Goal: Task Accomplishment & Management: Use online tool/utility

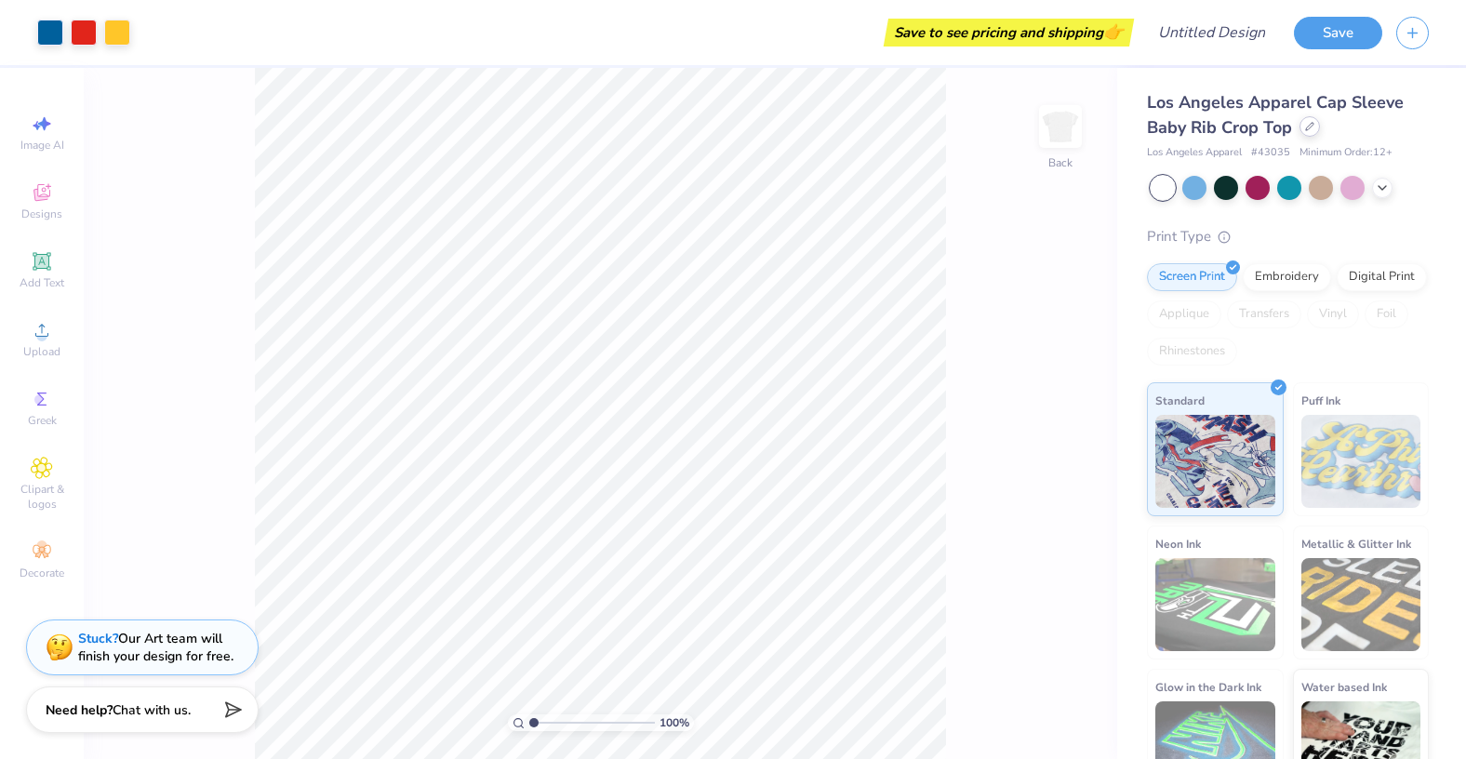
click at [1314, 127] on icon at bounding box center [1310, 126] width 9 height 9
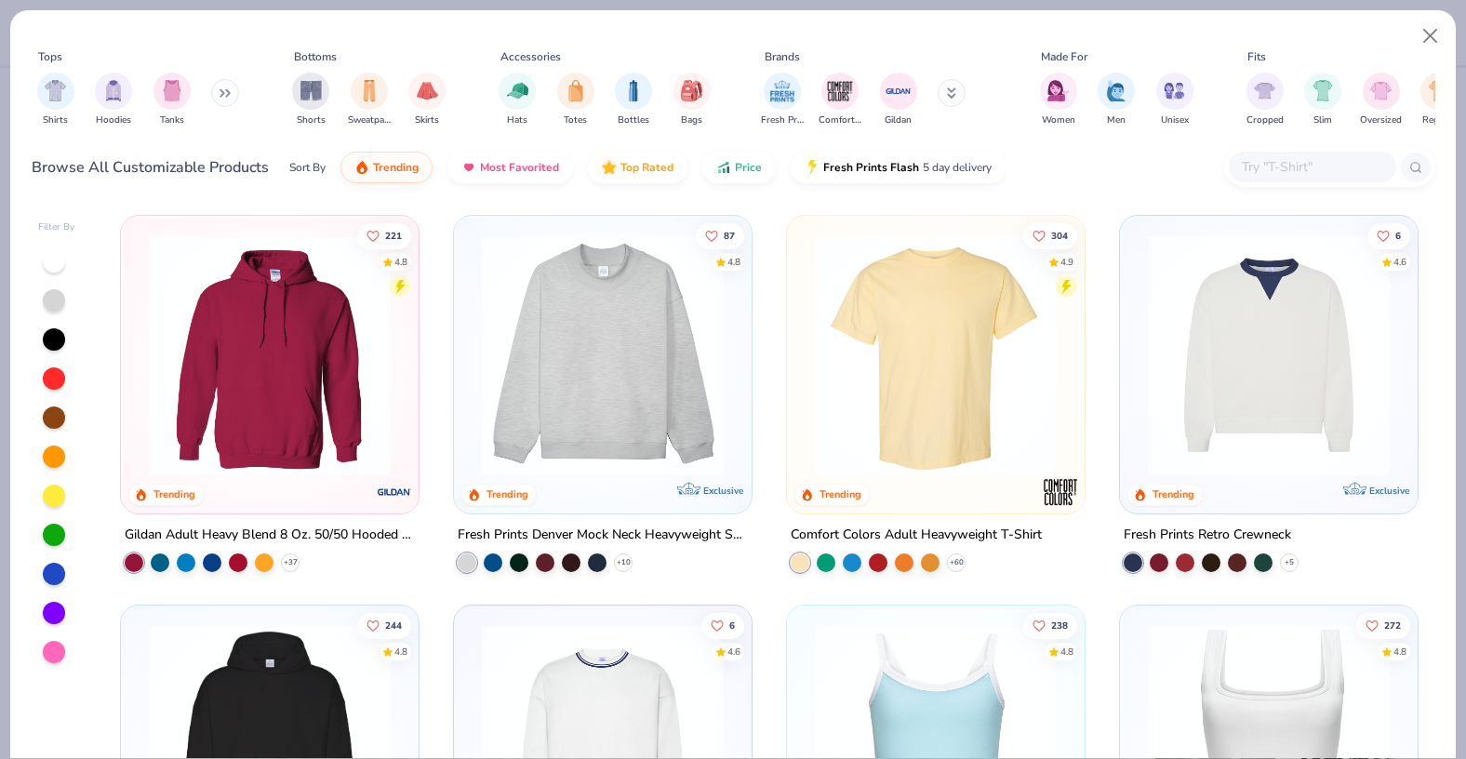
click at [961, 537] on div "Comfort Colors Adult Heavyweight T-Shirt" at bounding box center [916, 535] width 251 height 23
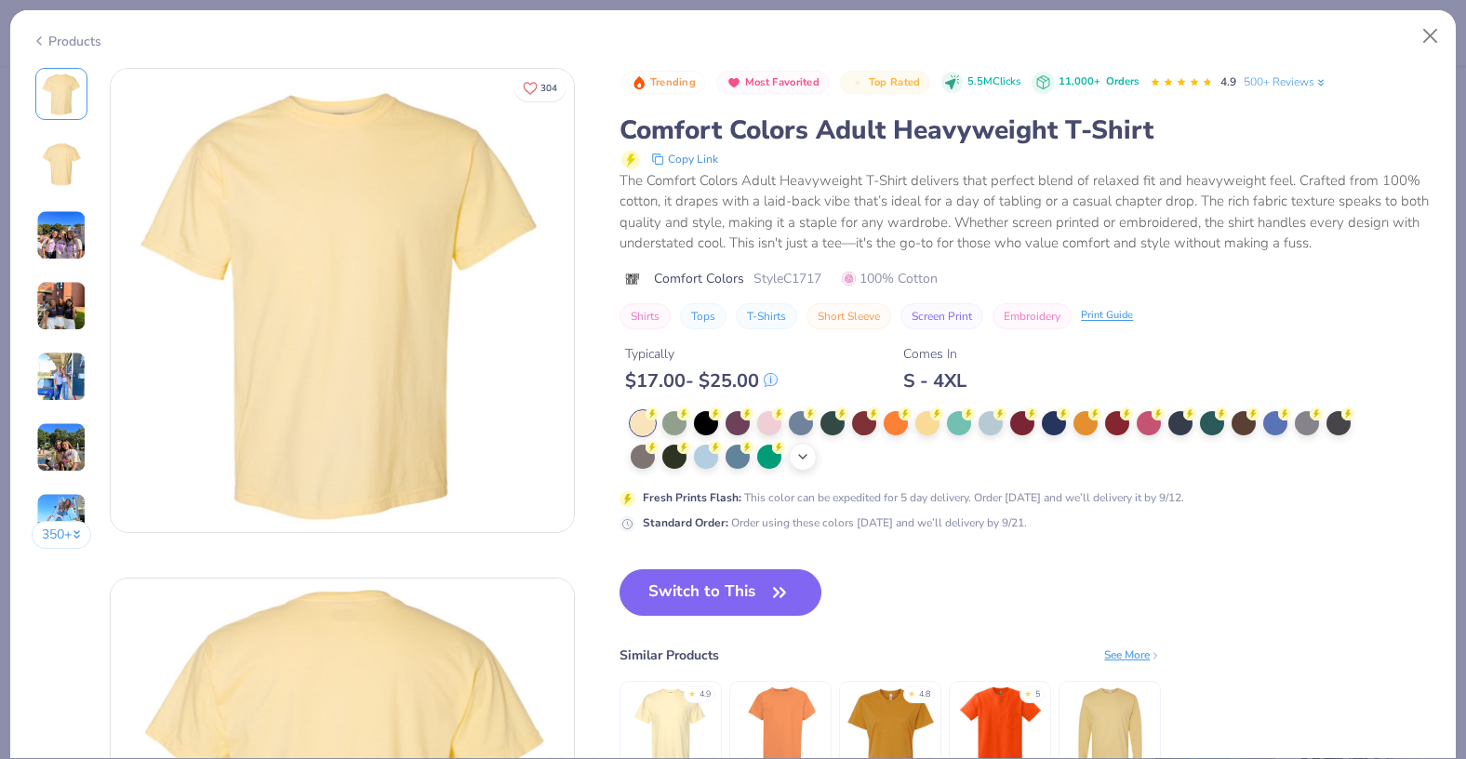
click at [809, 469] on div "+ 38" at bounding box center [803, 457] width 28 height 28
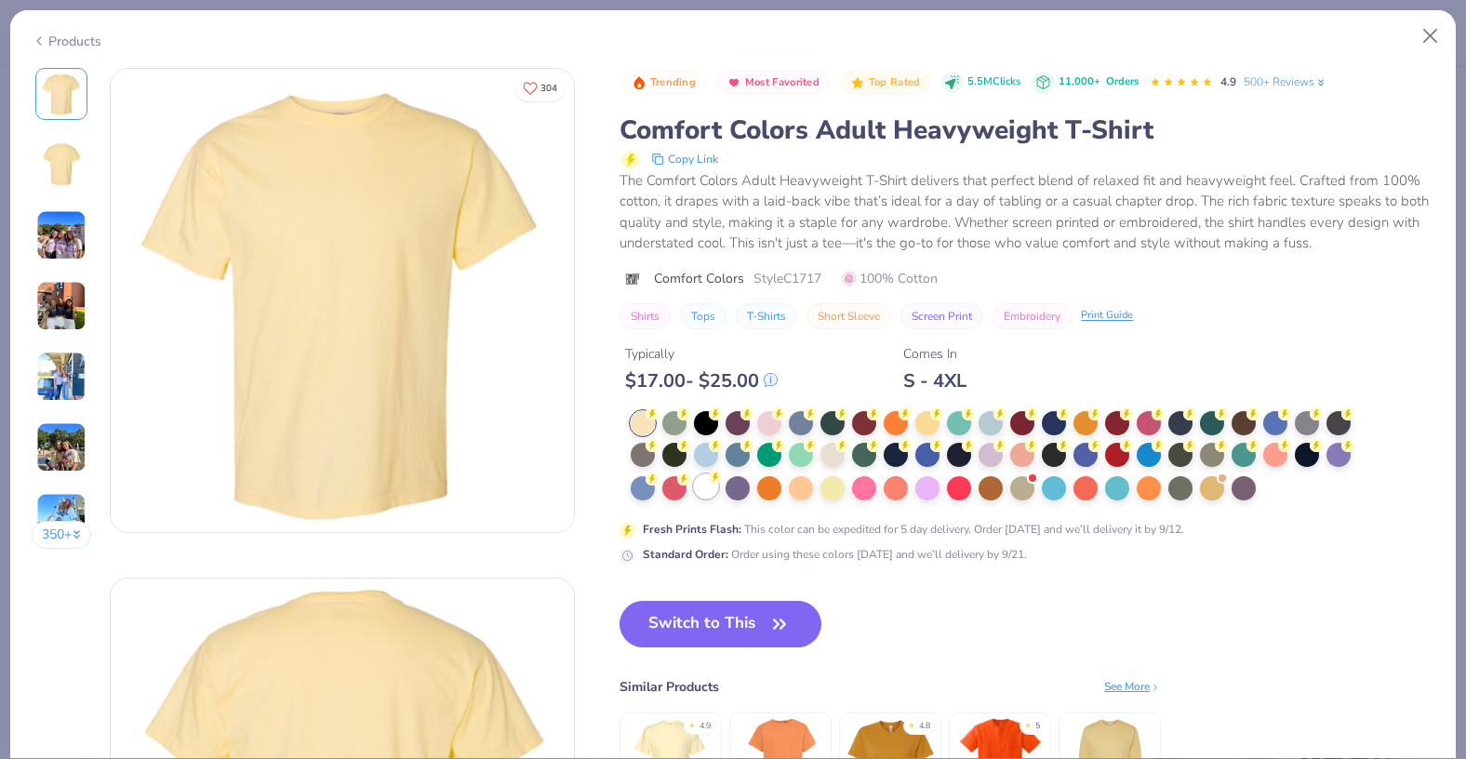
click at [712, 490] on div at bounding box center [706, 487] width 24 height 24
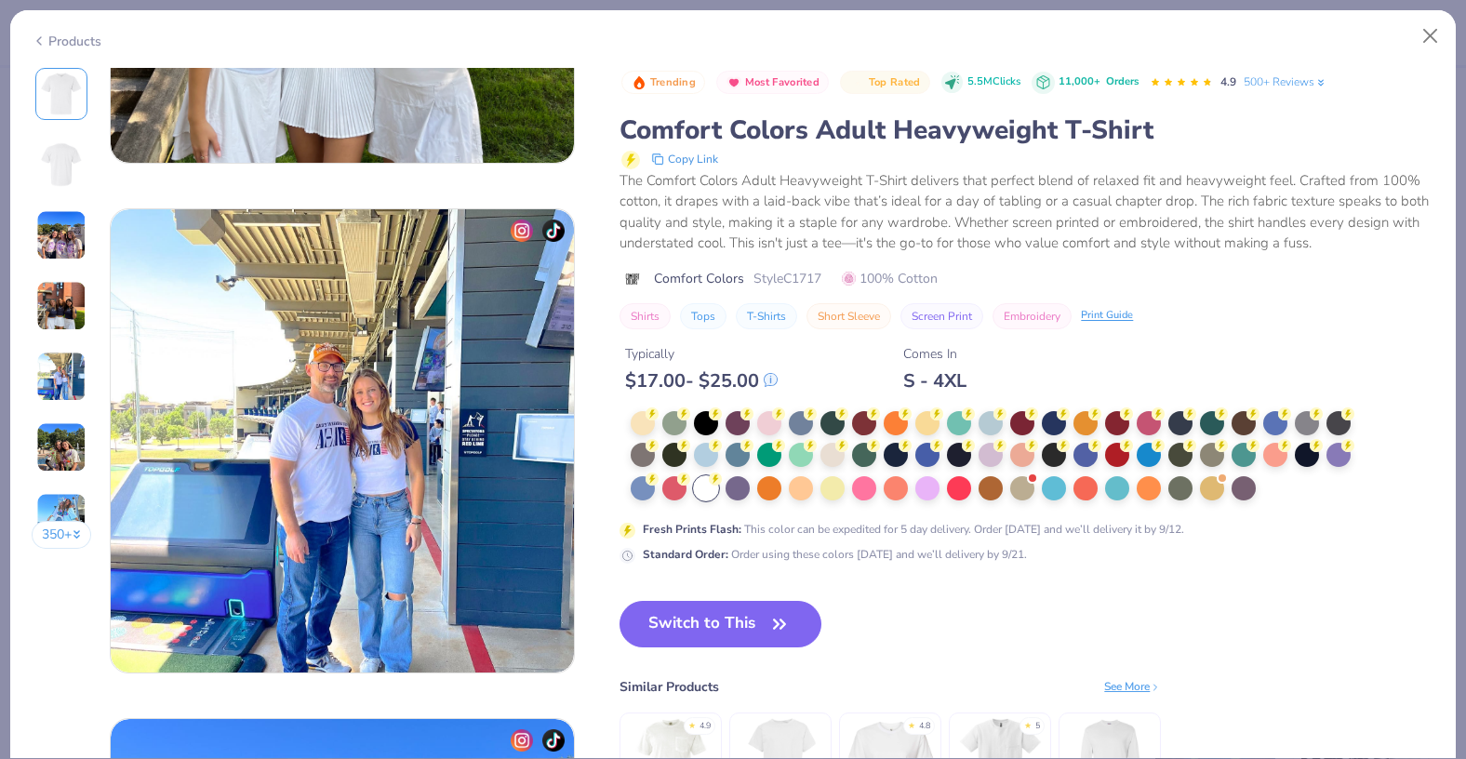
scroll to position [2055, 0]
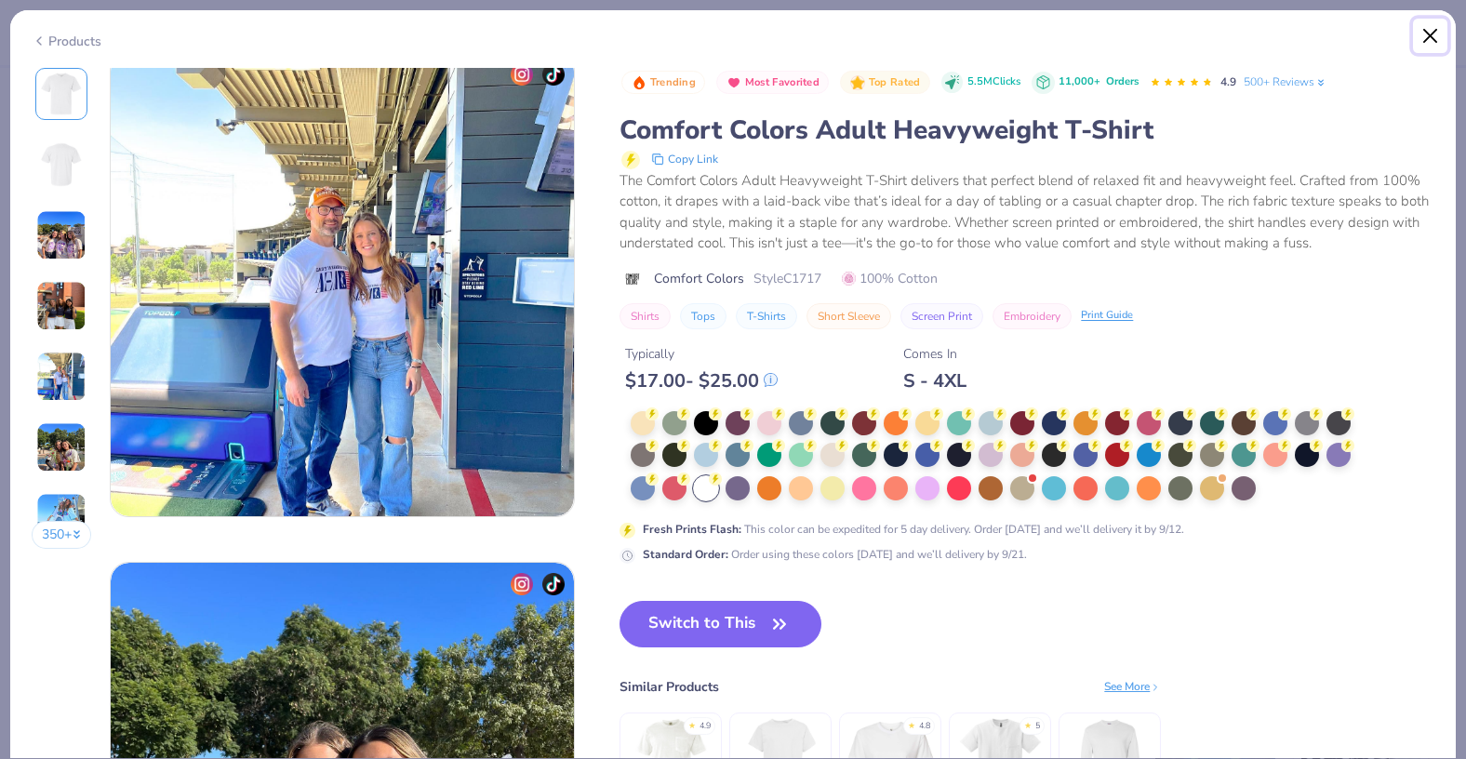
click at [1415, 46] on button "Close" at bounding box center [1430, 36] width 35 height 35
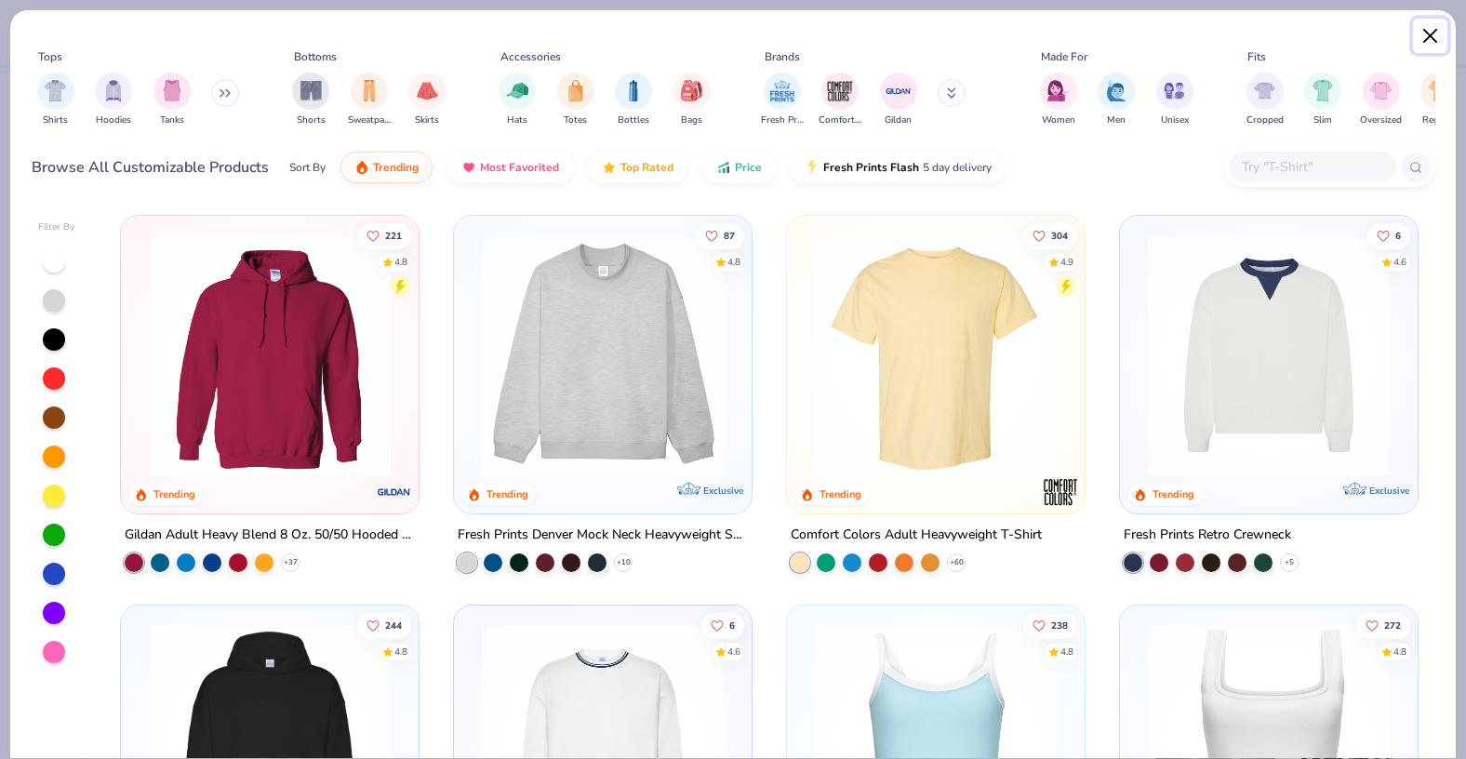
click at [1429, 20] on button "Close" at bounding box center [1430, 36] width 35 height 35
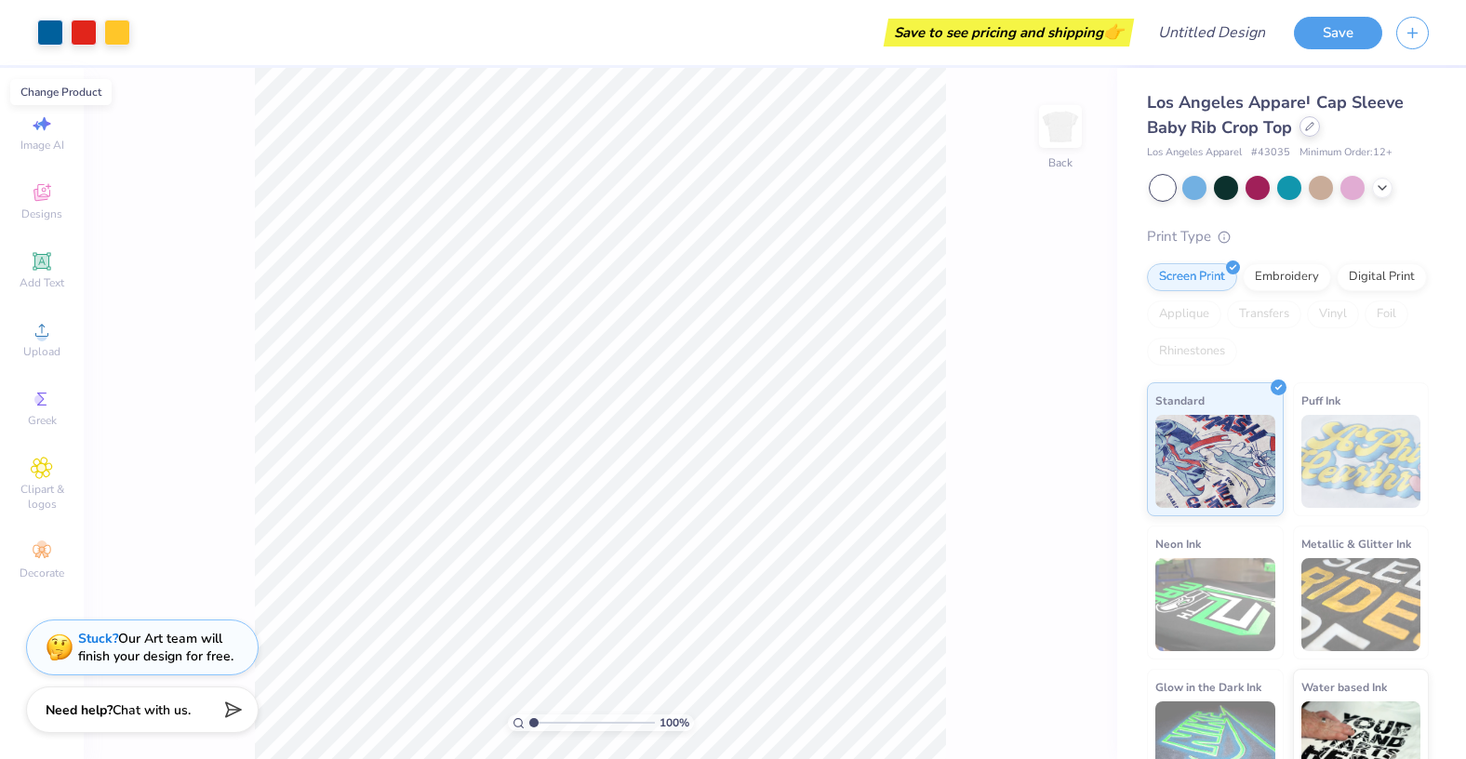
click at [1307, 130] on icon at bounding box center [1310, 126] width 9 height 9
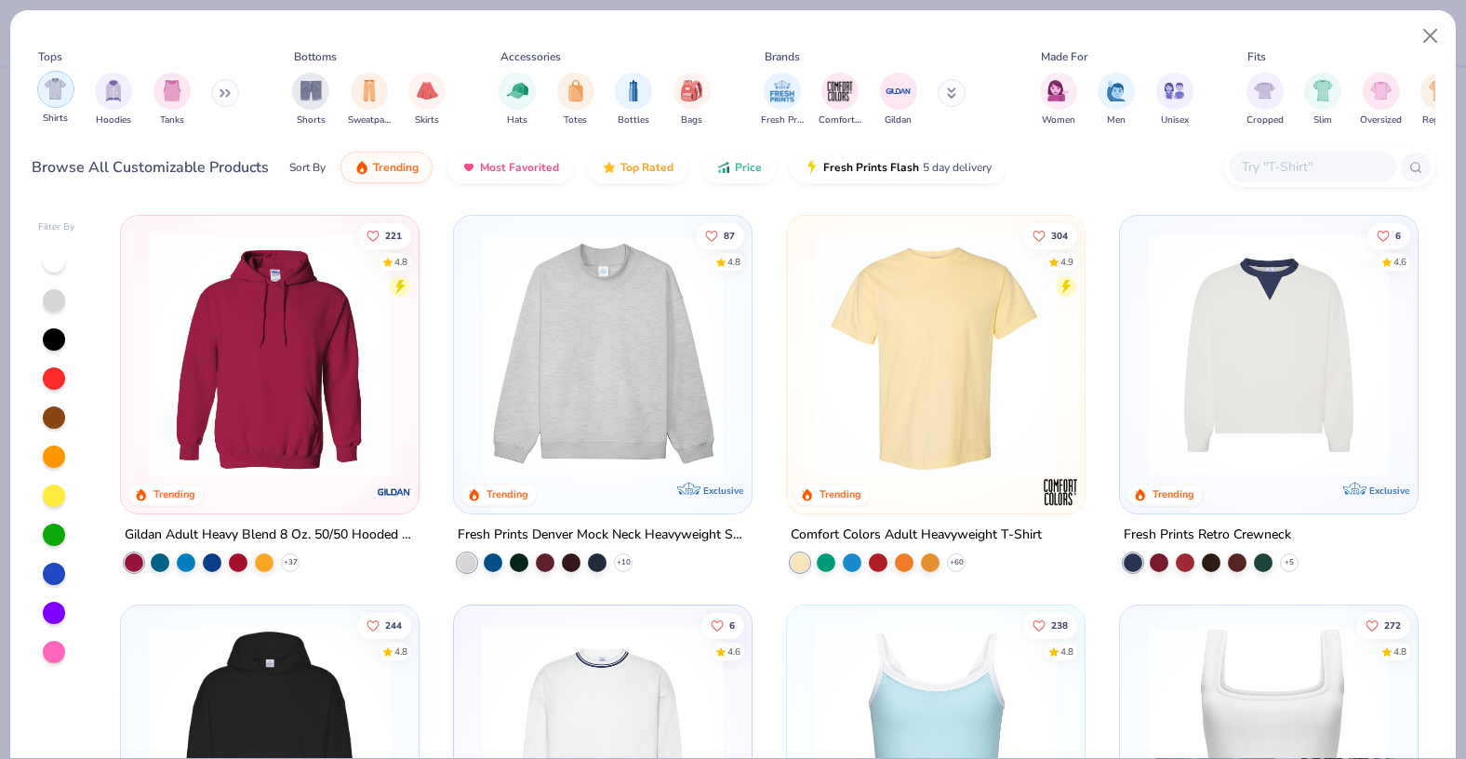
click at [69, 97] on div "filter for Shirts" at bounding box center [55, 89] width 37 height 37
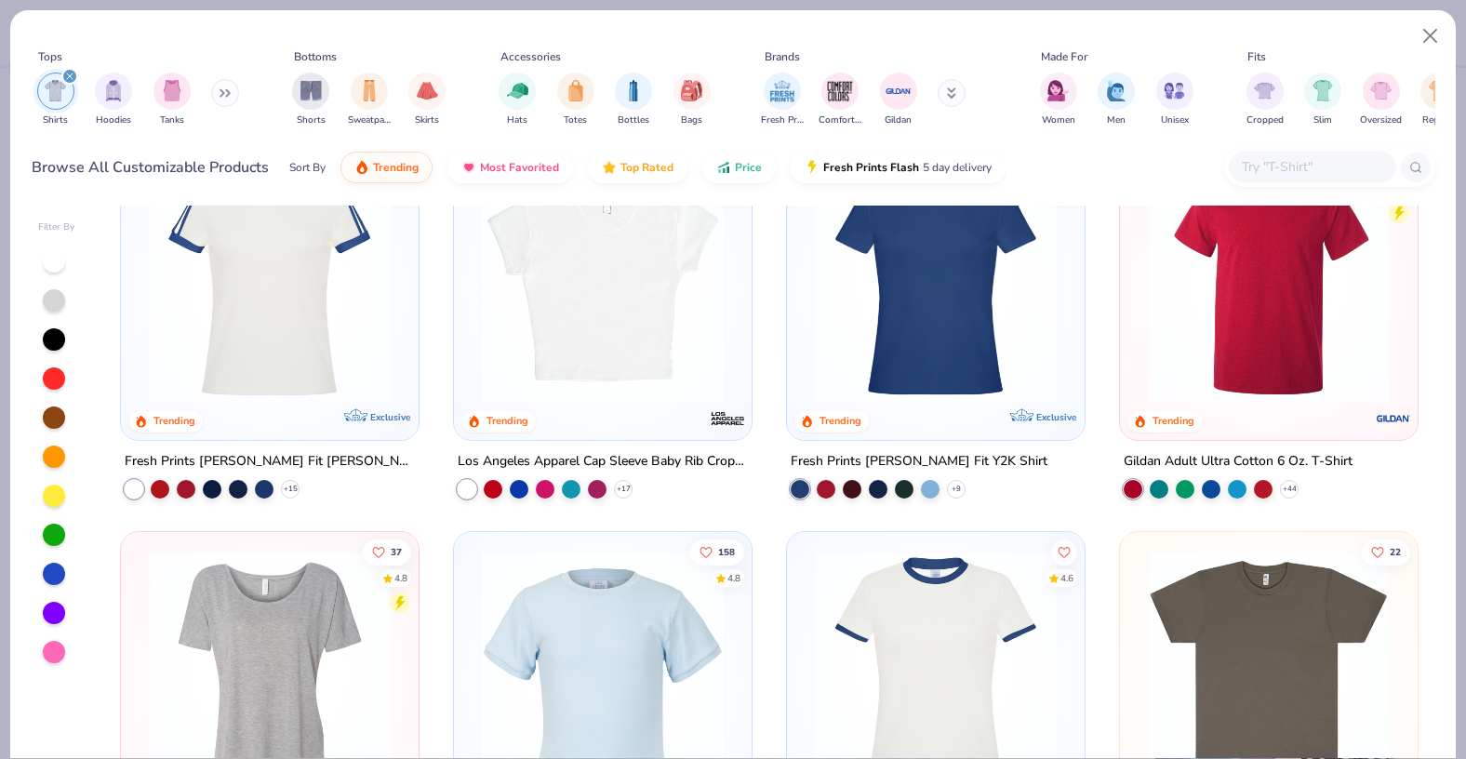
scroll to position [764, 0]
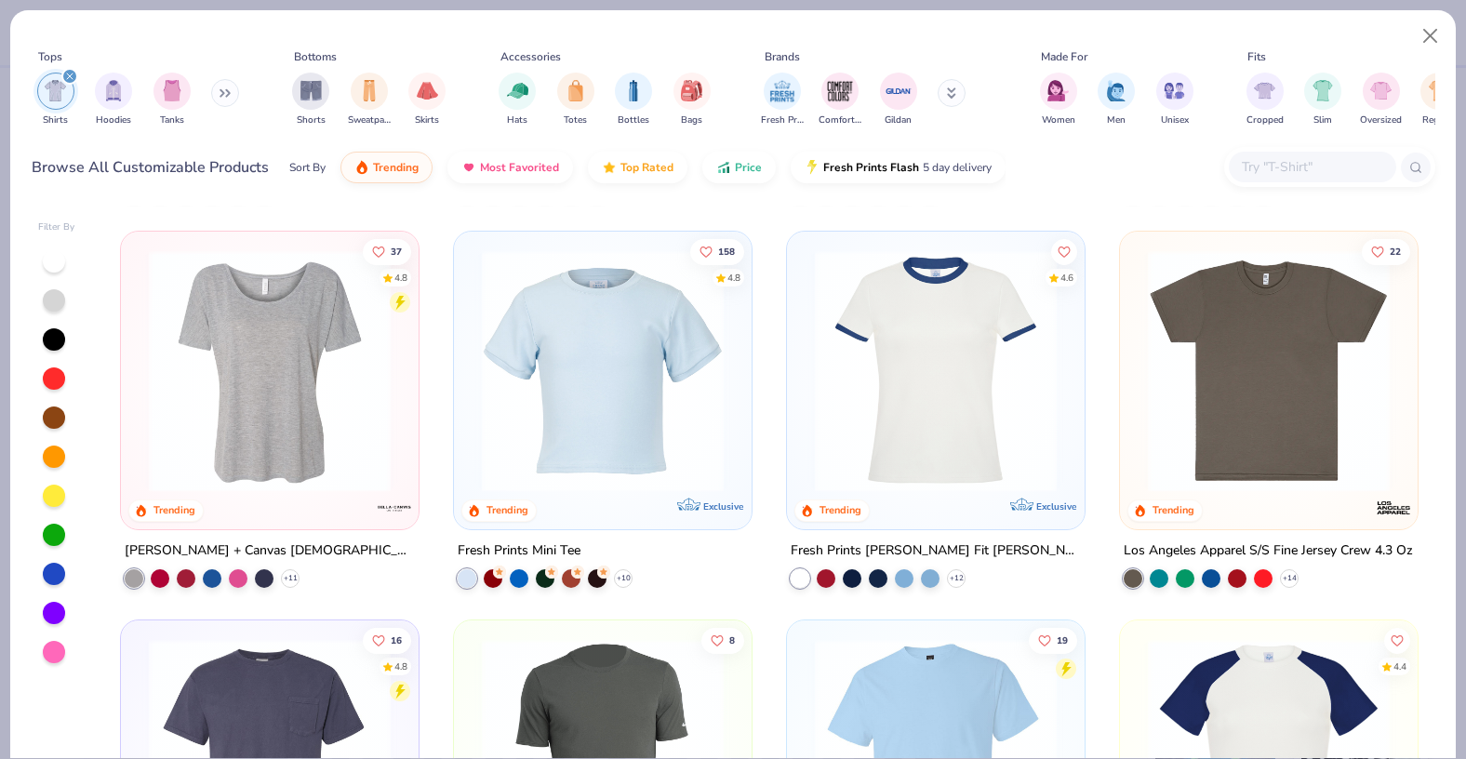
click at [536, 539] on div "Fresh Prints Mini Tee" at bounding box center [519, 550] width 123 height 23
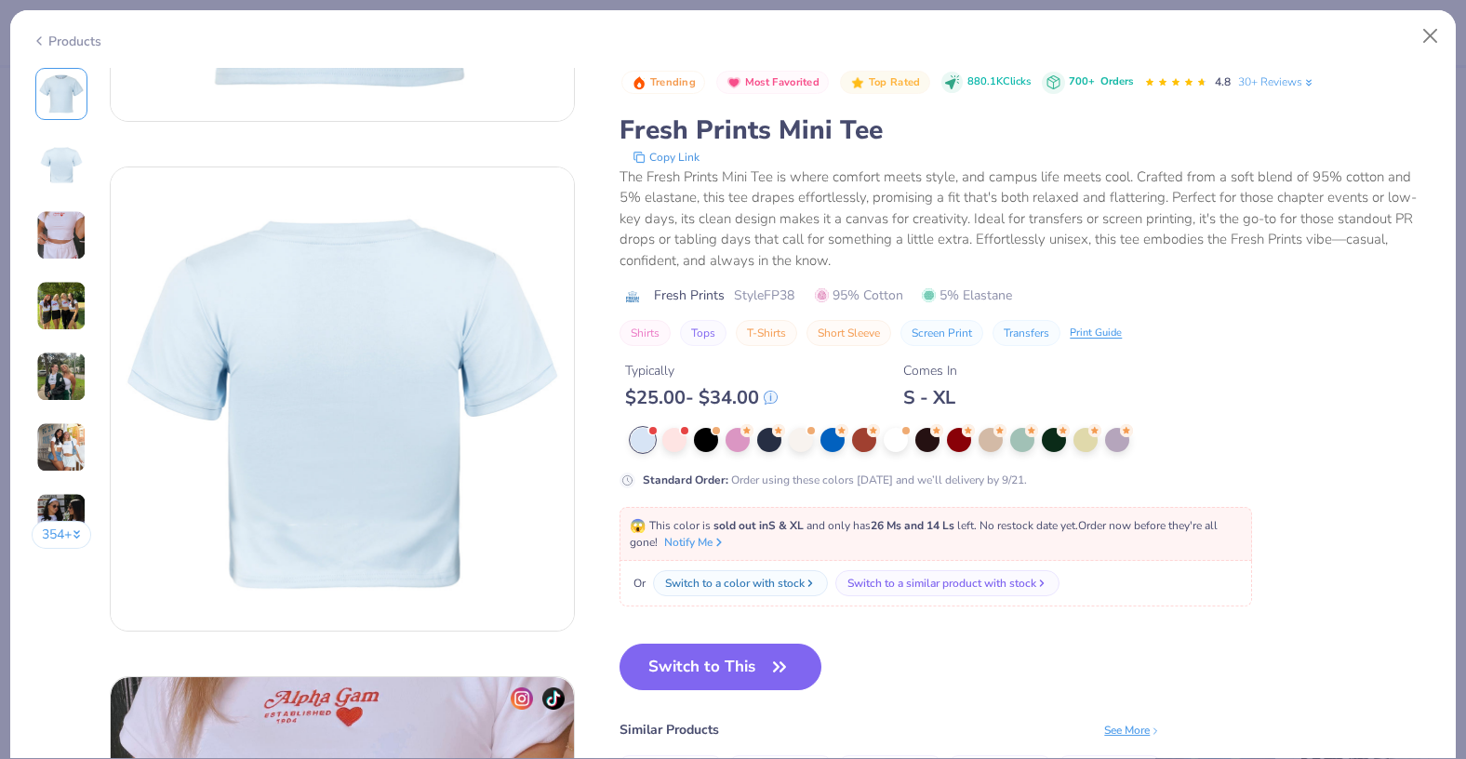
scroll to position [238, 0]
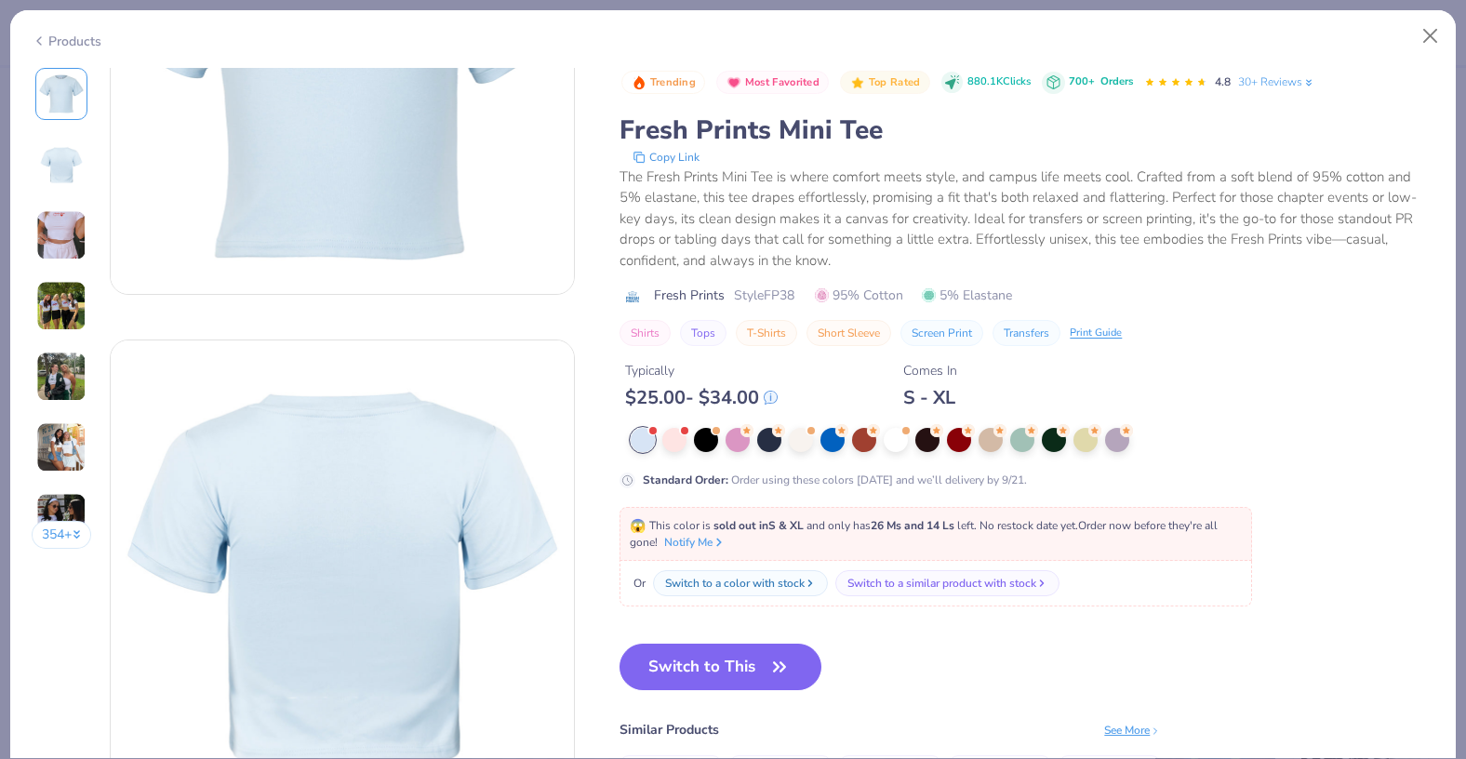
click at [83, 44] on div "Products" at bounding box center [67, 42] width 70 height 20
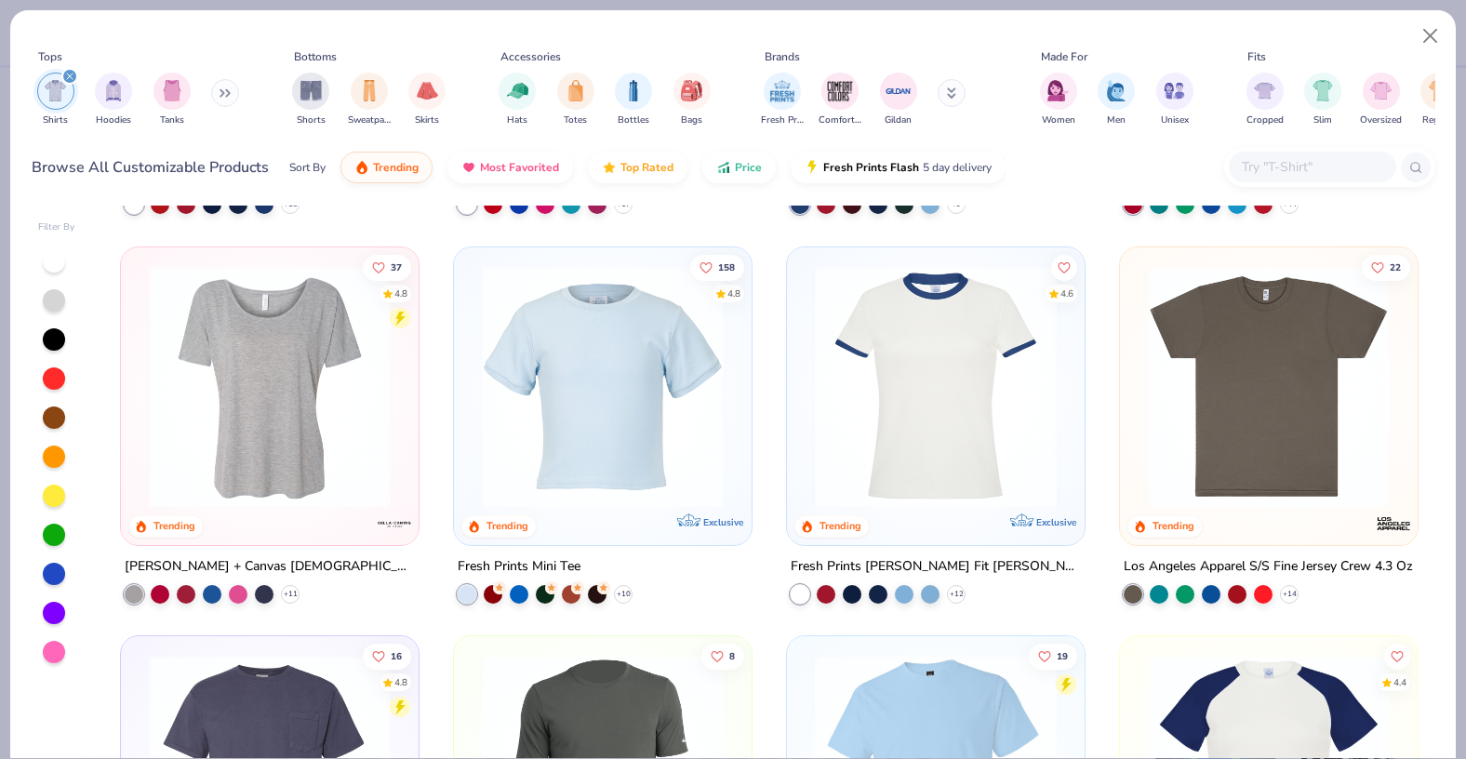
scroll to position [750, 0]
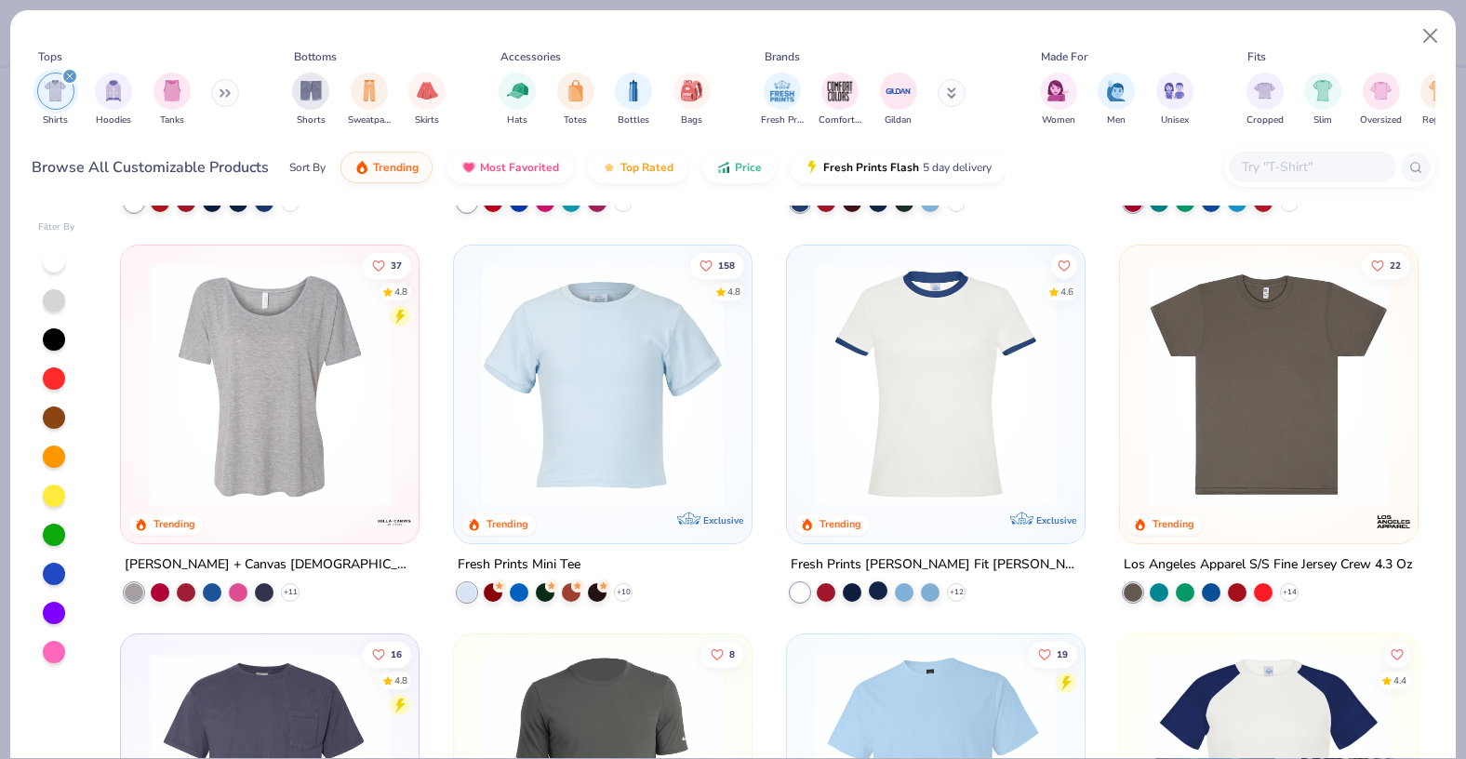
click at [875, 589] on div at bounding box center [878, 590] width 19 height 19
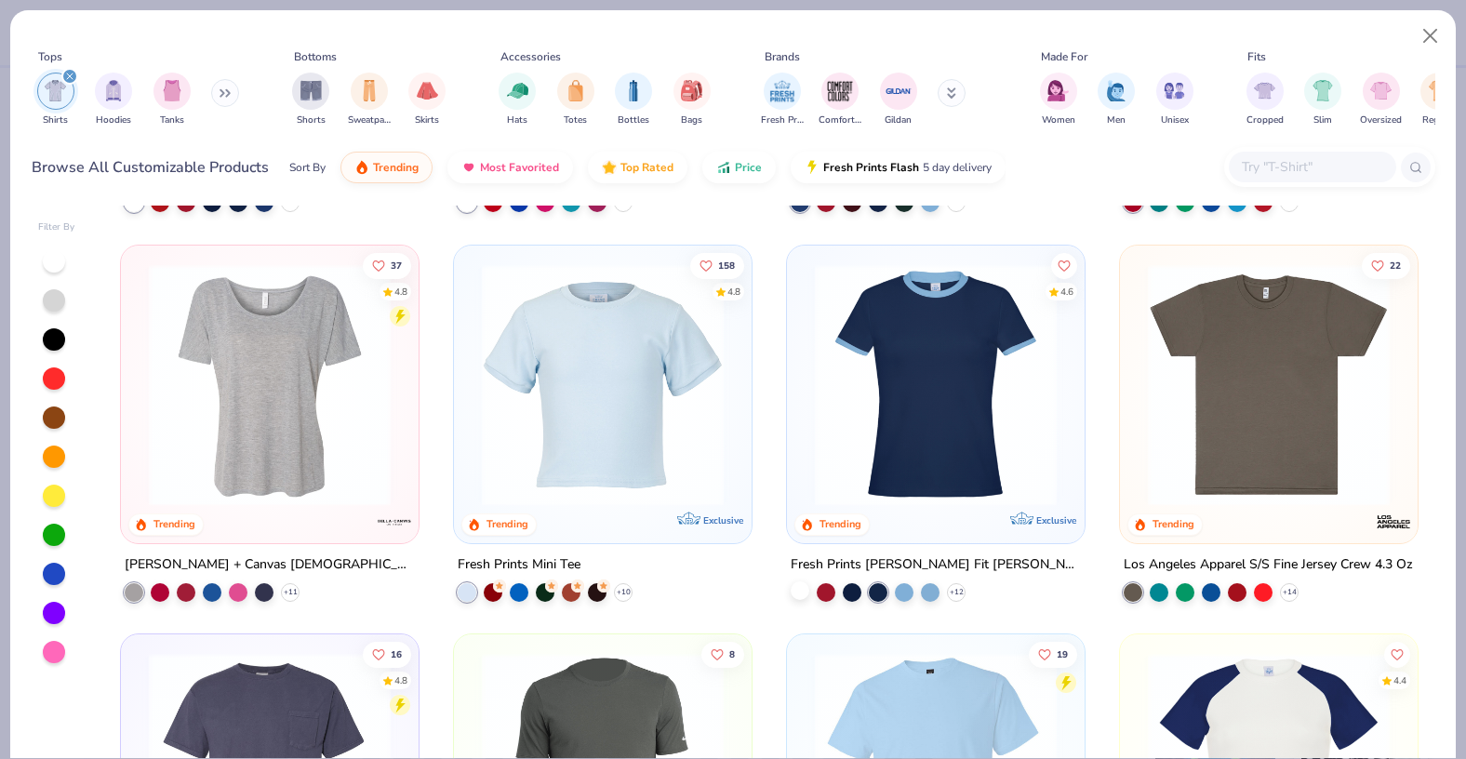
click at [804, 591] on div at bounding box center [800, 590] width 19 height 19
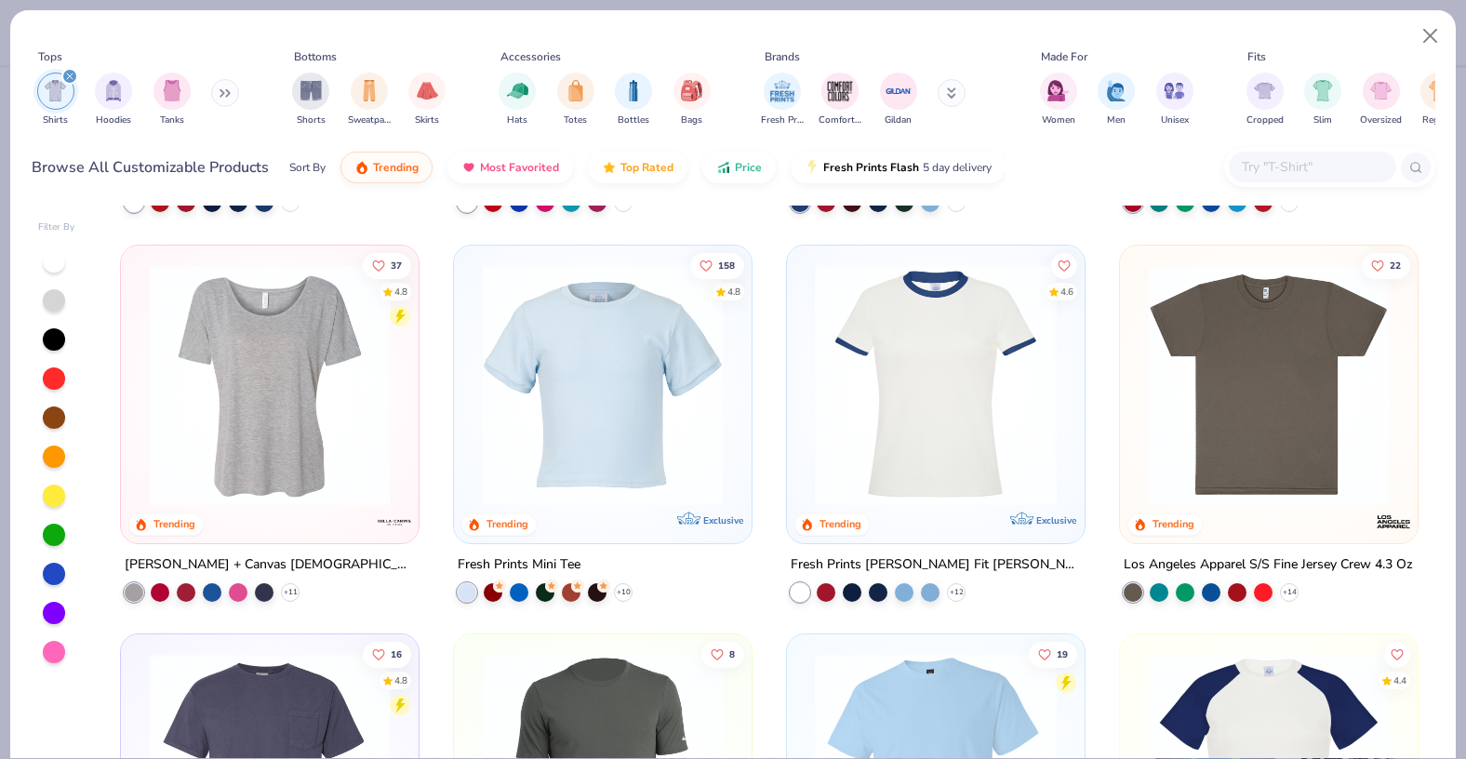
click at [890, 456] on img at bounding box center [936, 384] width 261 height 242
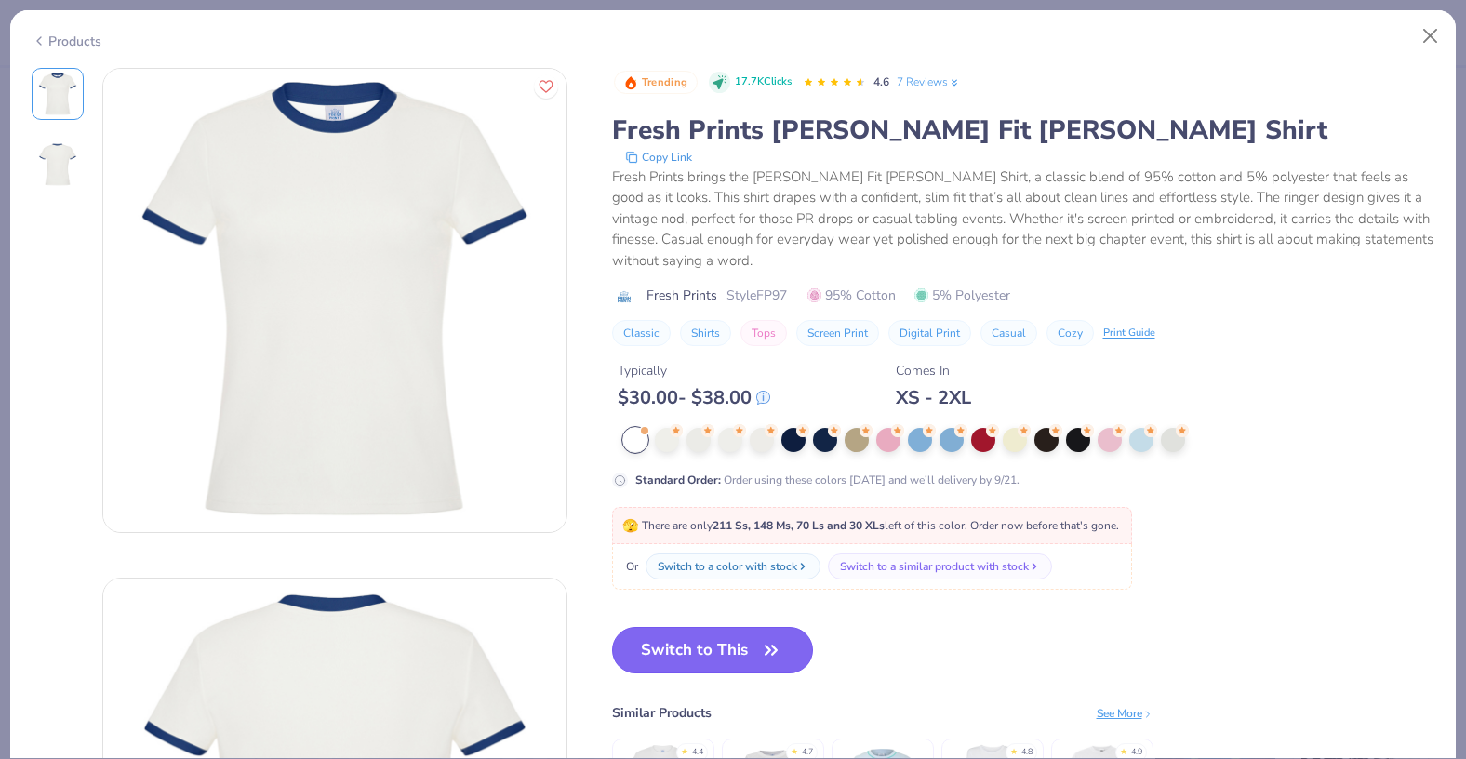
click at [728, 667] on button "Switch to This" at bounding box center [713, 650] width 202 height 47
click at [782, 645] on button "Switch to This" at bounding box center [713, 650] width 202 height 47
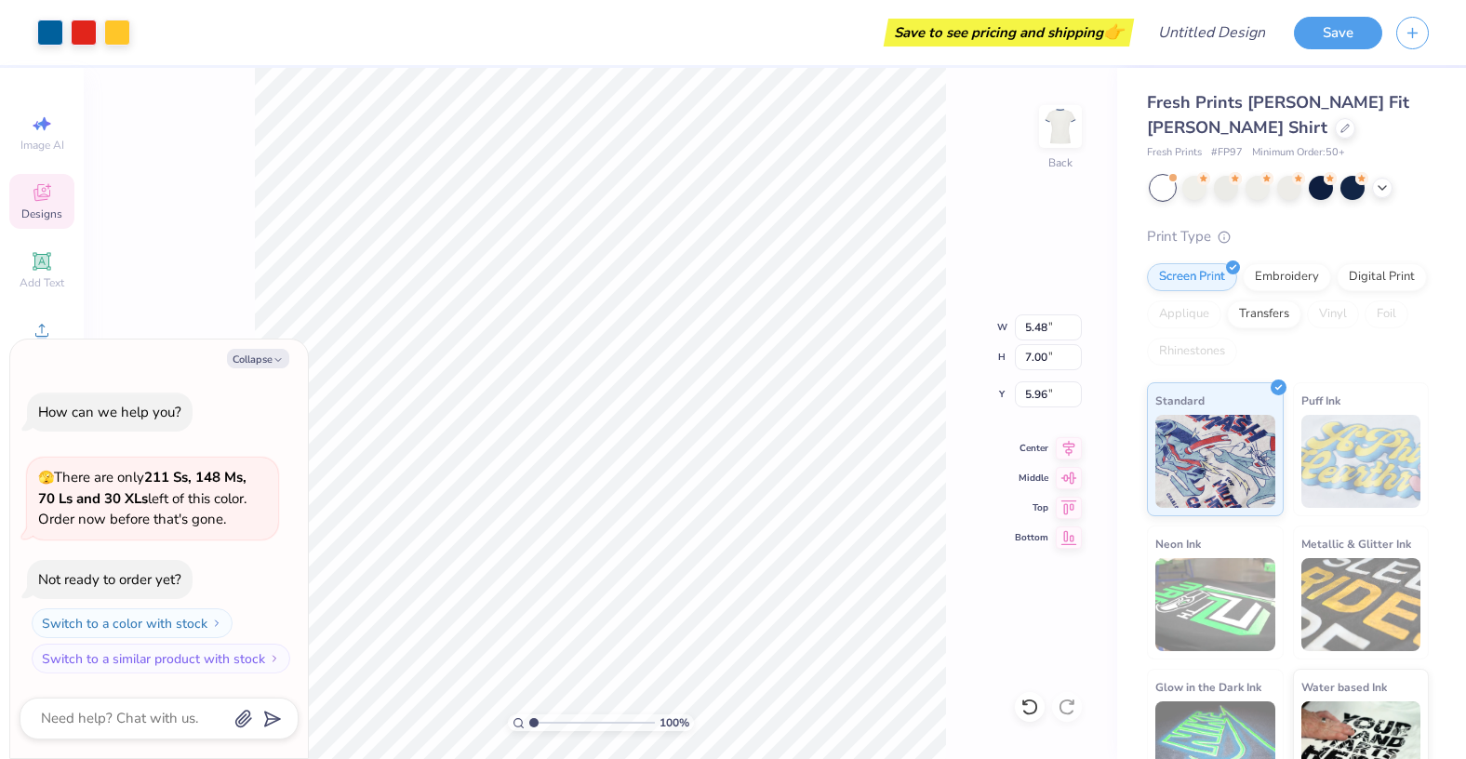
type textarea "x"
type input "8.03"
type input "10.25"
type input "2.72"
type textarea "x"
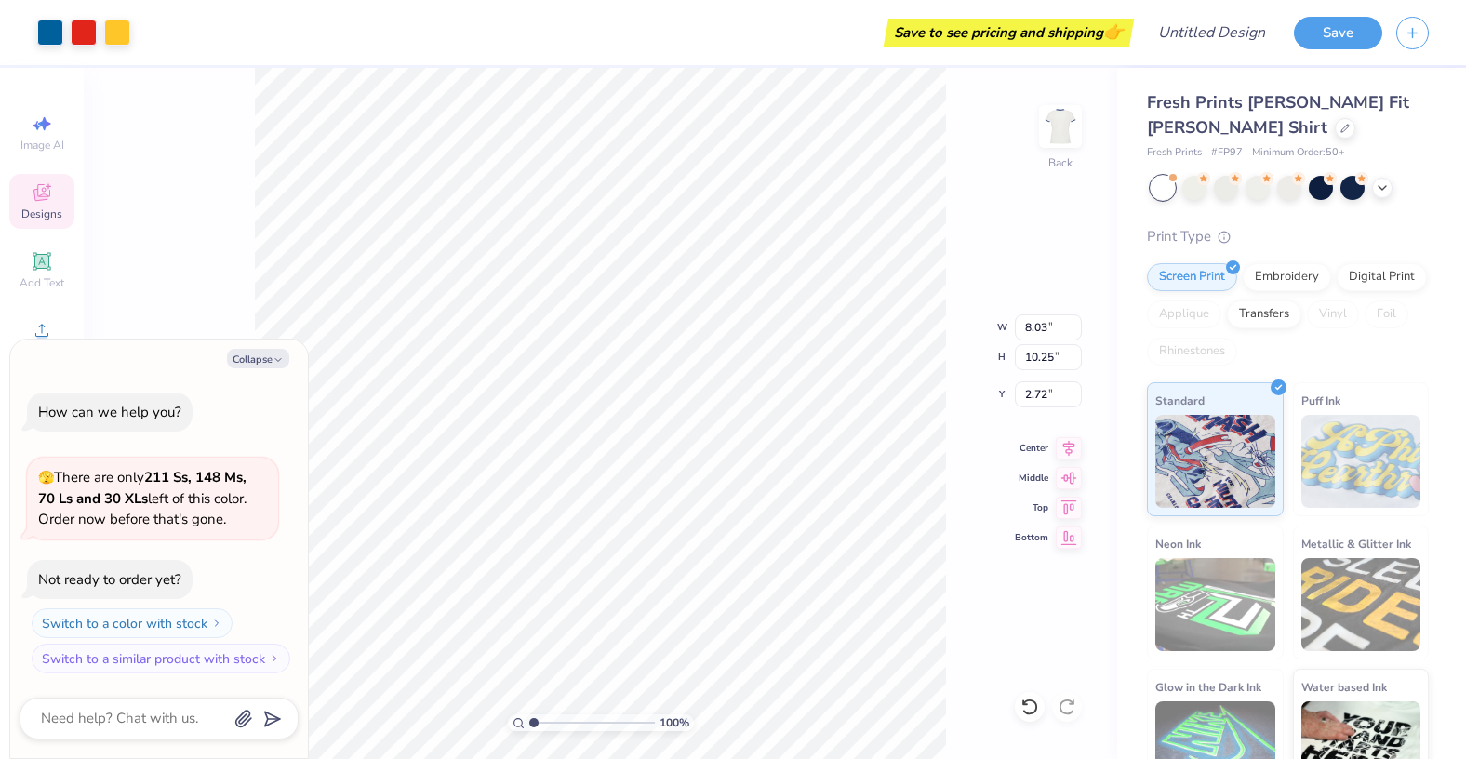
type input "3.88"
type textarea "x"
type input "8.48"
type input "10.82"
type textarea "x"
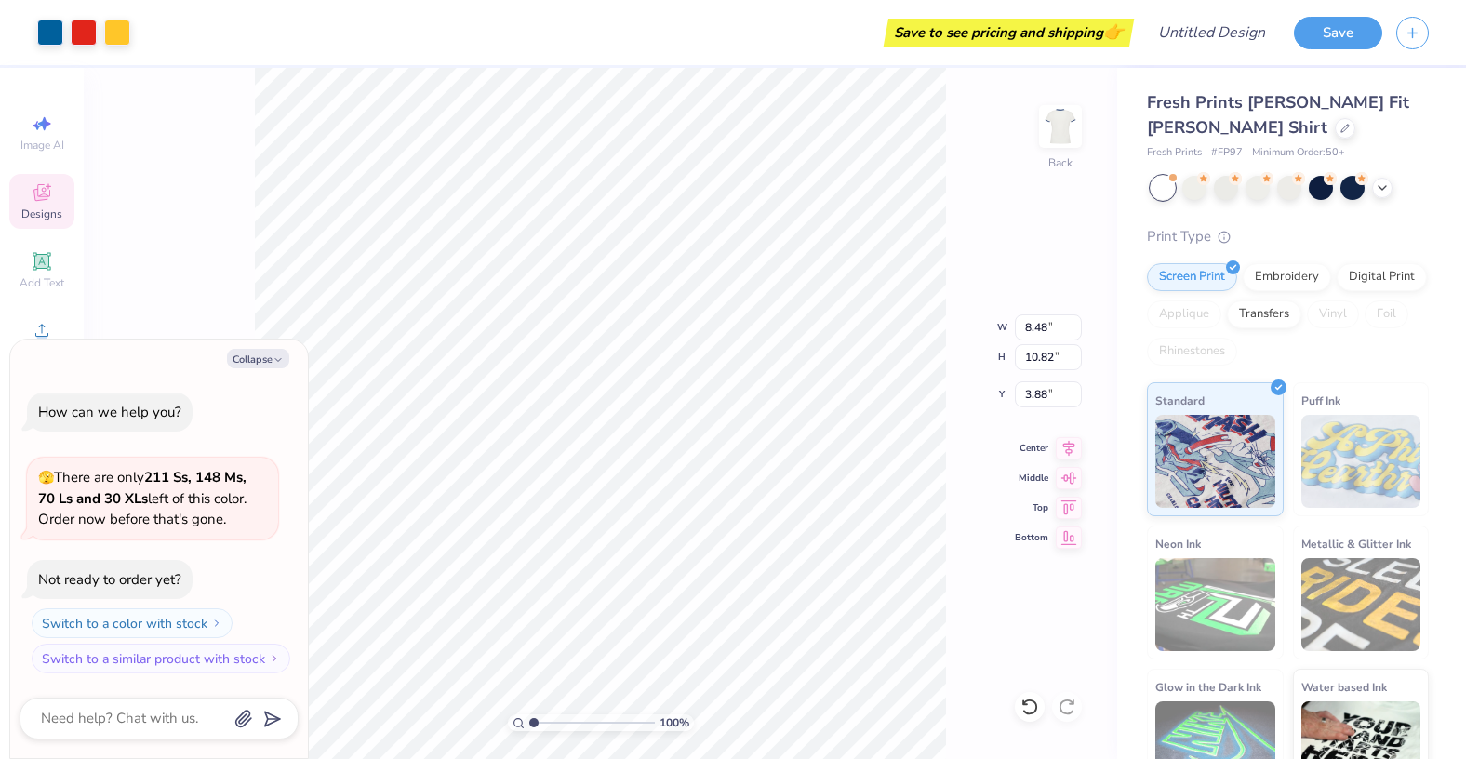
type input "3.42"
type textarea "x"
type input "7.42"
type input "3.24"
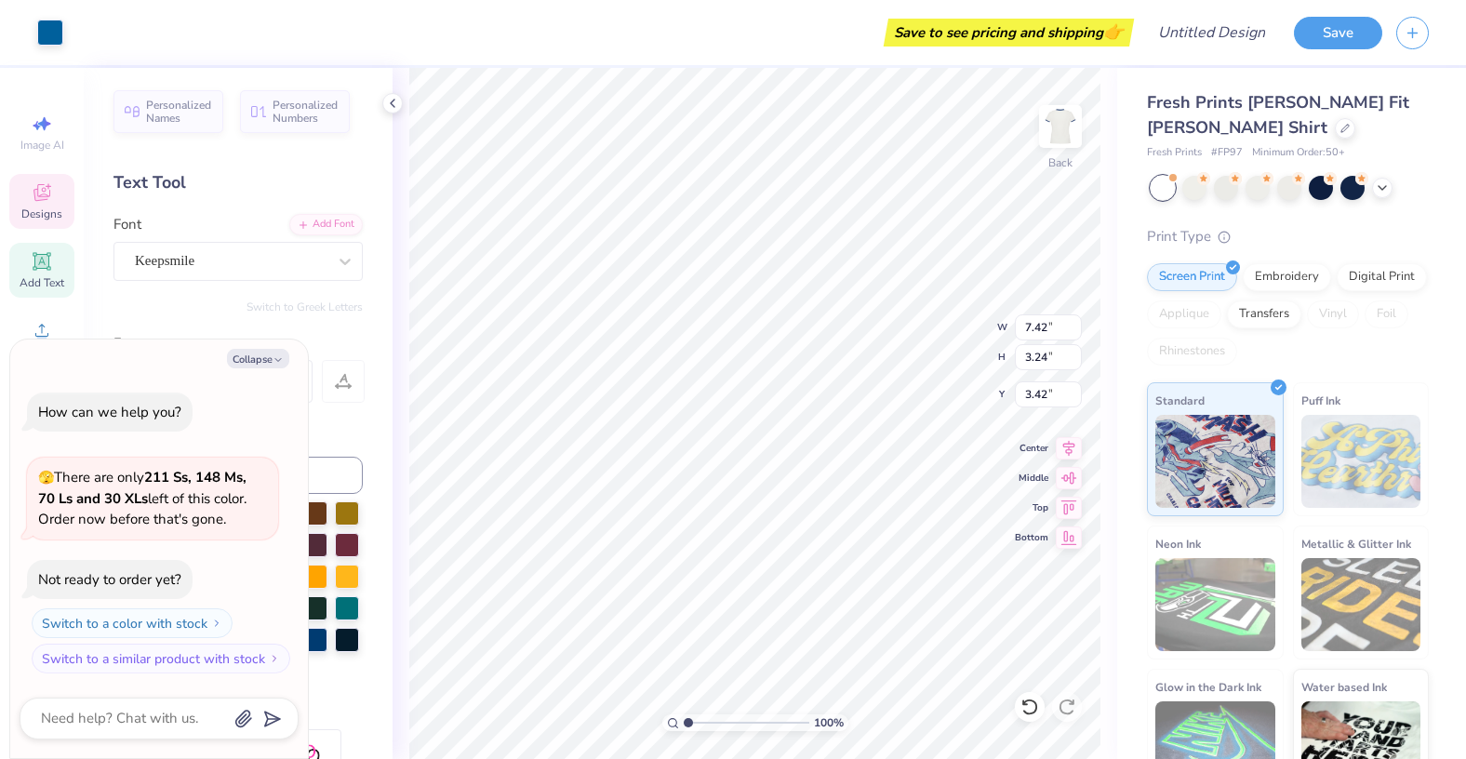
type textarea "x"
type textarea "KAPP"
type textarea "x"
type textarea "KAP"
type textarea "x"
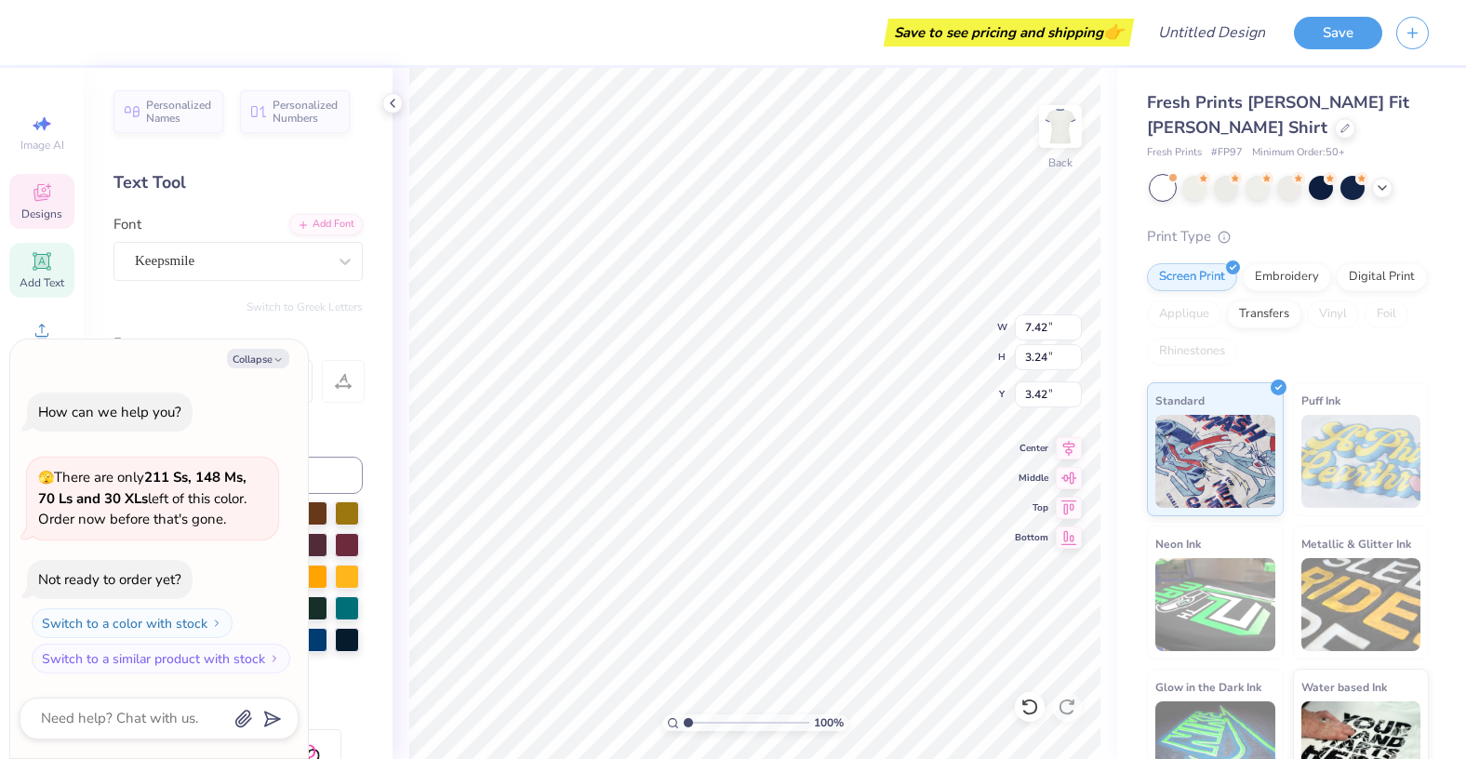
type textarea "K"
type textarea "x"
click at [948, 337] on div "100 % Back W 7.42 7.42 " H 3.24 3.24 " Y 3.42 3.42 " Center Middle Top Bottom" at bounding box center [755, 413] width 725 height 691
type textarea "x"
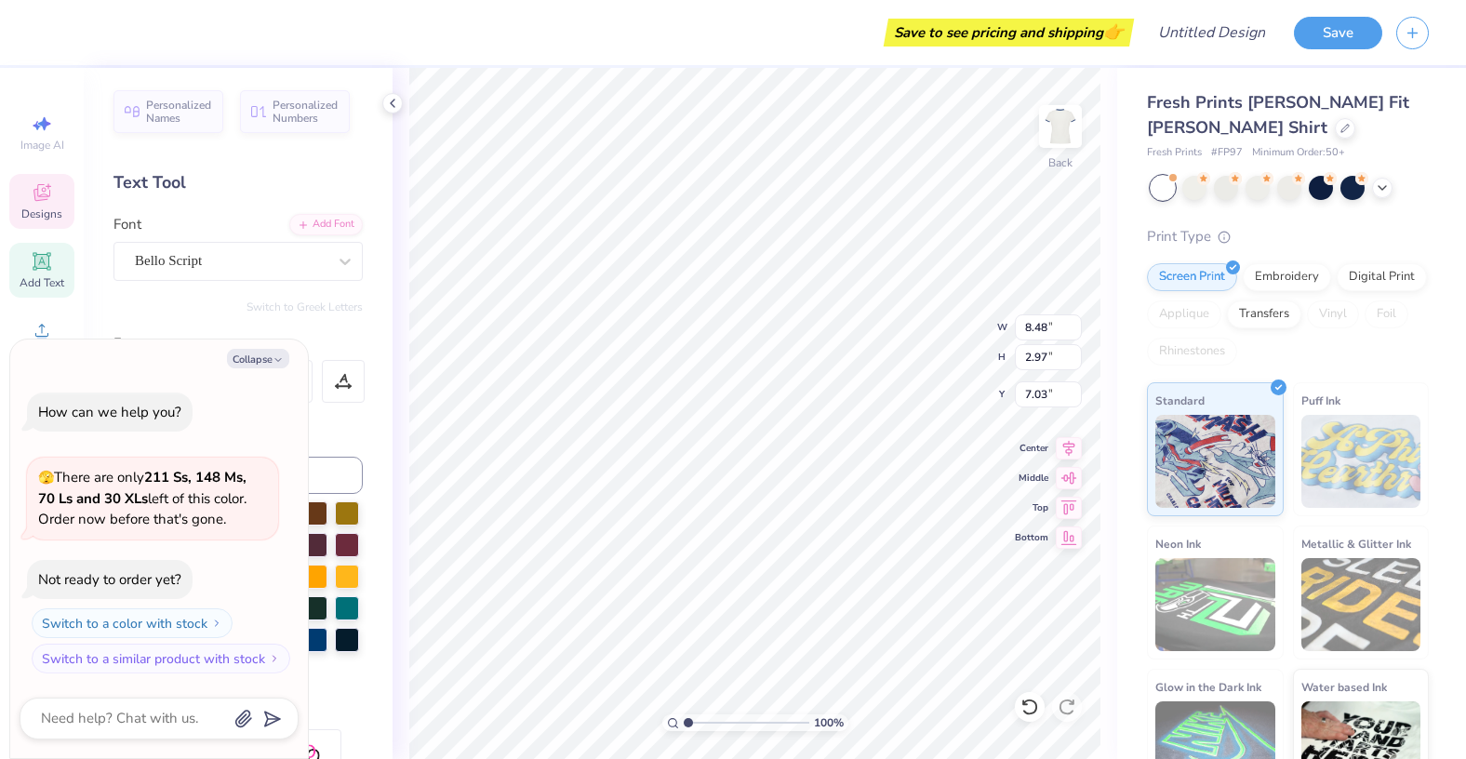
type textarea "Kappa\"
type textarea "x"
type textarea "Kappa"
type textarea "x"
type textarea "Kap"
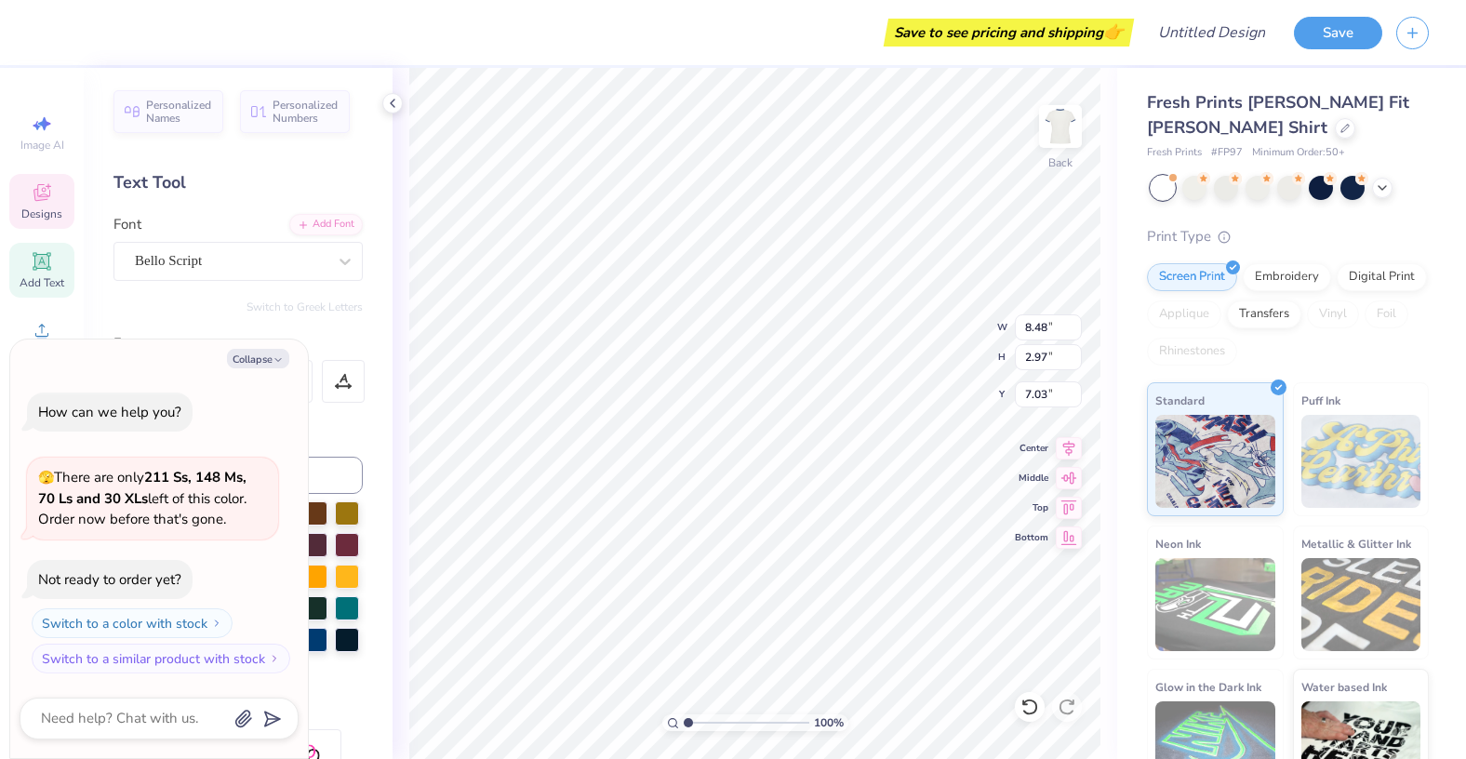
scroll to position [0, 0]
type textarea "x"
type textarea "K"
type textarea "x"
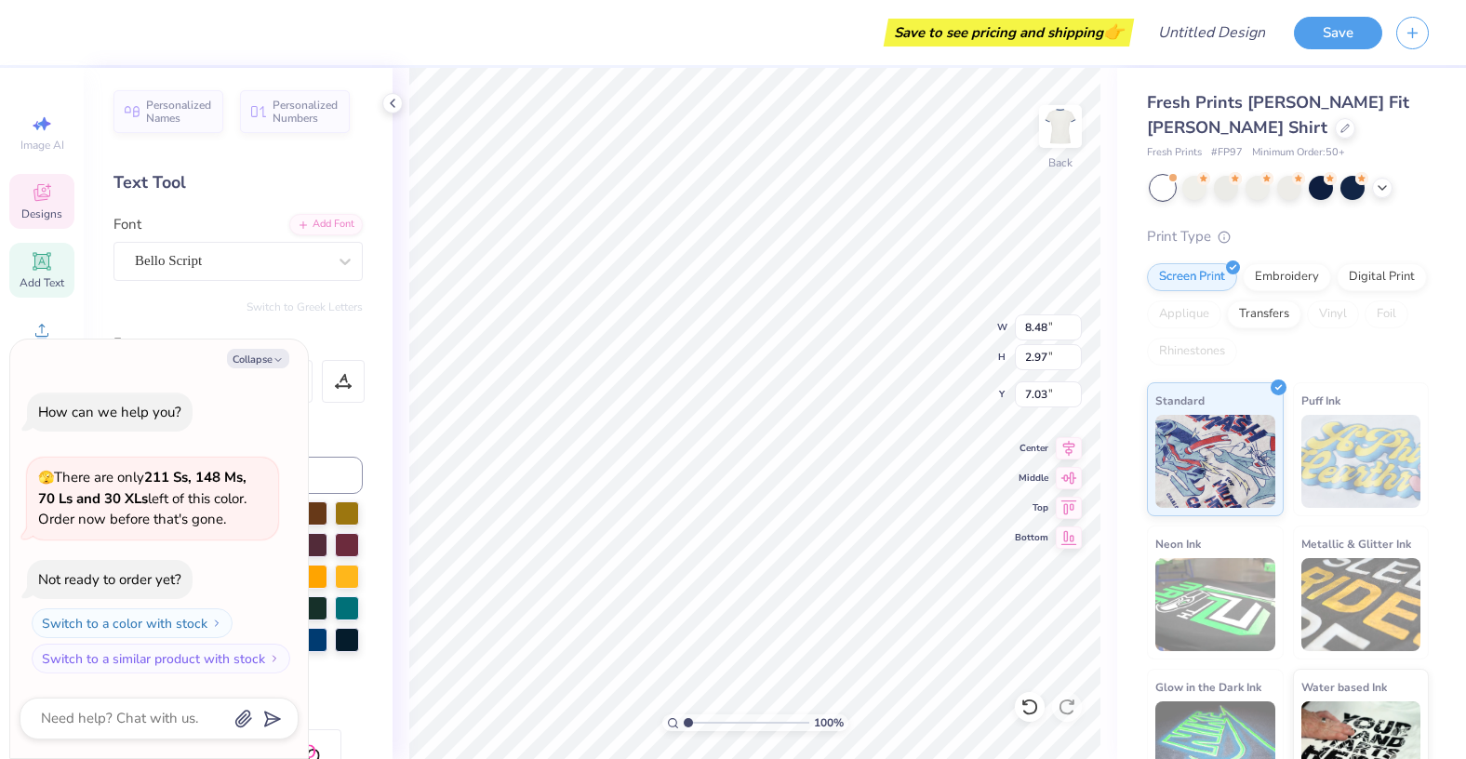
type textarea "R"
type textarea "x"
type textarea "Rh"
type textarea "x"
type textarea "Rho"
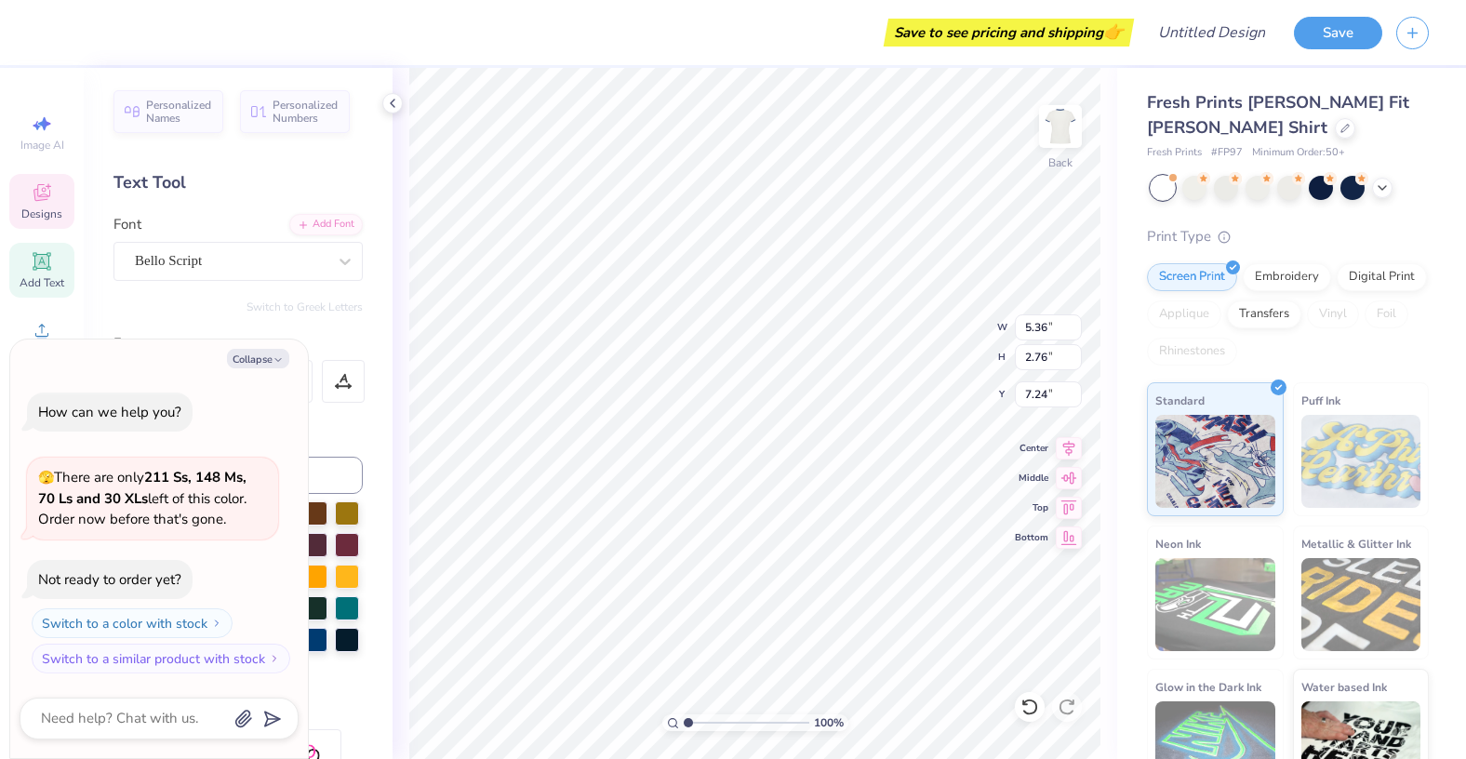
type textarea "x"
type input "0.92"
type input "0.80"
type input "4.10"
type textarea "x"
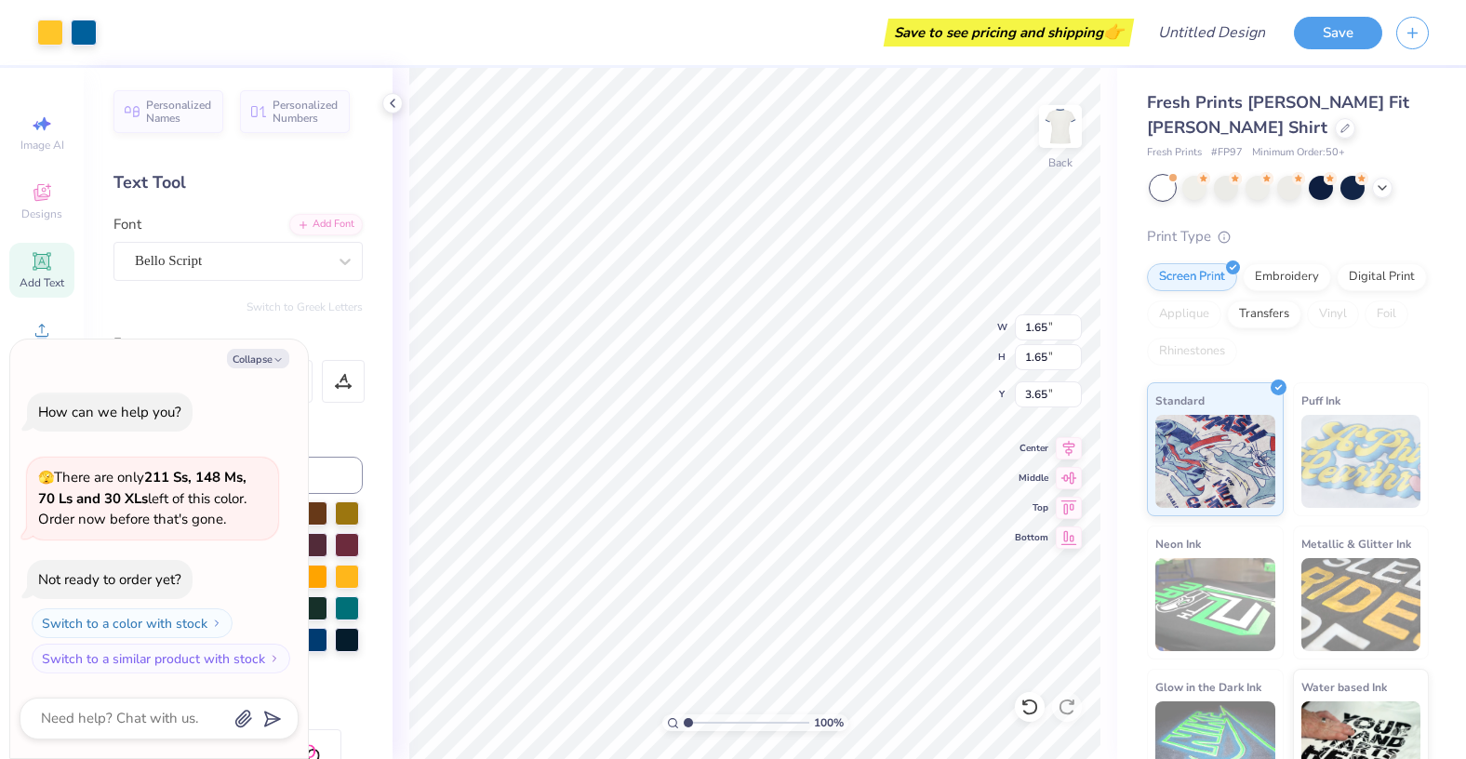
type input "5.67"
type textarea "x"
type input "3.94"
type textarea "x"
type textarea "KKG\"
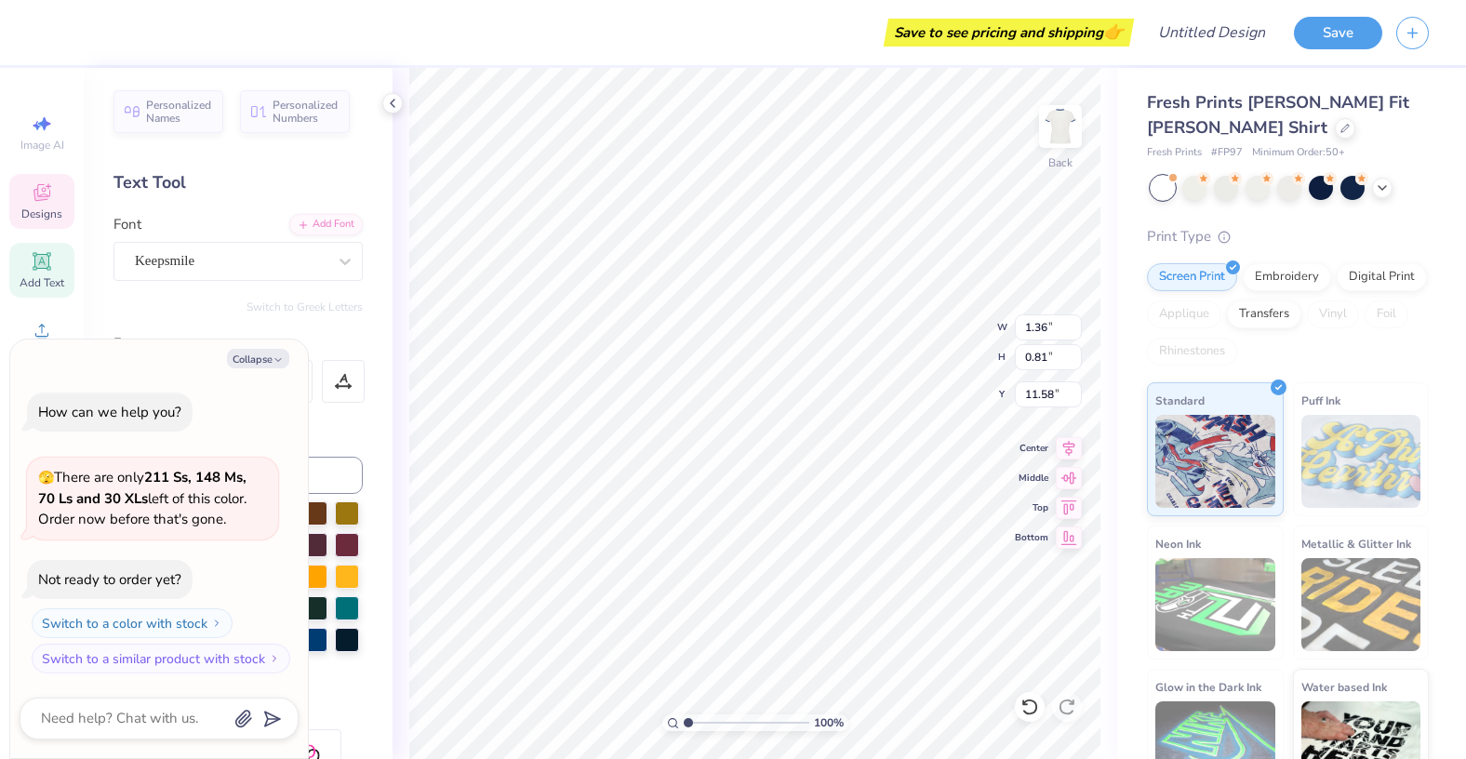
type textarea "x"
type textarea "KKG"
type textarea "x"
type textarea "KK"
type textarea "x"
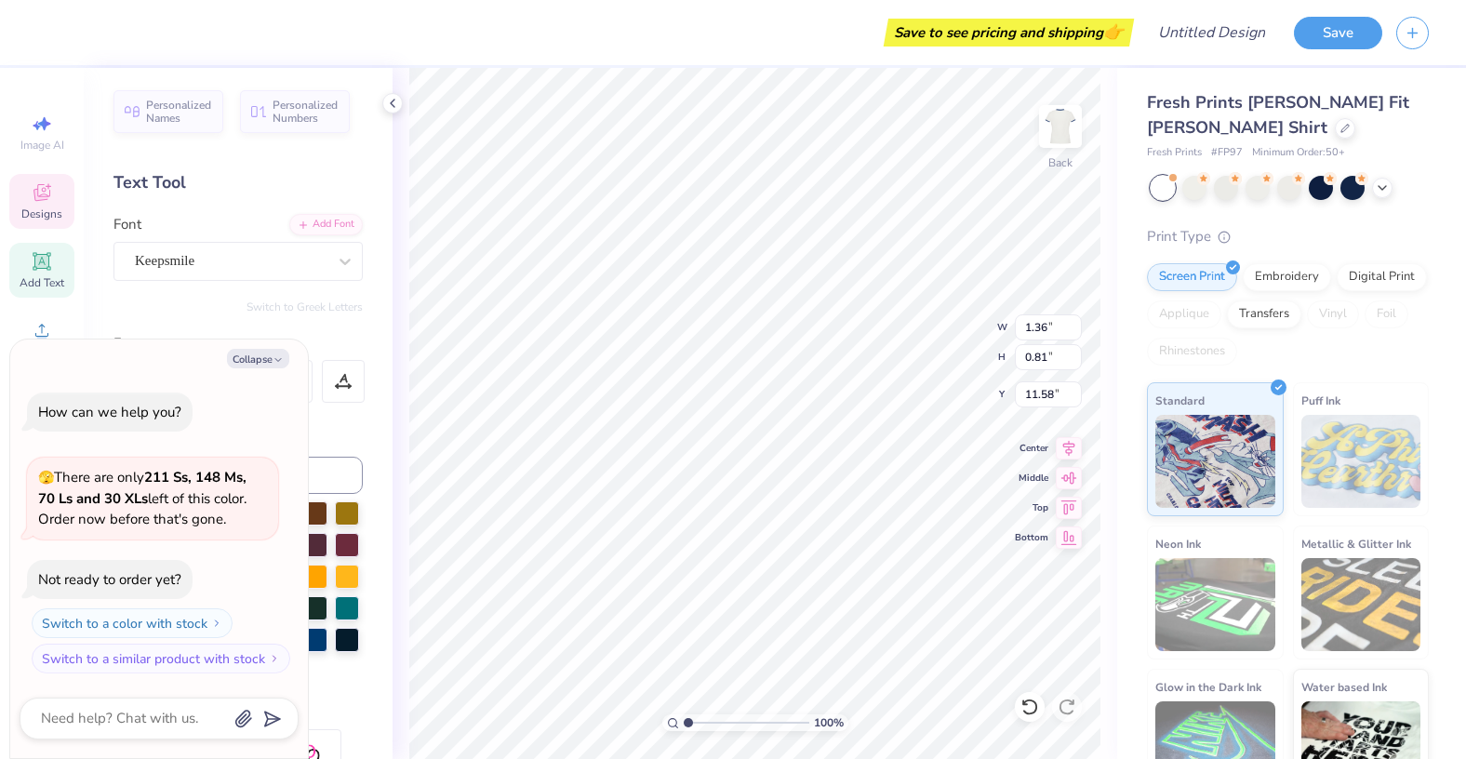
type textarea "K"
type textarea "x"
type textarea "L"
type textarea "x"
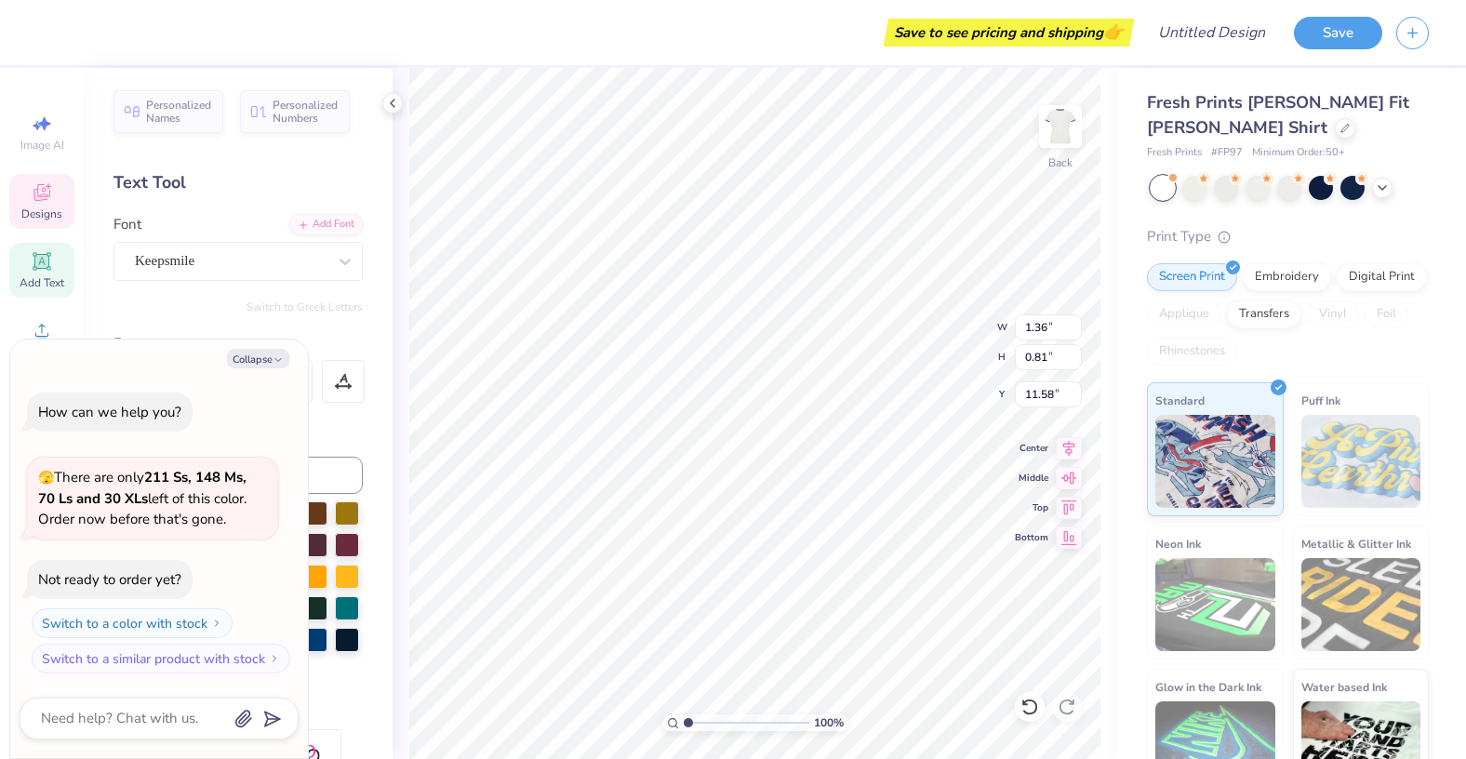
type textarea "Le"
type textarea "x"
type textarea "Lehi"
type textarea "x"
type textarea "Lehigh"
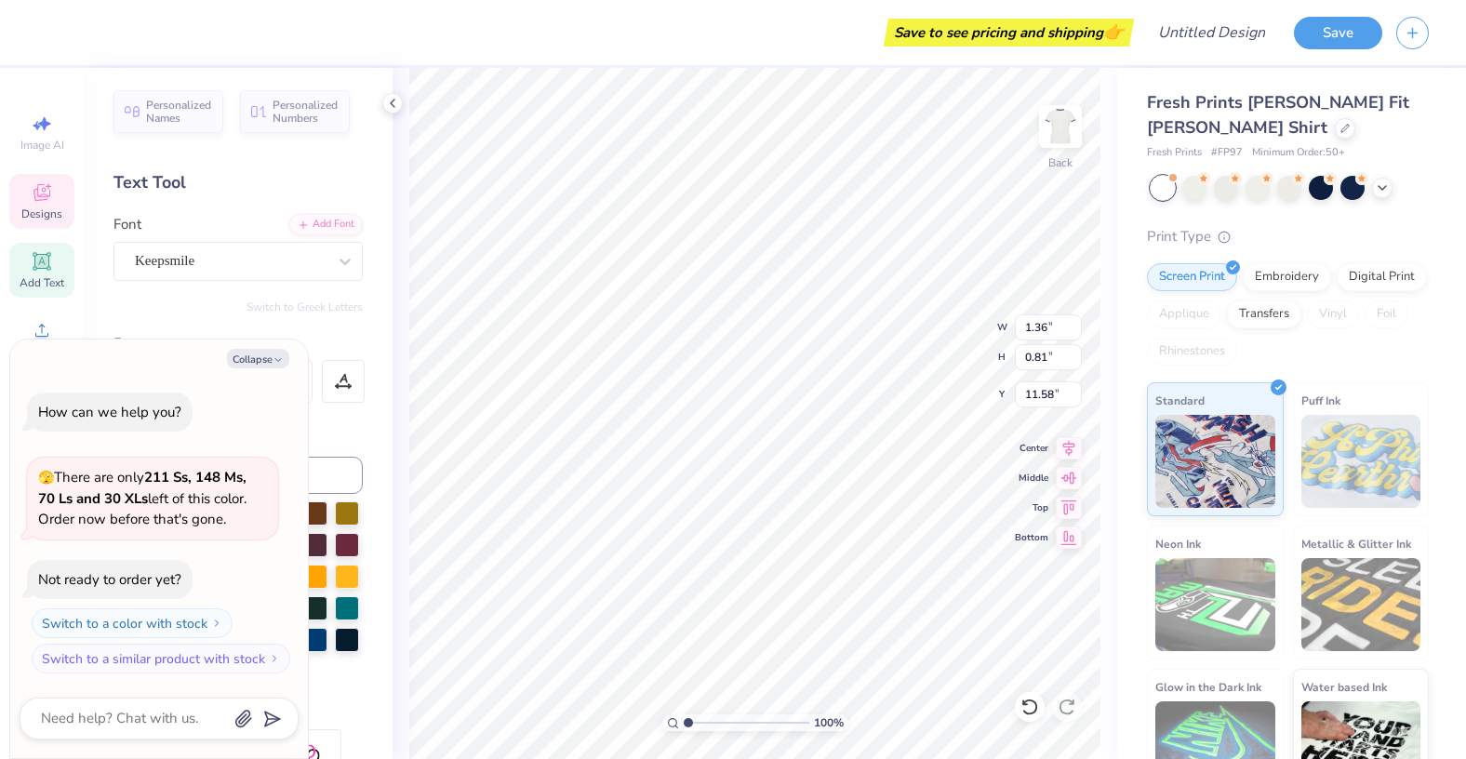
scroll to position [0, 1]
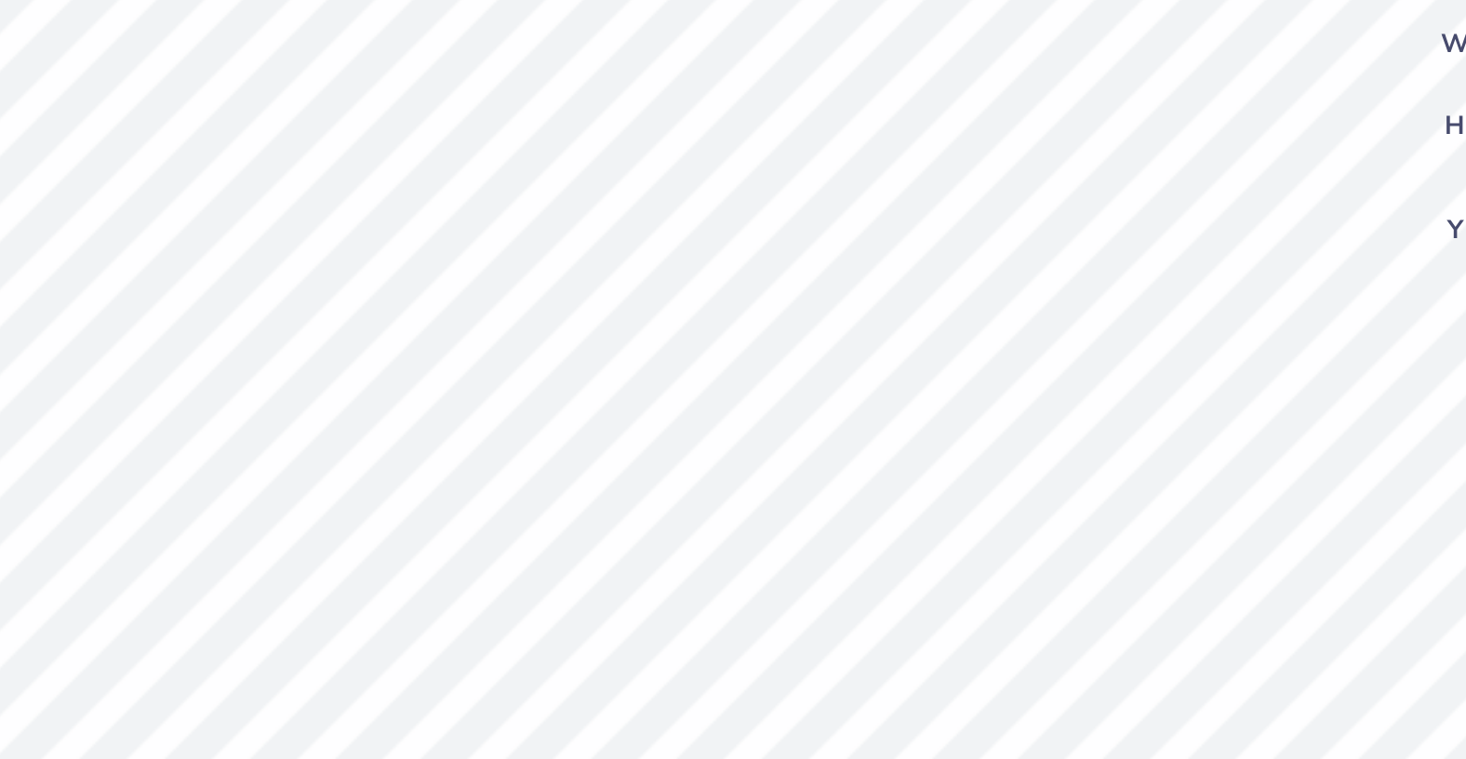
type textarea "x"
type input "11.44"
type textarea "x"
type input "1.16"
type input "0.53"
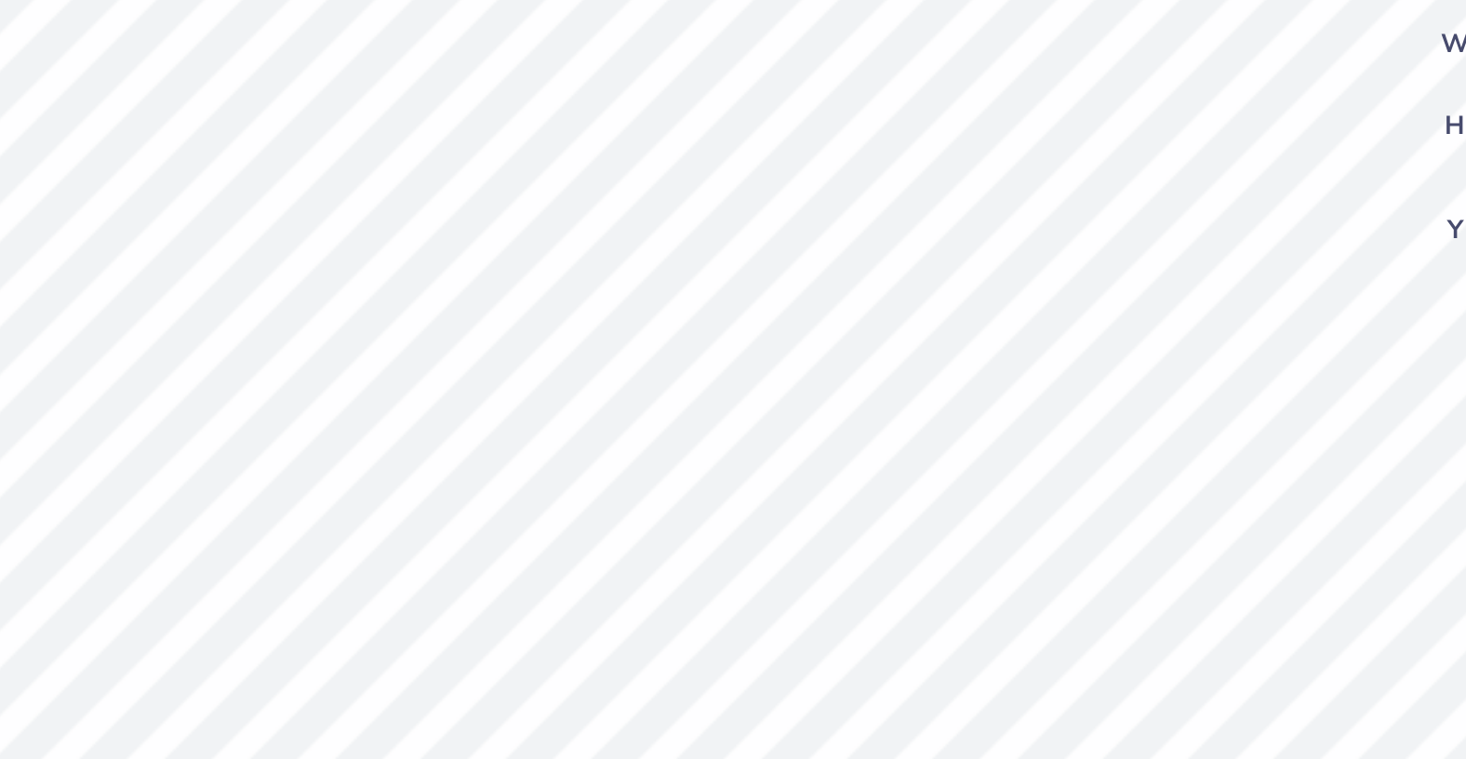
type input "11.43"
type textarea "x"
type input "1.30"
type input "0.60"
type textarea "x"
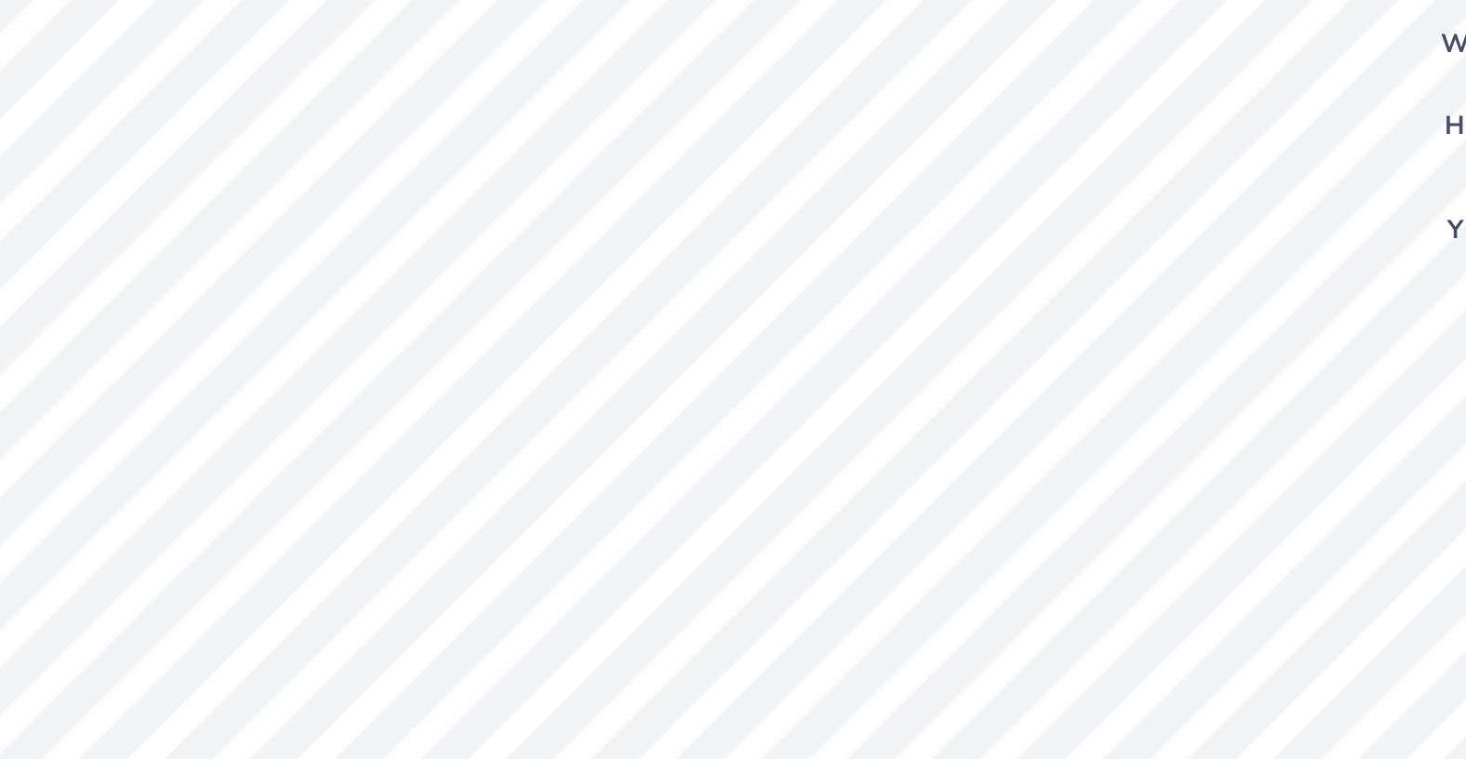
type input "1.67"
type input "1.04"
type input "11.47"
type textarea "x"
type input "11.23"
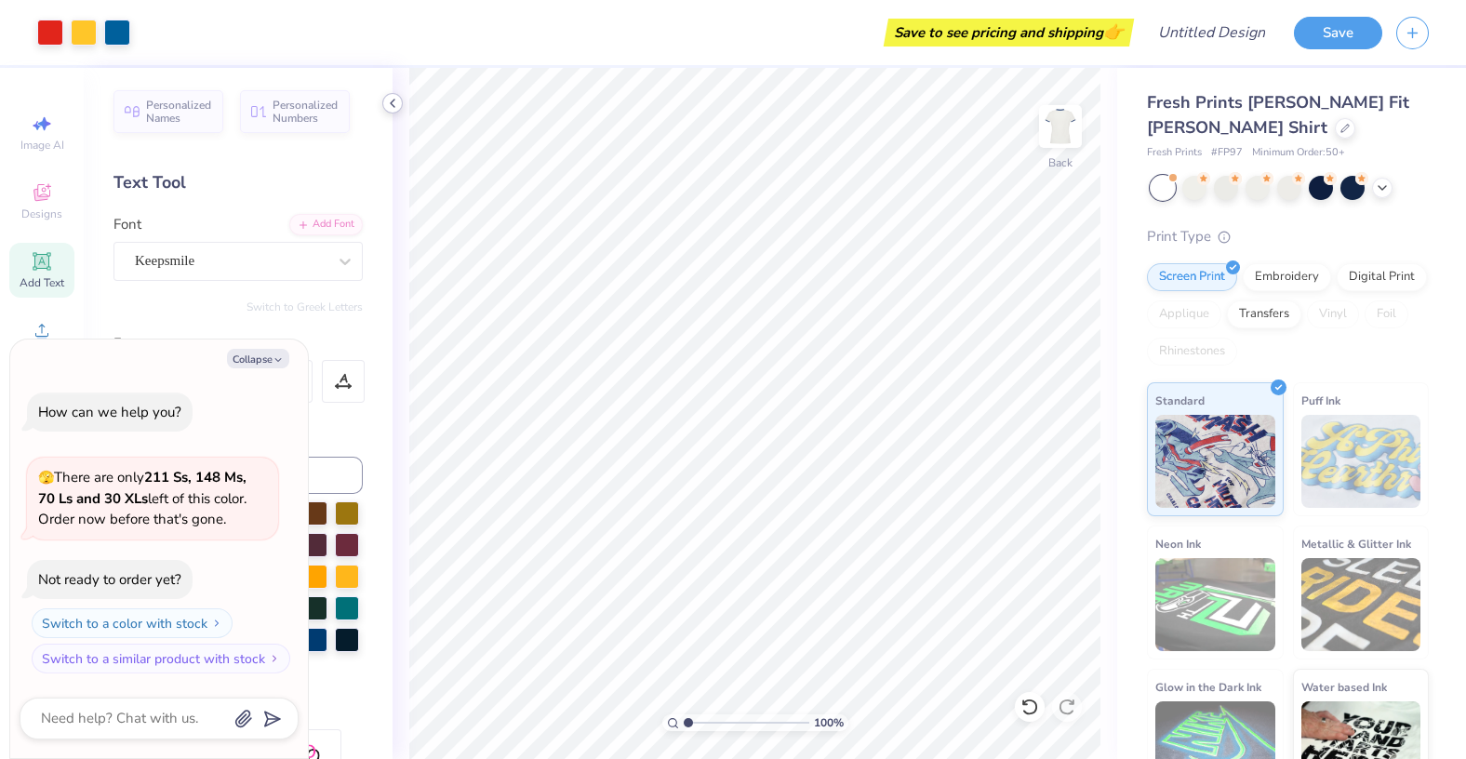
click at [386, 107] on icon at bounding box center [392, 103] width 15 height 15
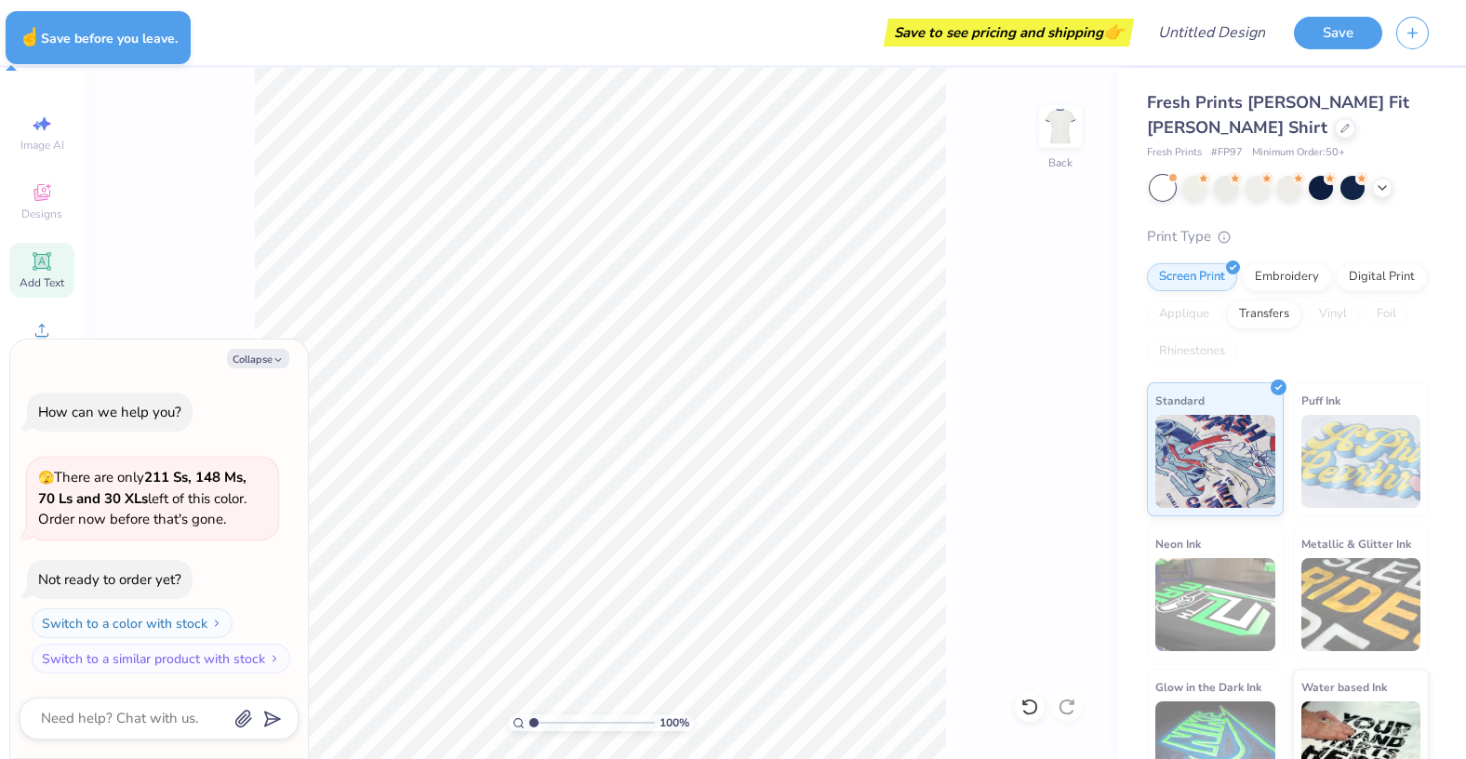
type textarea "x"
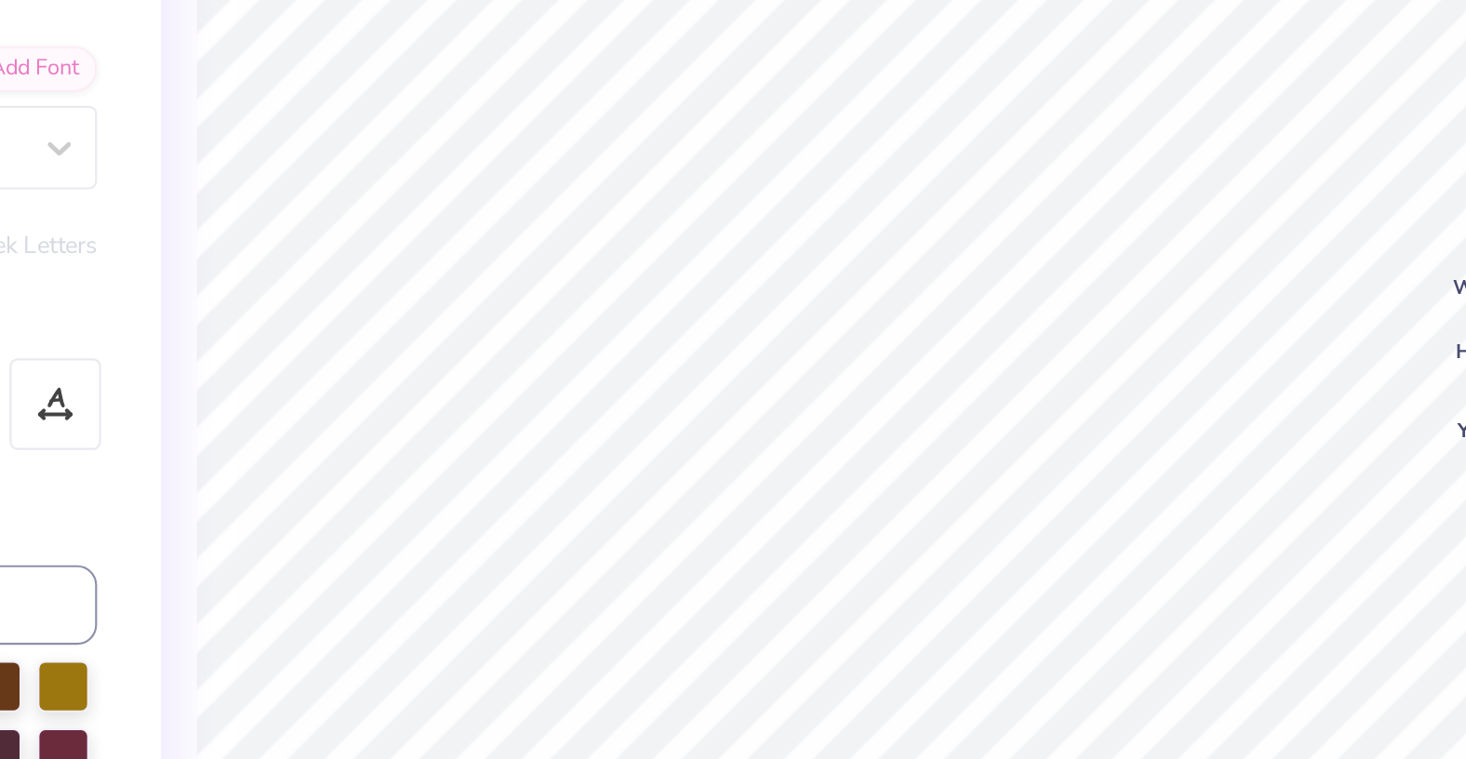
type textarea "x"
type textarea "r"
type textarea "x"
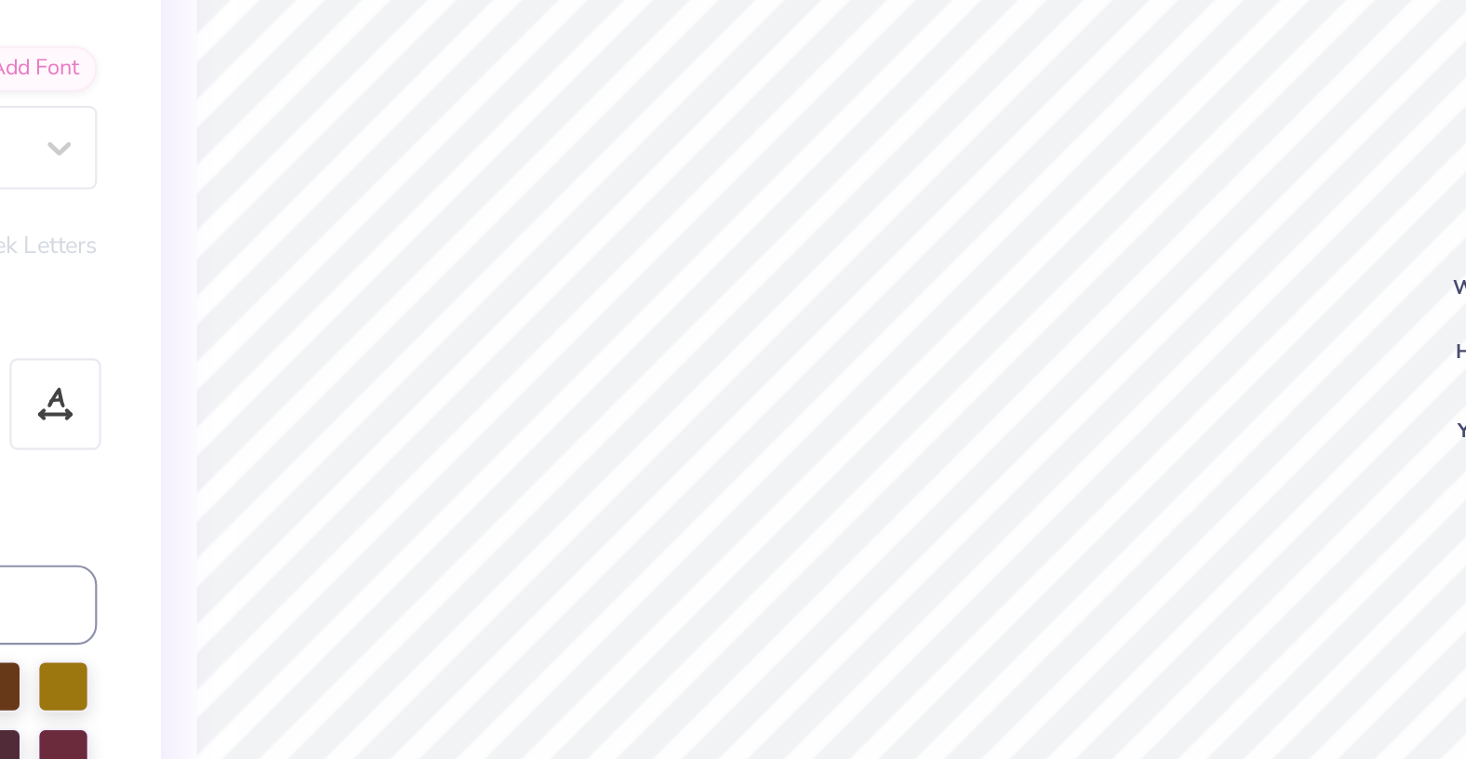
type textarea "R"
type textarea "x"
type input "0.36"
type input "1.60"
type input "11.01"
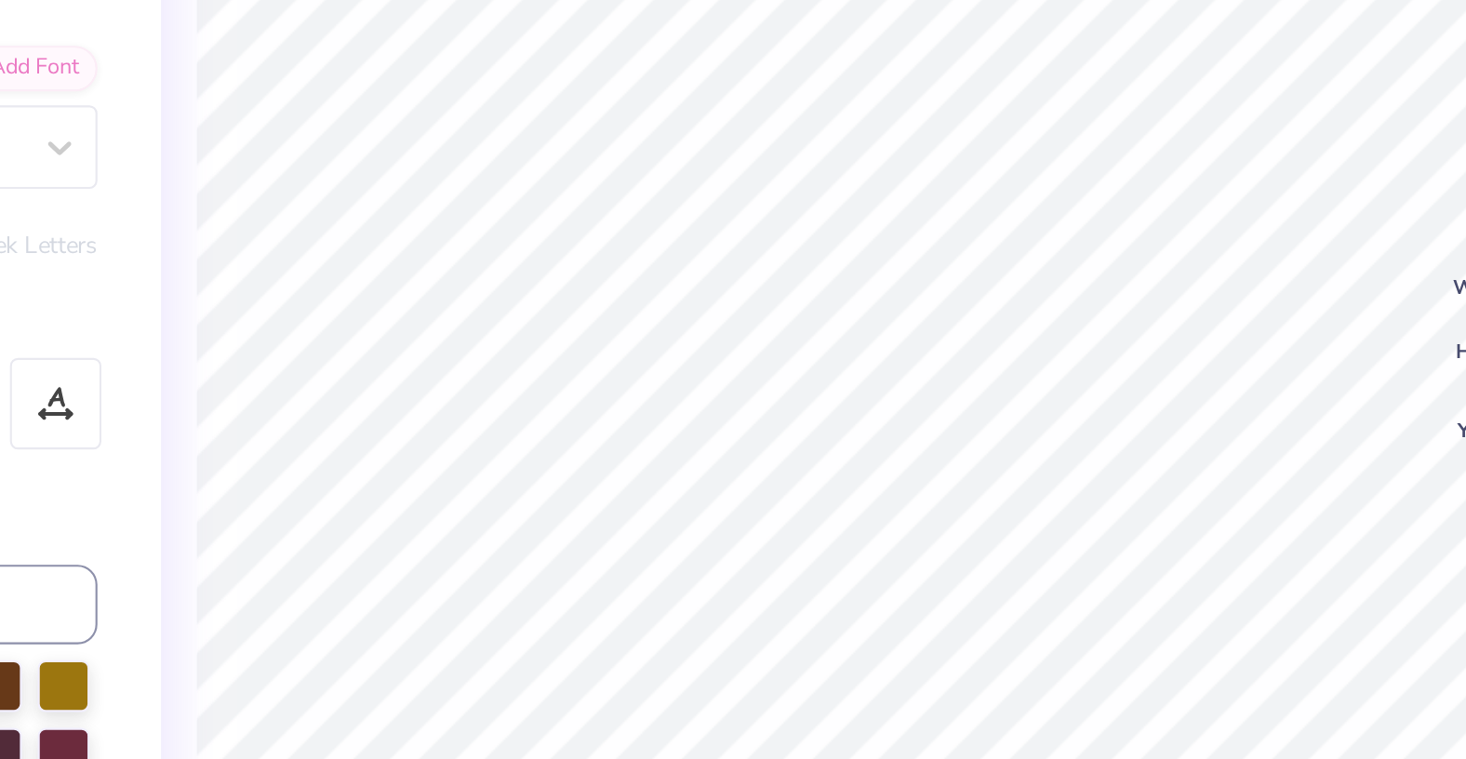
type textarea "x"
type input "2.69"
type input "3.18"
type input "10.13"
type textarea "x"
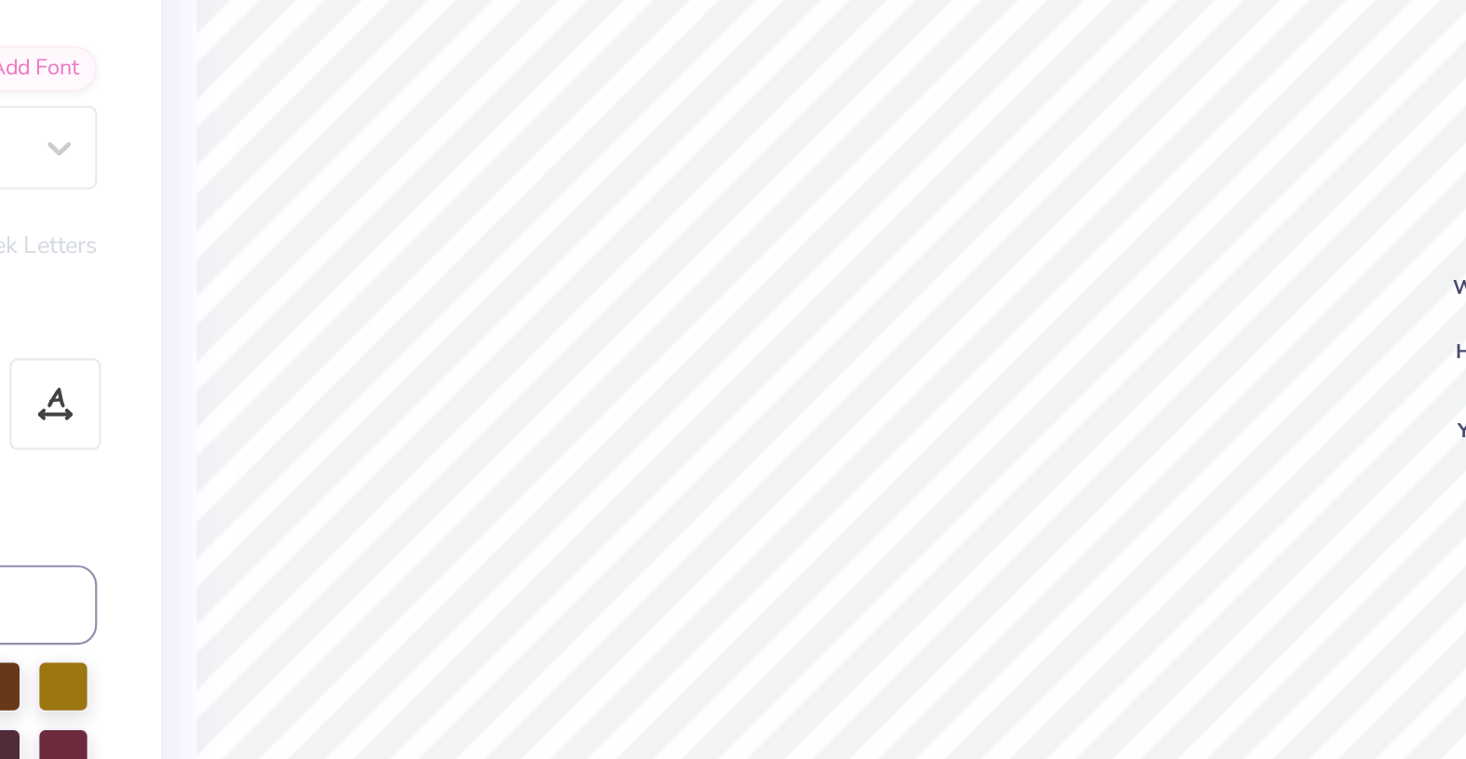
type input "0.36"
type input "1.60"
type input "11.01"
type textarea "x"
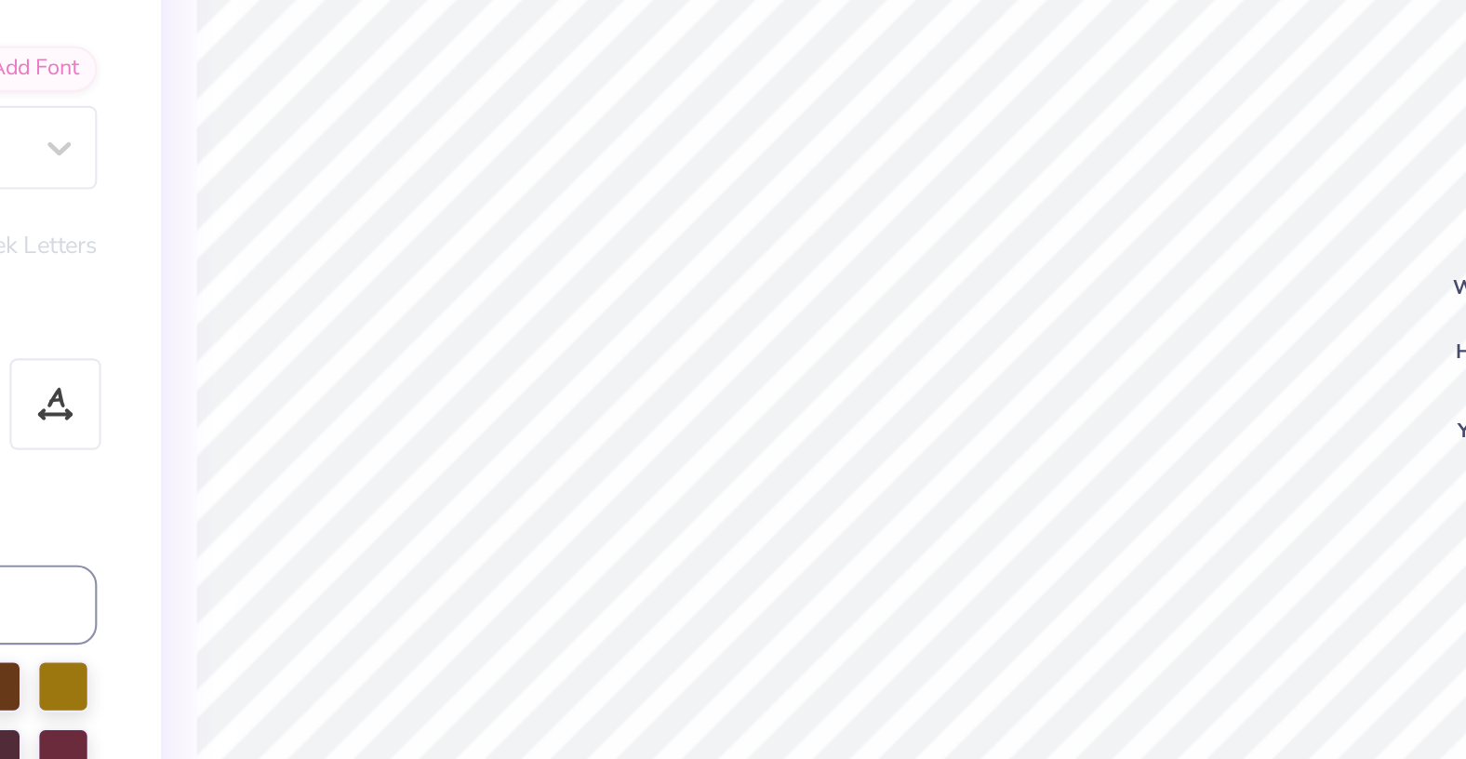
type textarea "o"
type textarea "x"
type textarea "O"
type textarea "x"
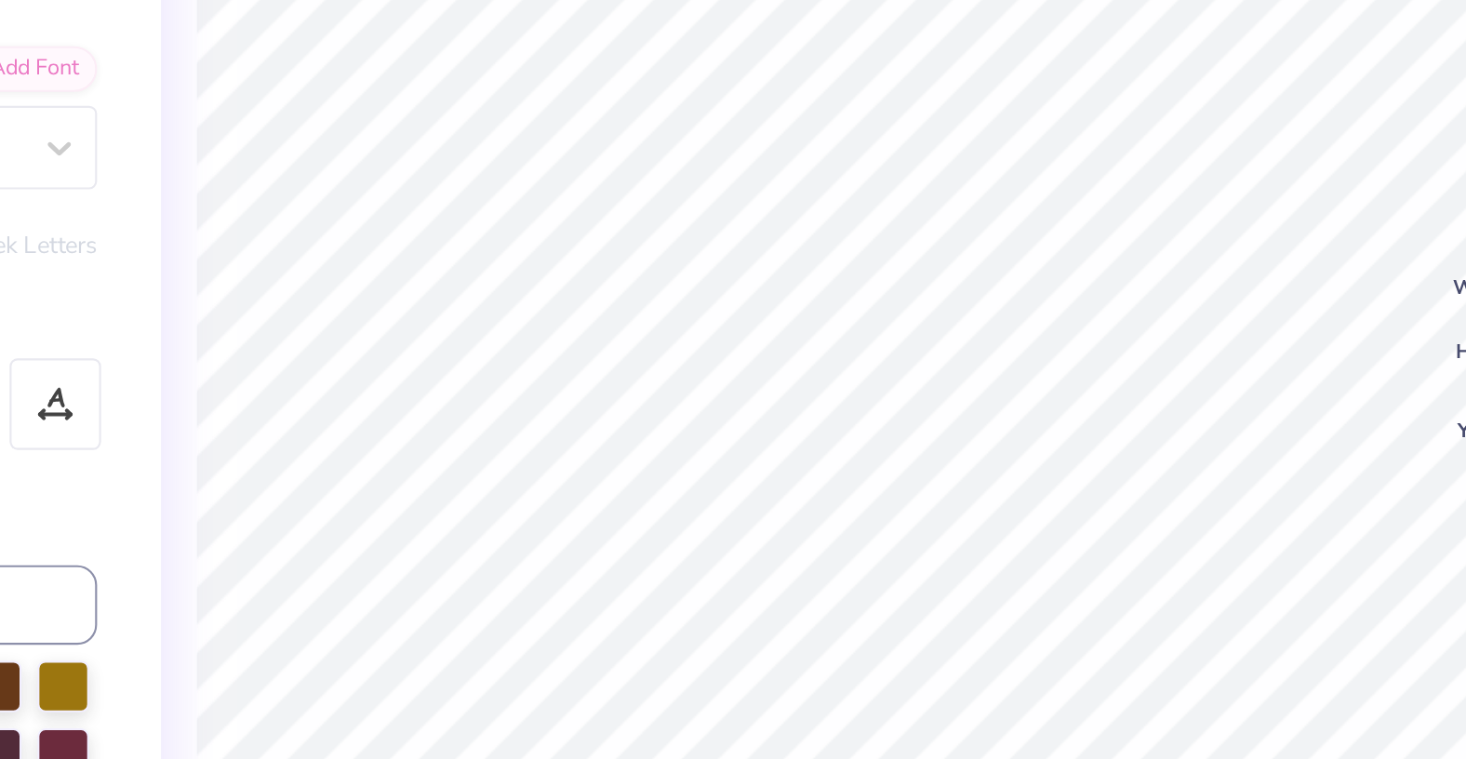
type input "1.11"
type input "1.26"
type input "14.87"
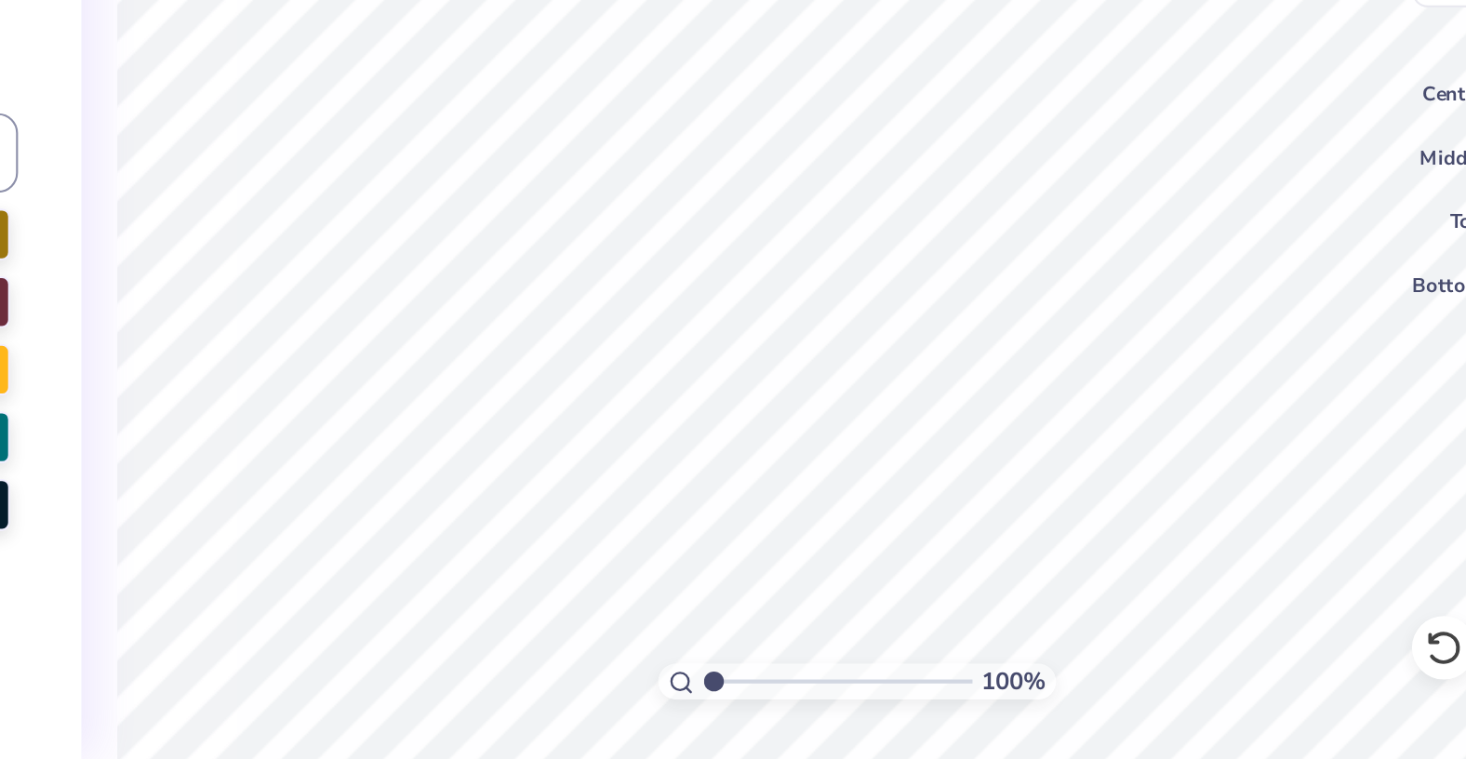
type textarea "x"
type textarea "G"
type textarea "x"
type input "1.29"
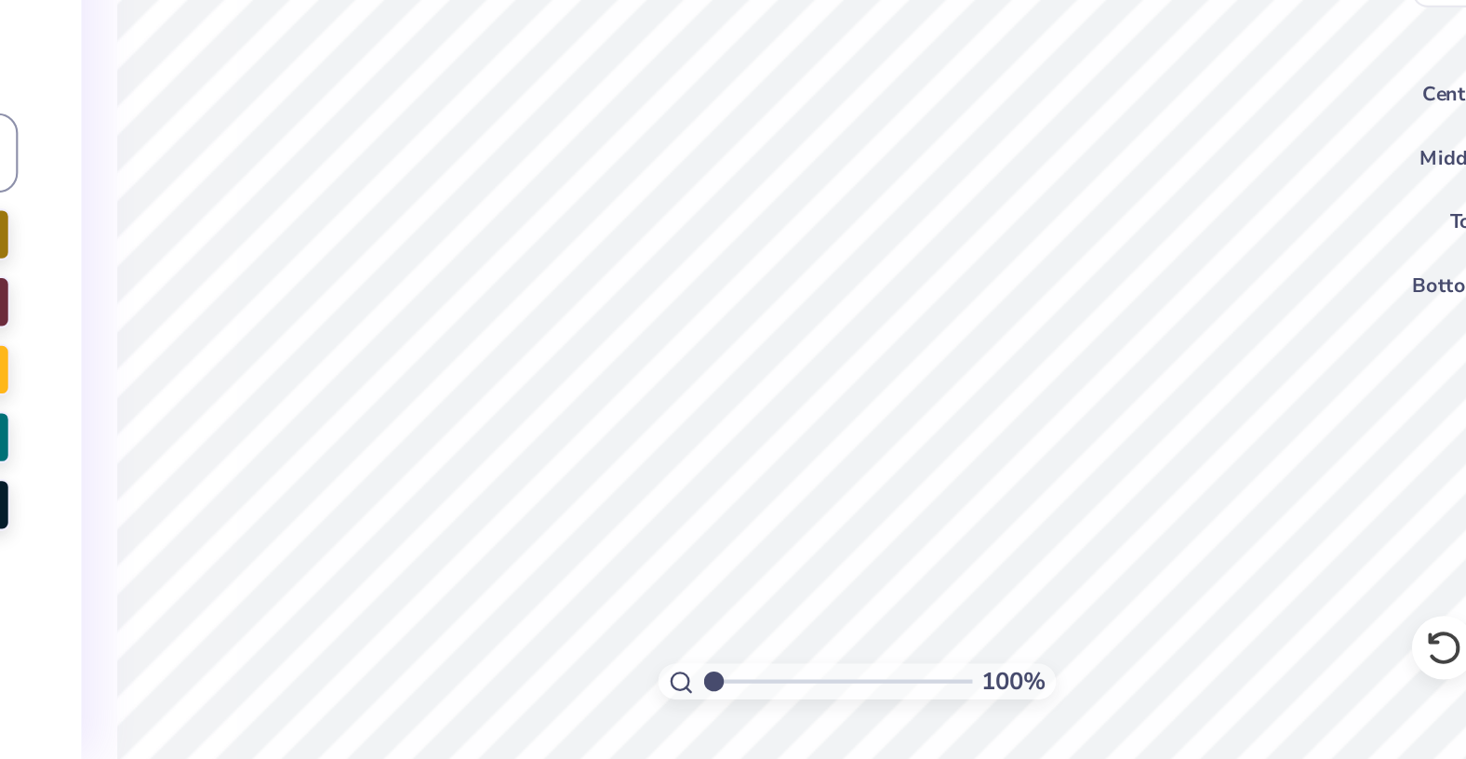
type input "1.49"
type input "15.17"
type textarea "x"
type textarea "A"
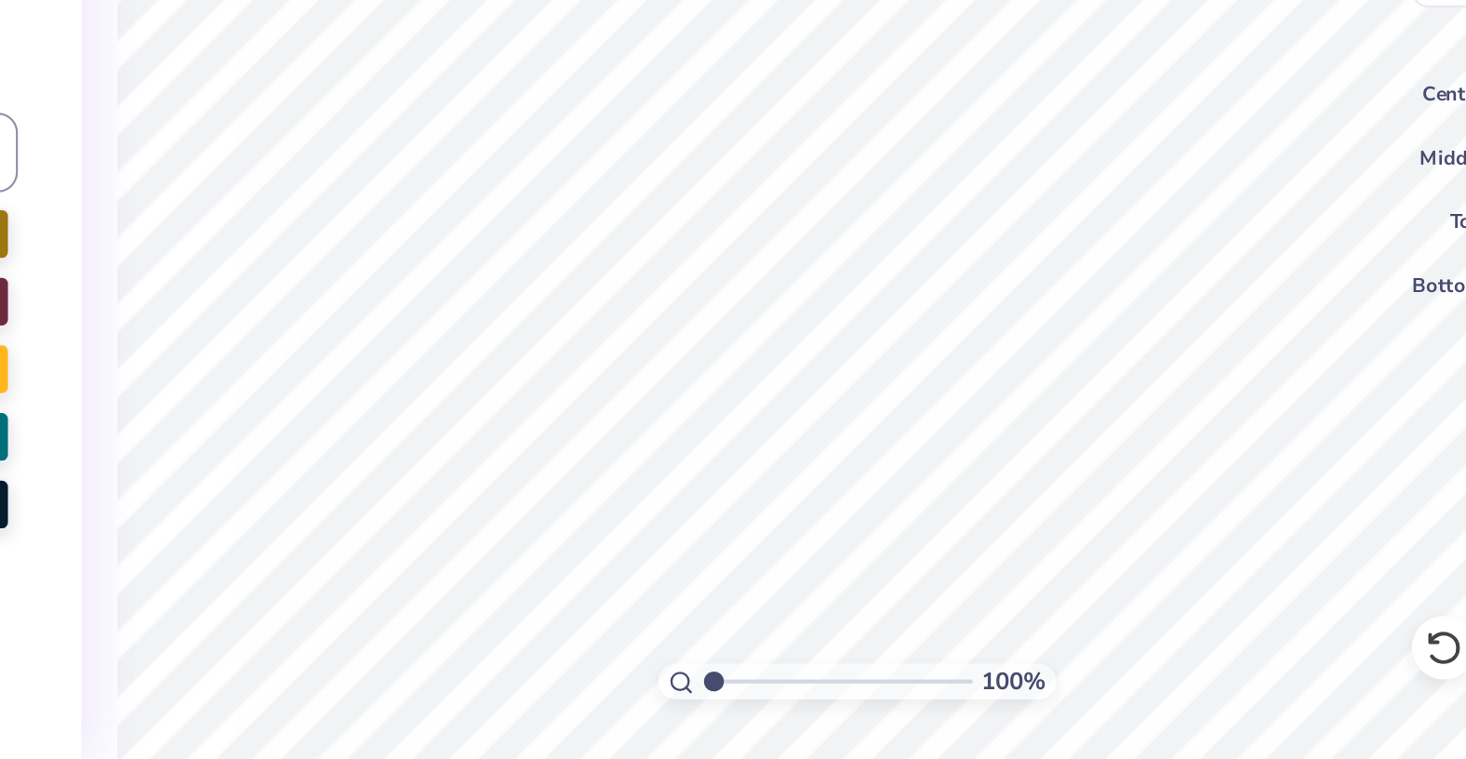
type textarea "x"
type input "1.00"
type input "1.39"
type input "14.67"
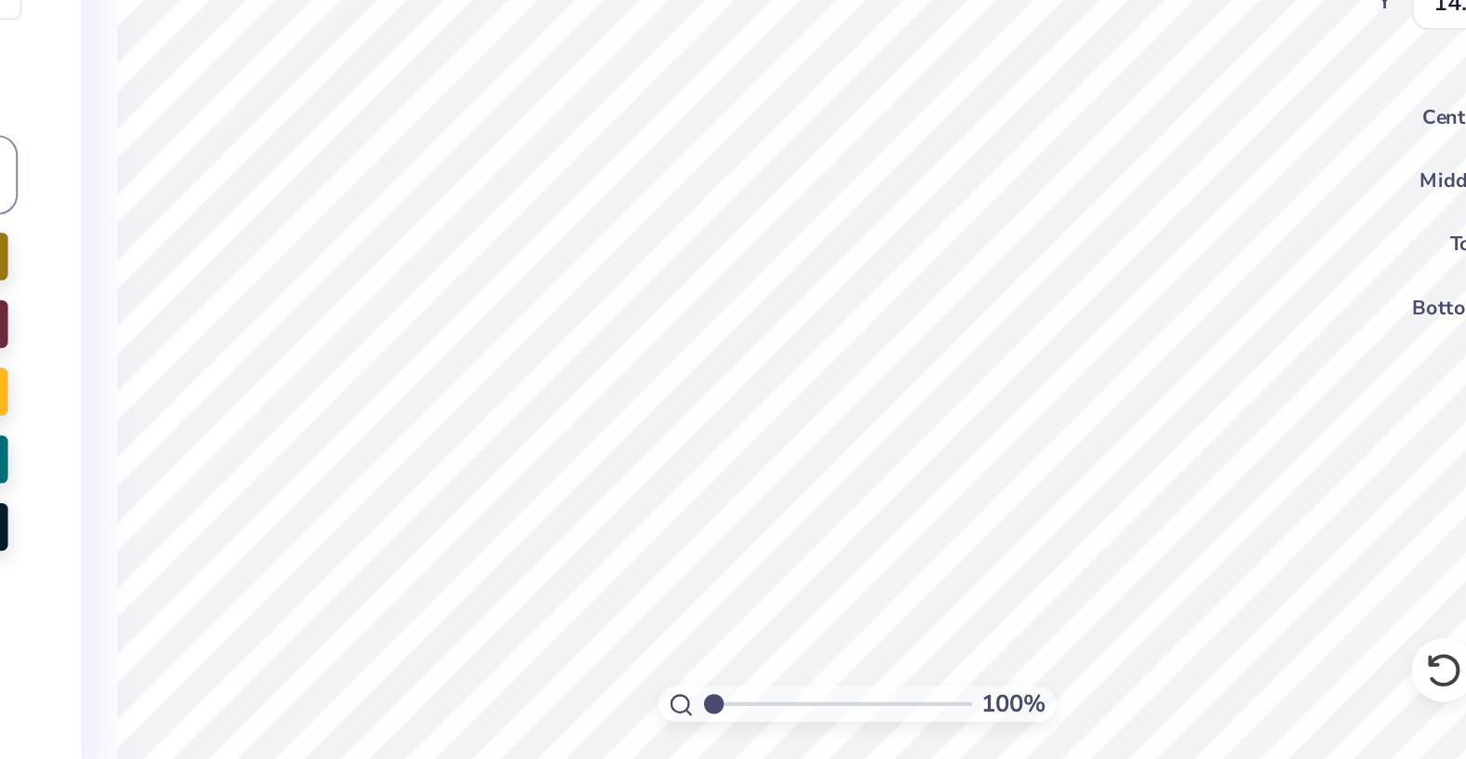
type textarea "x"
type textarea "M"
type textarea "x"
type input "0.91"
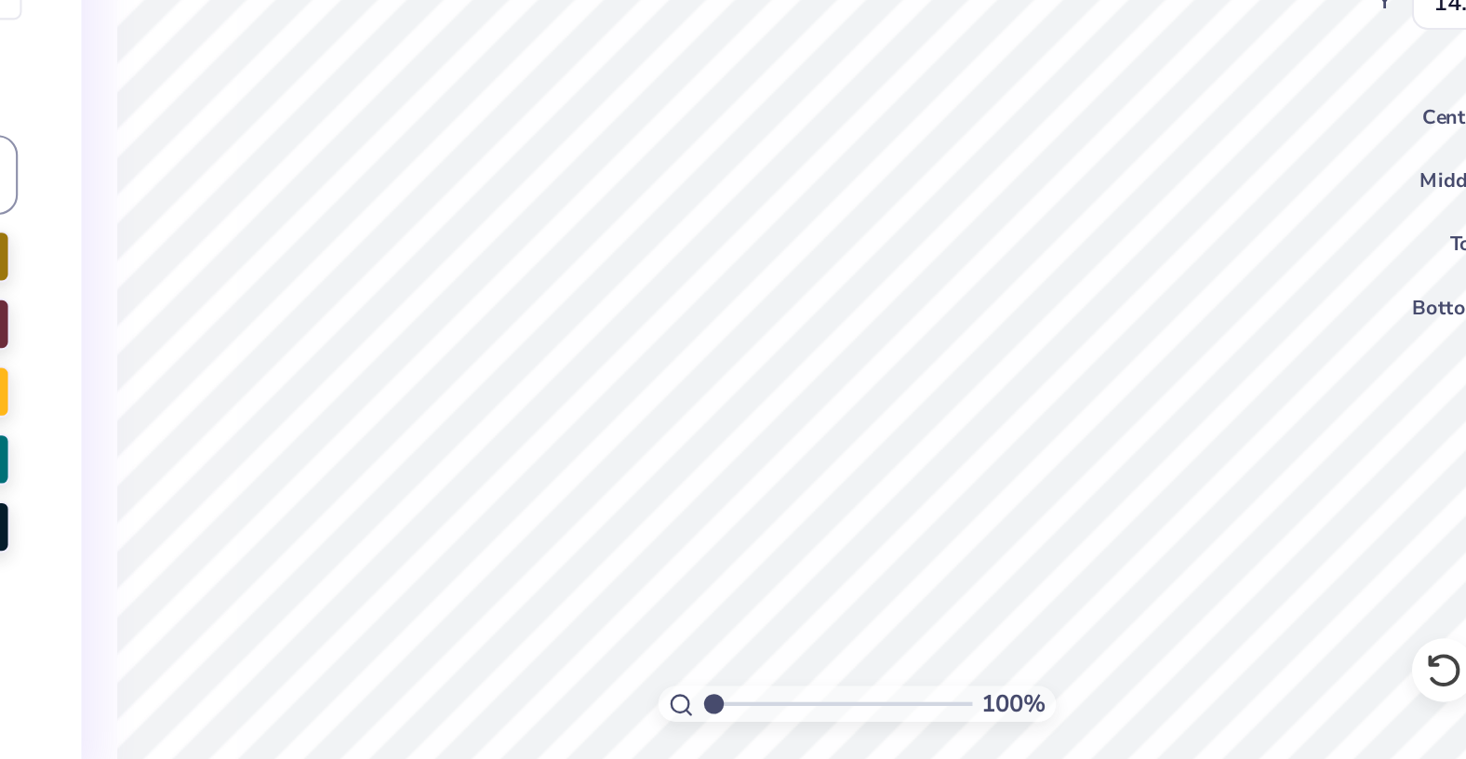
type input "1.25"
type input "15.48"
type textarea "x"
type textarea "M"
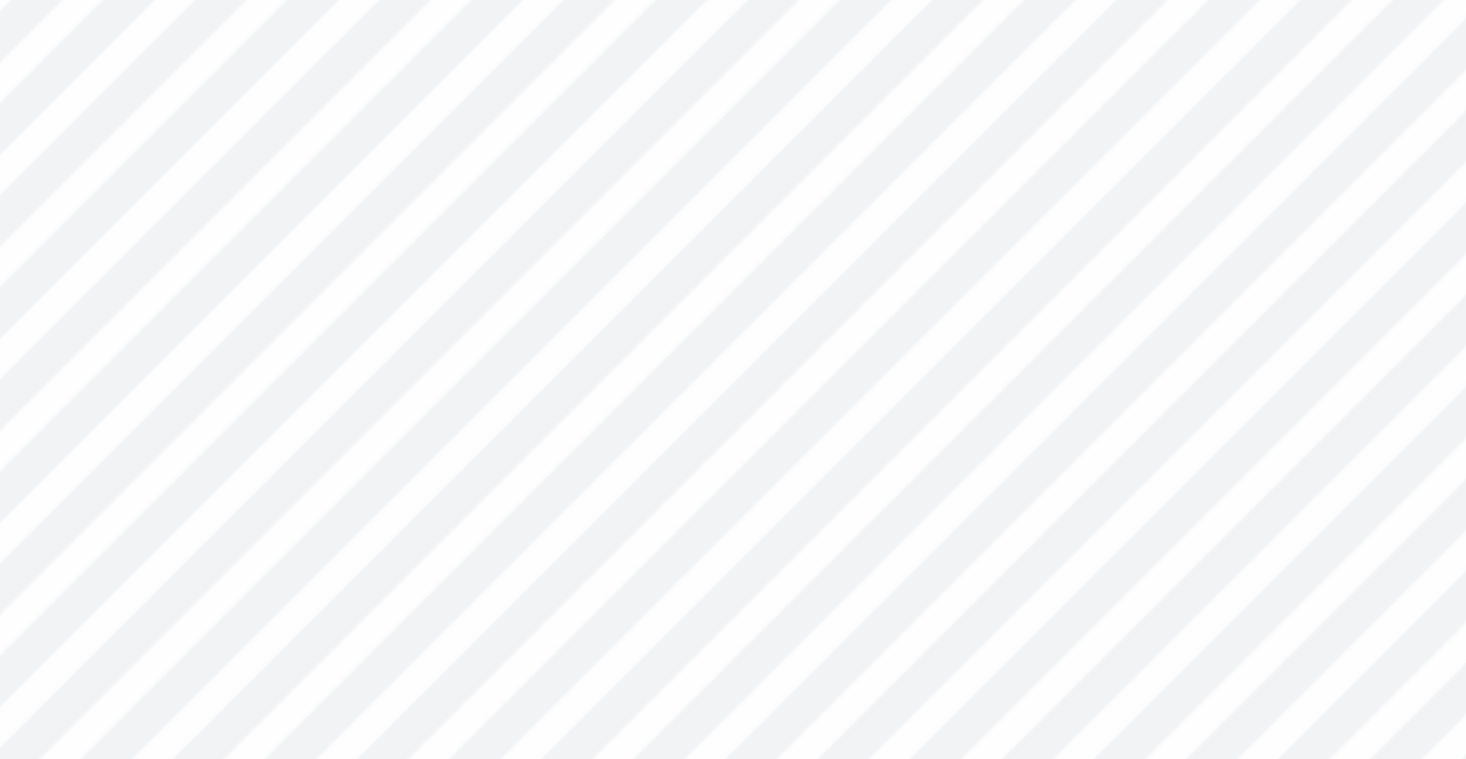
type textarea "x"
type textarea "'2"
type textarea "x"
type textarea "'25"
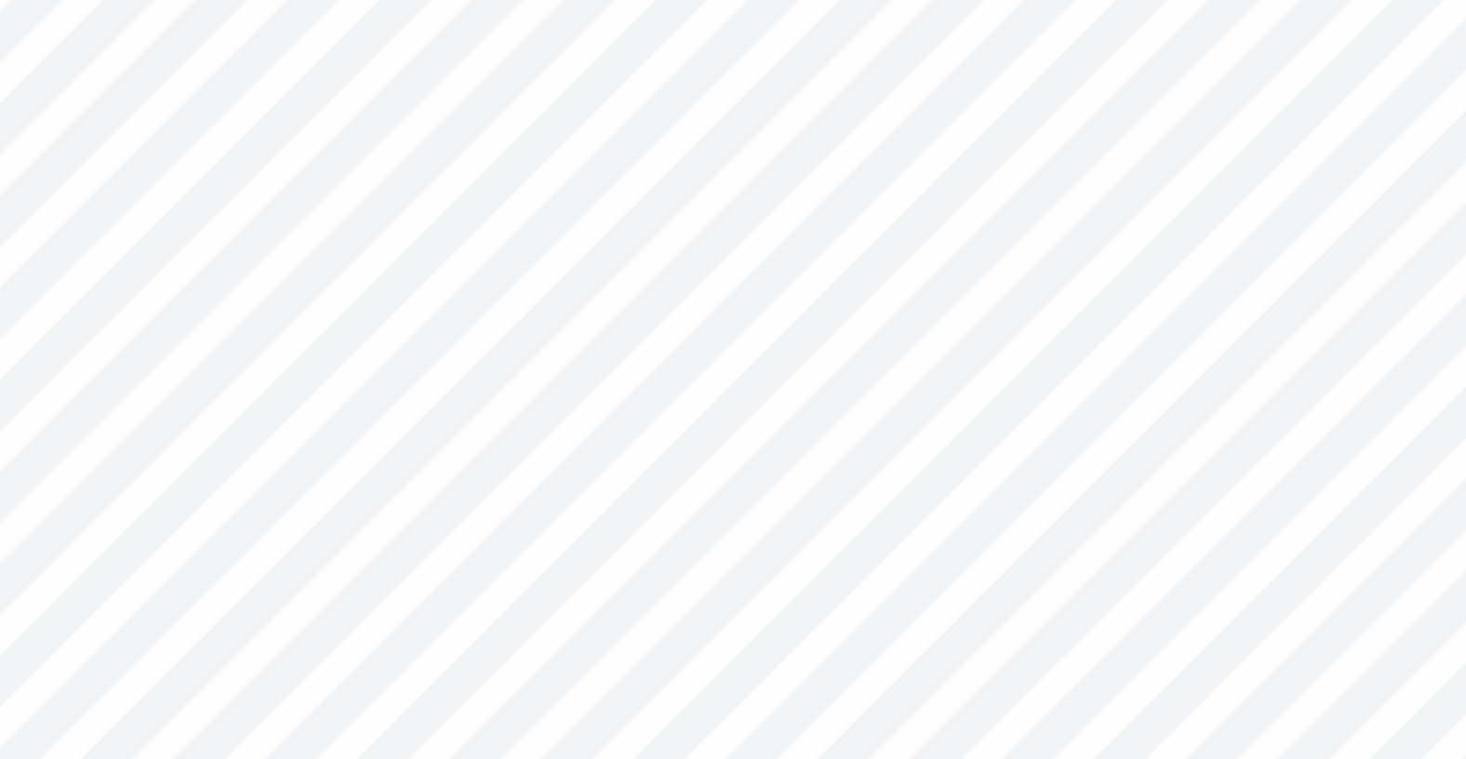
type textarea "x"
type textarea "T H I S I S"
type textarea "x"
type textarea "T H I S I S"
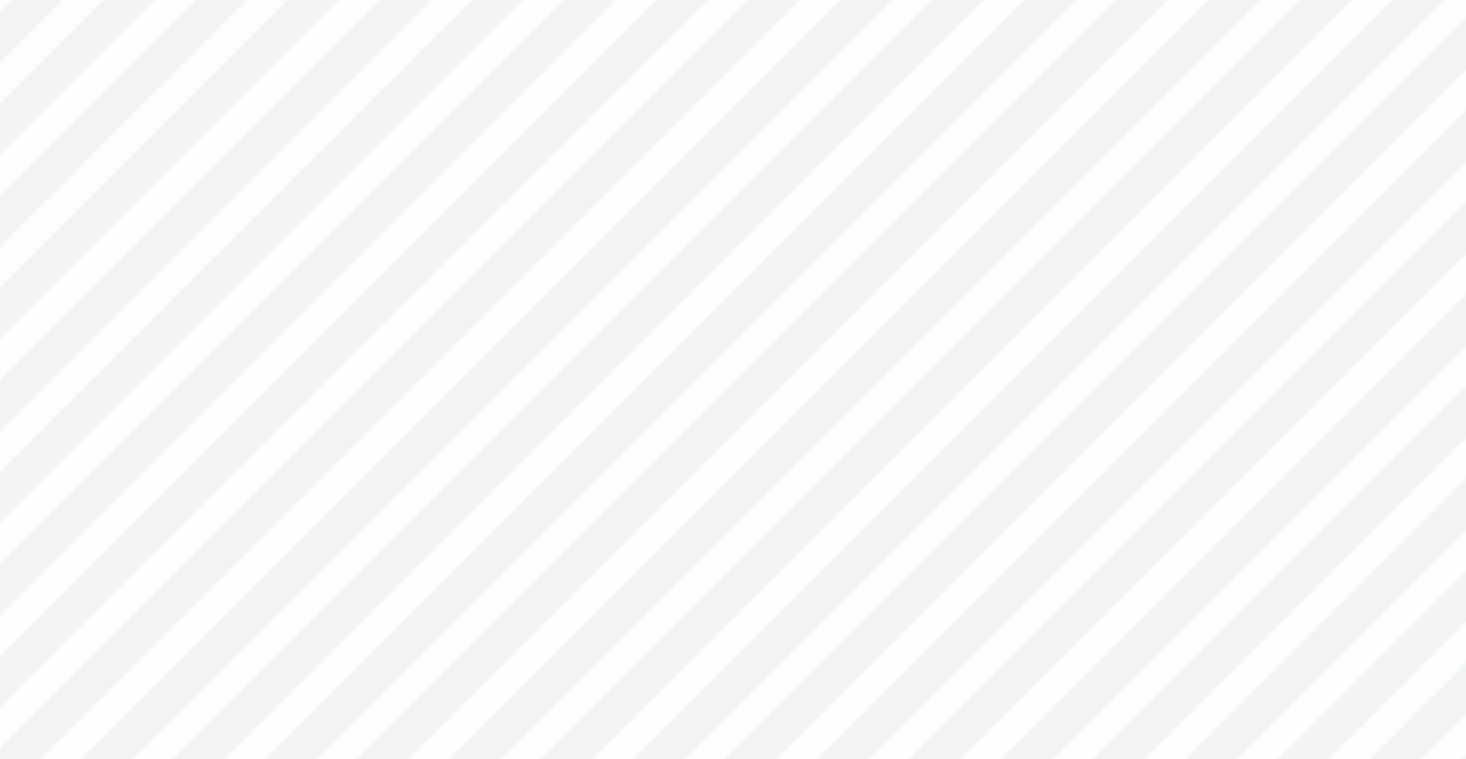
type textarea "x"
type textarea "T H I S I S"
type textarea "x"
type textarea "T H I S I"
type textarea "x"
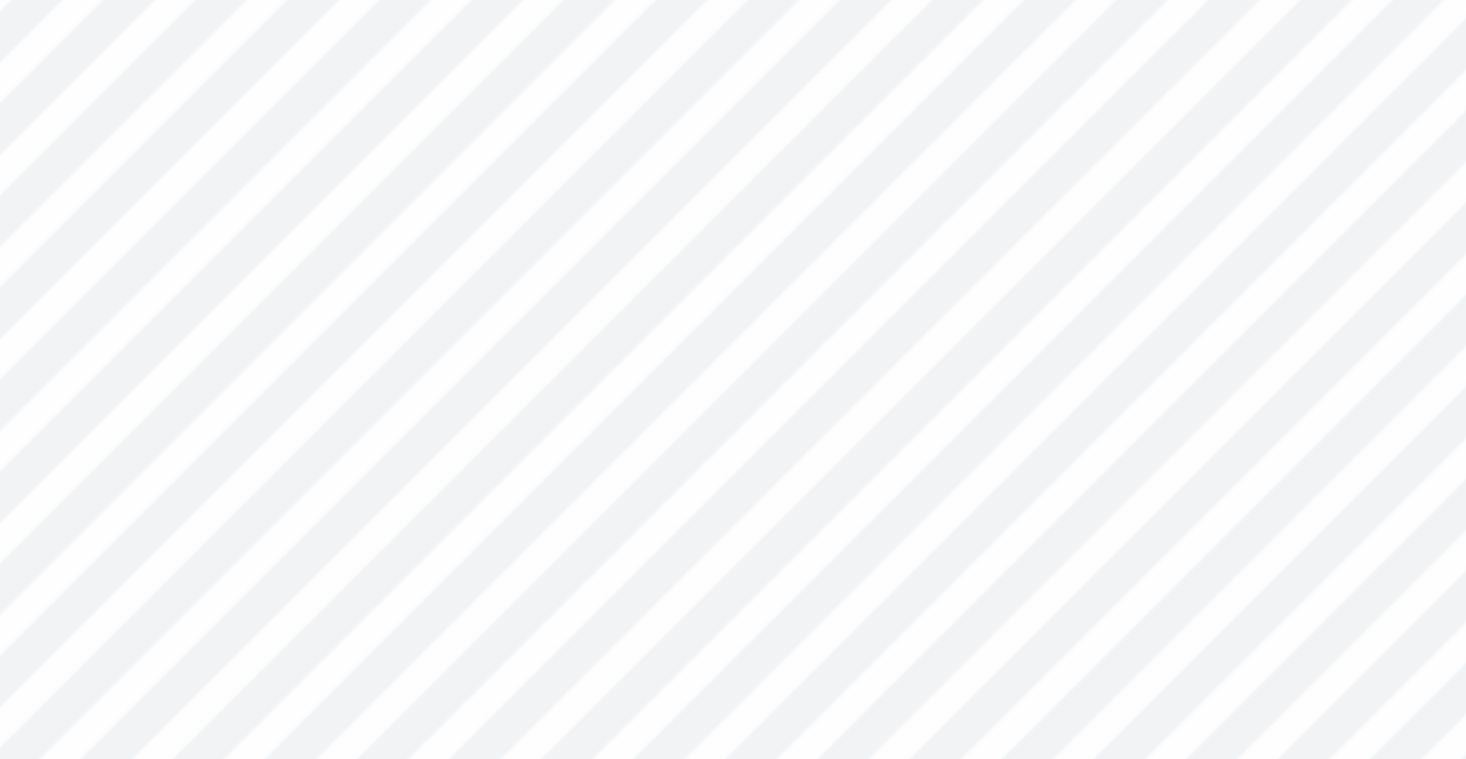
type textarea "T H I S I"
type textarea "x"
type textarea "T H I S"
type textarea "x"
type textarea "T H I S"
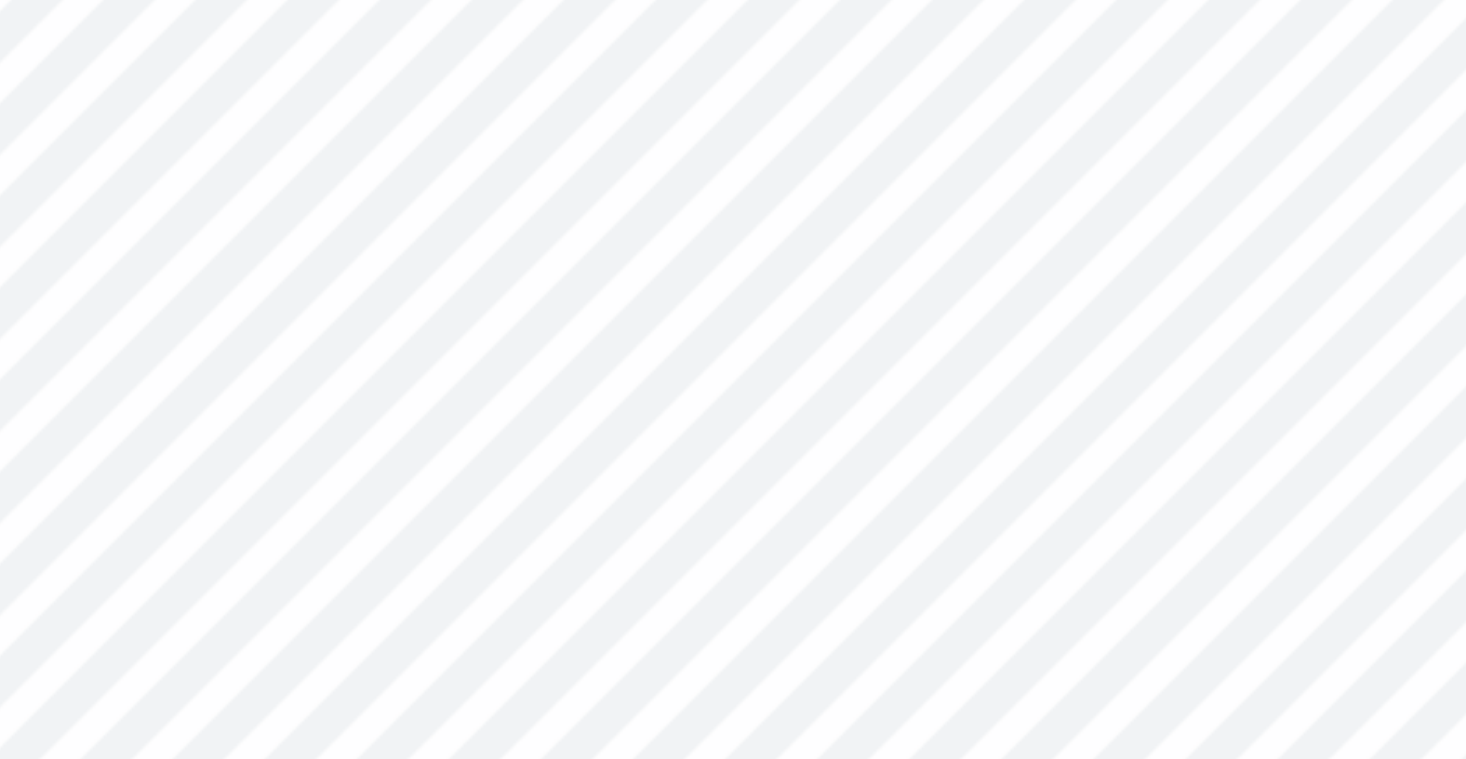
type textarea "x"
type textarea "T H I S"
type textarea "x"
type textarea "T H I"
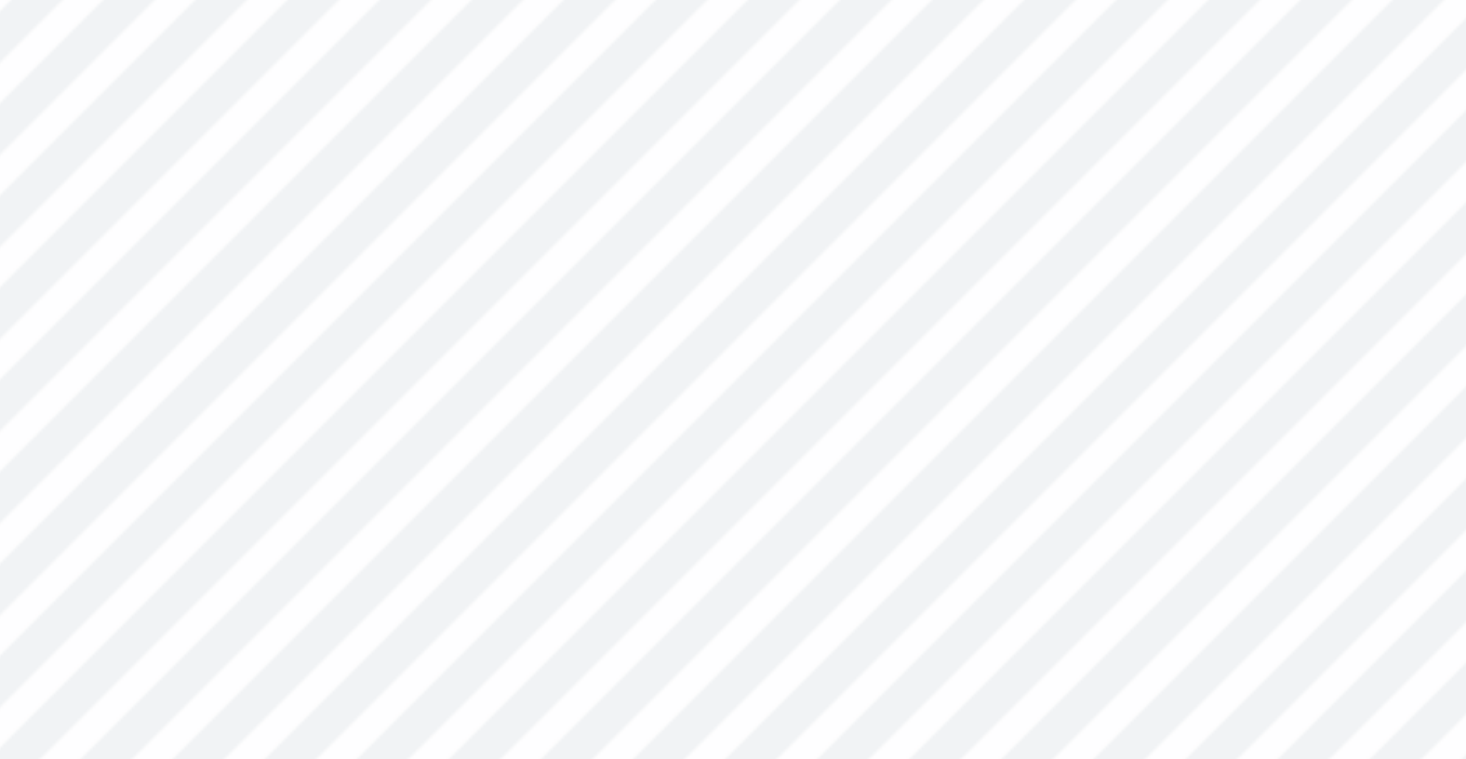
type textarea "x"
type textarea "T H I"
type textarea "x"
type textarea "T H"
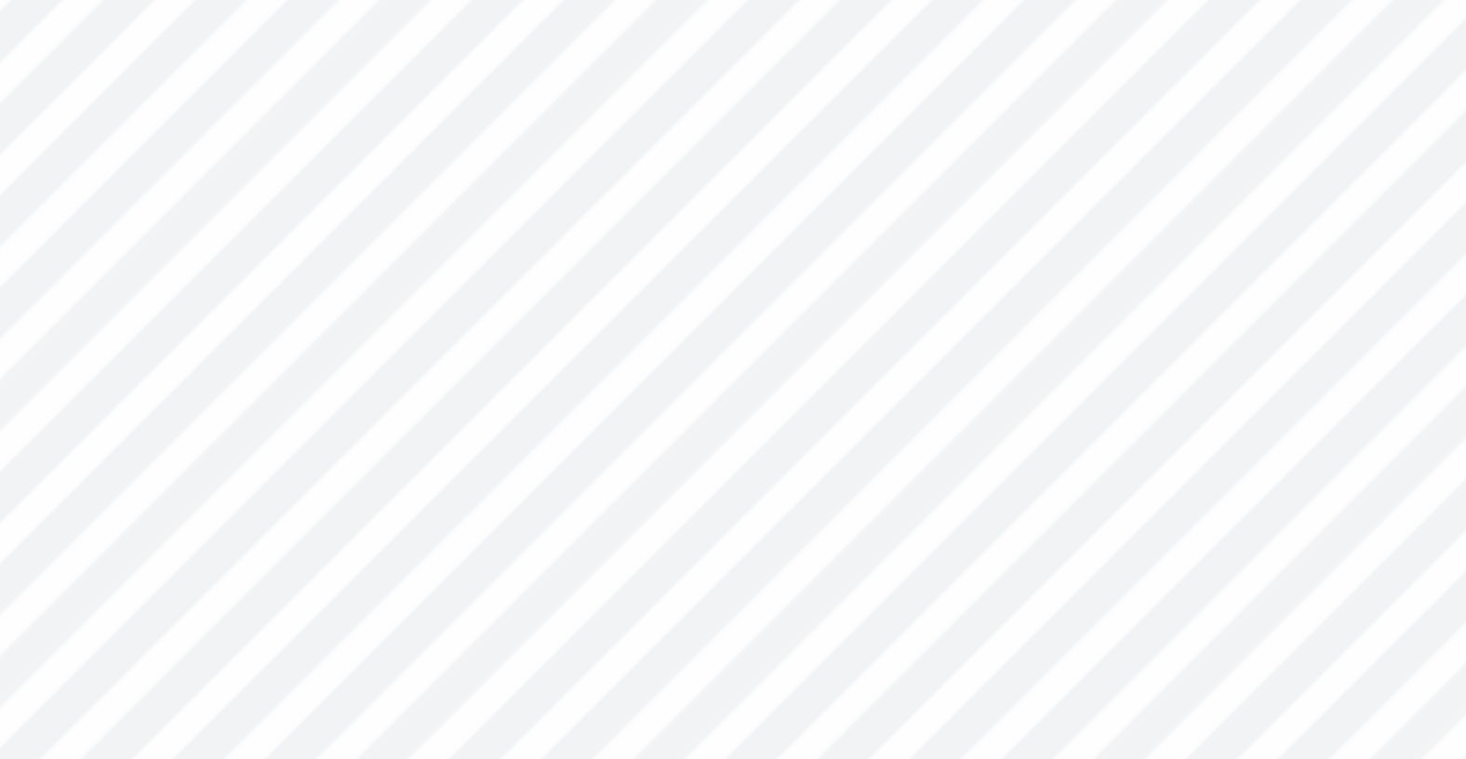
type textarea "x"
type textarea "T H"
type textarea "x"
type textarea "T"
type textarea "x"
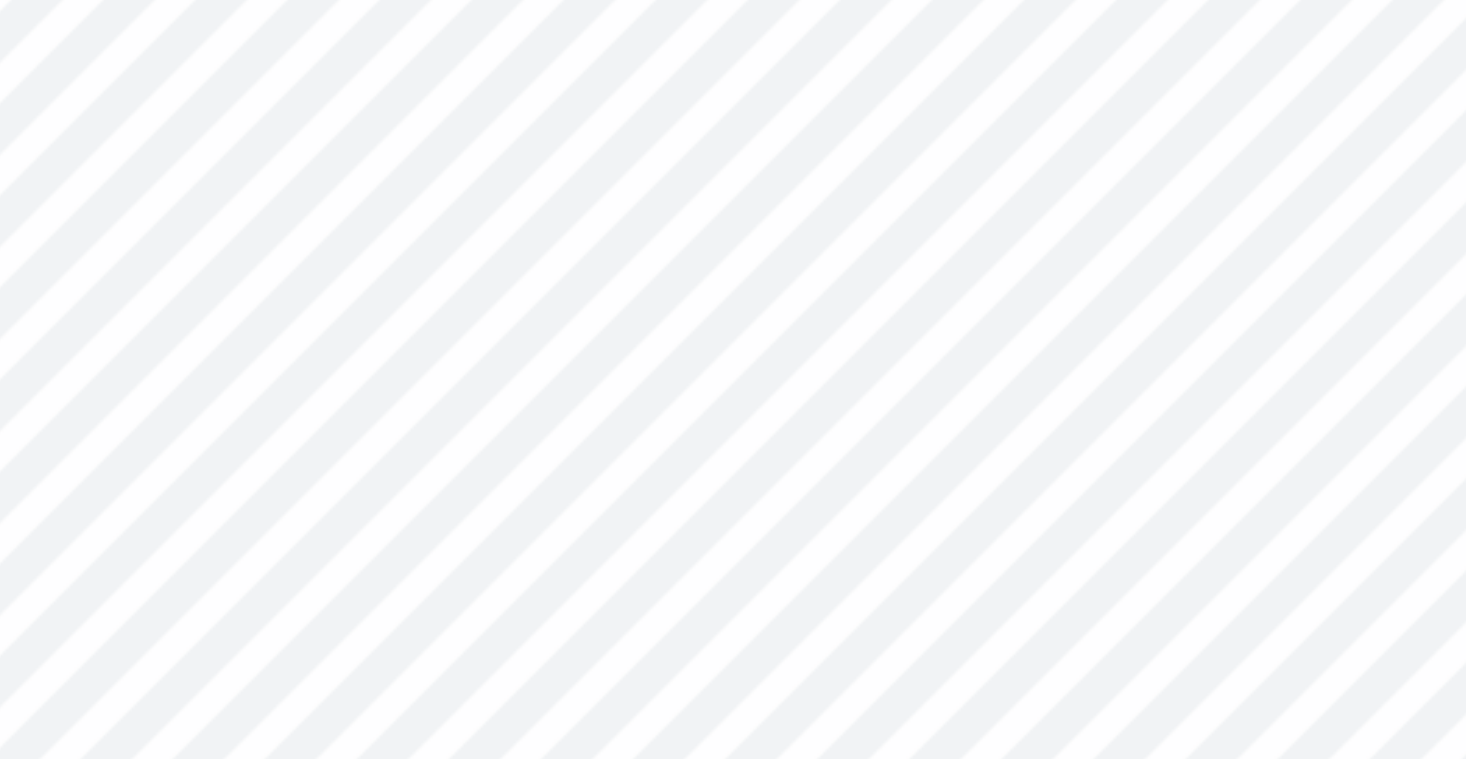
type textarea "T"
type textarea "x"
type textarea "L"
type textarea "x"
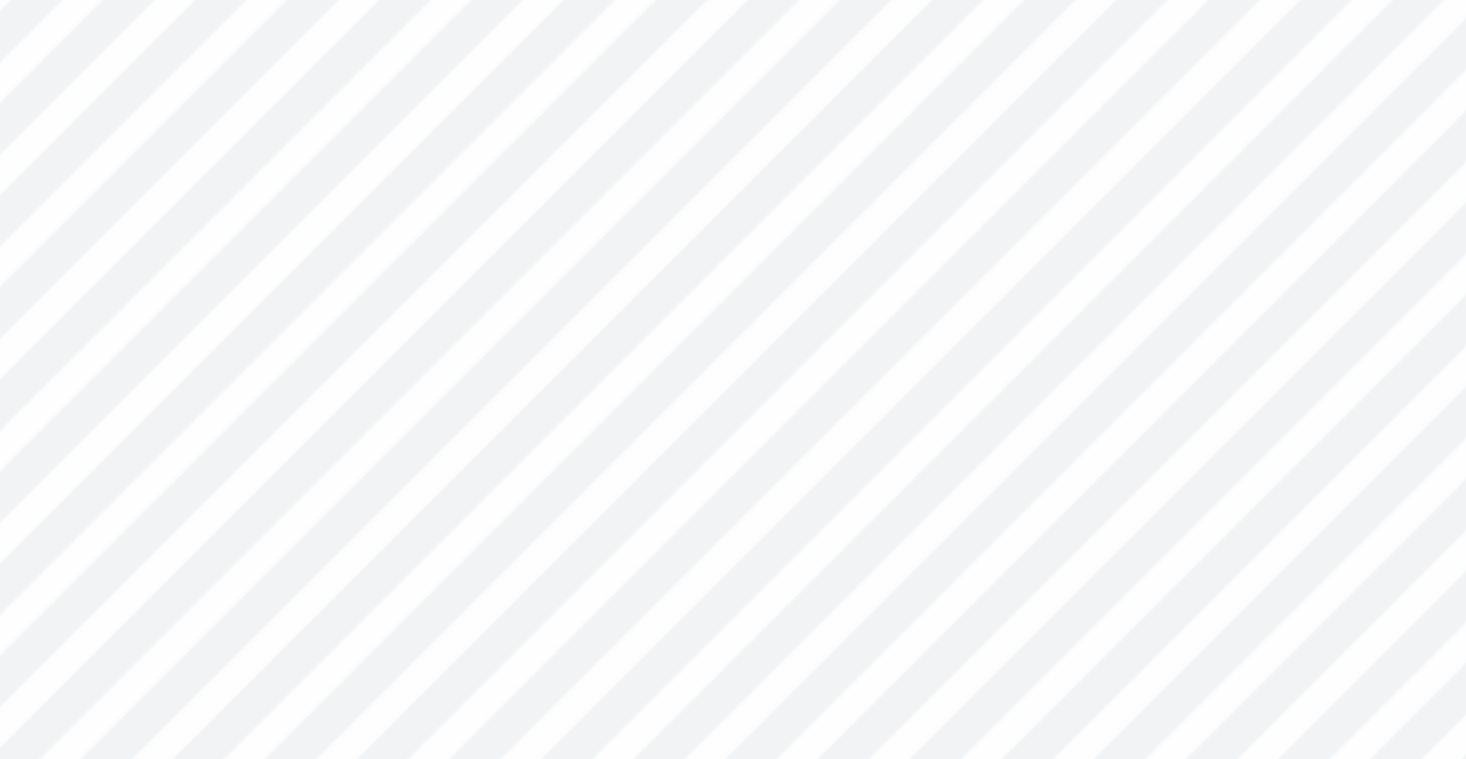
type textarea "LEH"
type textarea "x"
type textarea "LEHI"
type textarea "x"
type textarea "LEHIG"
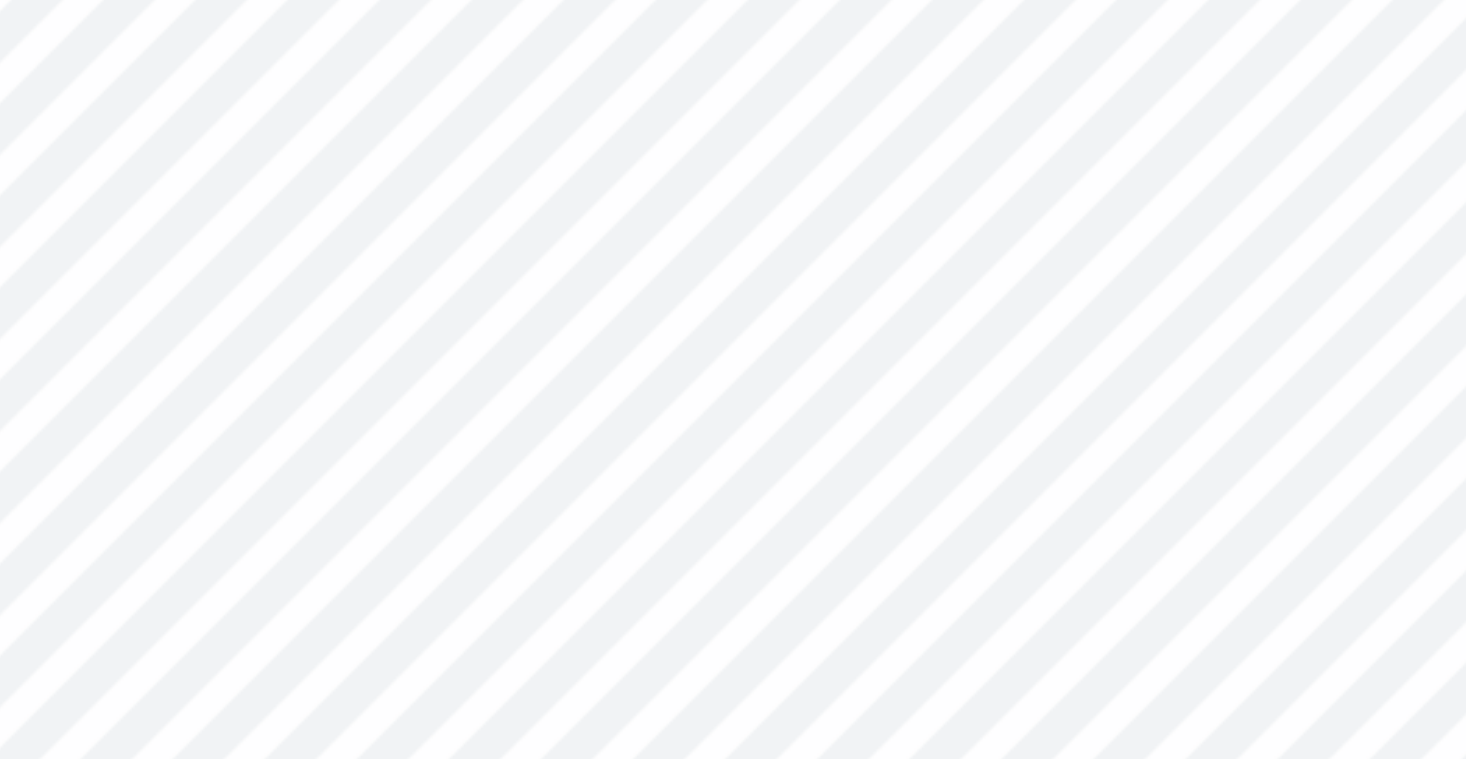
type textarea "x"
type textarea "LEHIGH"
type textarea "x"
type textarea "LEHIGH"
type textarea "x"
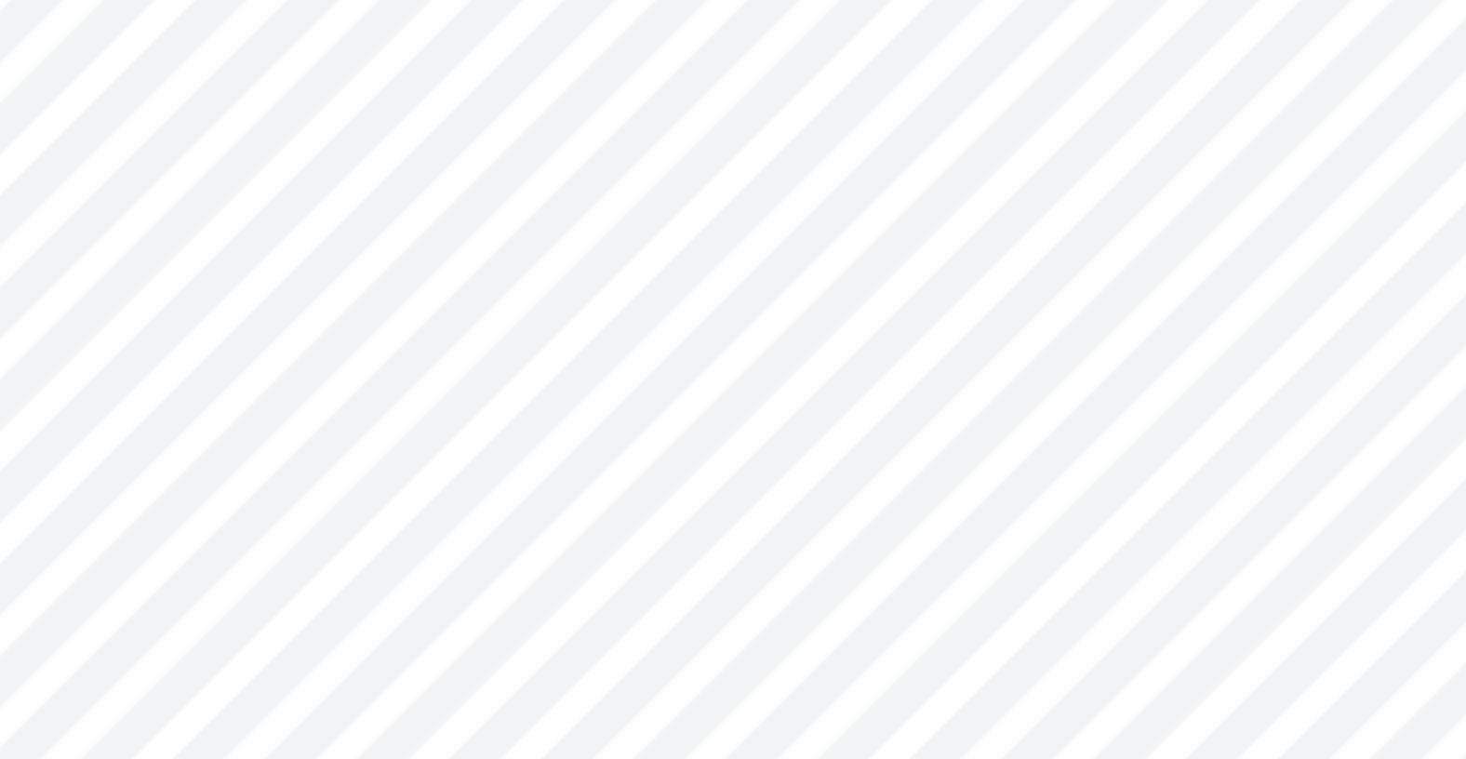
type textarea "LEHIGH UN"
type textarea "x"
type textarea "LEHIGH UNI"
type textarea "x"
type textarea "LEHIGH UNIVE"
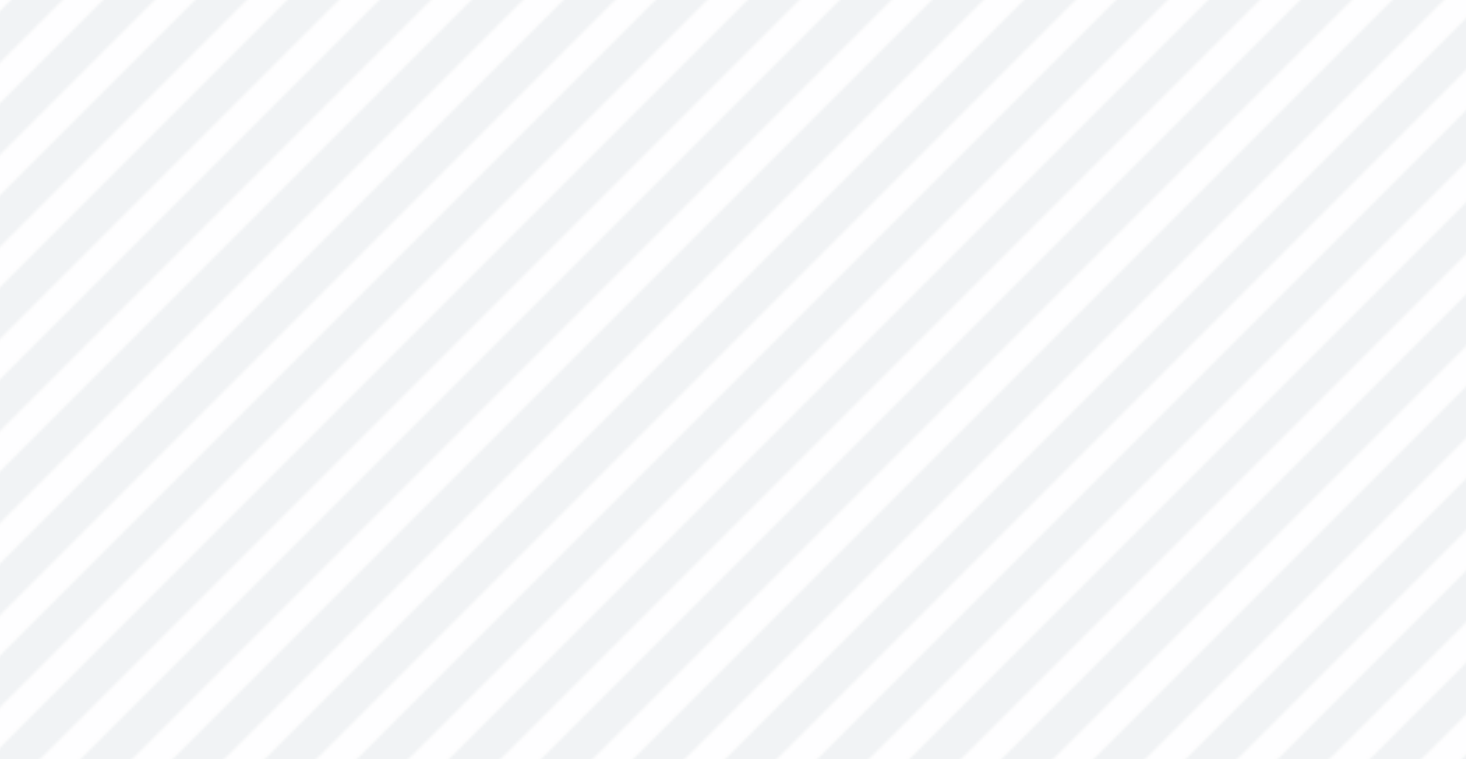
type textarea "x"
type textarea "LEHIGH UNIVER"
type textarea "x"
type textarea "LEHIGH UNIVERS"
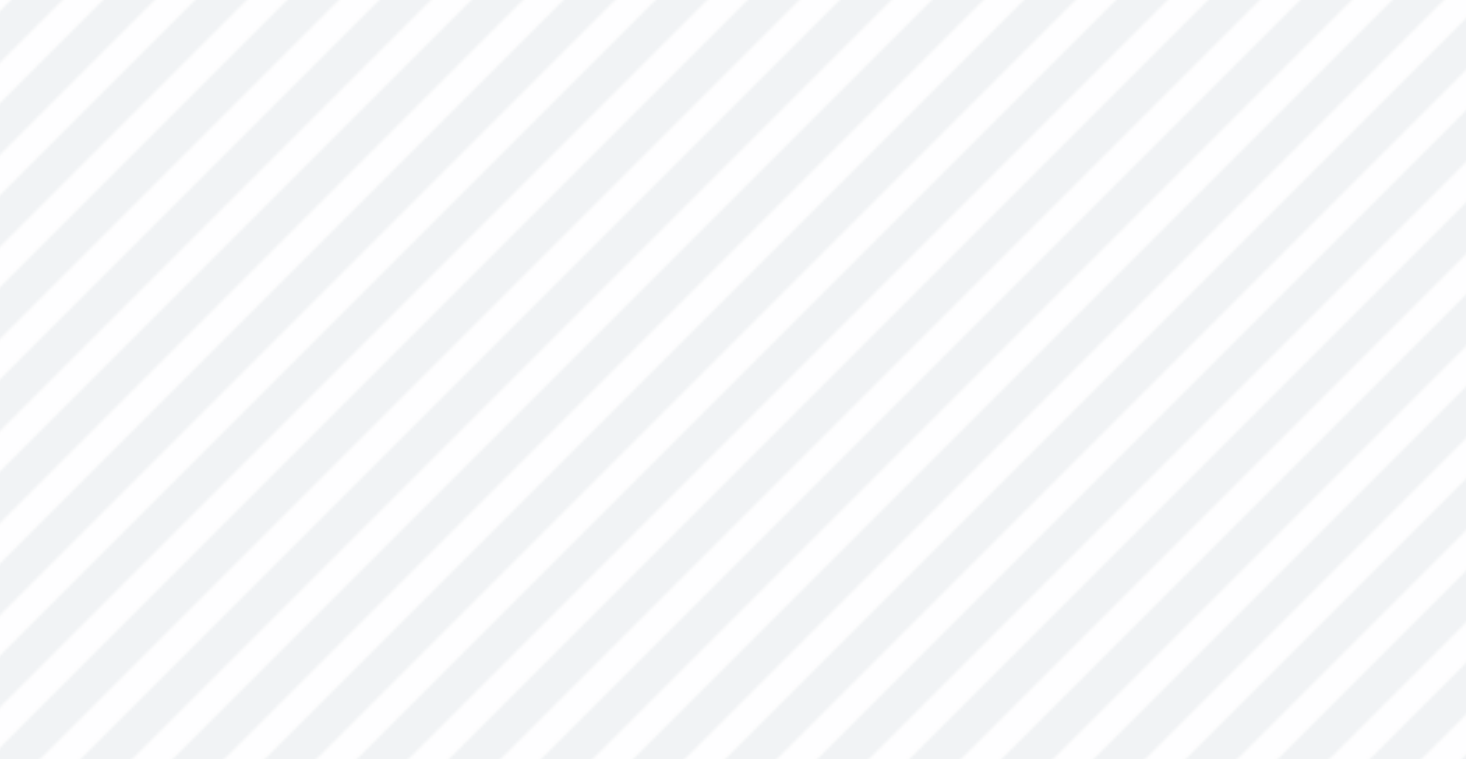
type textarea "x"
type textarea "LEHIGH UNIVERSI"
type textarea "x"
type textarea "LEHIGH UNIVERSITY"
type textarea "x"
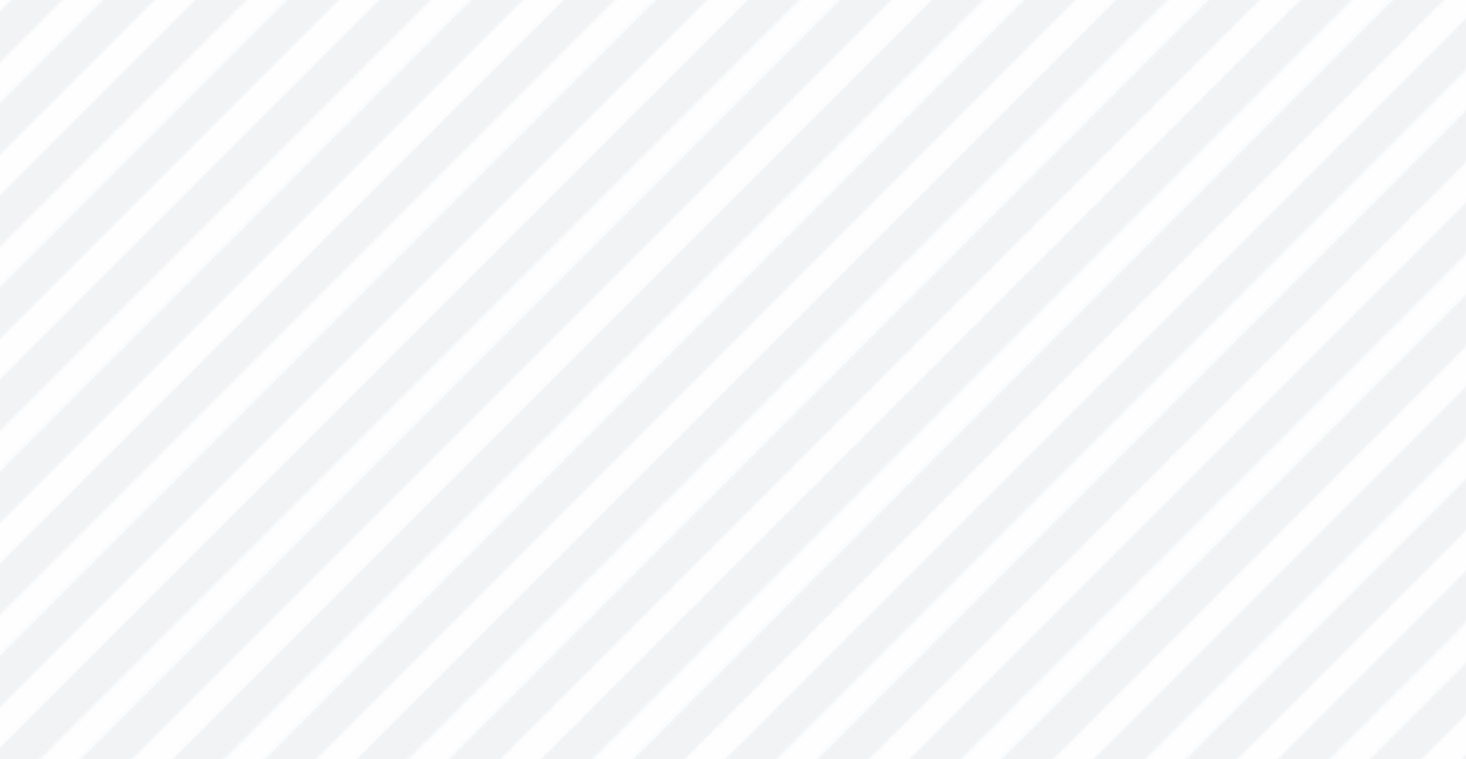
type textarea "LEHIGH UNIVERSITY"
type textarea "x"
type textarea "LEHIGH UNIVERSITY P"
type textarea "x"
type textarea "LEHIGH UNIVERSITY PA"
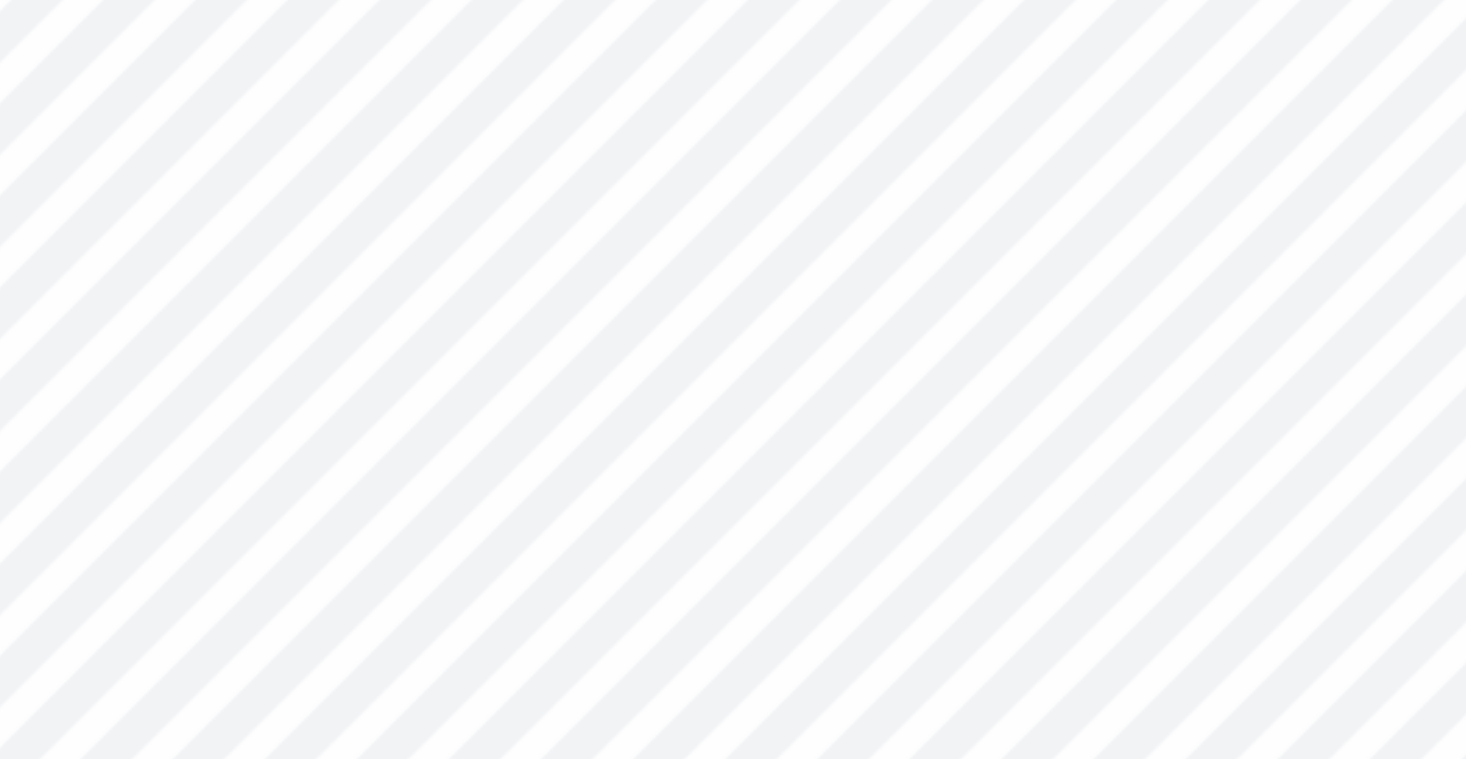
type textarea "x"
type textarea "LEHIGH UNIVERSITY PAN"
type textarea "x"
type textarea "LEHIGH UNIVERSITY PANH"
type textarea "x"
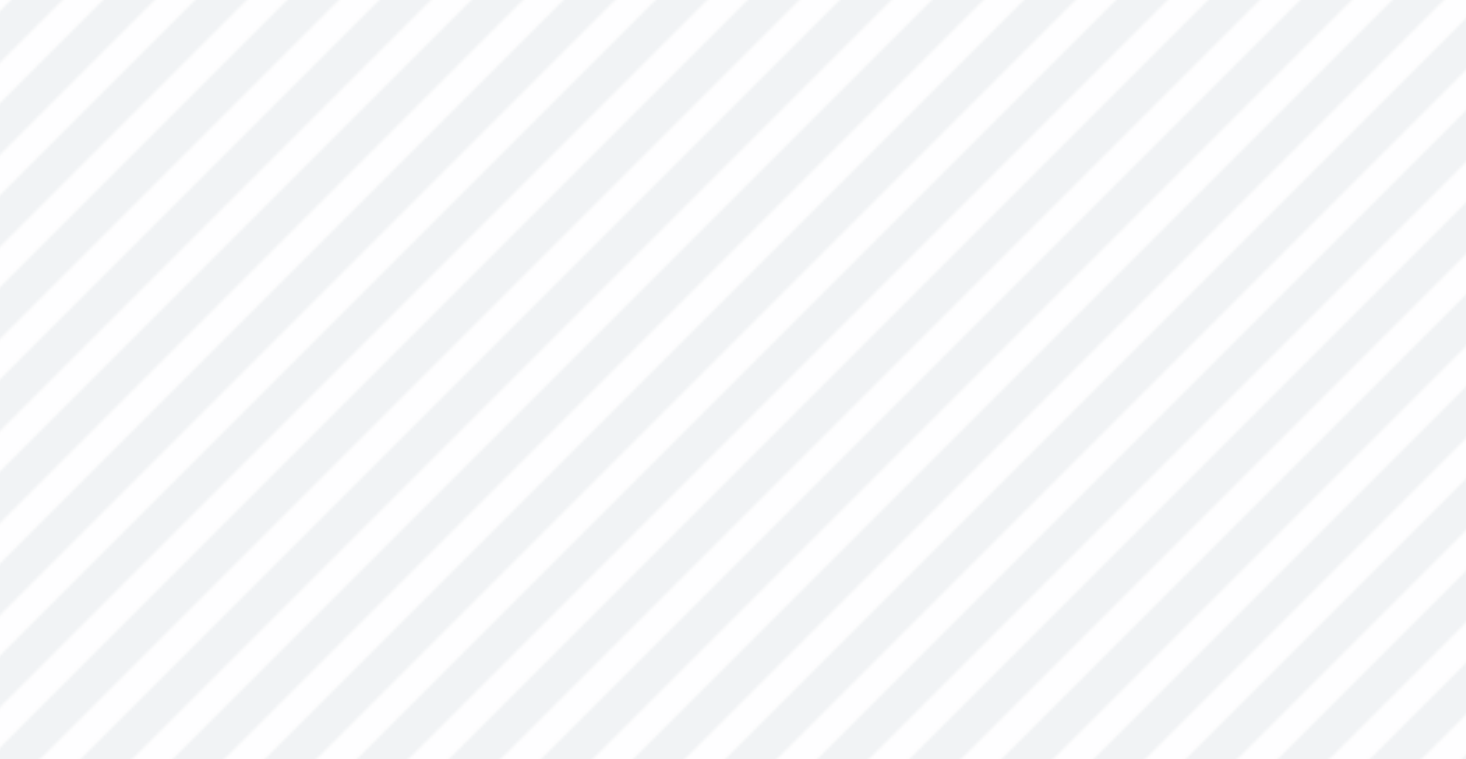
type textarea "LEHIGH UNIVERSITY PANHE"
type textarea "x"
type textarea "LEHIGH UNIVERSITY PANHELL"
type textarea "x"
type textarea "LEHIGH UNIVERSITY PANHELLE"
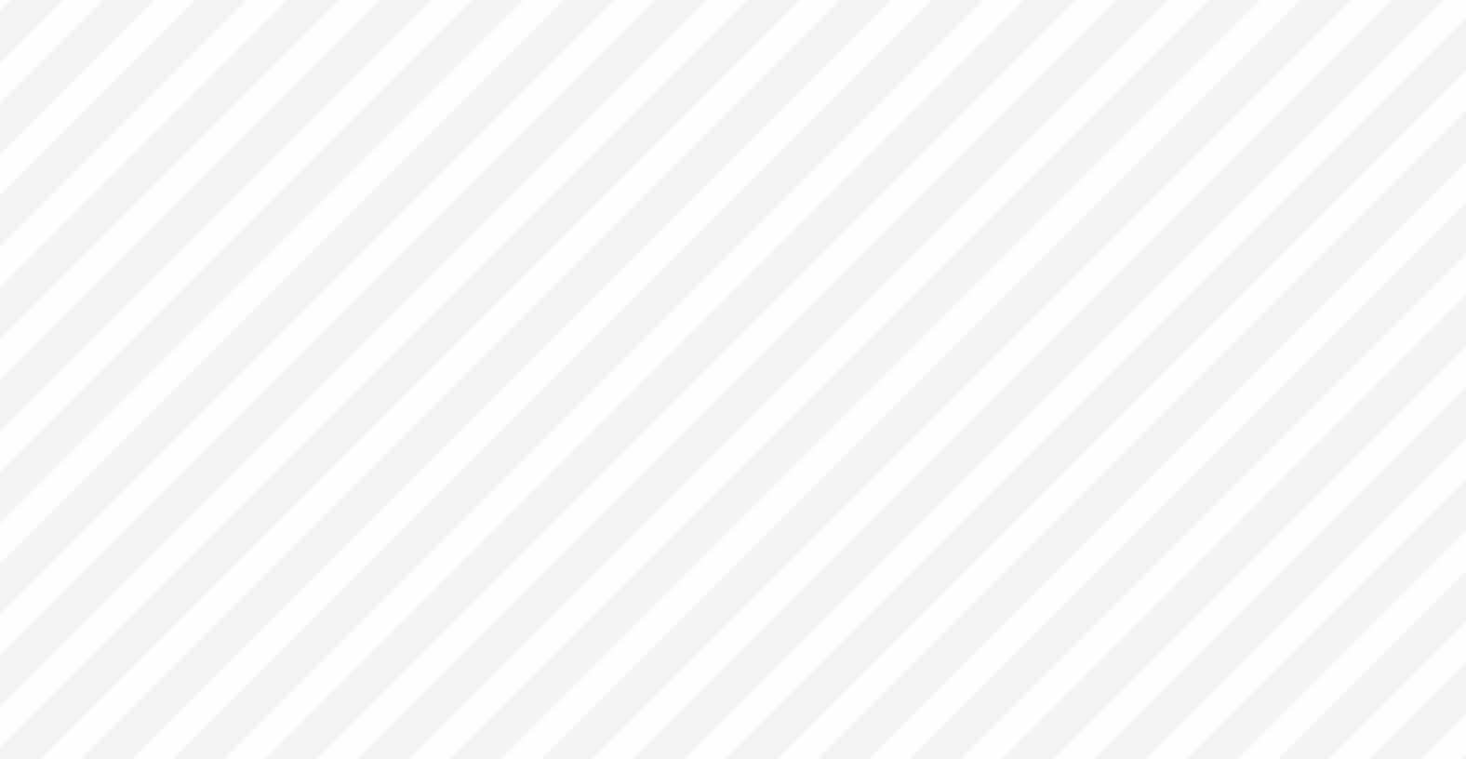
type textarea "x"
type textarea "LEHIGH UNIVERSITY PANHELLENI"
type textarea "x"
type textarea "LEHIGH UNIVERSITY PANHELLENIC"
type textarea "x"
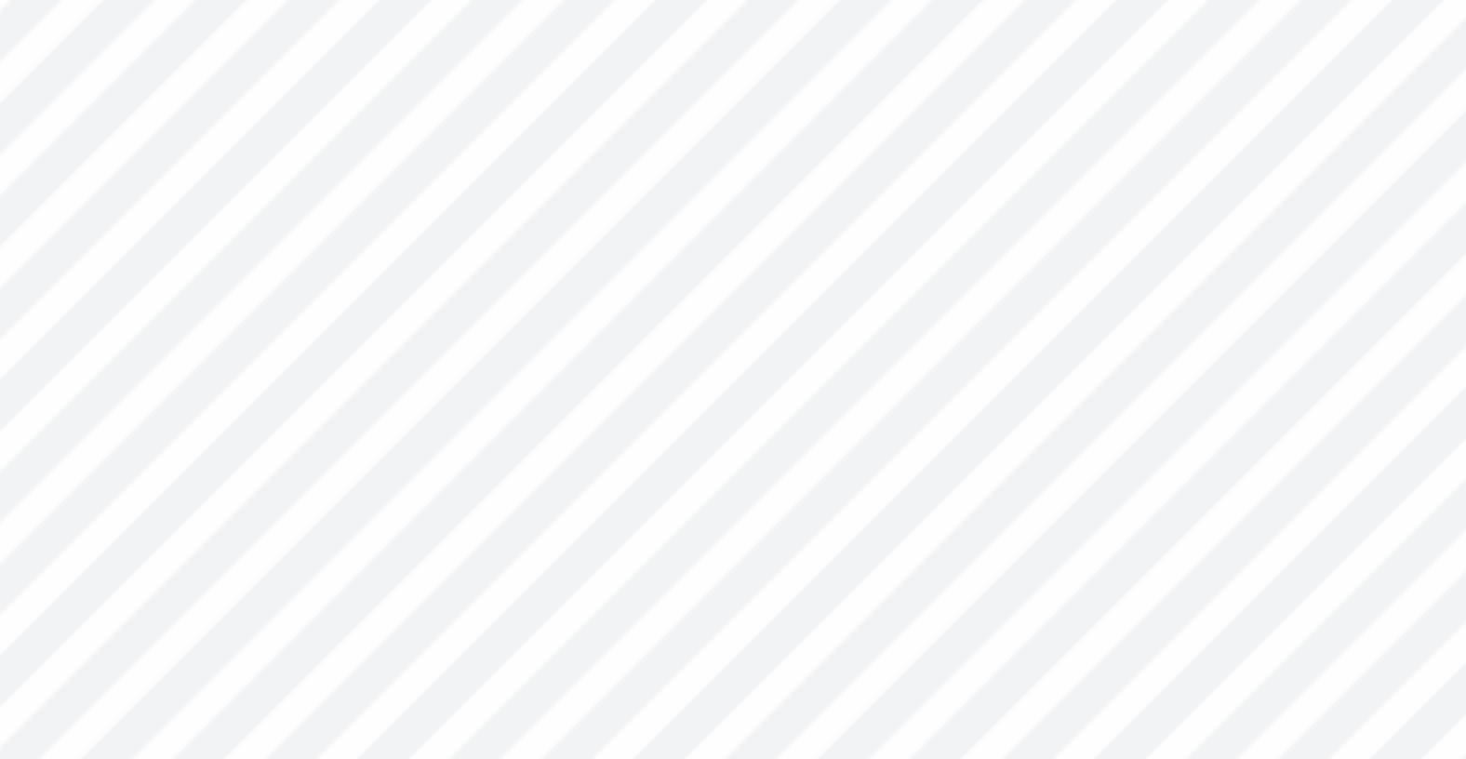
type textarea "LEHIGH UNIVERSITY PANHELLENIC"
type textarea "x"
type textarea "LEHIGH UNIVERSITY PANHELLENIC C"
type textarea "x"
type textarea "LEHIGH UNIVERSITY PANHELLENIC CO"
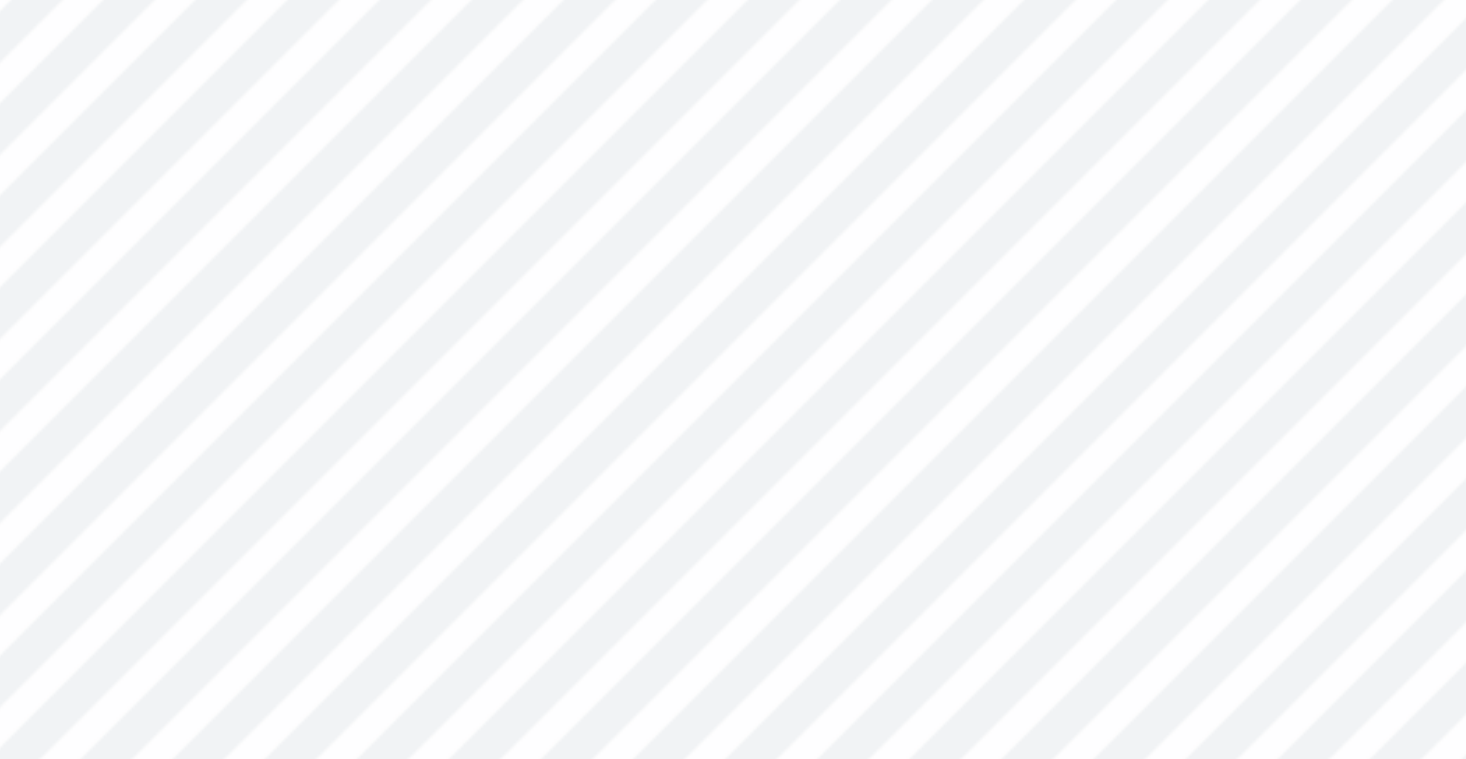
type textarea "x"
type textarea "LEHIGH UNIVERSITY PANHELLENIC COUN"
type textarea "x"
type textarea "LEHIGH UNIVERSITY PANHELLENIC COUNC"
type textarea "x"
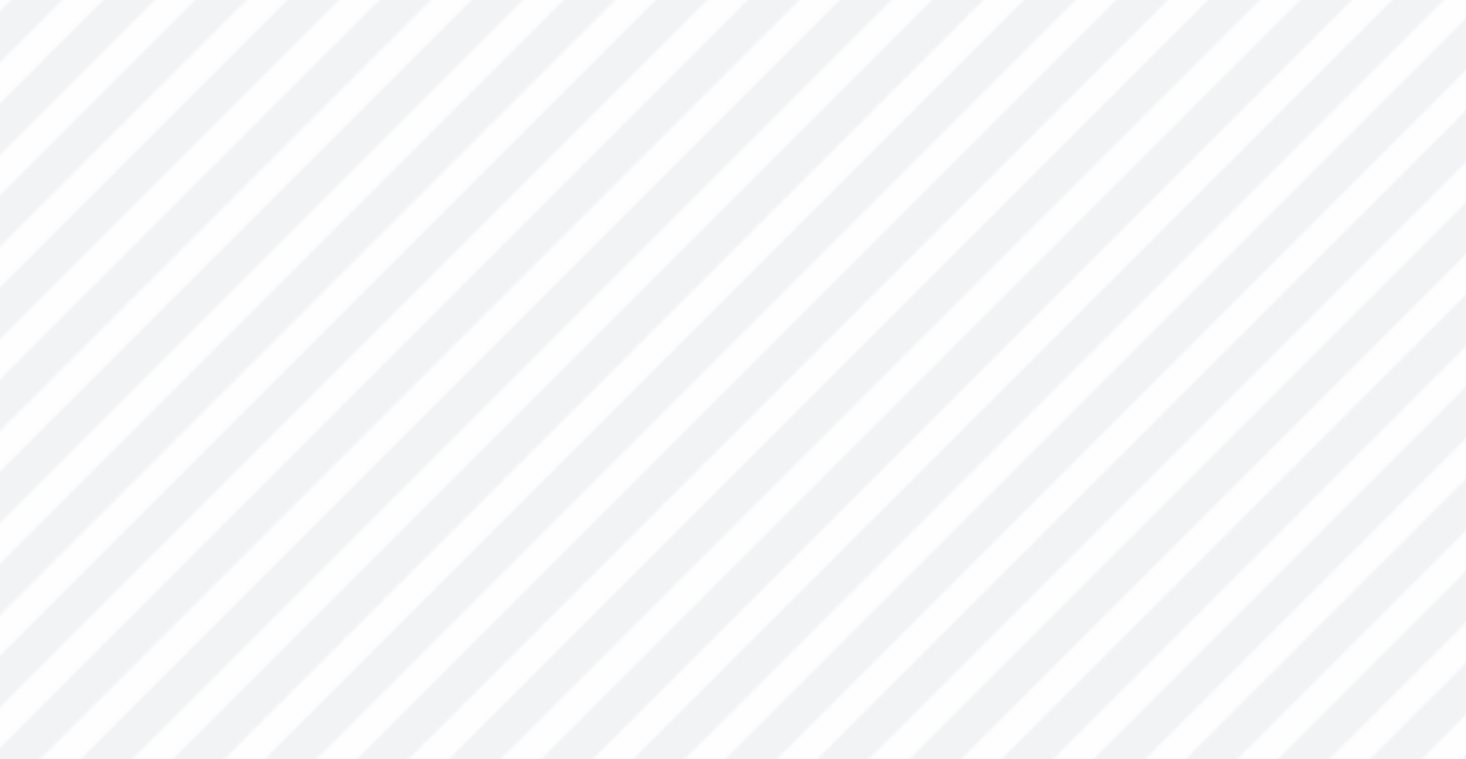
type textarea "LEHIGH UNIVERSITY PANHELLENIC COUNCI"
type textarea "x"
type textarea "LEHIGH UNIVERSITY PANHELLENIC COUNCIL"
type textarea "x"
type textarea "LEHIGH UNIVERSITY PANHELLENIC COUNCIL"
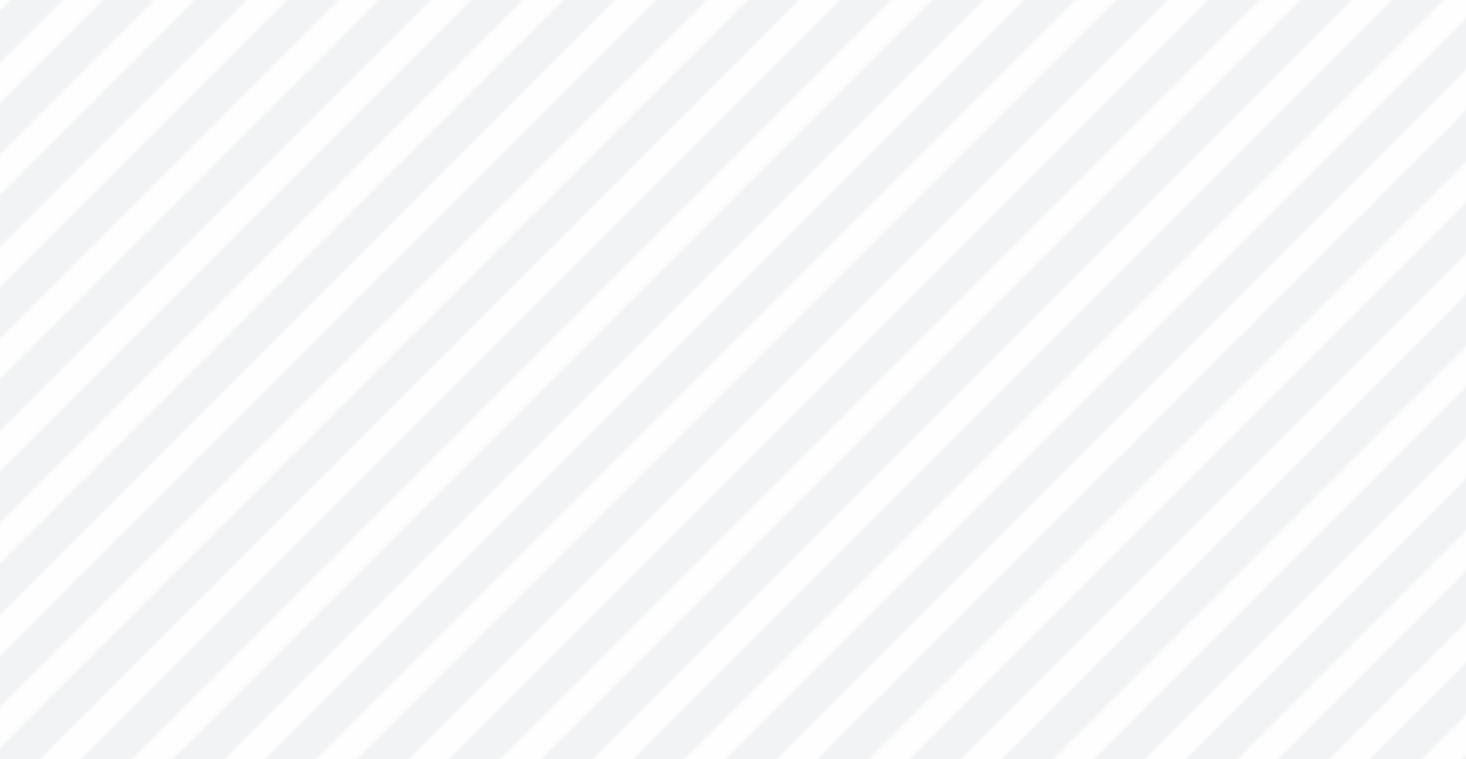
type textarea "x"
type textarea "LEHIGH UNIVERSITY PANHELLENIC COUNCI"
type textarea "x"
type textarea "LEHIGH UNIVERSITY PANHELLENIC COUNC"
type textarea "x"
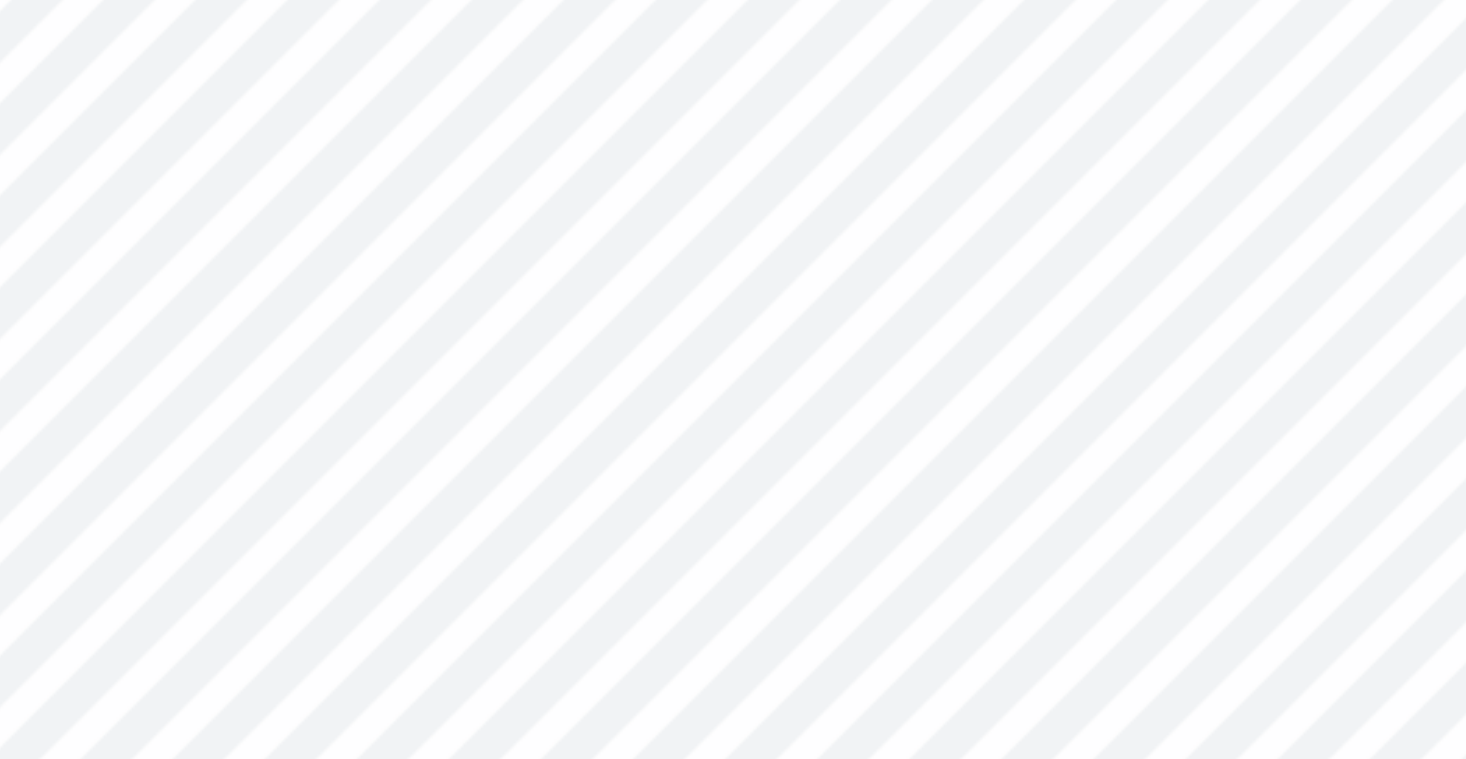
type textarea "LEHIGH UNIVERSITY PANHELLENIC COUN"
type textarea "x"
type textarea "LEHIGH UNIVERSITY PANHELLENIC COU"
type textarea "x"
type textarea "LEHIGH UNIVERSITY PANHELLENIC C"
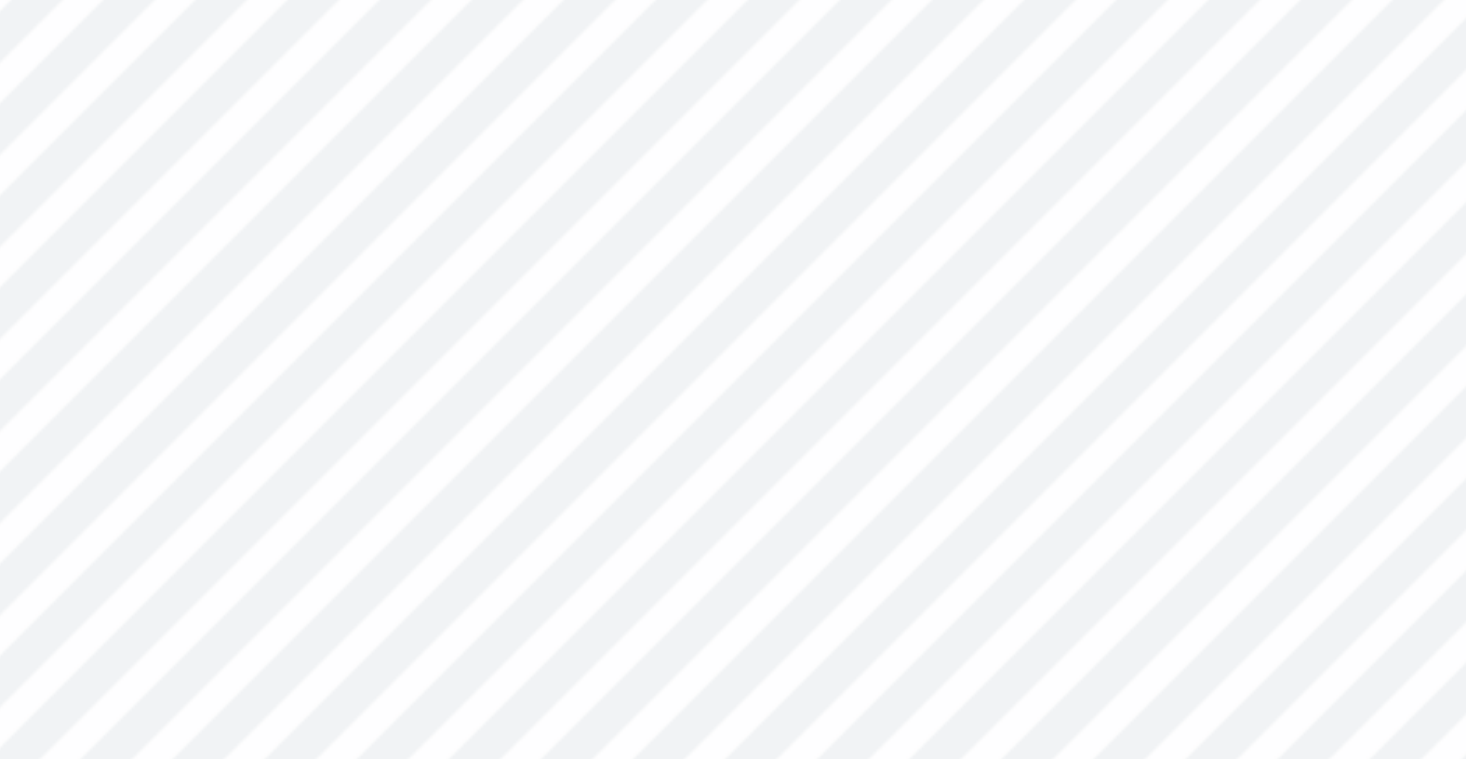
type textarea "x"
type textarea "LEHIGH UNIVERSITY PANHELLENIC"
type textarea "x"
type input "4.64"
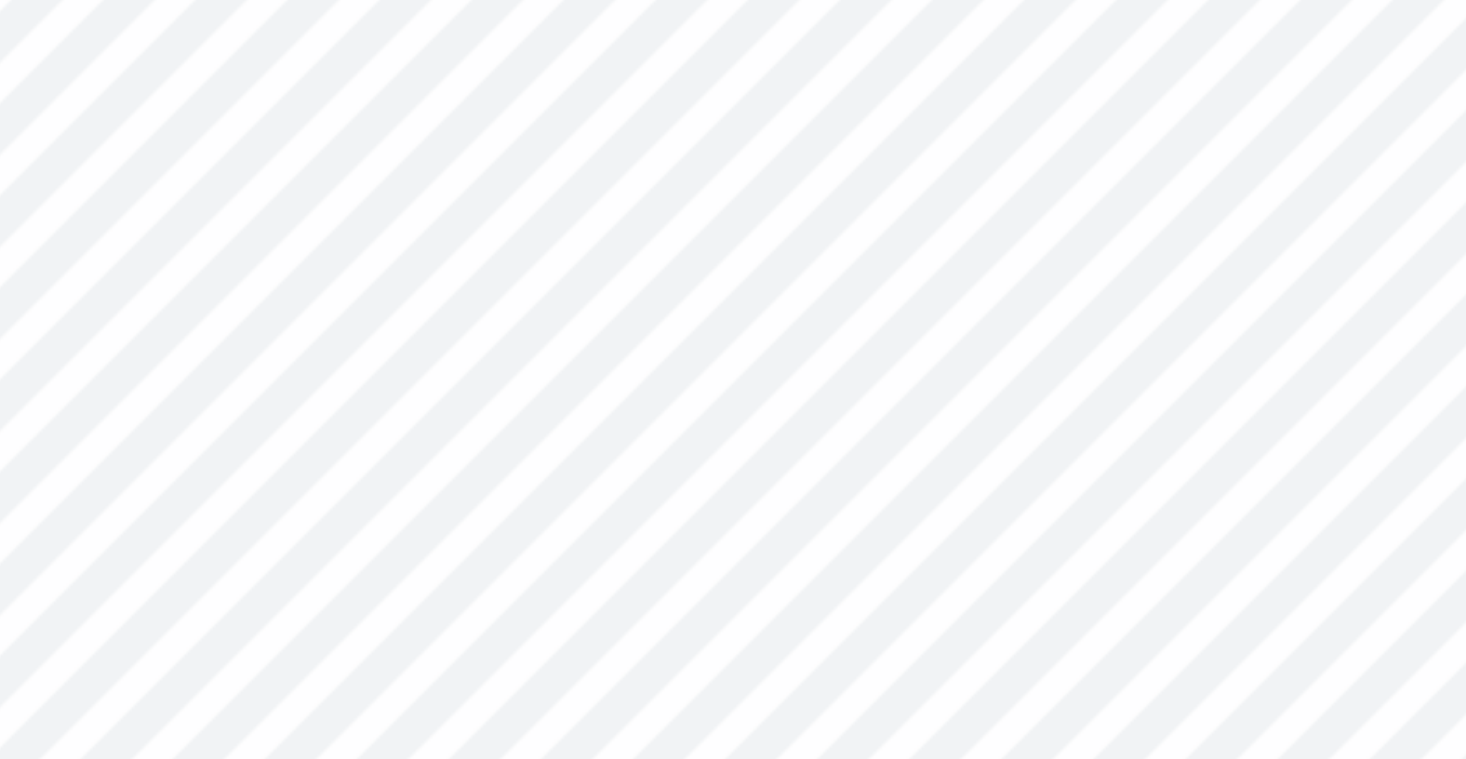
type input "0.20"
type input "7.15"
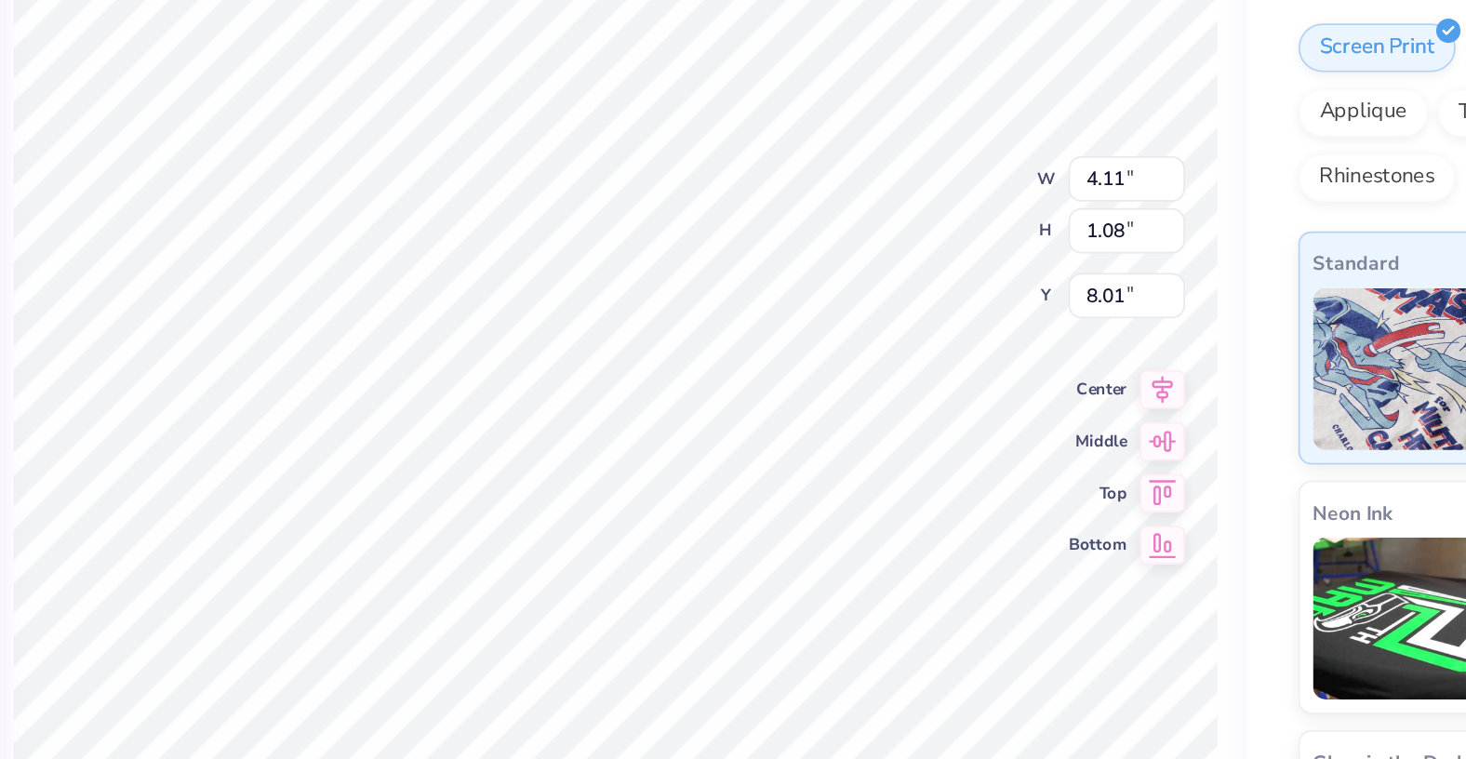
scroll to position [0, 2]
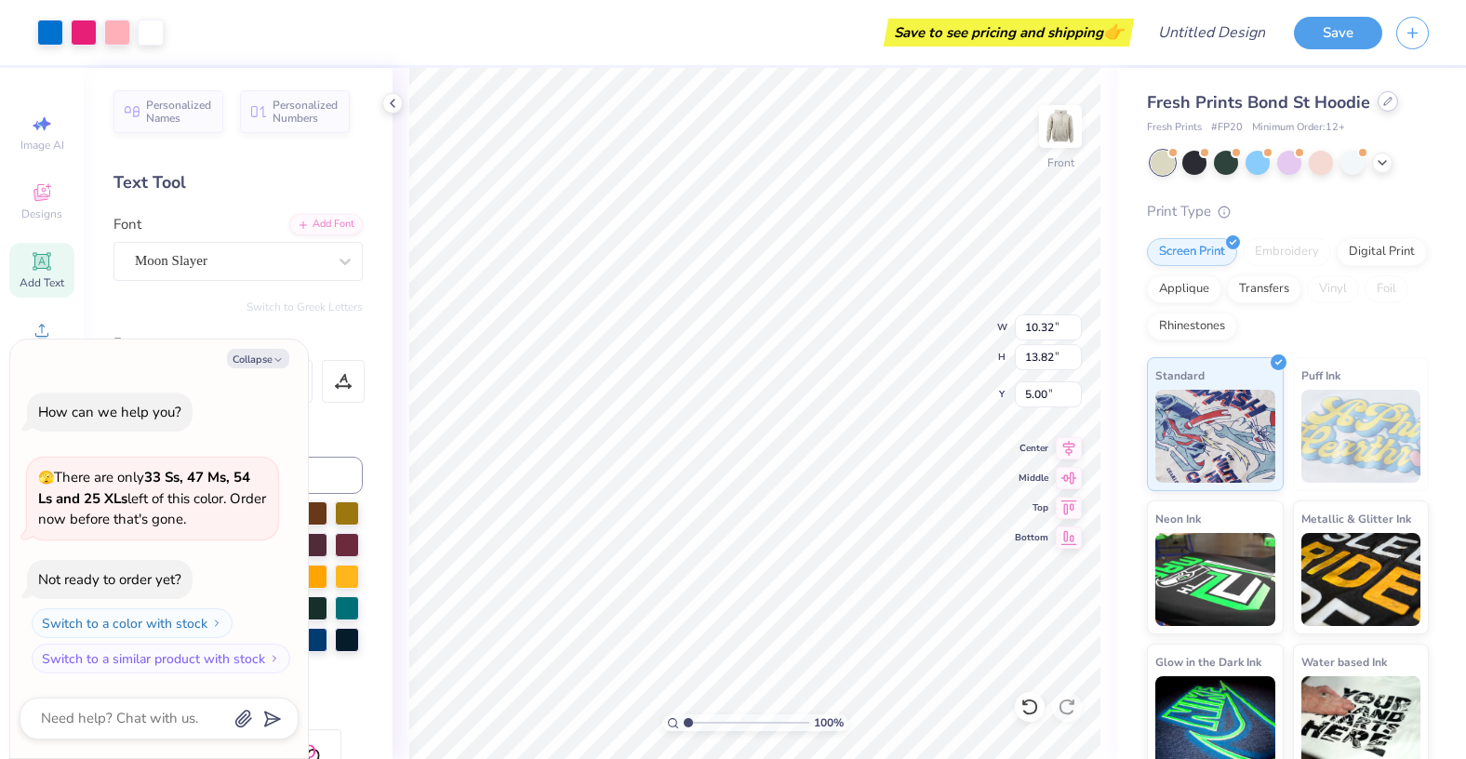
click at [1381, 106] on div at bounding box center [1388, 101] width 20 height 20
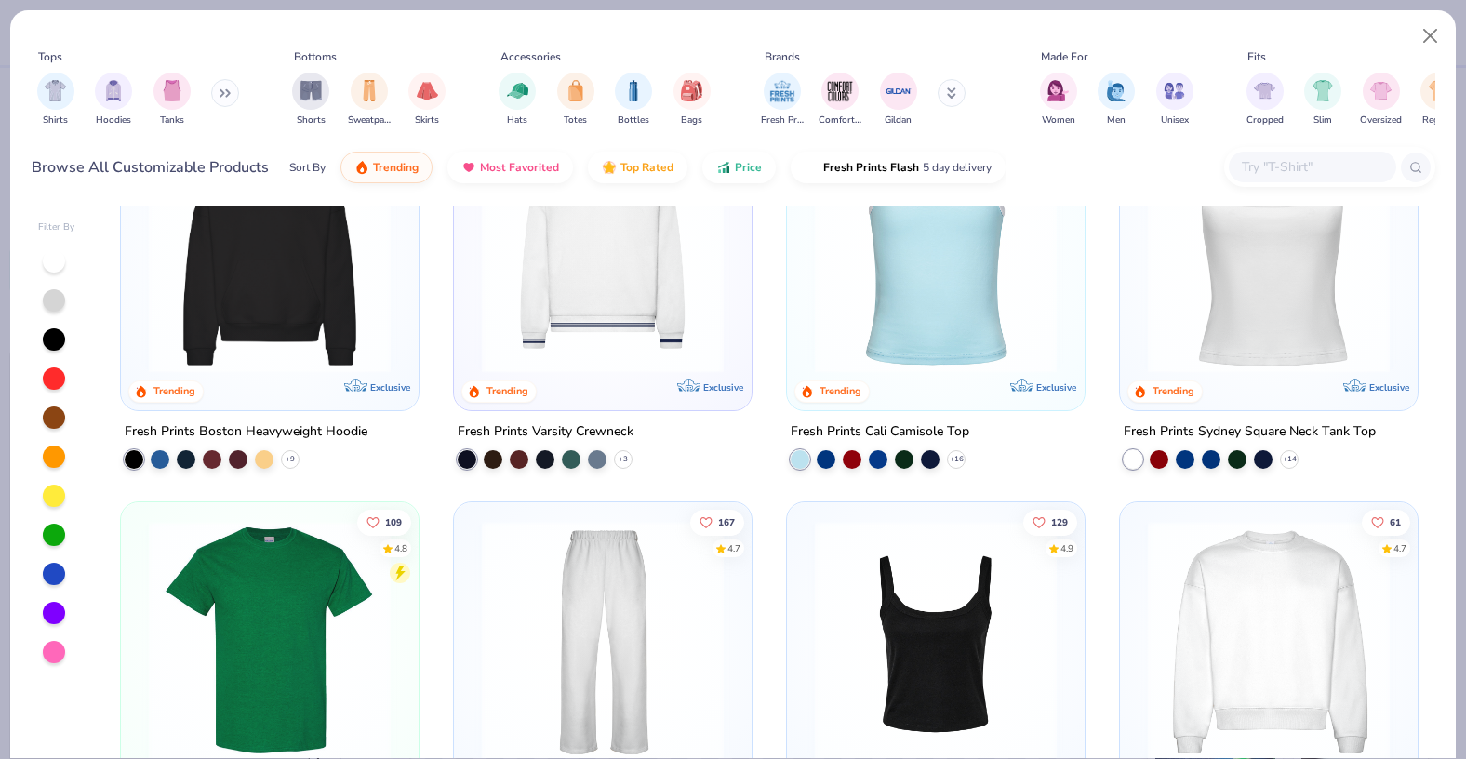
scroll to position [733, 0]
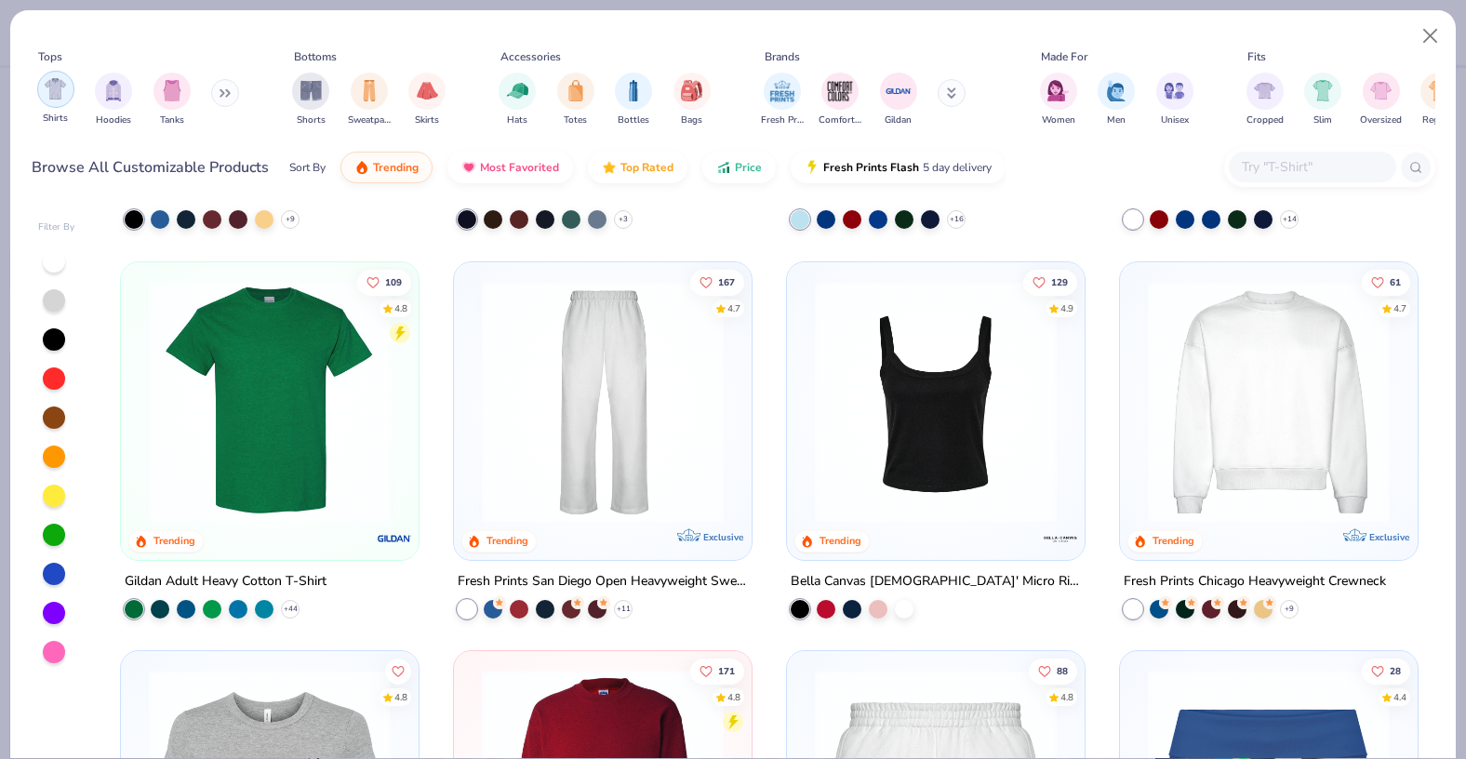
click at [58, 84] on img "filter for Shirts" at bounding box center [55, 88] width 21 height 21
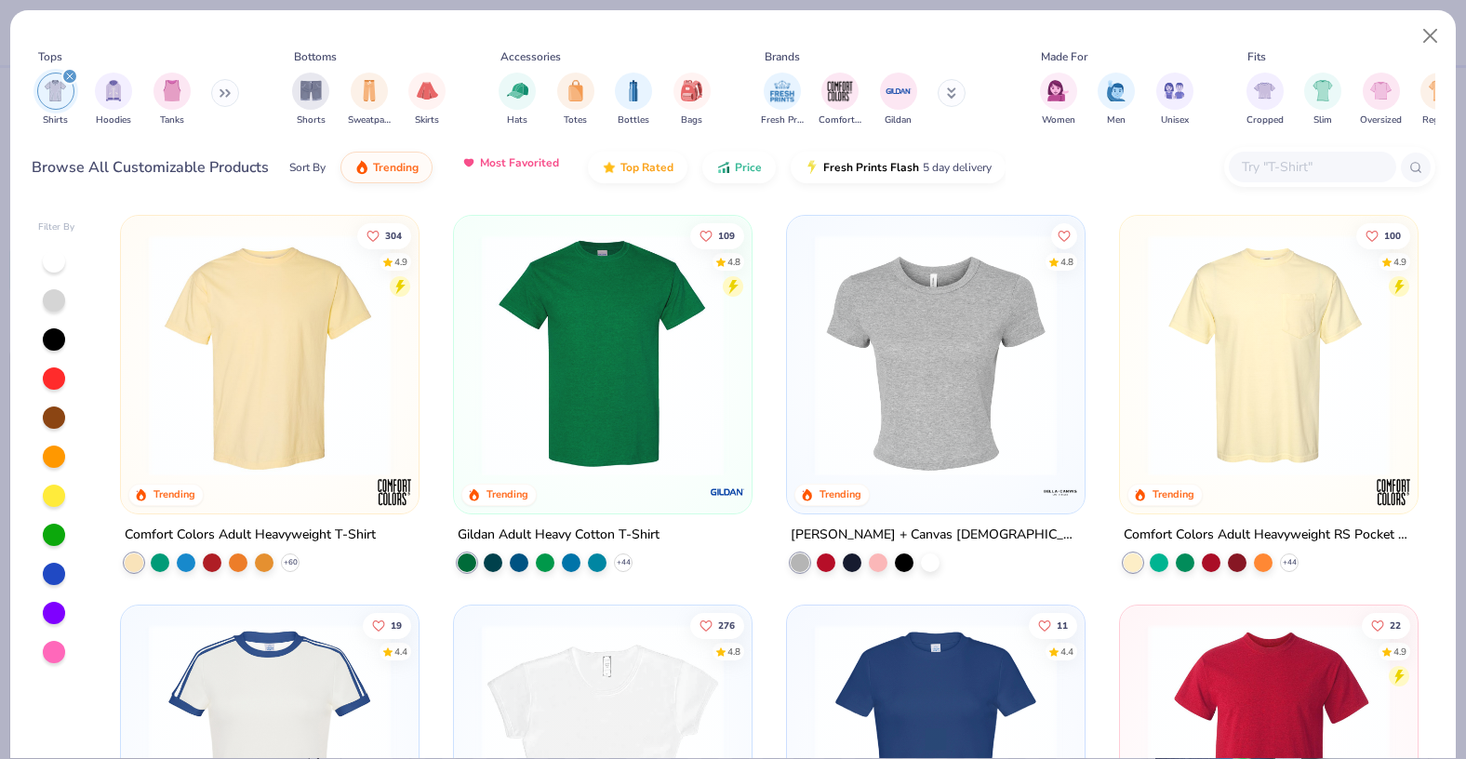
click at [512, 167] on span "Most Favorited" at bounding box center [519, 162] width 79 height 15
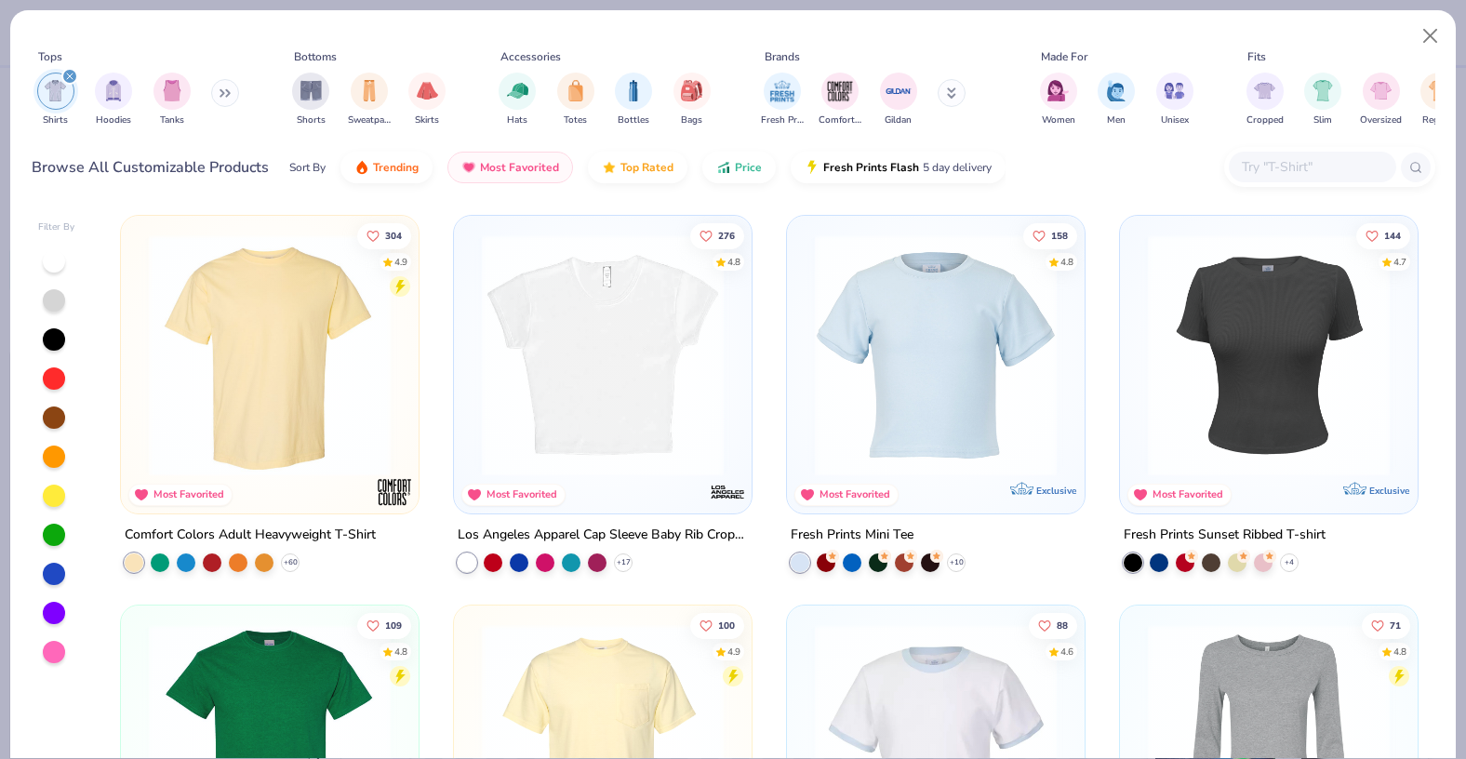
scroll to position [65, 0]
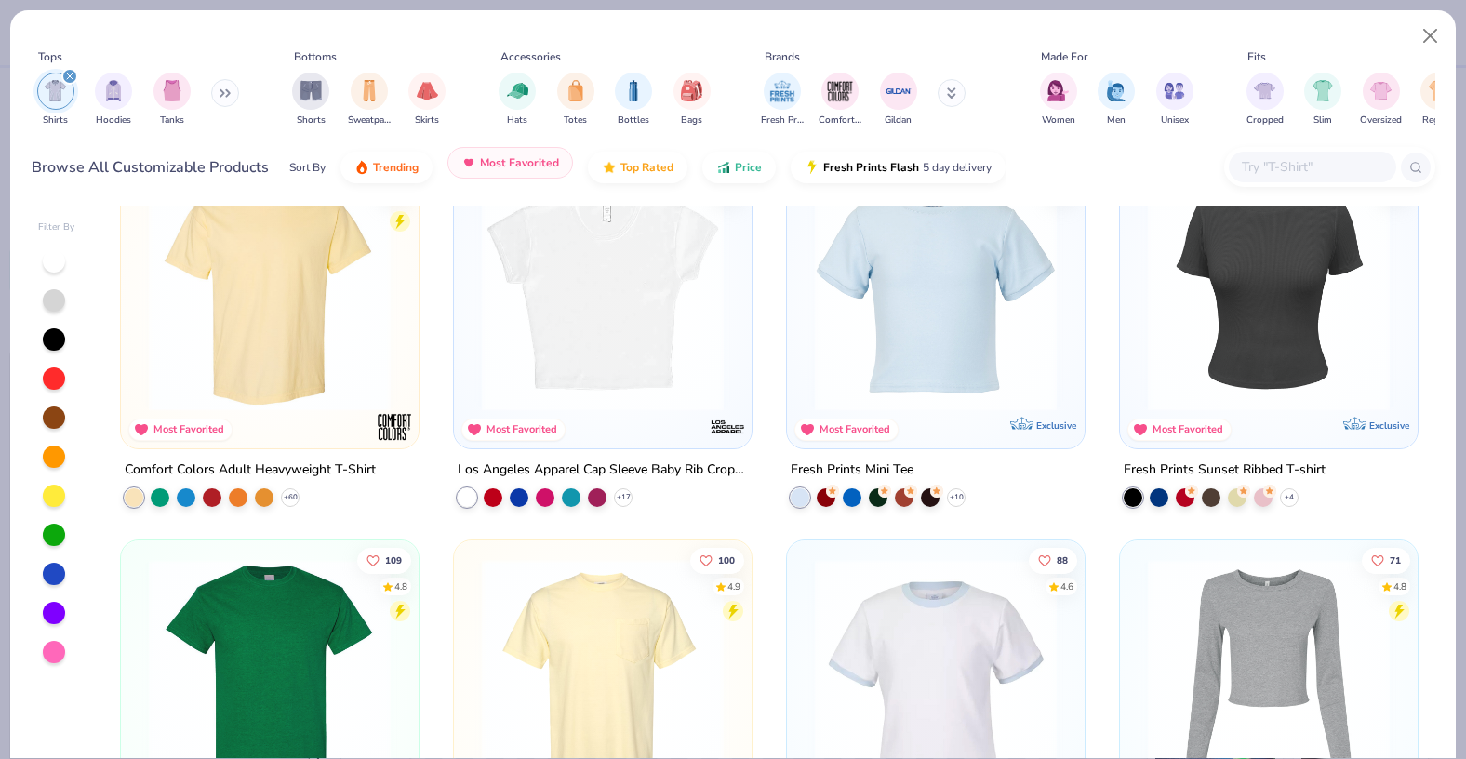
click at [531, 157] on span "Most Favorited" at bounding box center [519, 162] width 79 height 15
click at [386, 160] on span "Trending" at bounding box center [396, 162] width 46 height 15
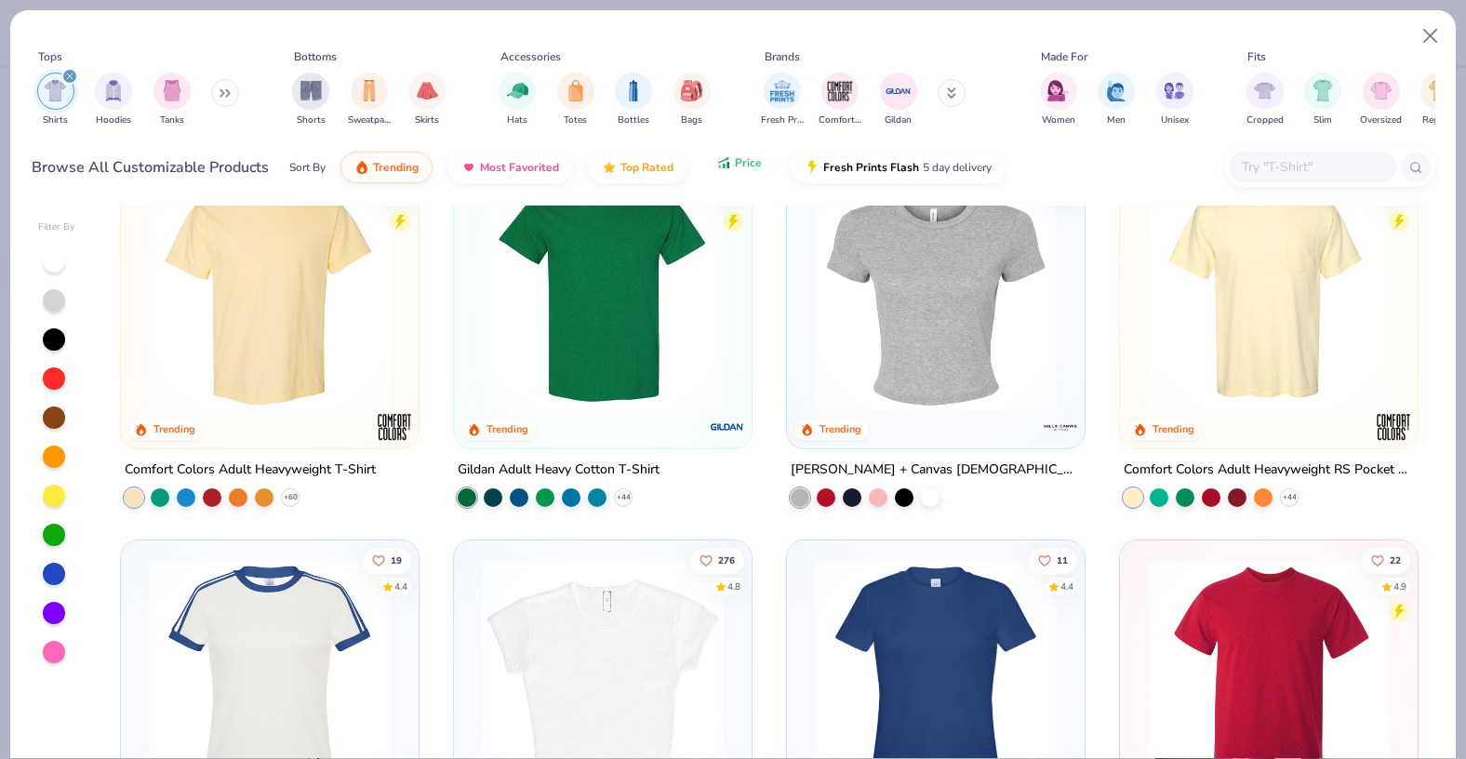
click at [747, 168] on span "Price" at bounding box center [748, 162] width 27 height 15
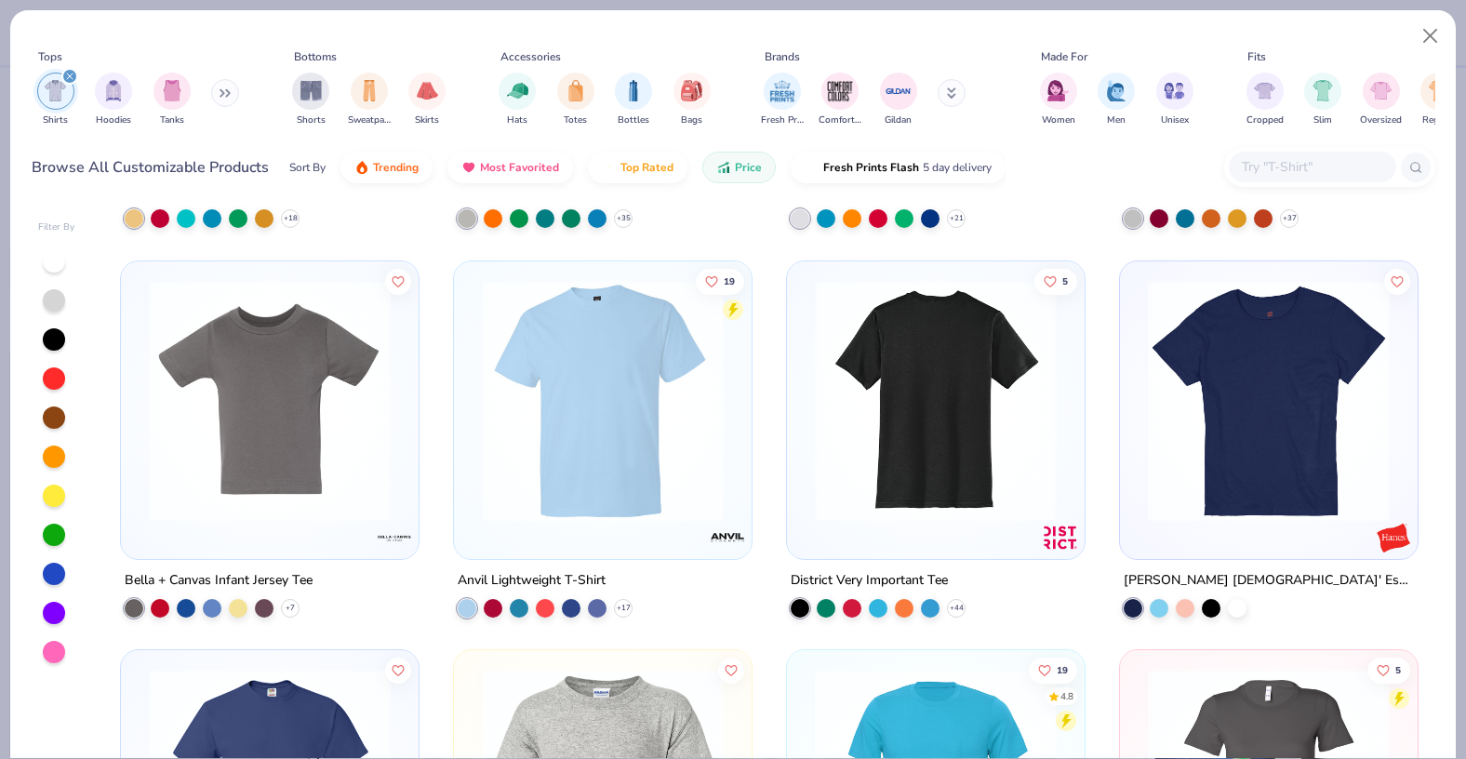
scroll to position [705, 0]
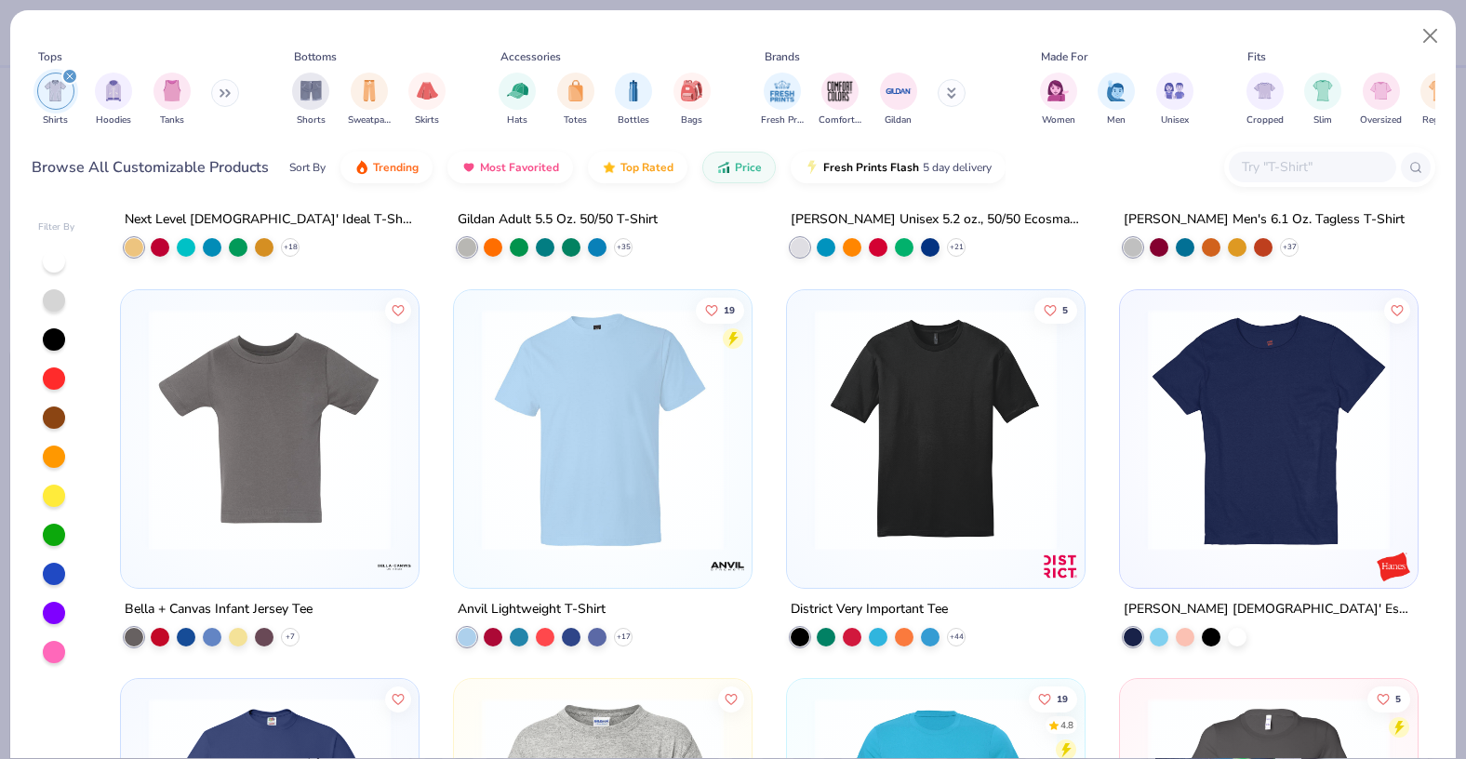
click at [1198, 600] on div "Hanes Ladies' Essential-T T-Shirt" at bounding box center [1269, 608] width 290 height 23
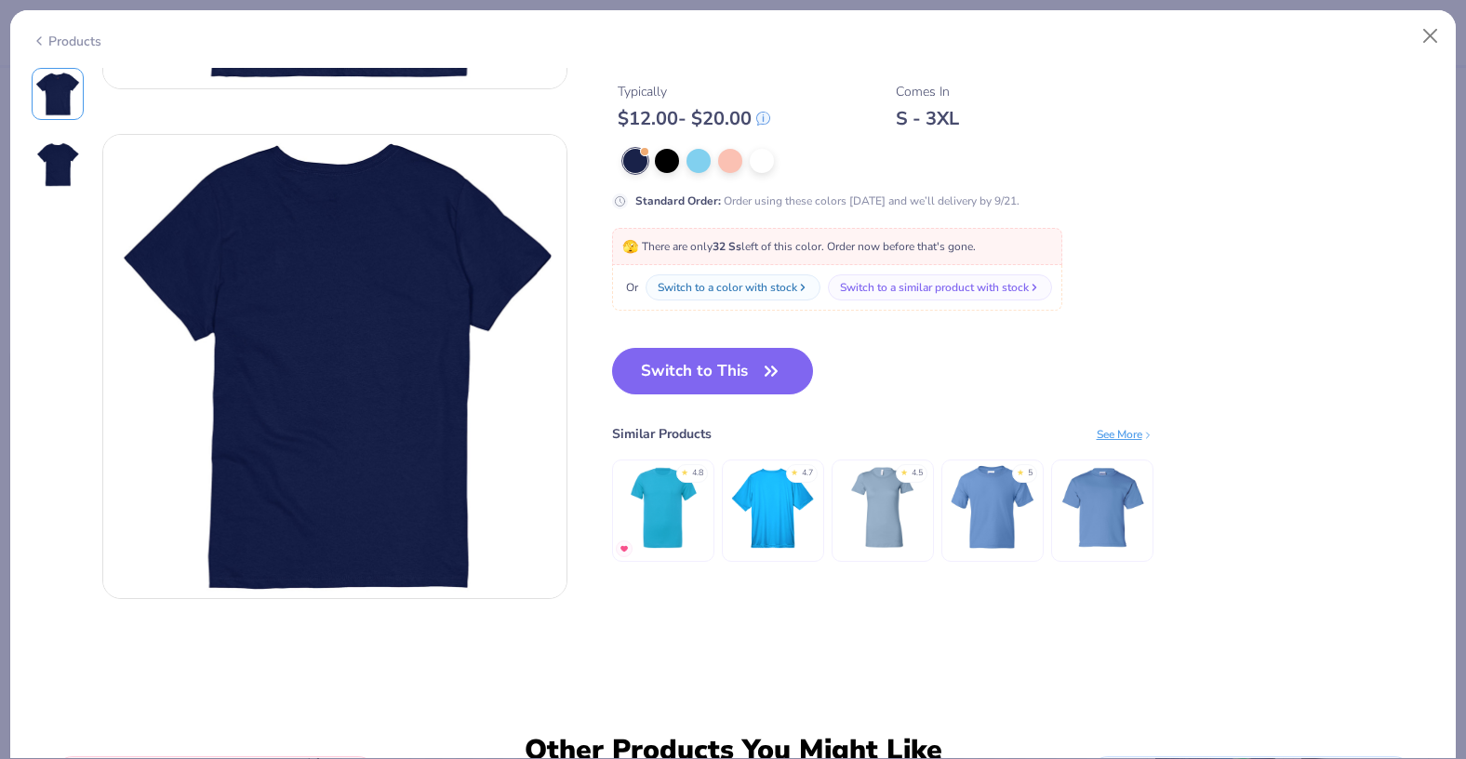
scroll to position [293, 0]
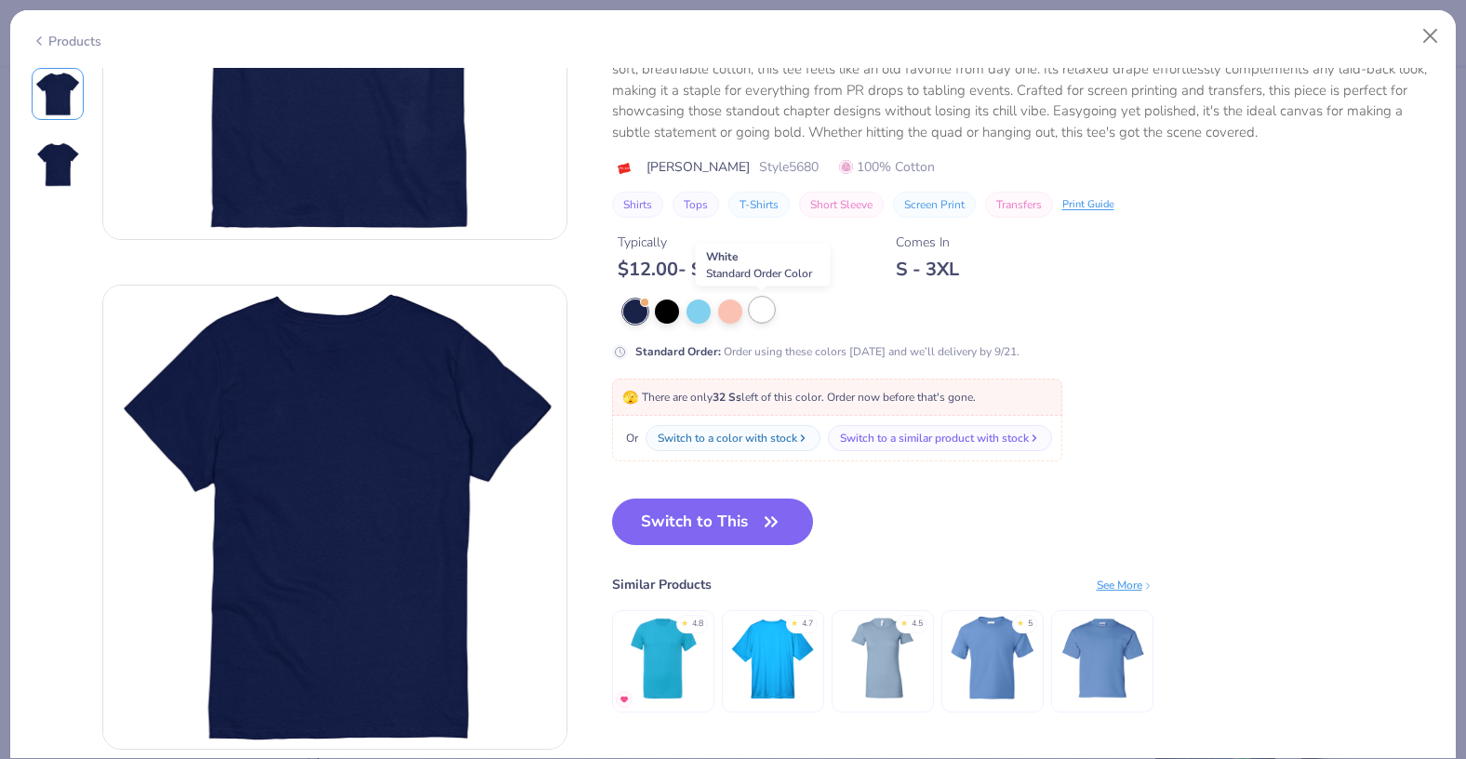
click at [764, 314] on div at bounding box center [762, 310] width 24 height 24
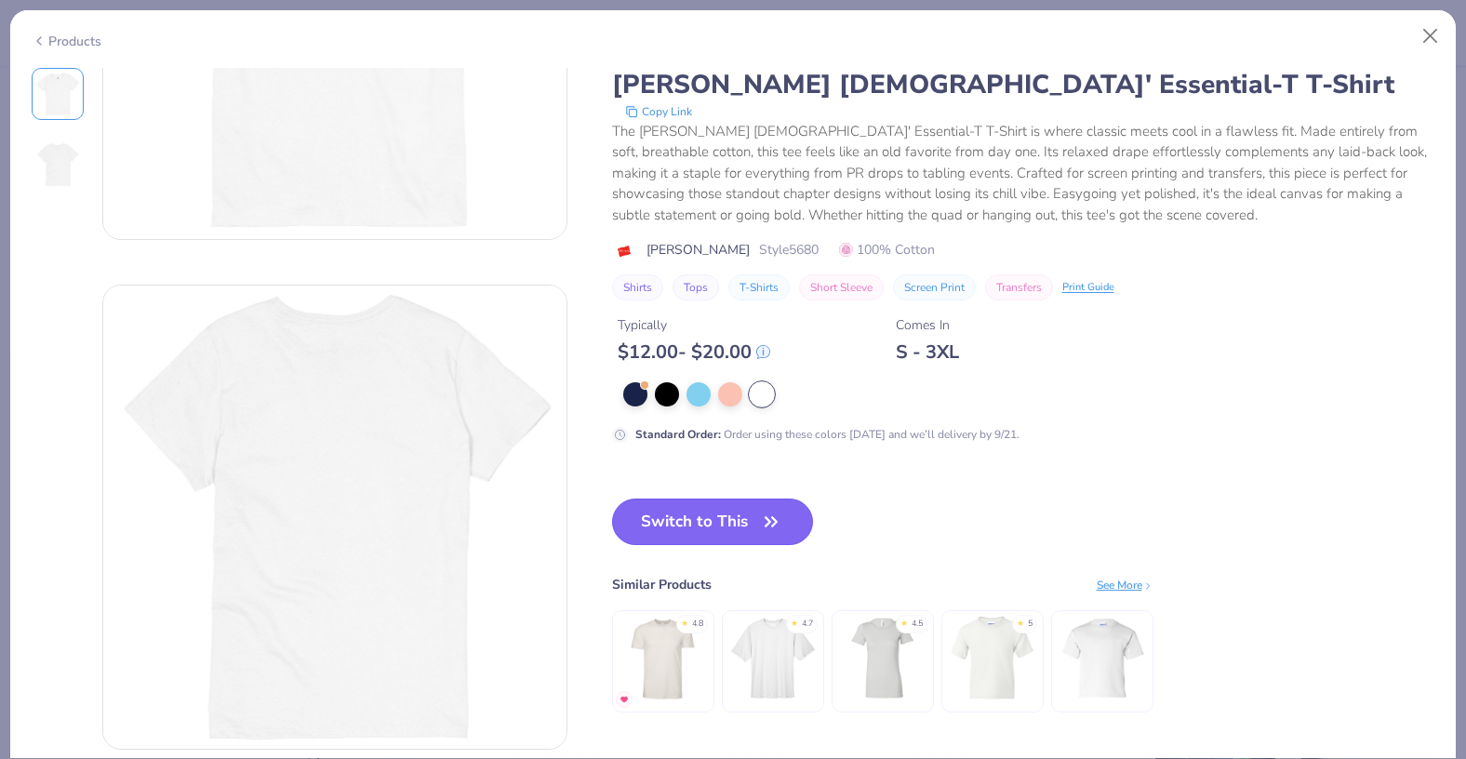
click at [690, 533] on button "Switch to This" at bounding box center [713, 522] width 202 height 47
click at [711, 509] on button "Switch to This" at bounding box center [713, 522] width 202 height 47
click at [978, 524] on div "Switch to This Similar Products See More ★ 4.8 ★ 4.7 ★ 4.5 ★ 5" at bounding box center [883, 624] width 542 height 251
click at [745, 511] on button "Switch to This" at bounding box center [713, 522] width 202 height 47
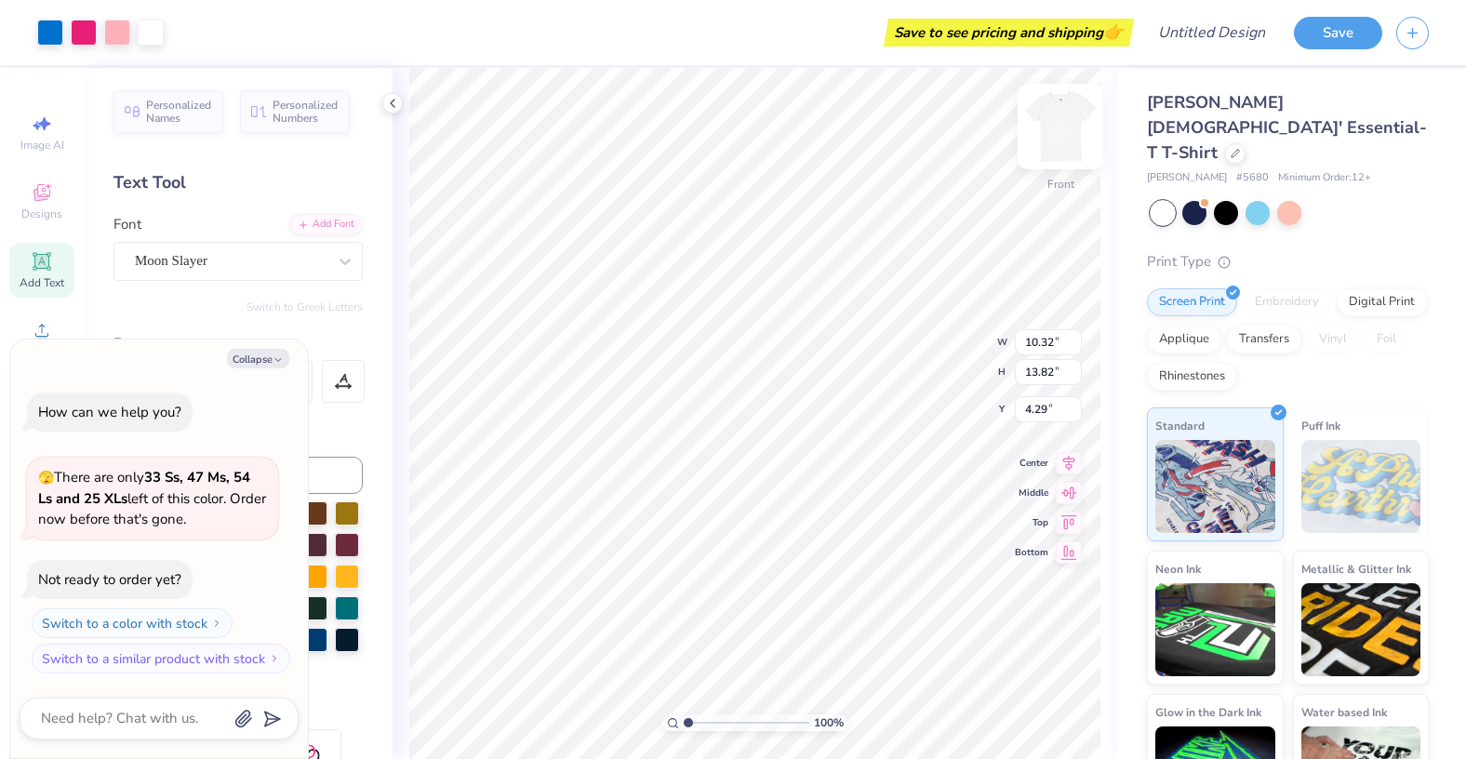
click at [1051, 120] on img at bounding box center [1061, 126] width 74 height 74
type textarea "x"
type input "3.50"
click at [927, 357] on div "100 % Back W 10.50 10.50 " H 14.03 14.03 " Y 3.50 3.50 " Center Middle Top Bott…" at bounding box center [755, 413] width 725 height 691
click at [1061, 113] on img at bounding box center [1061, 126] width 74 height 74
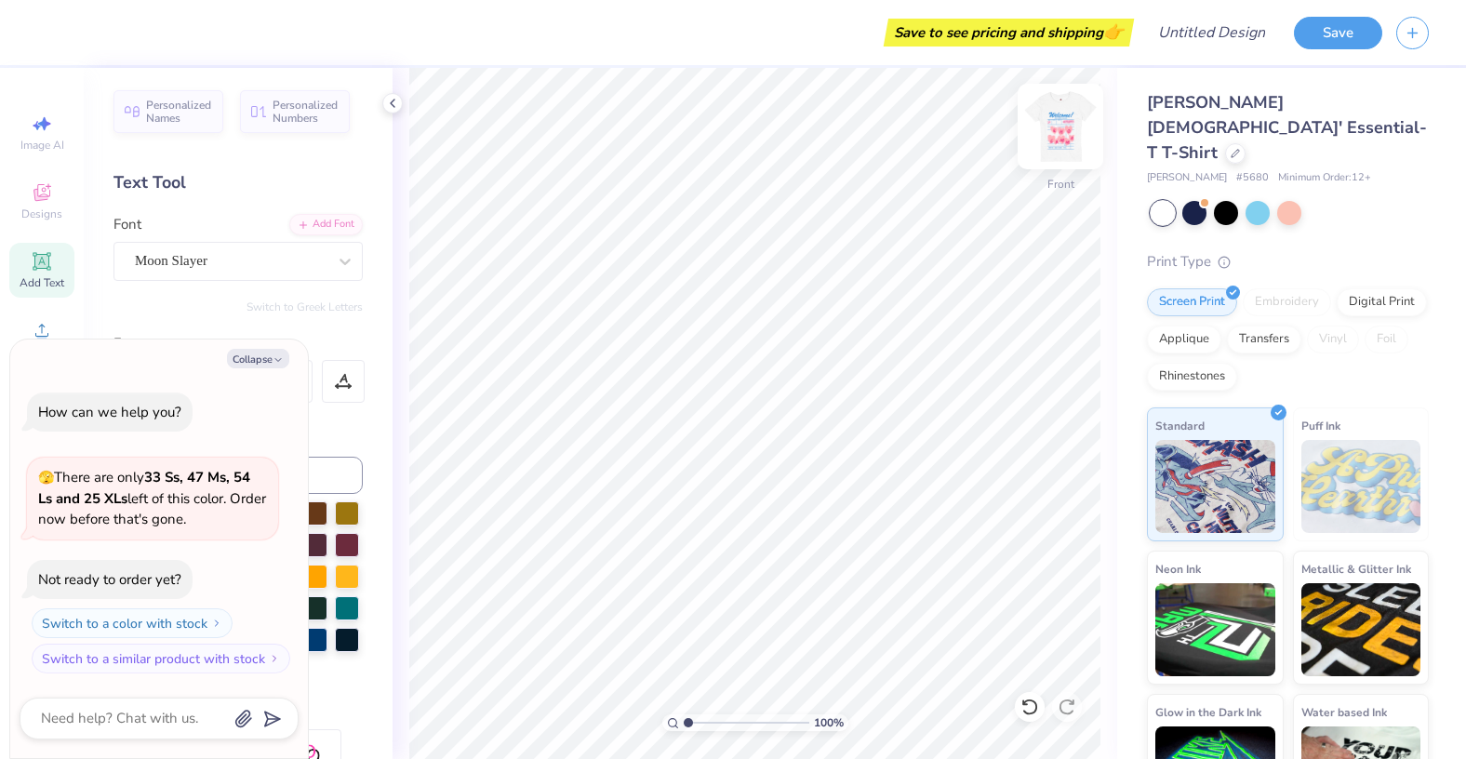
click at [1053, 144] on img at bounding box center [1061, 126] width 74 height 74
click at [90, 24] on div at bounding box center [84, 31] width 26 height 26
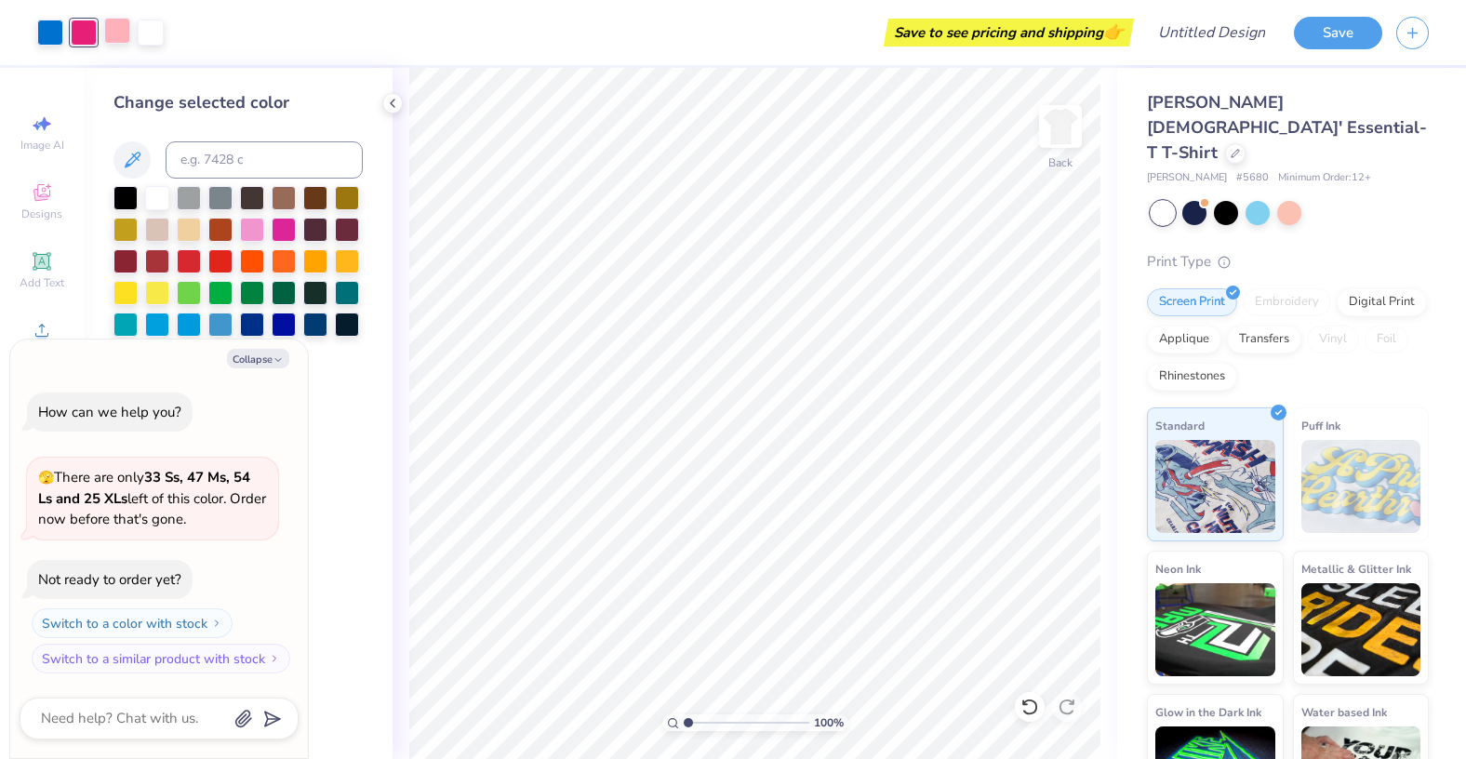
click at [109, 30] on div at bounding box center [117, 31] width 26 height 26
click at [264, 351] on button "Collapse" at bounding box center [258, 359] width 62 height 20
type textarea "x"
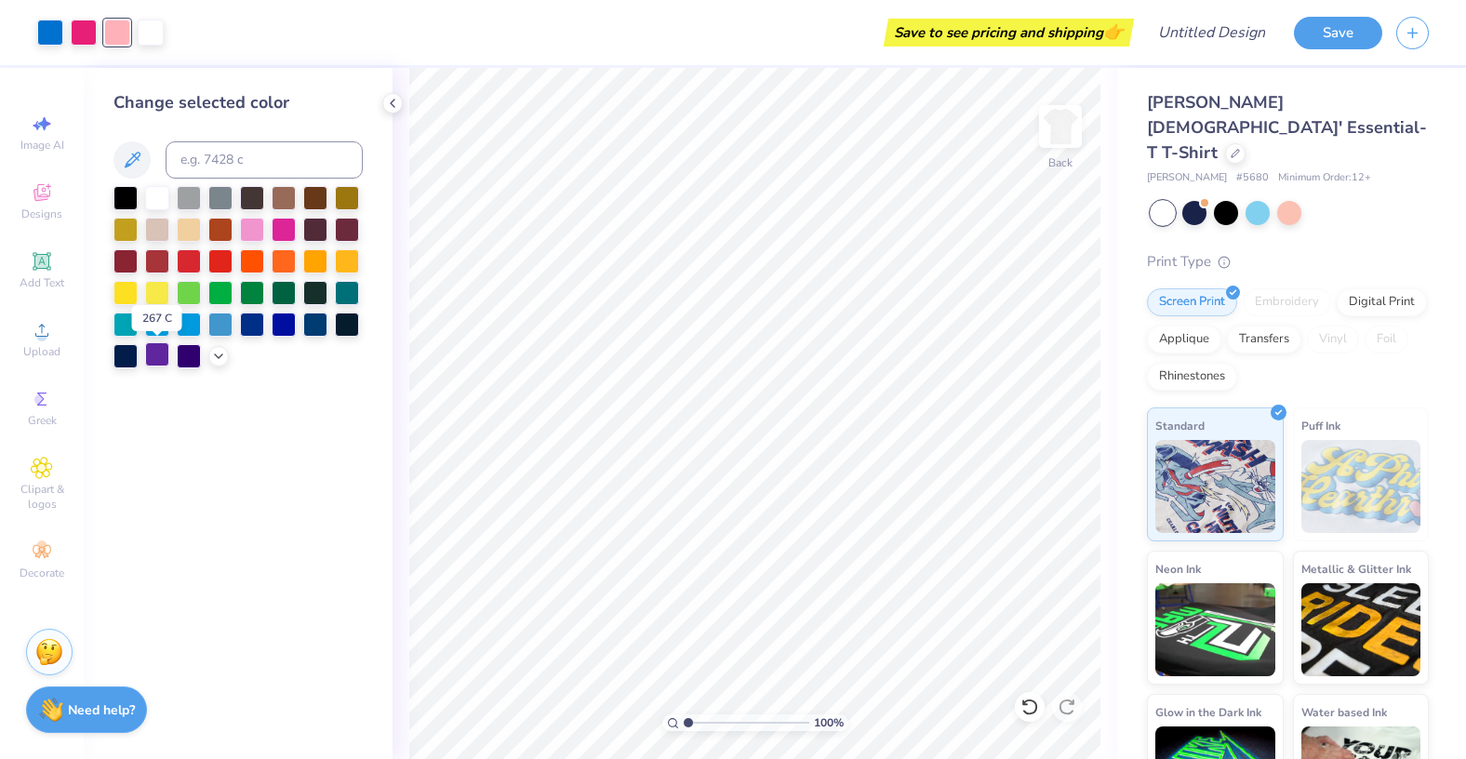
click at [159, 355] on div at bounding box center [157, 354] width 24 height 24
click at [215, 355] on icon at bounding box center [218, 354] width 15 height 15
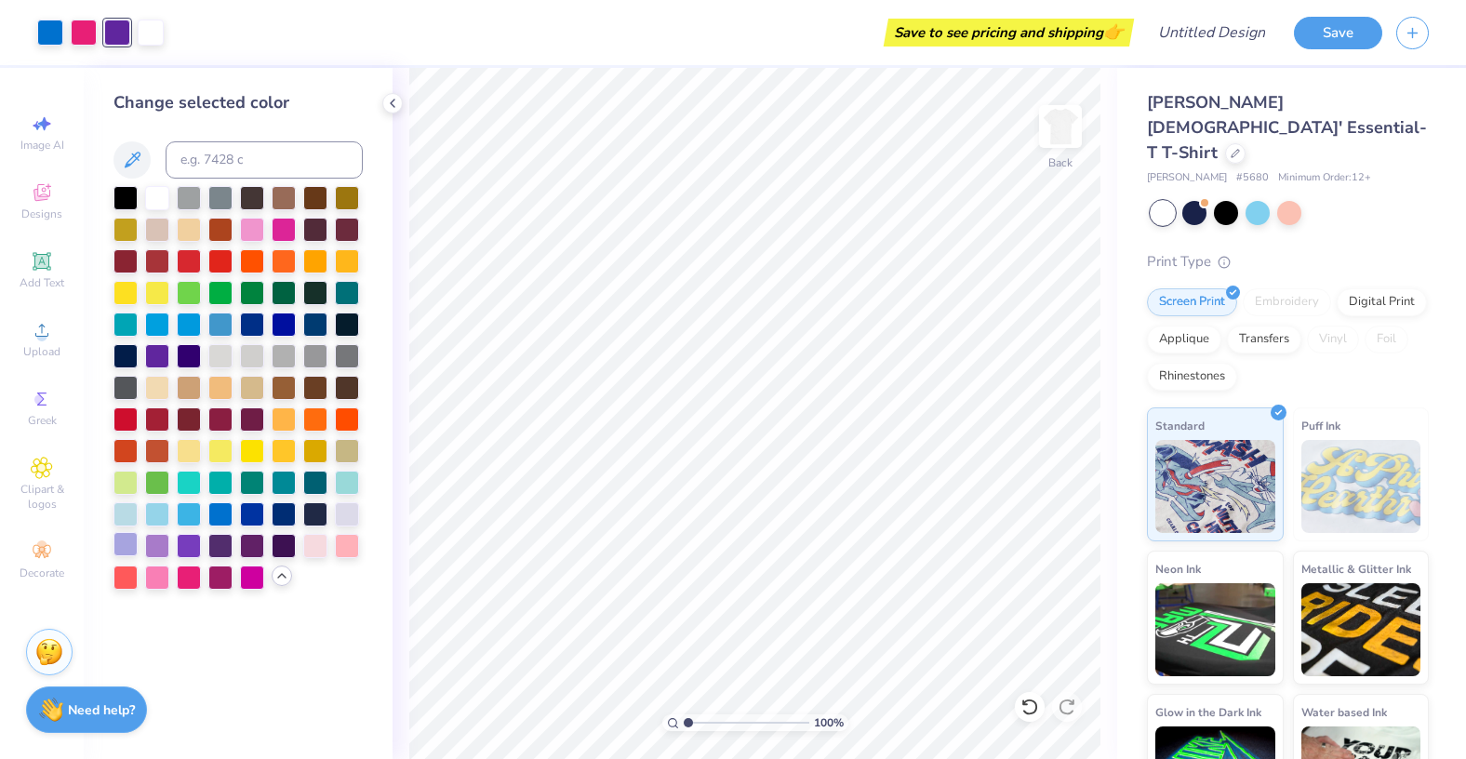
click at [126, 542] on div at bounding box center [126, 544] width 24 height 24
click at [83, 23] on div at bounding box center [84, 31] width 26 height 26
click at [183, 537] on div at bounding box center [189, 544] width 24 height 24
click at [232, 704] on div "Change selected color" at bounding box center [238, 413] width 309 height 691
click at [40, 24] on div at bounding box center [50, 31] width 26 height 26
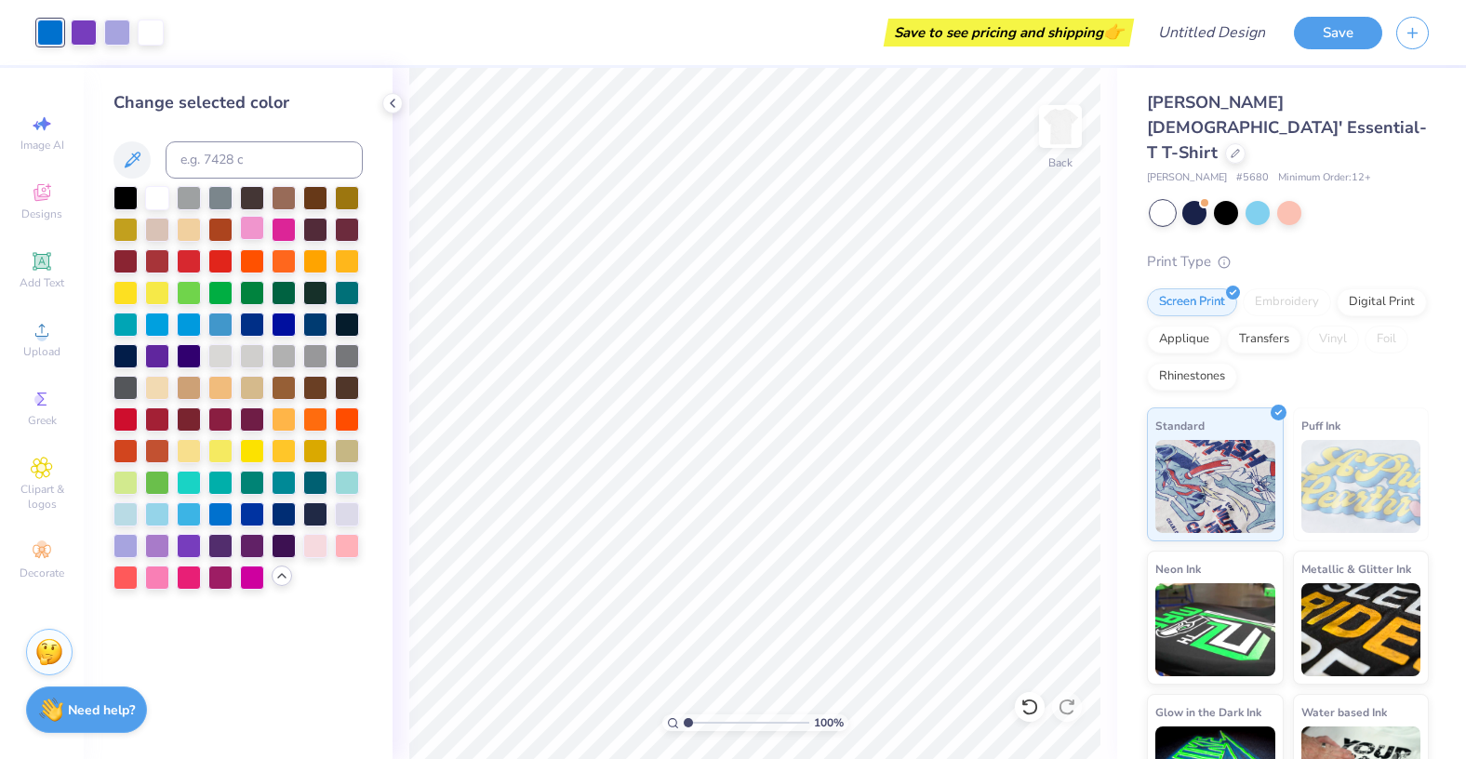
click at [256, 221] on div at bounding box center [252, 228] width 24 height 24
click at [253, 543] on div at bounding box center [252, 544] width 24 height 24
click at [229, 541] on div at bounding box center [220, 544] width 24 height 24
click at [223, 542] on div at bounding box center [220, 544] width 24 height 24
click at [284, 551] on div at bounding box center [284, 544] width 24 height 24
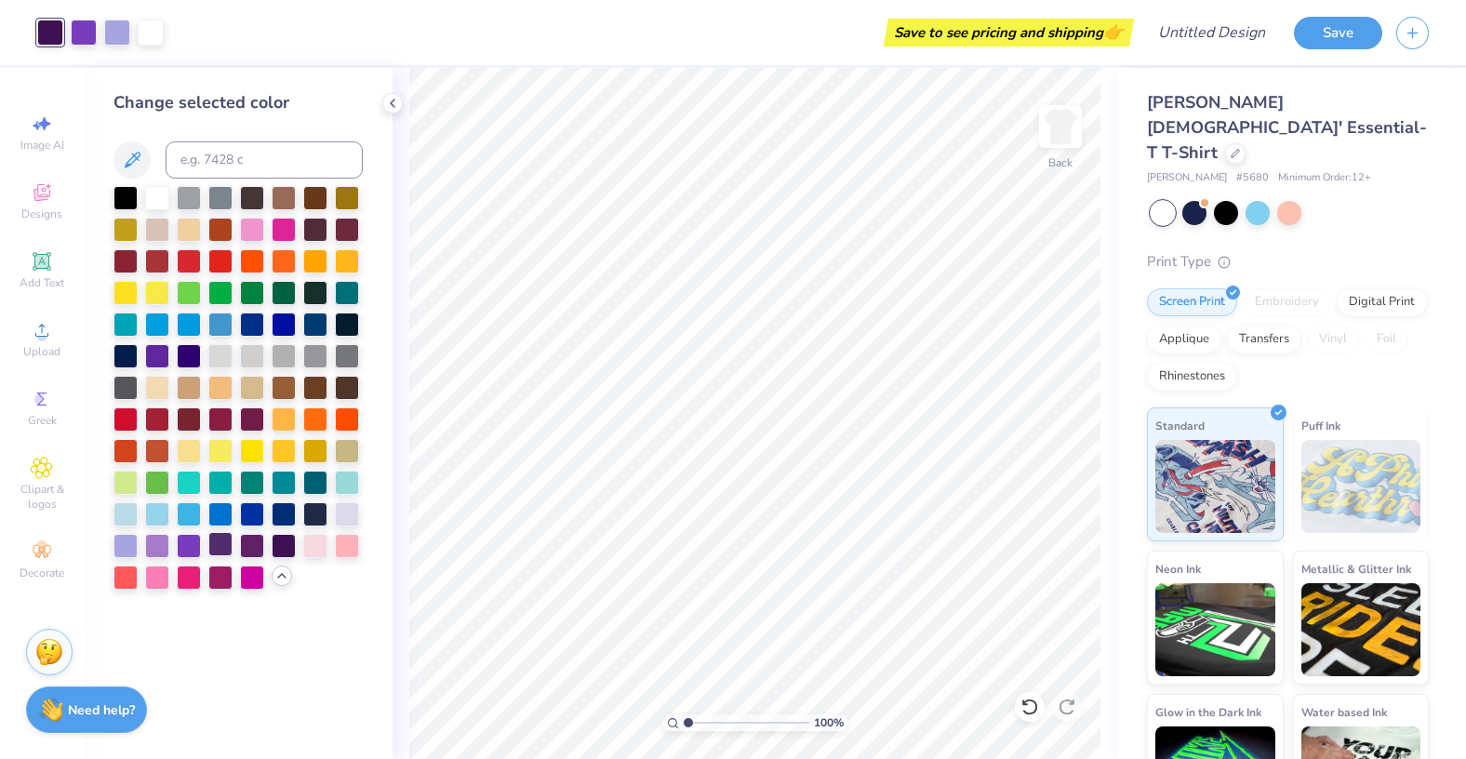
click at [219, 540] on div at bounding box center [220, 544] width 24 height 24
click at [388, 96] on icon at bounding box center [392, 103] width 15 height 15
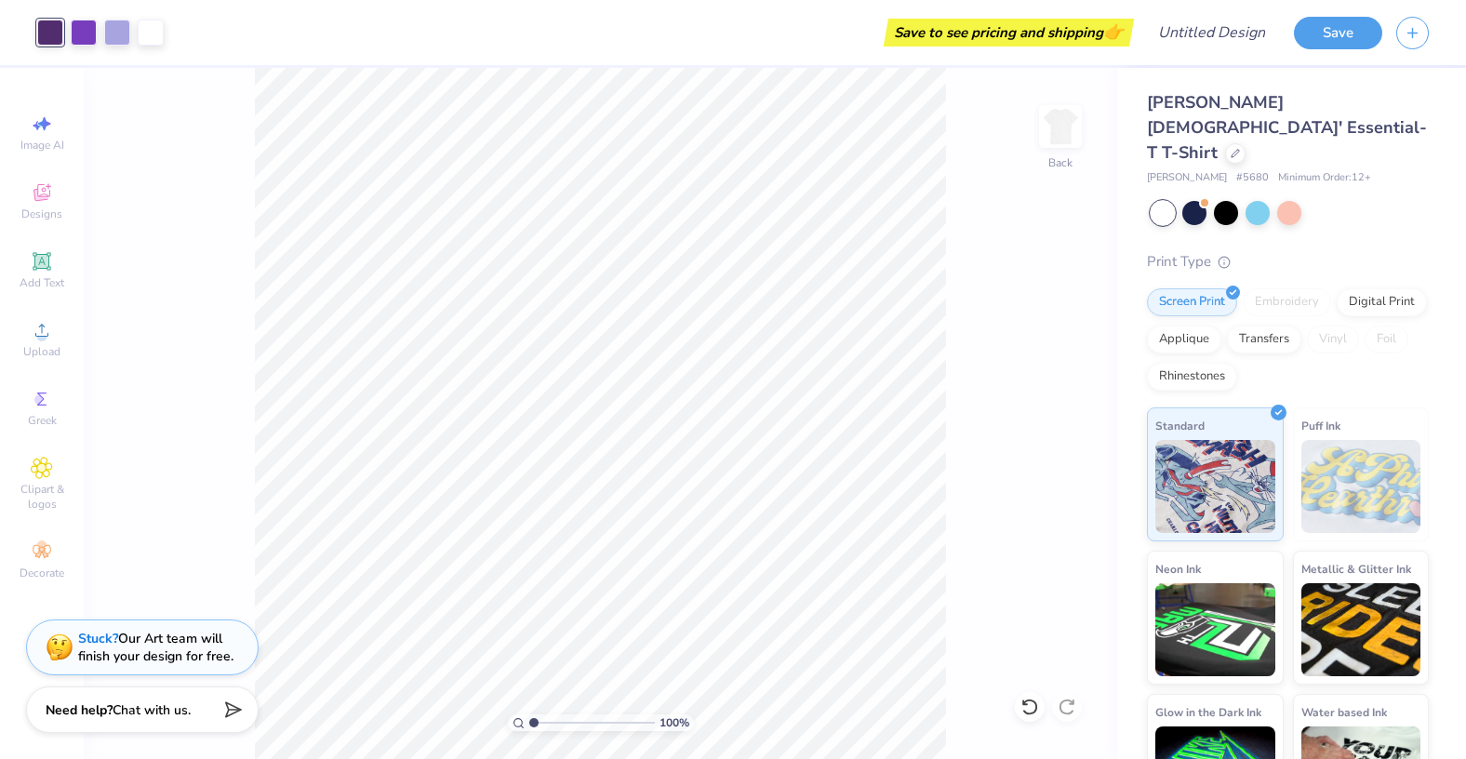
click at [46, 30] on div at bounding box center [50, 33] width 26 height 26
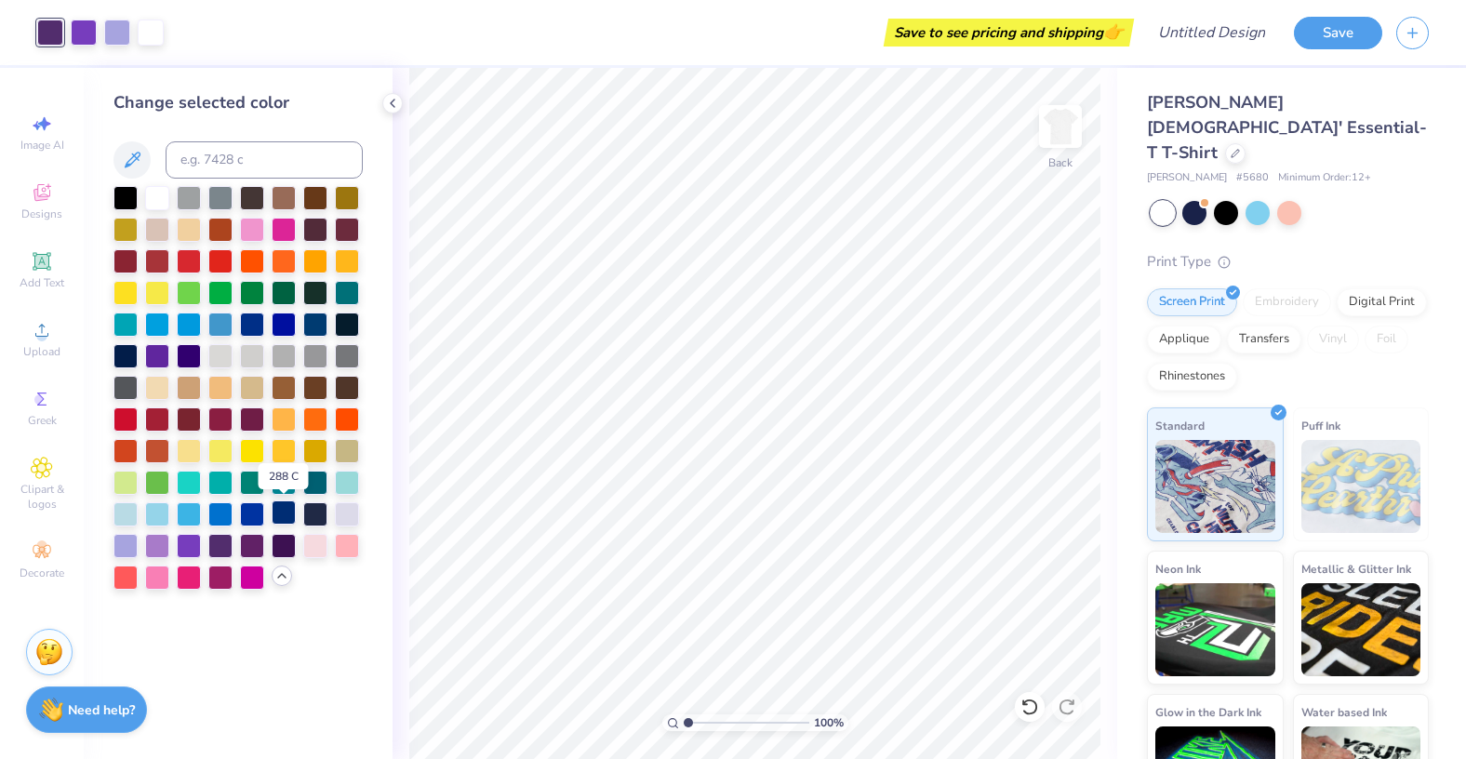
click at [281, 518] on div at bounding box center [284, 513] width 24 height 24
click at [318, 513] on div at bounding box center [315, 513] width 24 height 24
click at [243, 504] on div at bounding box center [252, 513] width 24 height 24
click at [388, 103] on icon at bounding box center [392, 103] width 15 height 15
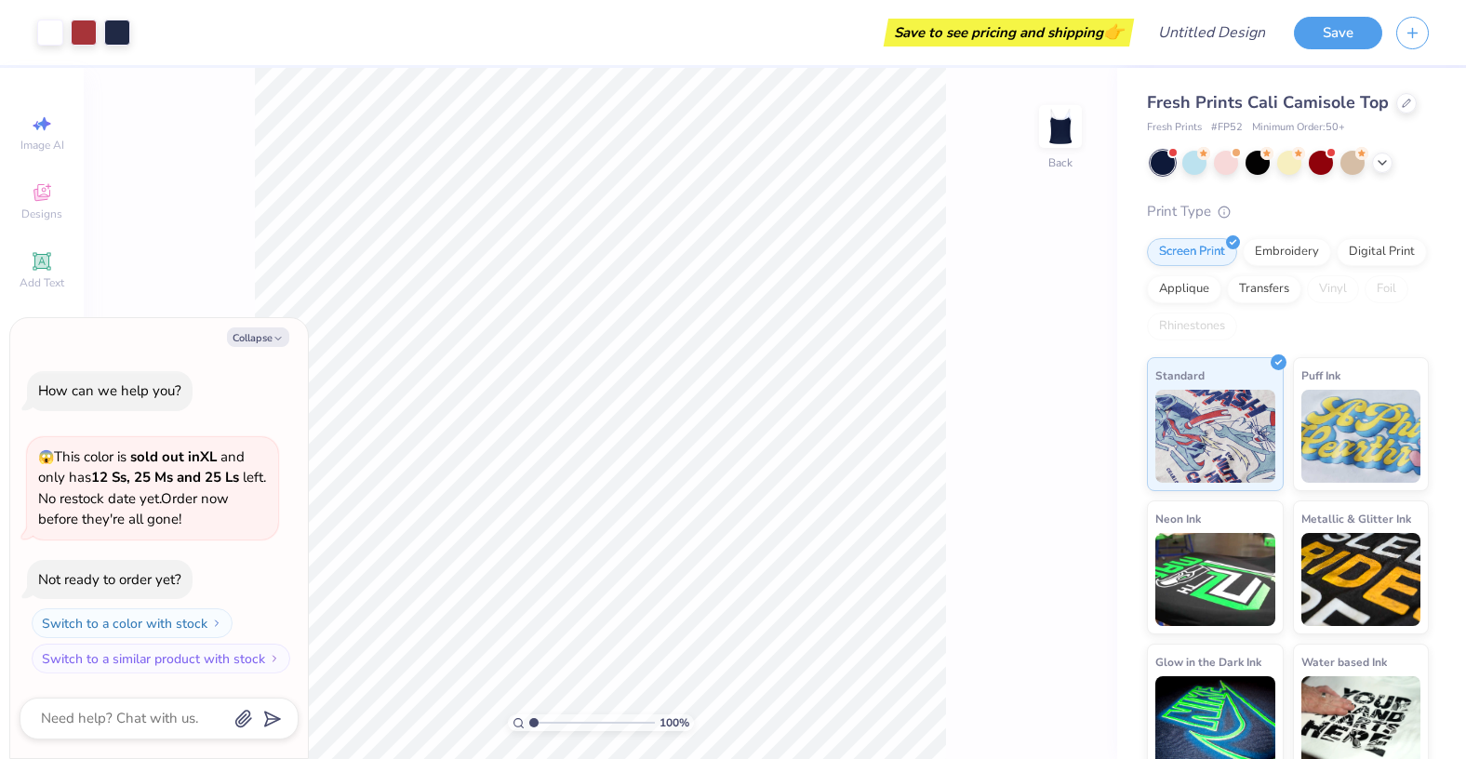
click at [1386, 100] on div "Fresh Prints Cali Camisole Top" at bounding box center [1288, 102] width 282 height 25
click at [1404, 101] on icon at bounding box center [1406, 101] width 9 height 9
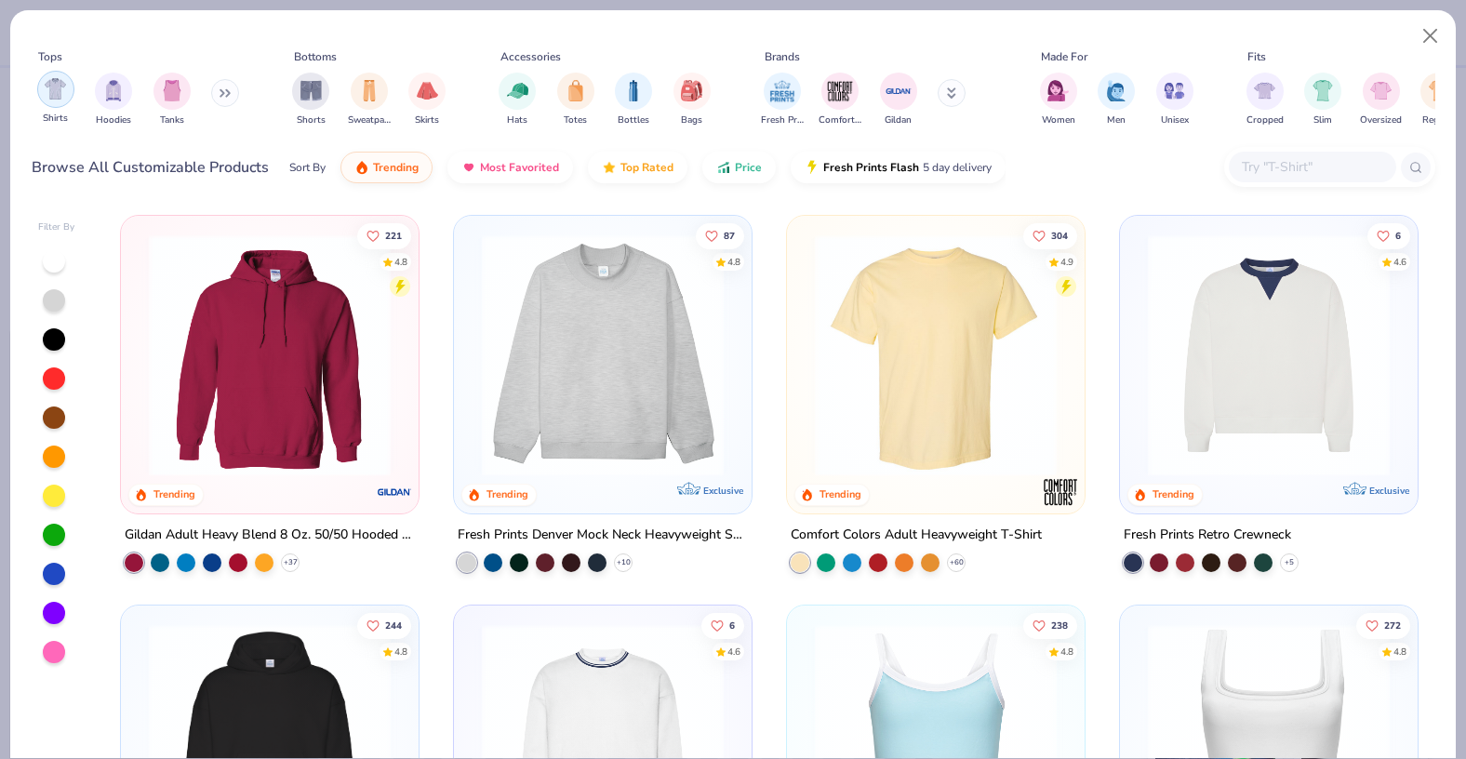
click at [47, 89] on img "filter for Shirts" at bounding box center [55, 88] width 21 height 21
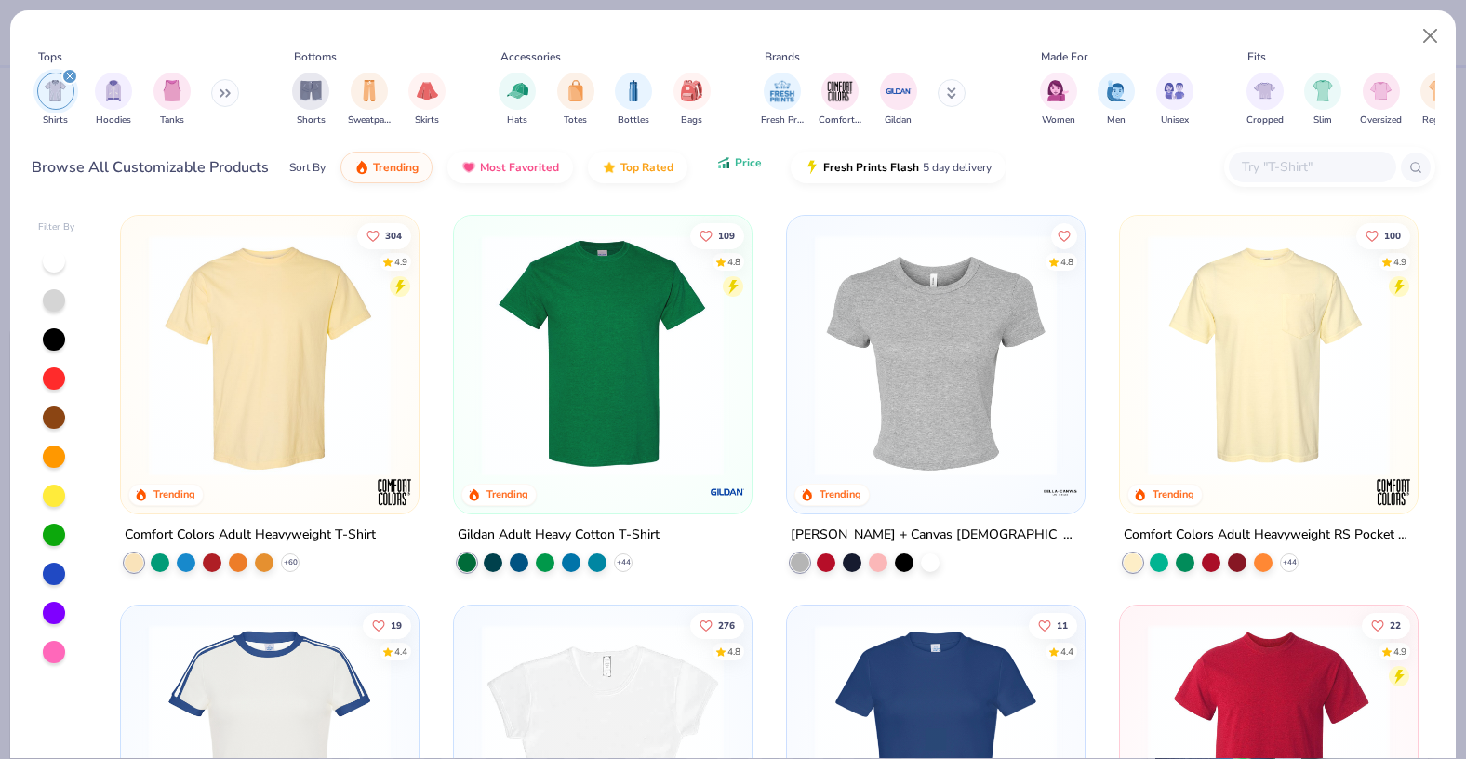
click at [761, 165] on button "Price" at bounding box center [740, 163] width 74 height 32
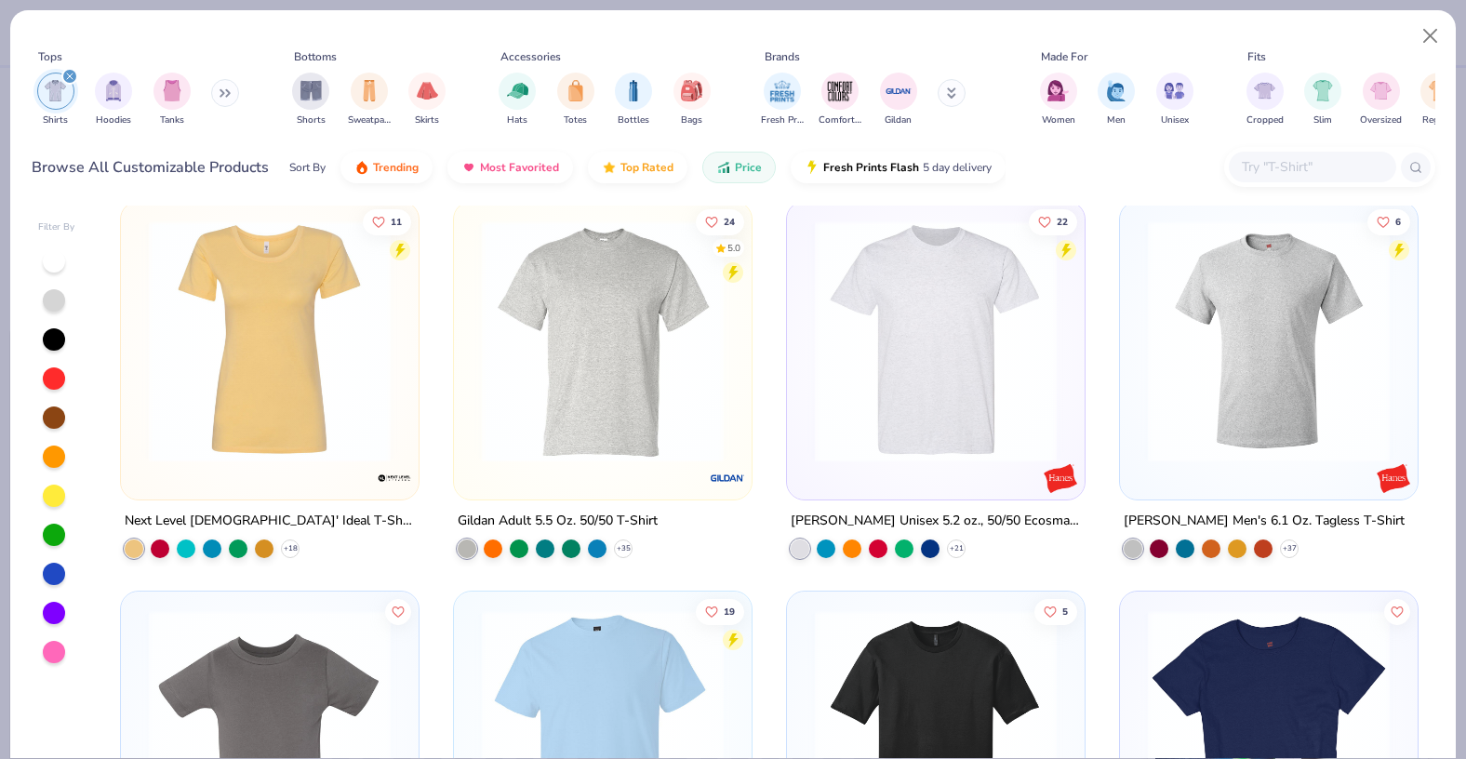
scroll to position [383, 0]
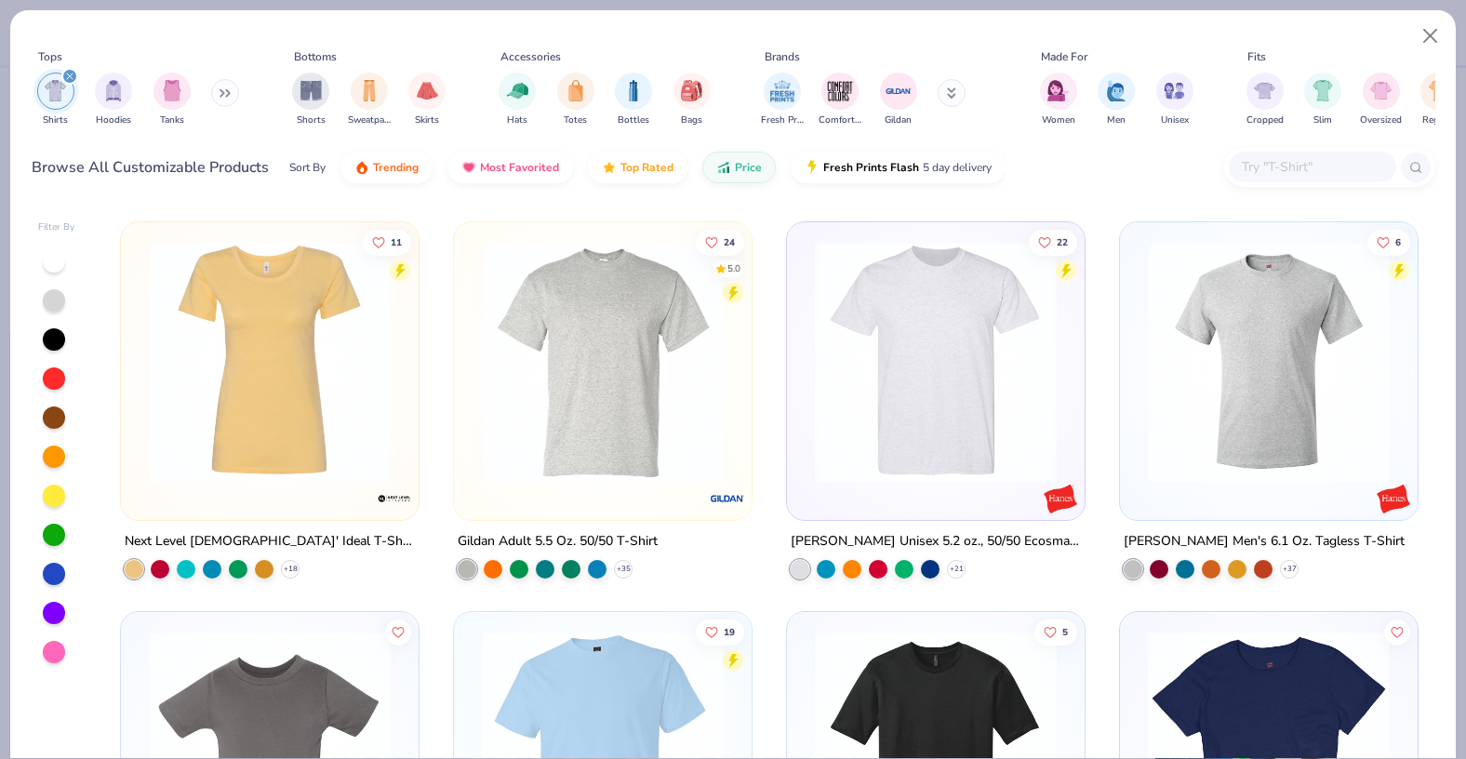
click at [981, 538] on div "[PERSON_NAME] Unisex 5.2 oz., 50/50 Ecosmart T-Shirt" at bounding box center [936, 540] width 290 height 23
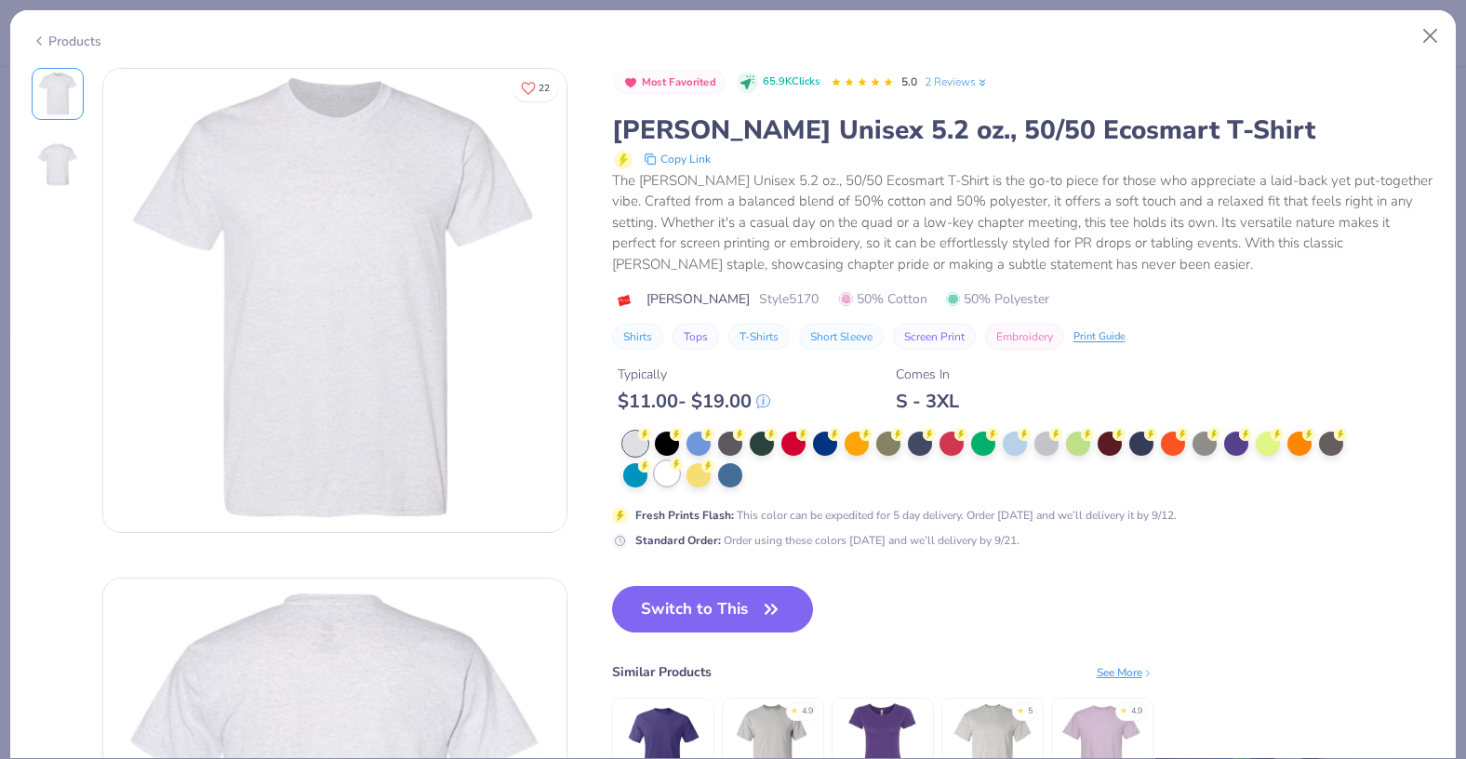
click at [668, 474] on div at bounding box center [667, 474] width 24 height 24
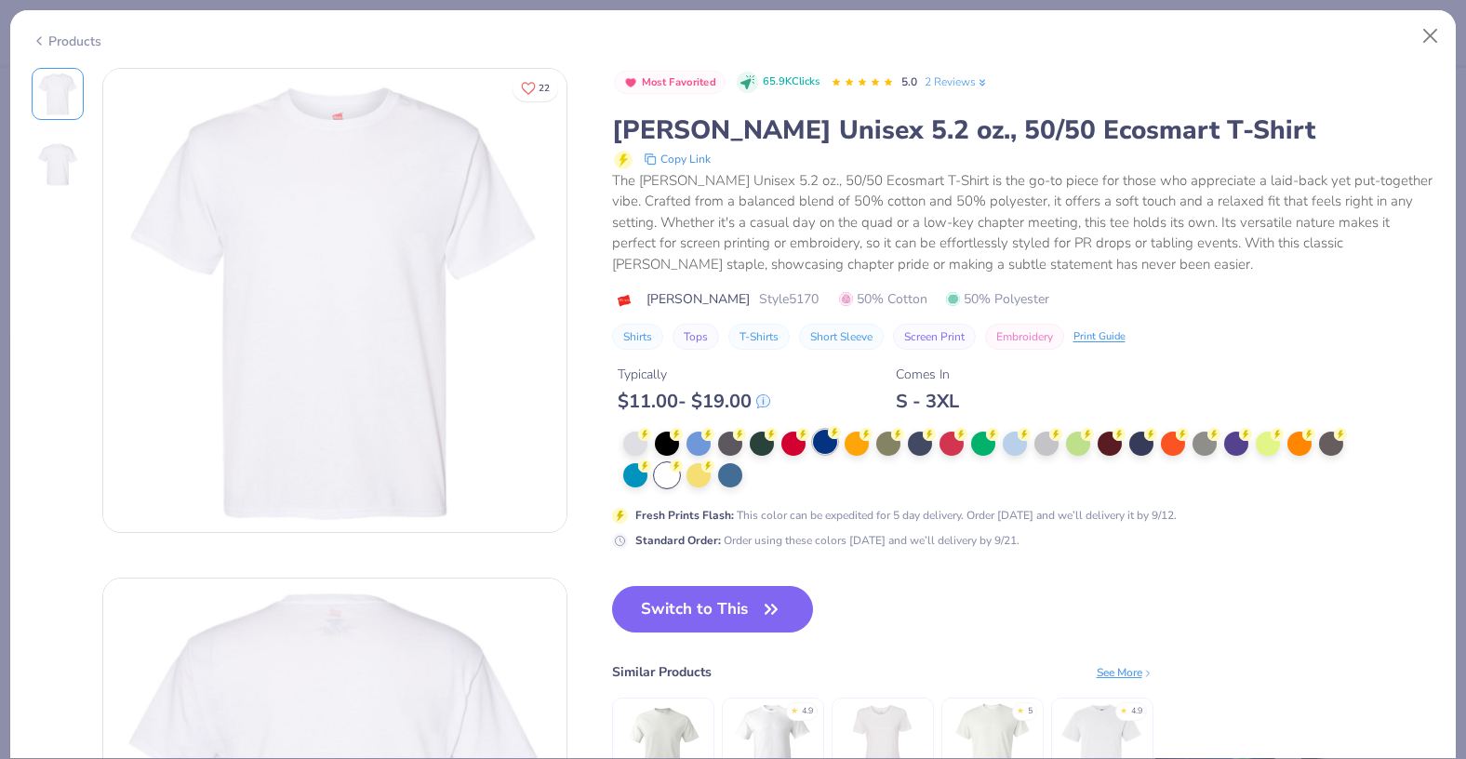
click at [822, 438] on div at bounding box center [825, 442] width 24 height 24
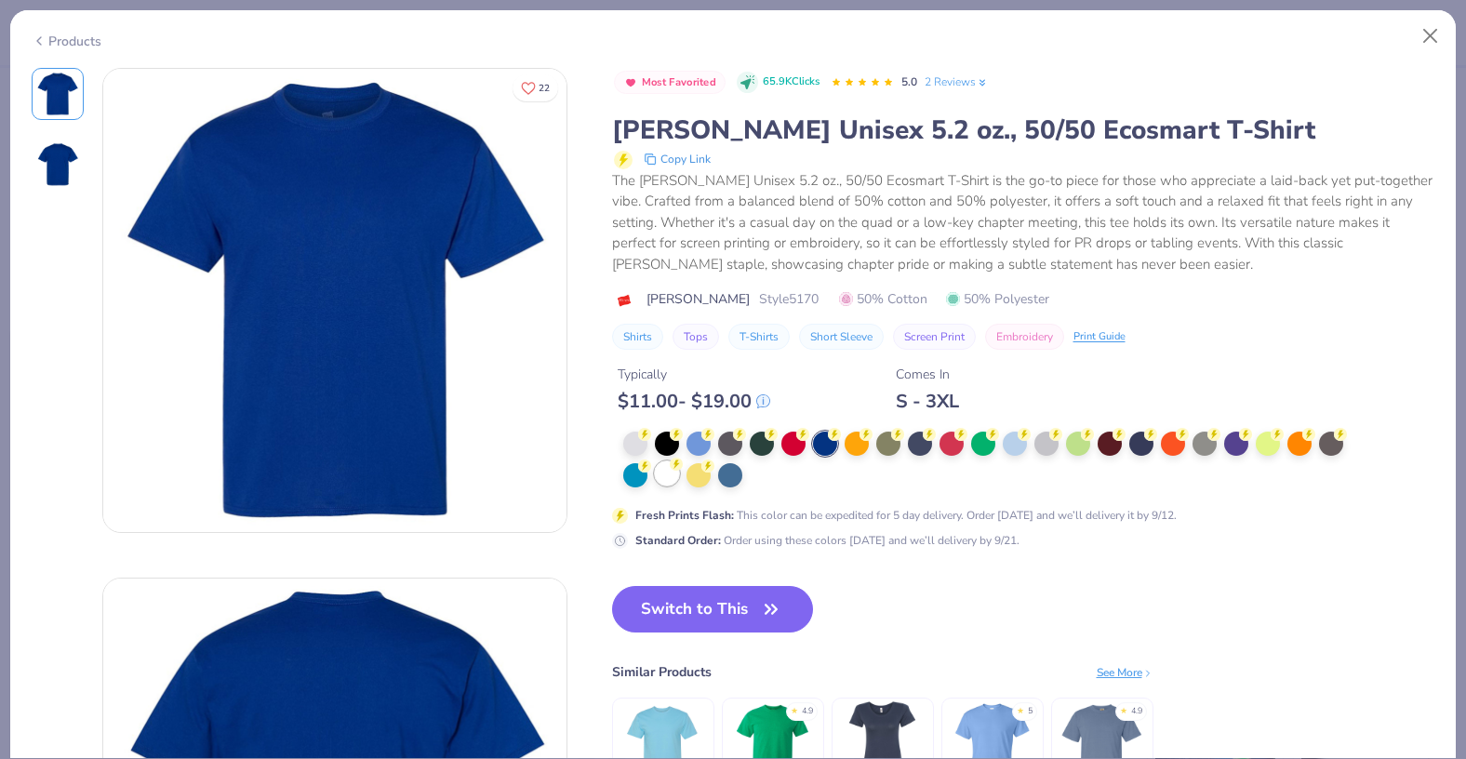
click at [667, 474] on div at bounding box center [667, 474] width 24 height 24
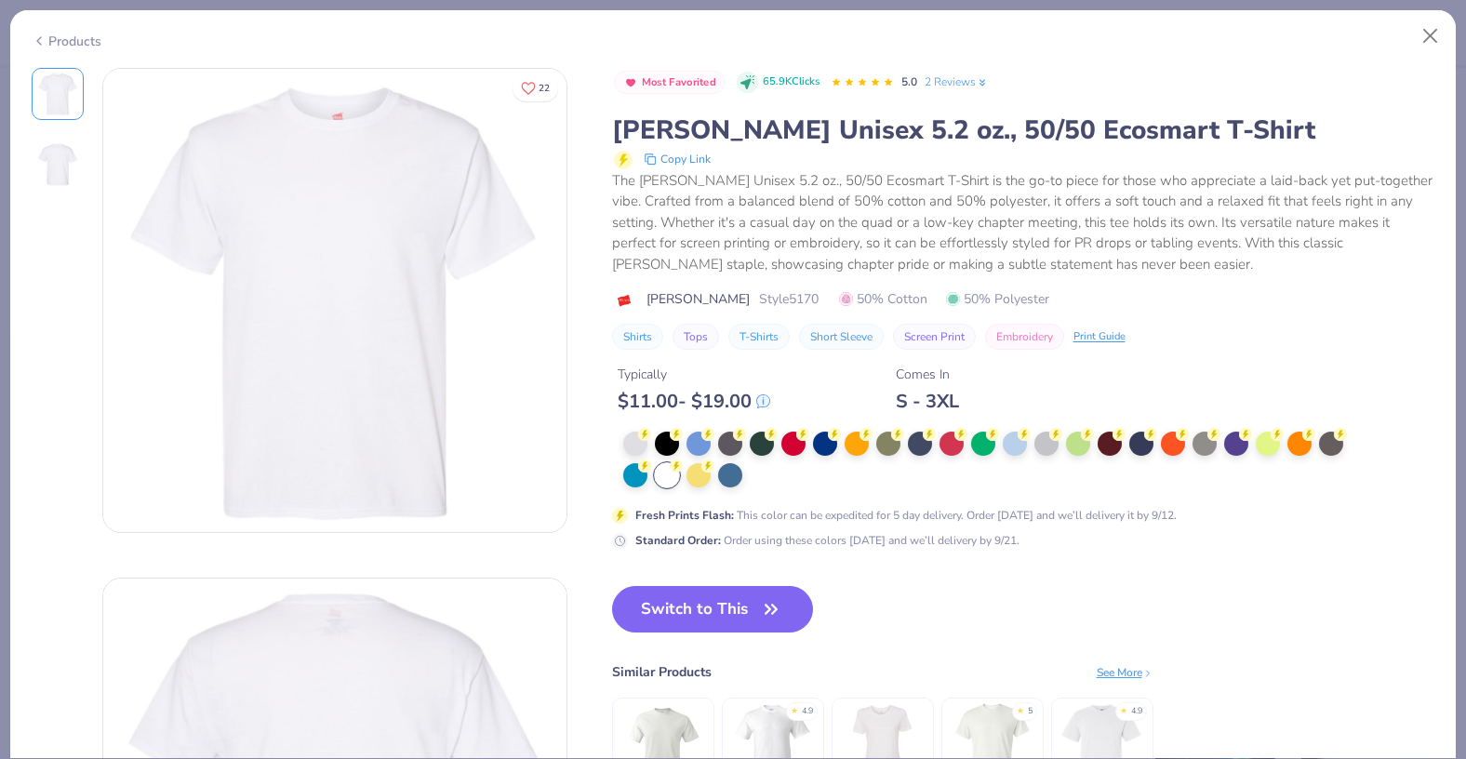
click at [716, 621] on button "Switch to This" at bounding box center [713, 609] width 202 height 47
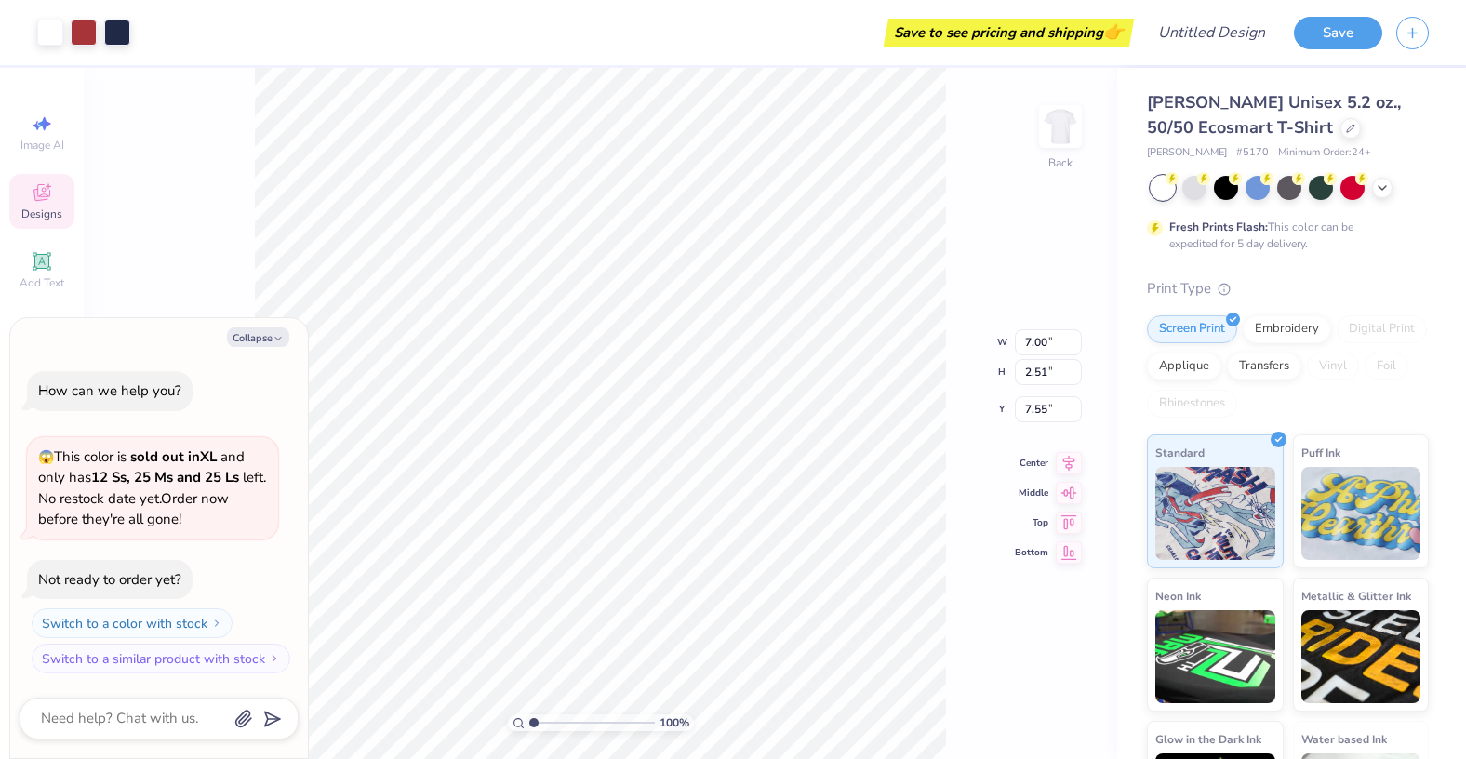
type textarea "x"
type input "9.84"
type input "3.53"
type textarea "x"
type input "4.88"
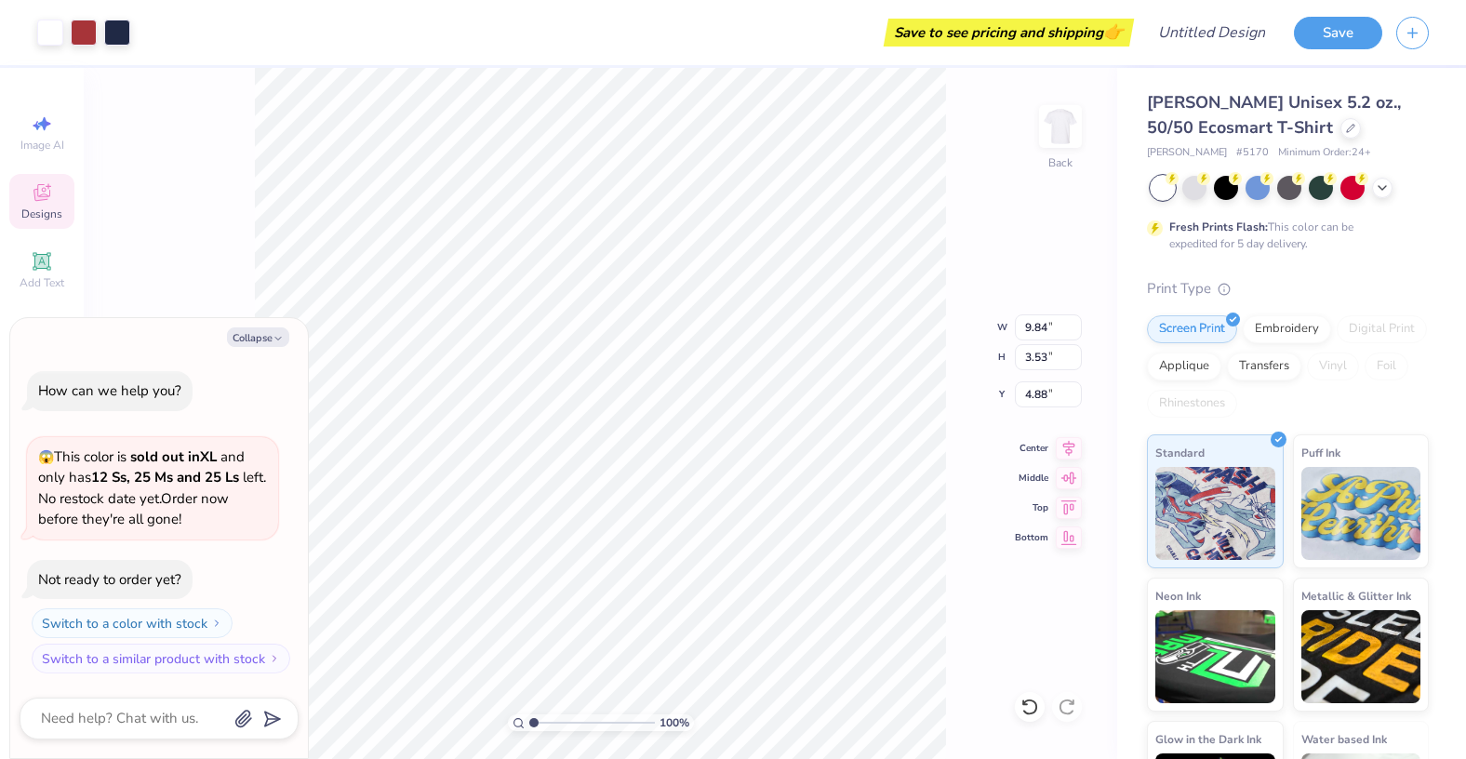
type textarea "x"
type input "12.04"
type input "4.32"
type textarea "x"
type input "4.96"
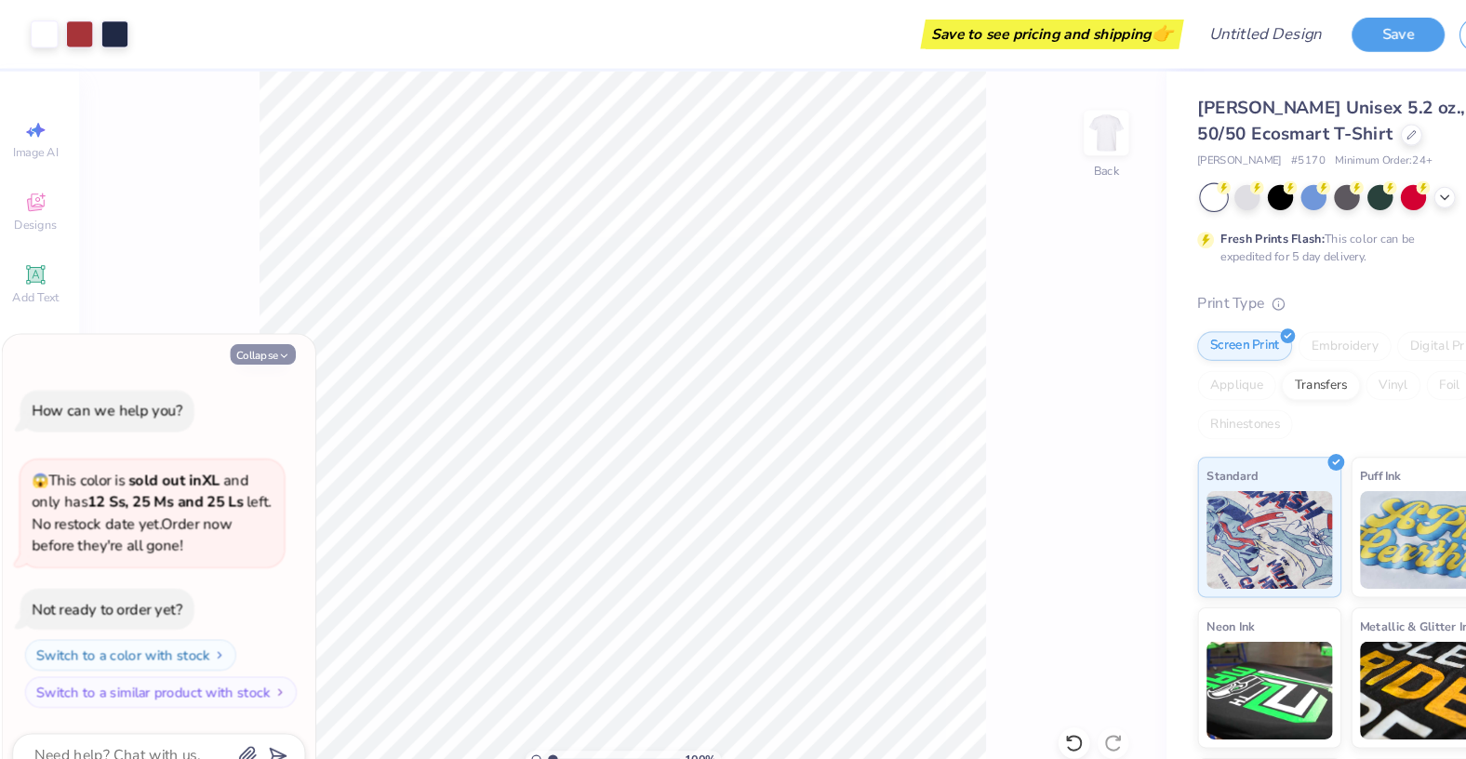
click at [265, 344] on button "Collapse" at bounding box center [258, 338] width 62 height 20
type textarea "x"
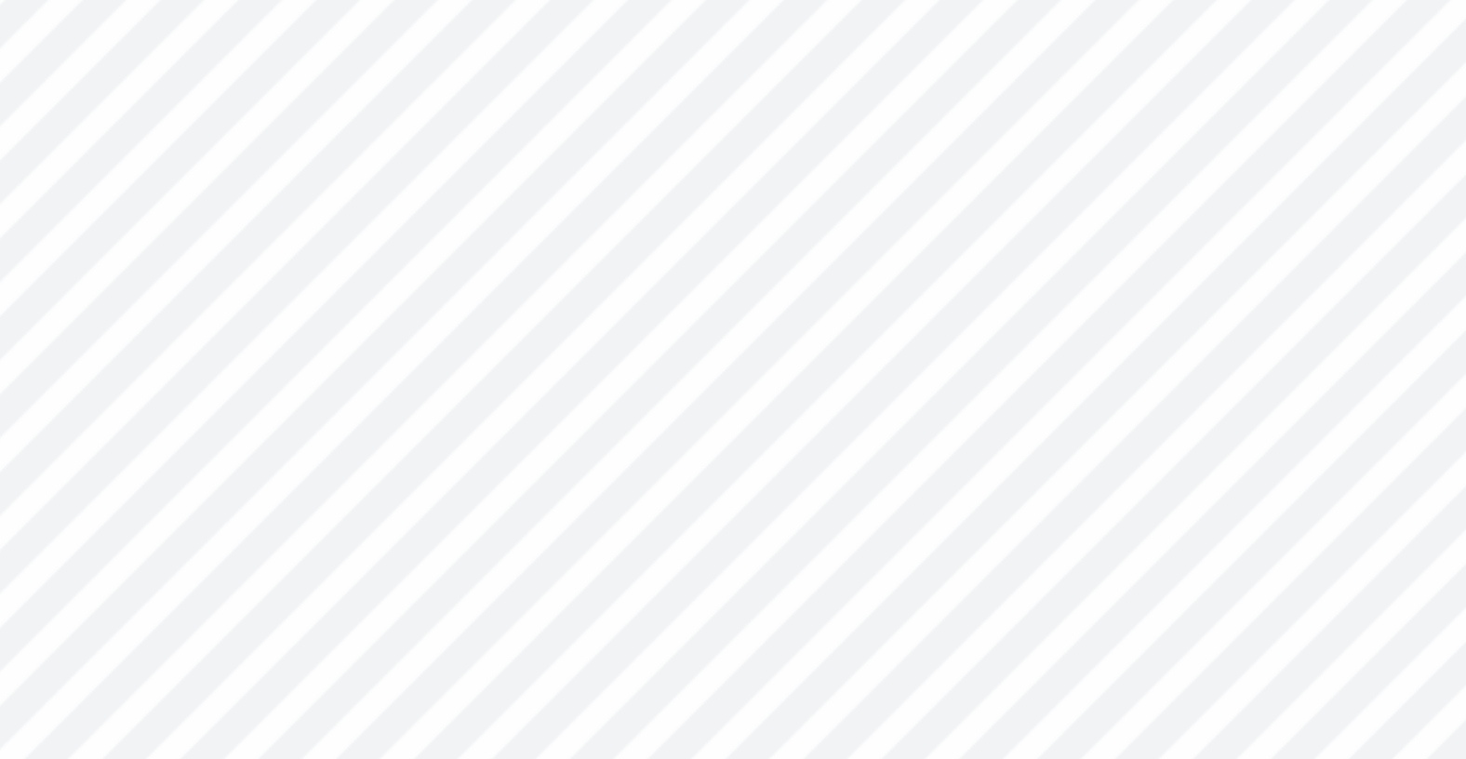
type input "3.04"
type input "0.44"
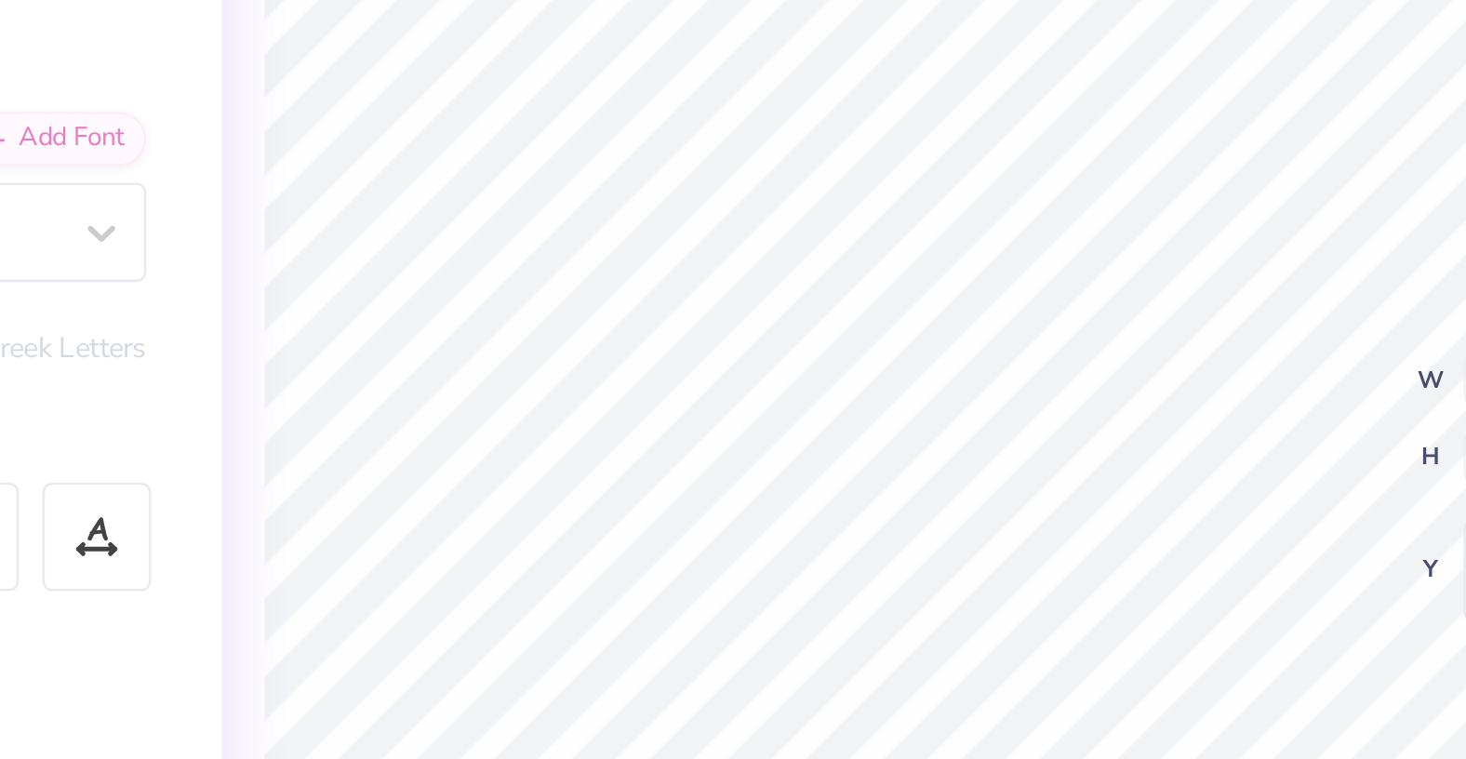
type input "12.04"
type input "3.36"
type textarea "B"
type textarea "K"
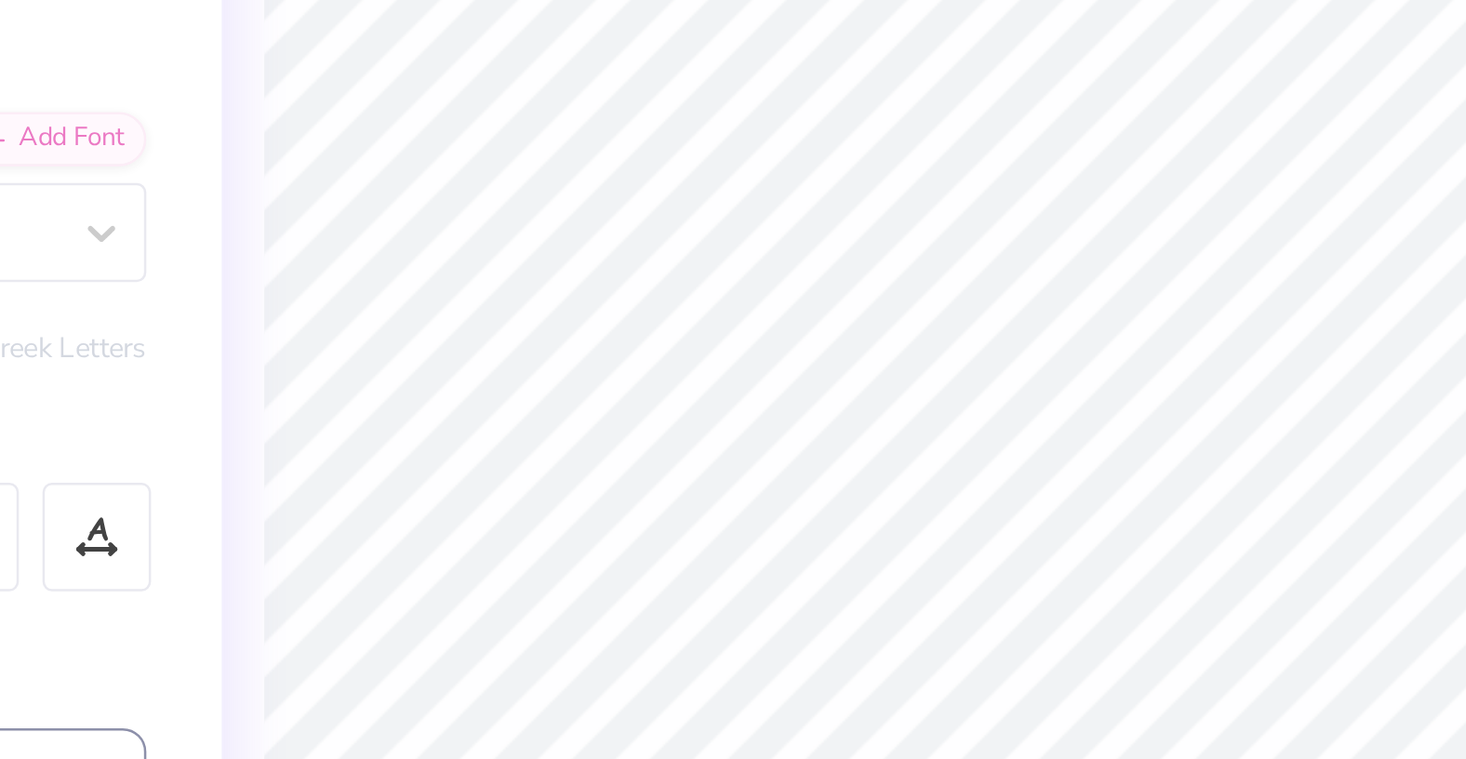
type textarea "lEHIGH PANHELLENIC"
type input "12.04"
type input "3.36"
type input "6.19"
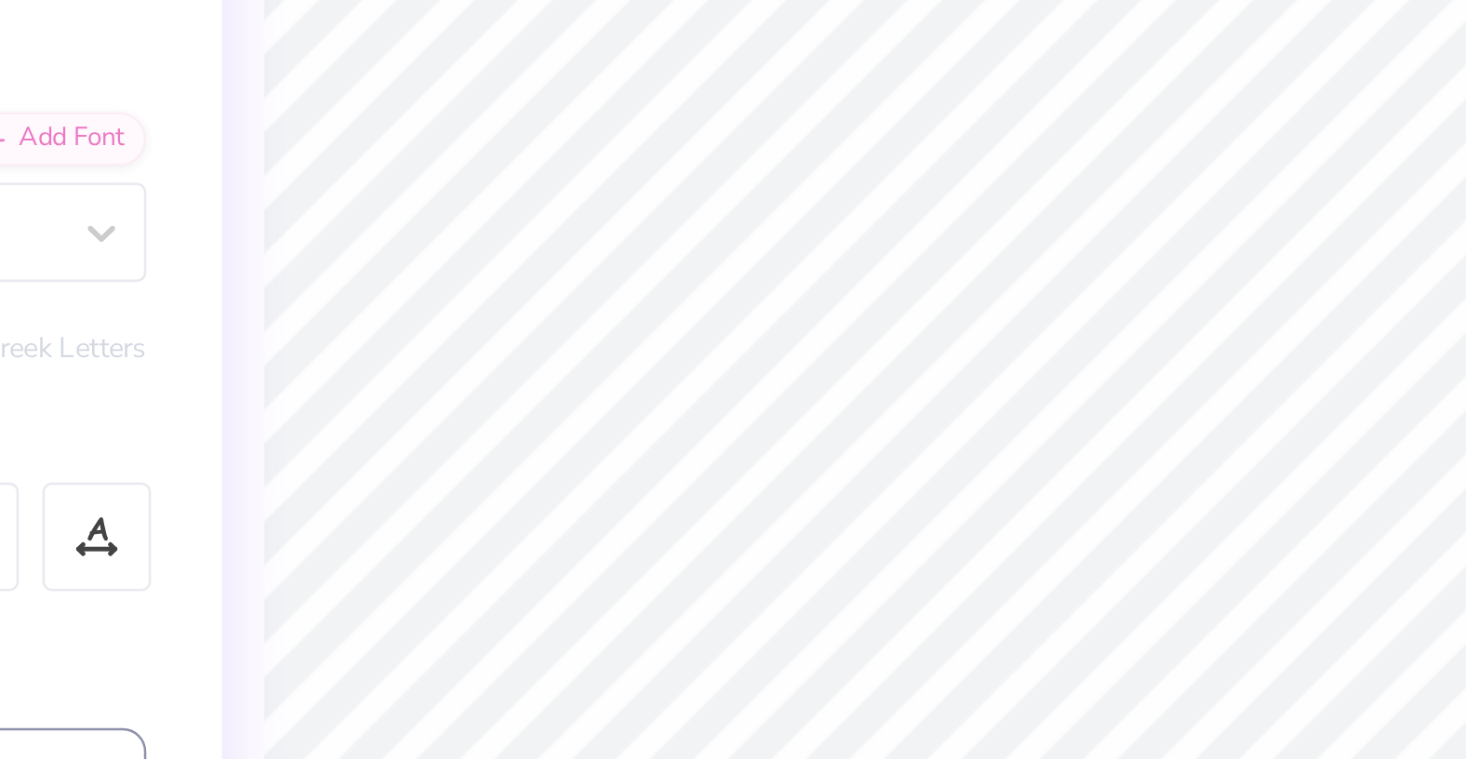
type input "0.33"
type input "4.79"
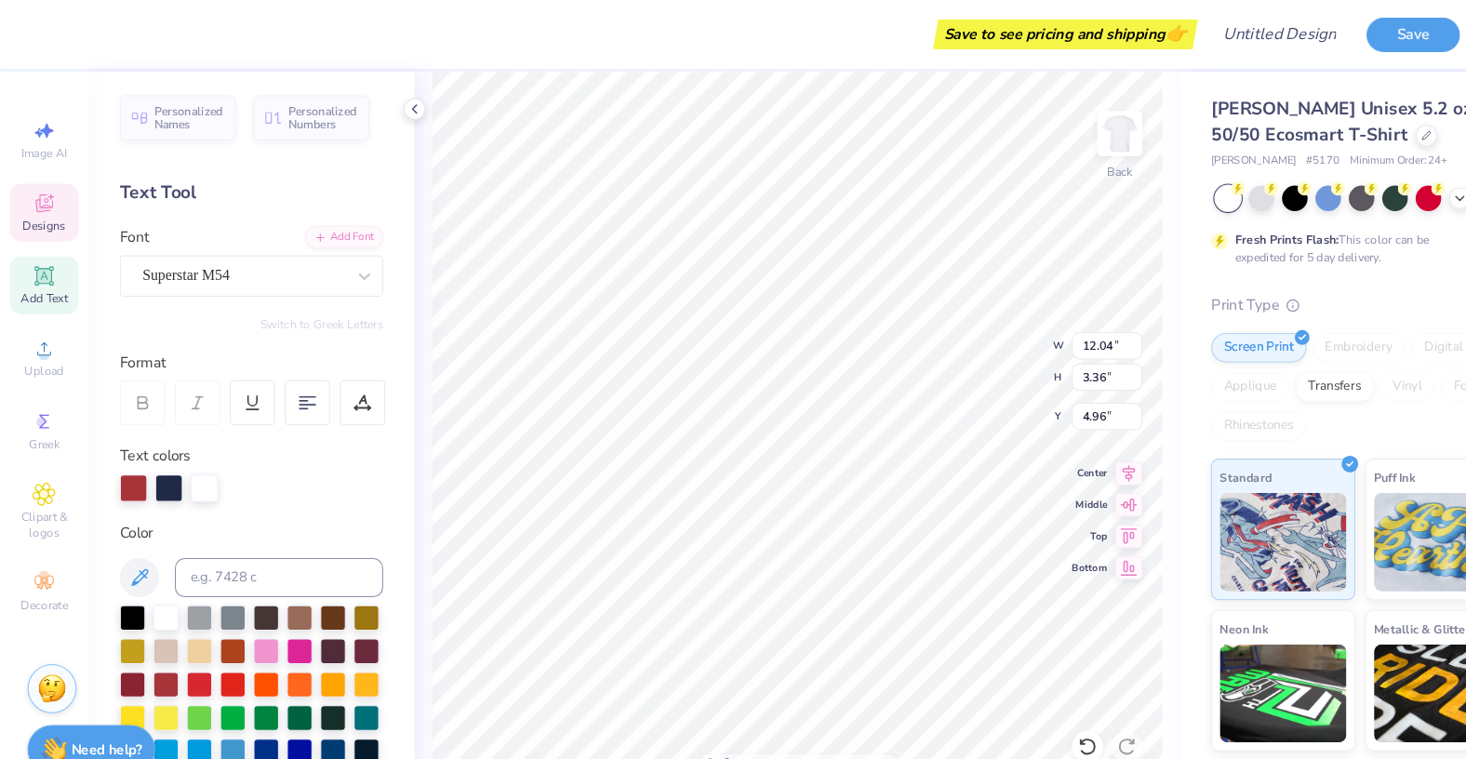
scroll to position [0, 4]
type textarea "RHO GAMMA"
type input "13.48"
type input "5.34"
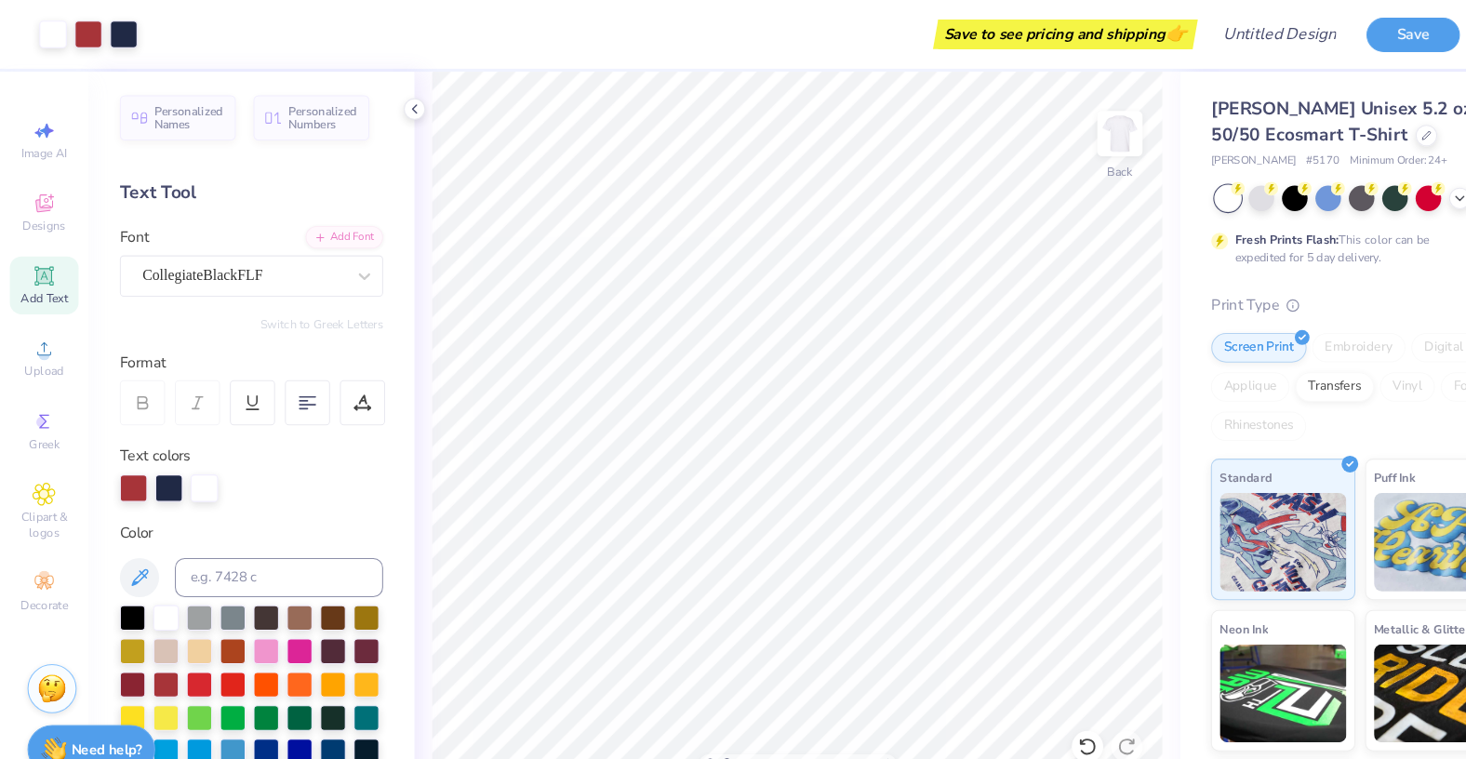
click at [100, 26] on div at bounding box center [83, 33] width 93 height 26
click at [83, 37] on div at bounding box center [84, 31] width 26 height 26
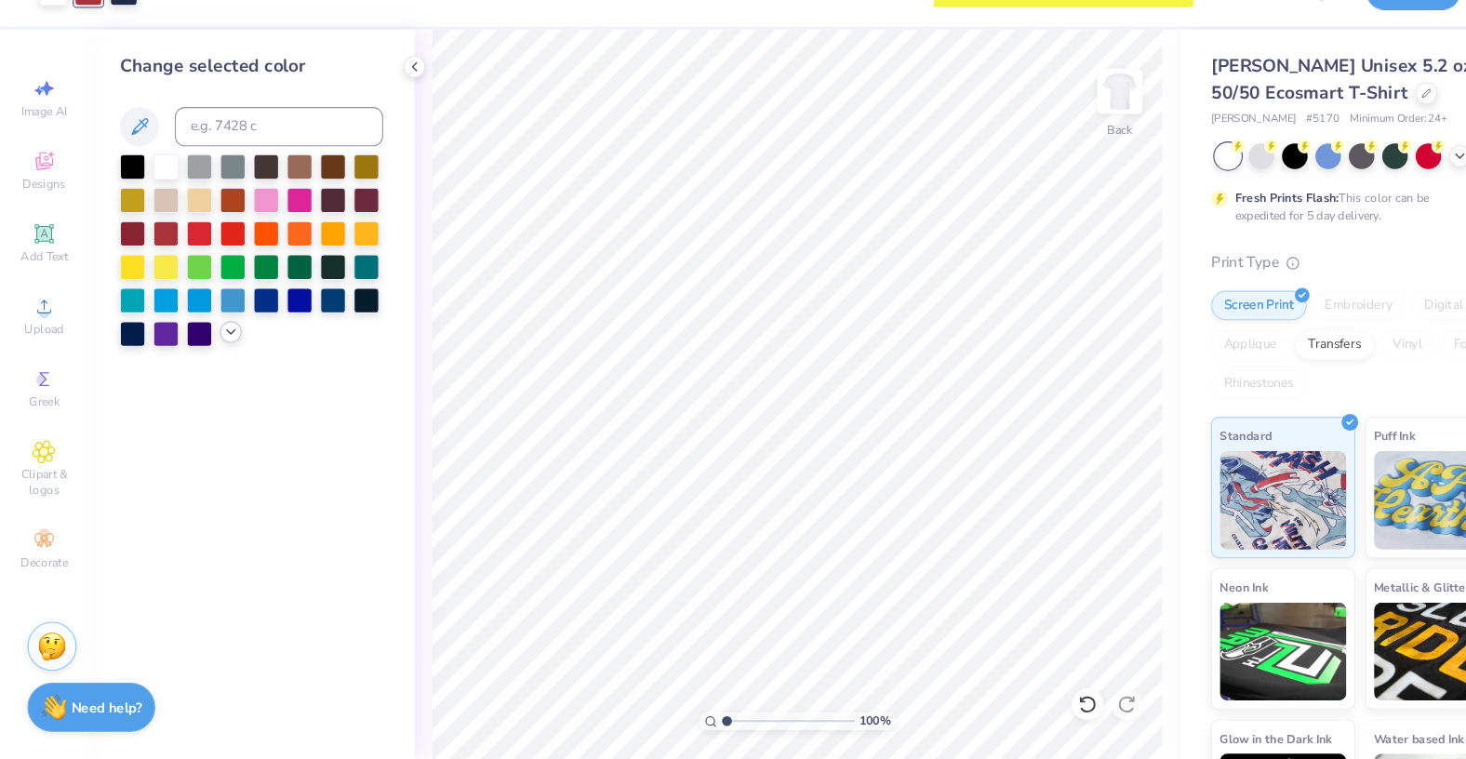
click at [220, 348] on icon at bounding box center [218, 354] width 15 height 15
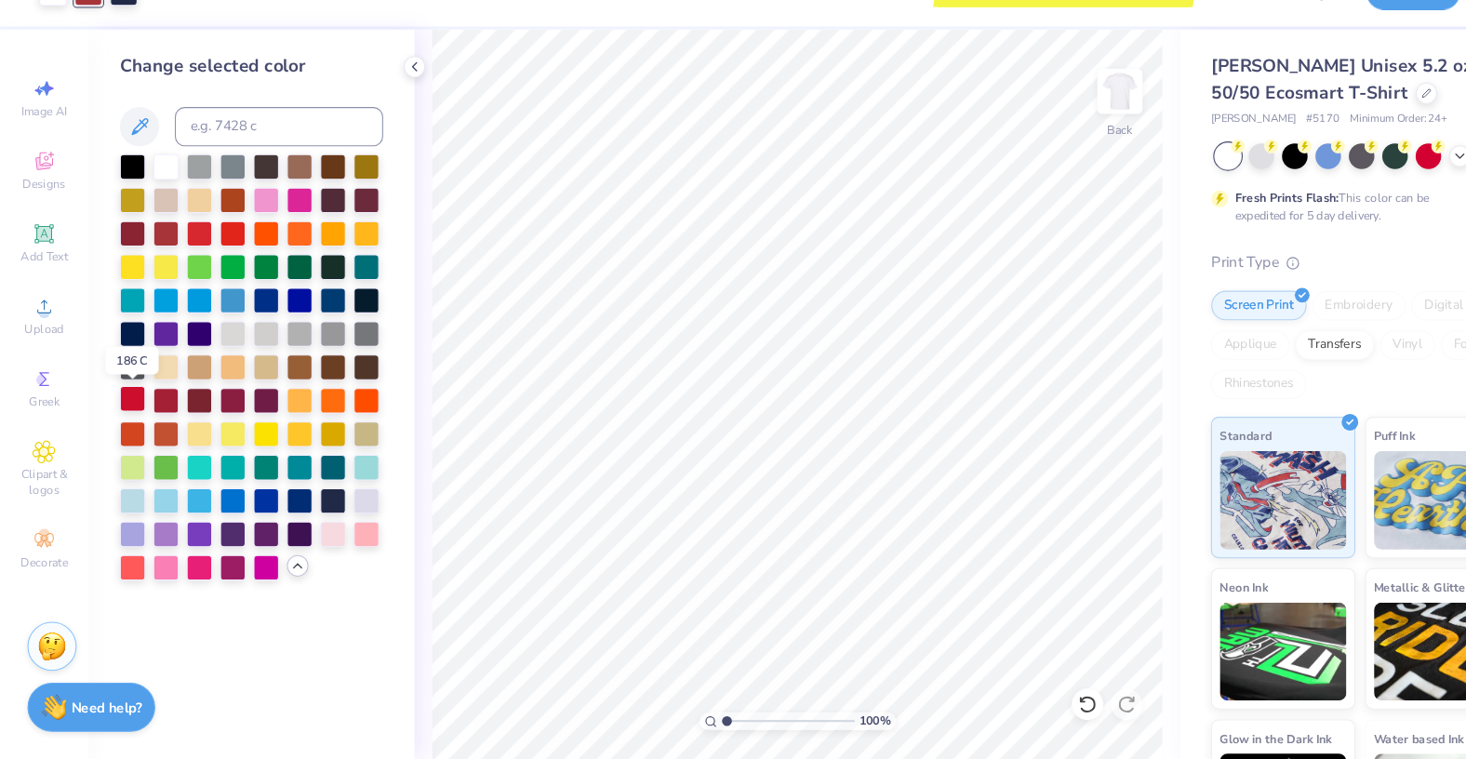
click at [121, 413] on div at bounding box center [126, 418] width 24 height 24
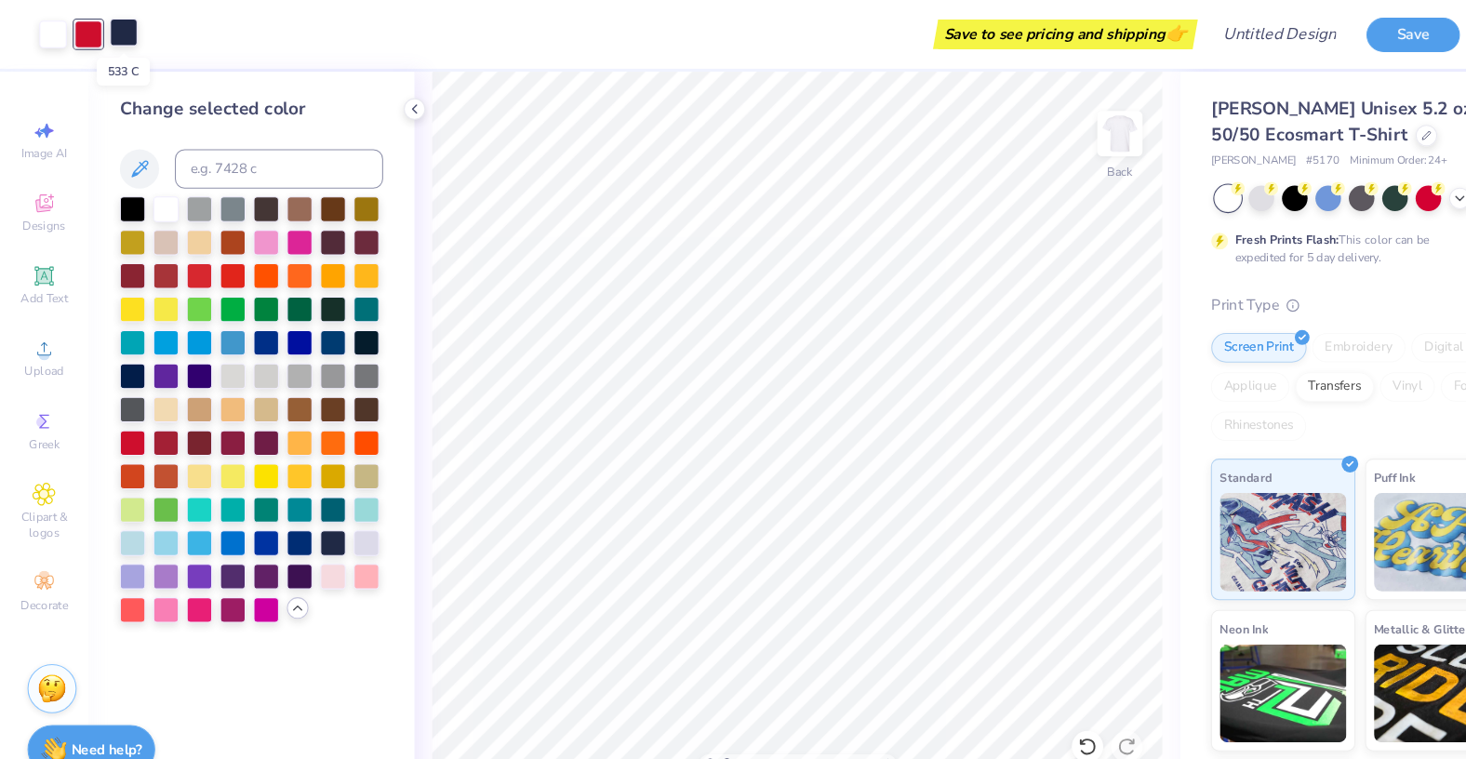
click at [121, 33] on div at bounding box center [117, 31] width 26 height 26
click at [255, 321] on div at bounding box center [252, 323] width 24 height 24
click at [192, 355] on div at bounding box center [189, 354] width 24 height 24
click at [126, 352] on div at bounding box center [126, 354] width 24 height 24
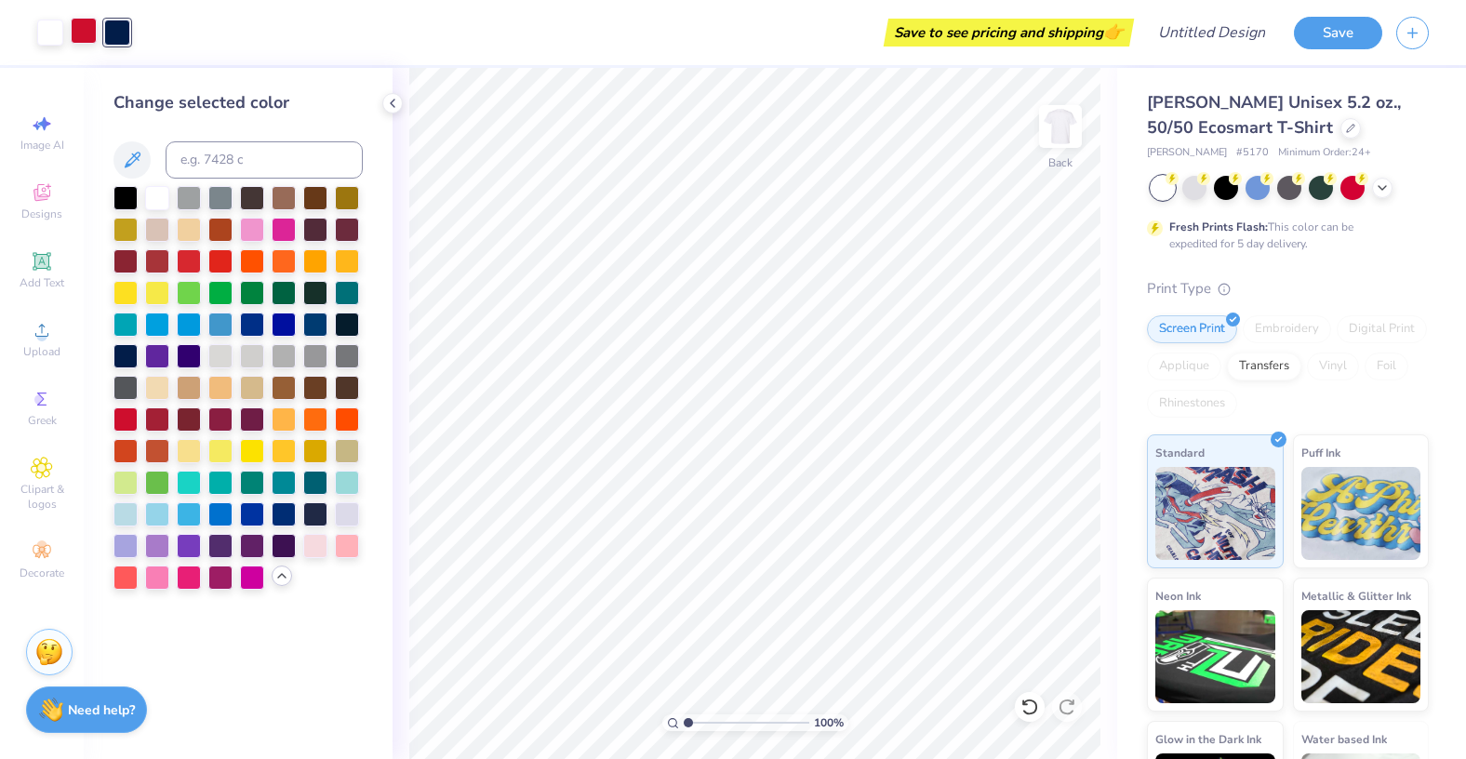
click at [94, 34] on div at bounding box center [84, 31] width 26 height 26
click at [190, 574] on div at bounding box center [189, 576] width 24 height 24
click at [133, 417] on div at bounding box center [126, 418] width 24 height 24
click at [387, 103] on icon at bounding box center [392, 103] width 15 height 15
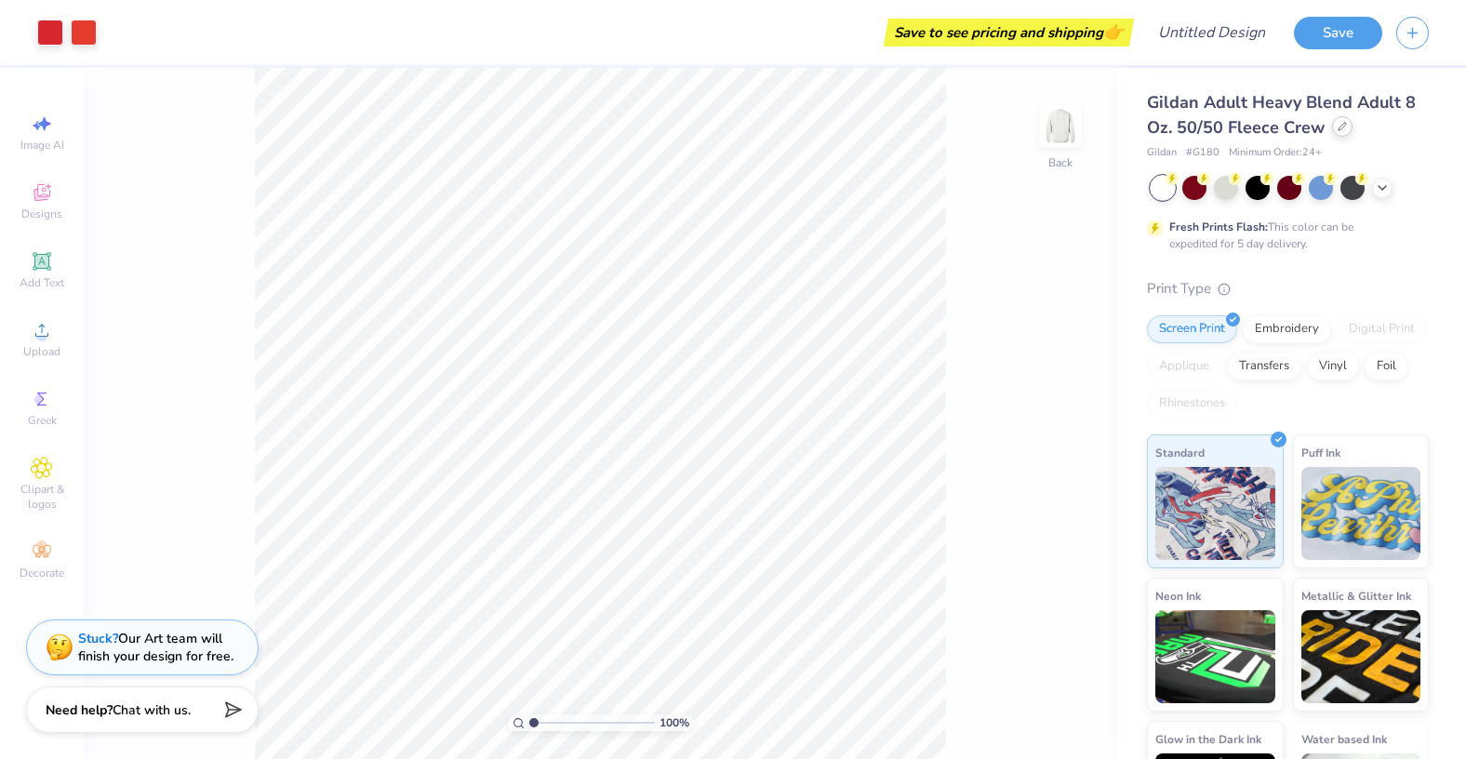
click at [1336, 134] on div at bounding box center [1342, 126] width 20 height 20
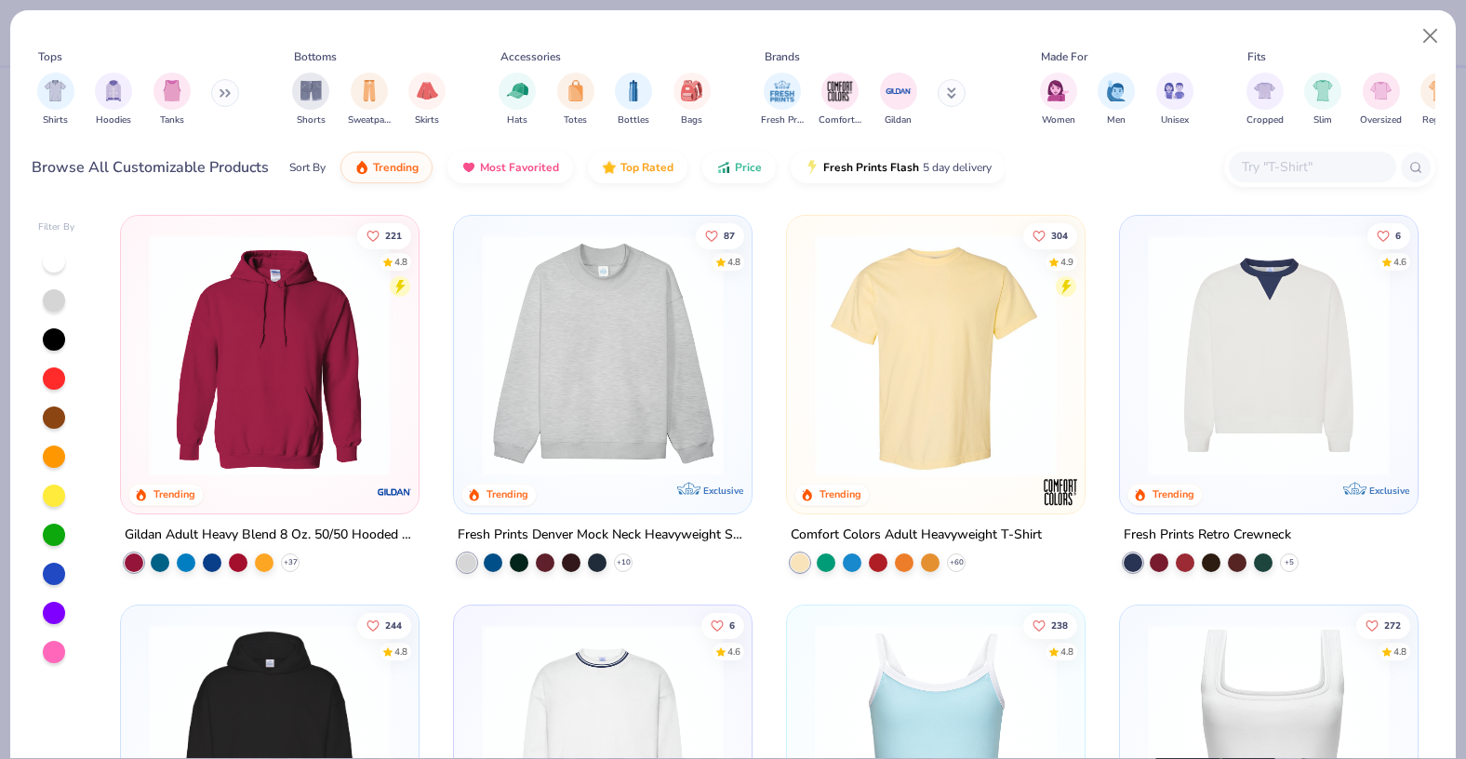
scroll to position [169, 0]
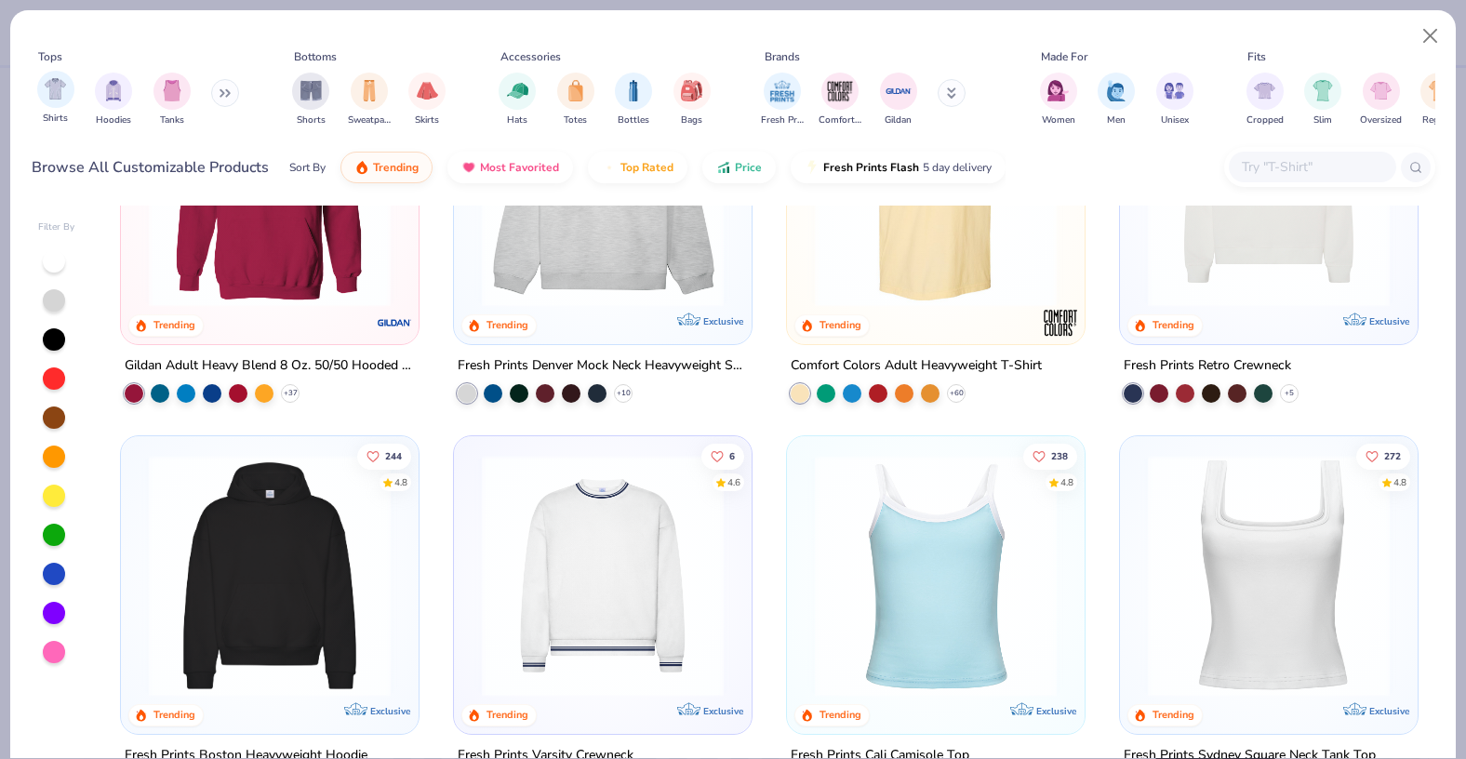
click at [69, 108] on div "Shirts" at bounding box center [55, 98] width 37 height 55
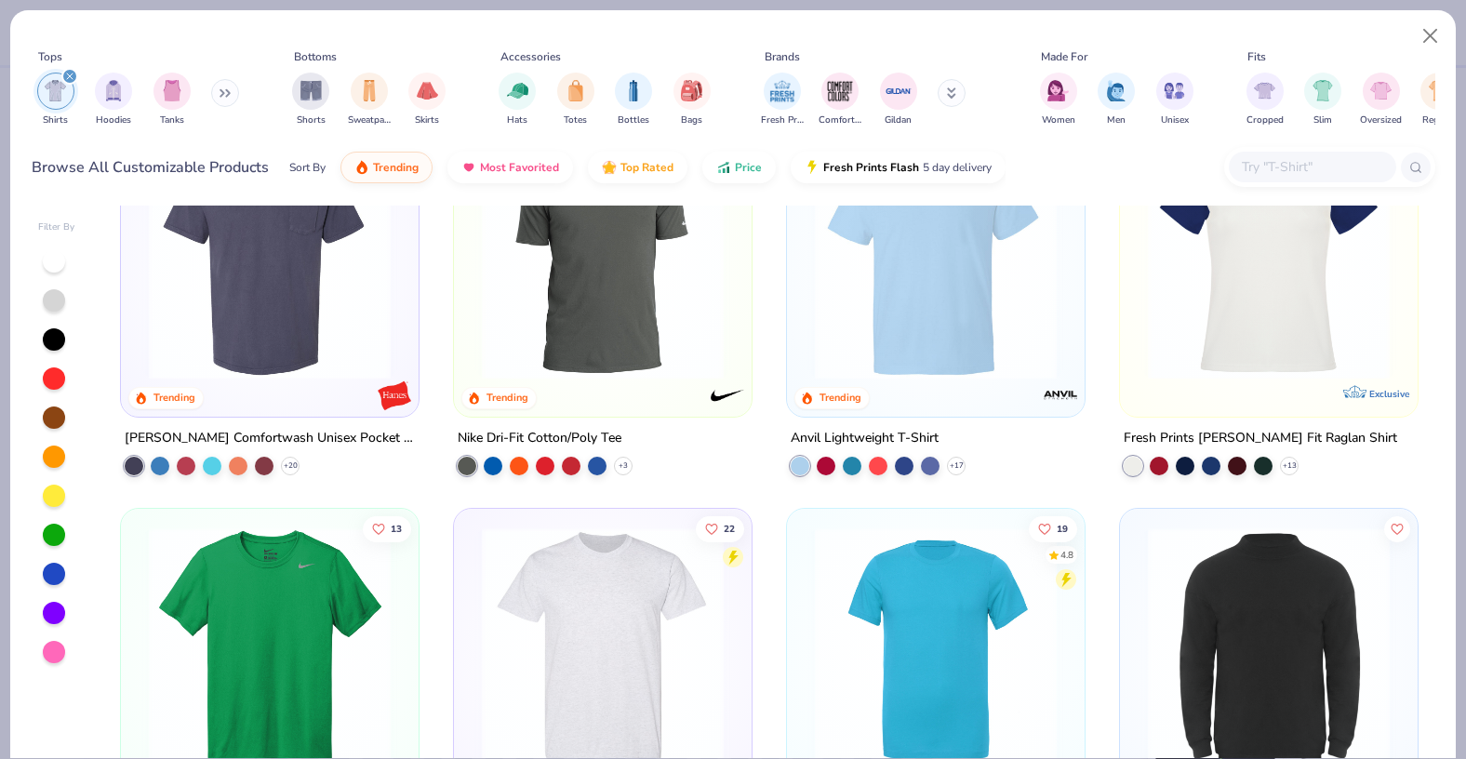
scroll to position [1576, 0]
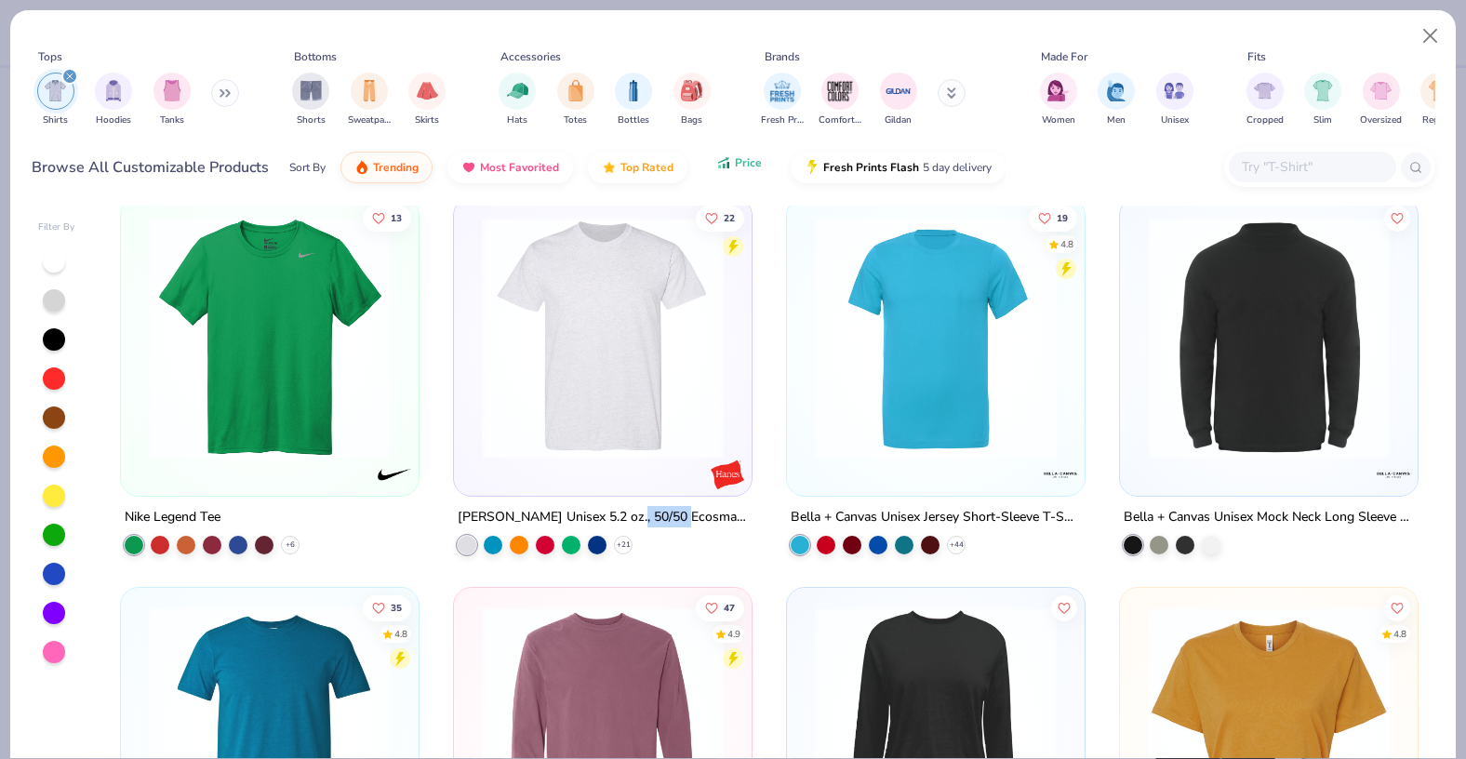
click at [731, 172] on button "Price" at bounding box center [740, 163] width 74 height 32
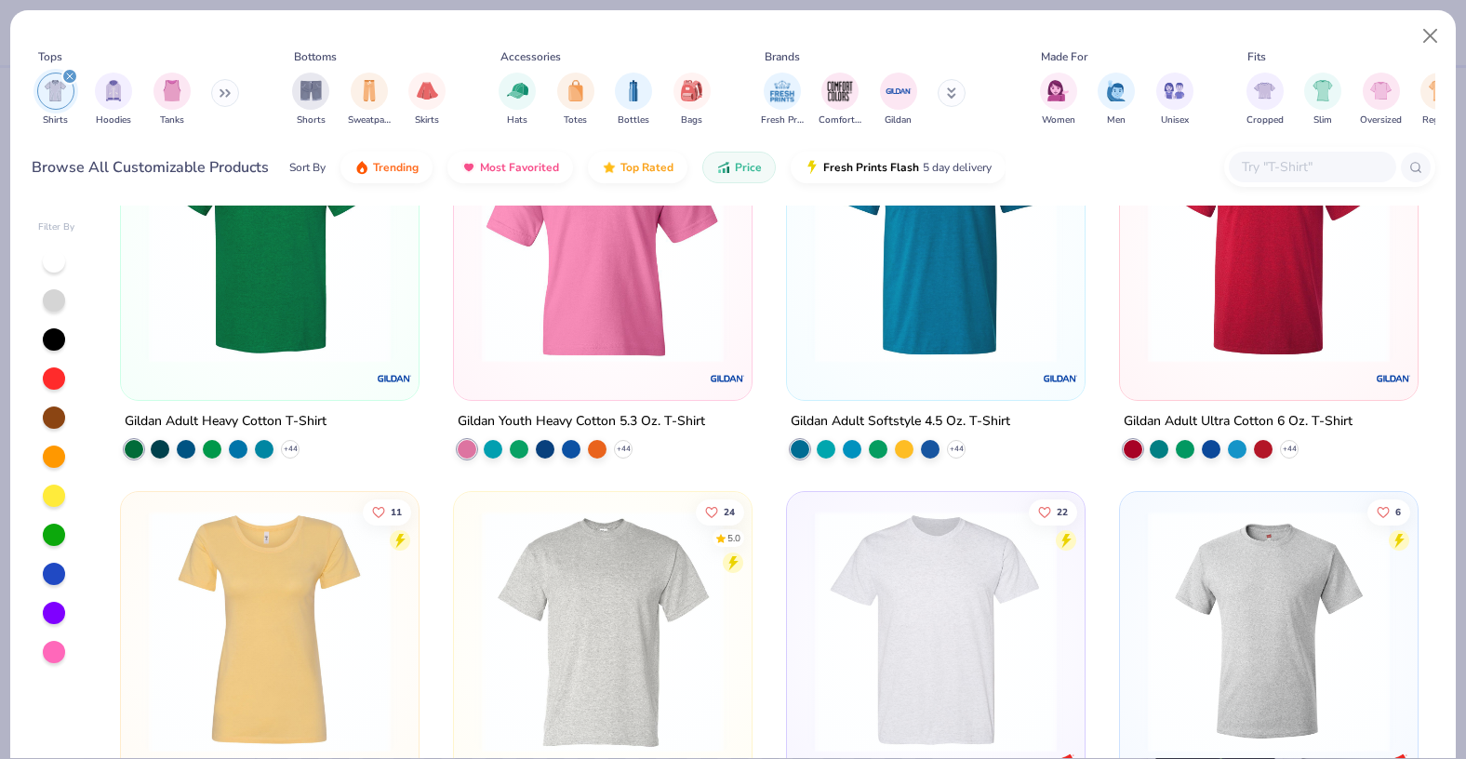
scroll to position [343, 0]
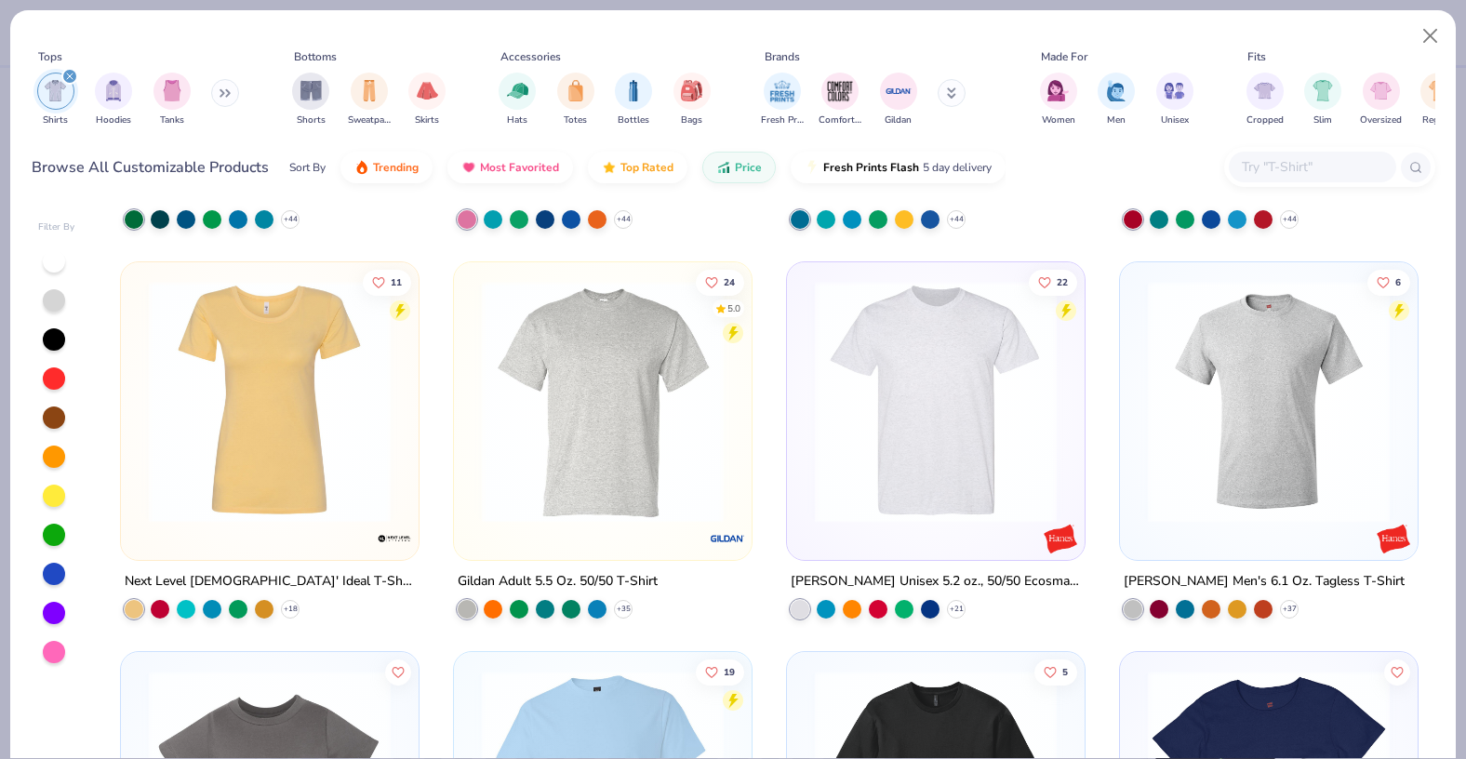
click at [897, 576] on div "[PERSON_NAME] Unisex 5.2 oz., 50/50 Ecosmart T-Shirt" at bounding box center [936, 580] width 290 height 23
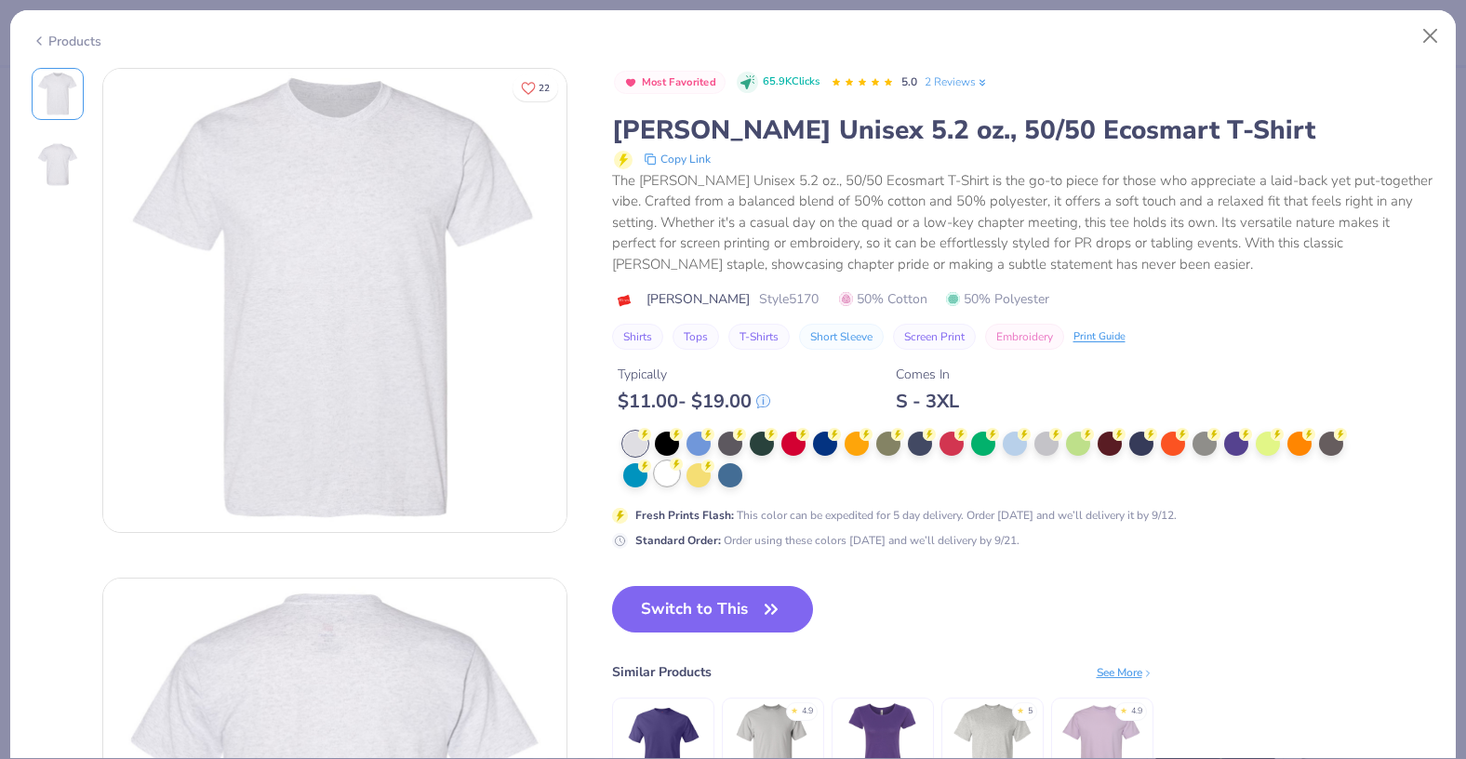
click at [676, 478] on div at bounding box center [667, 474] width 24 height 24
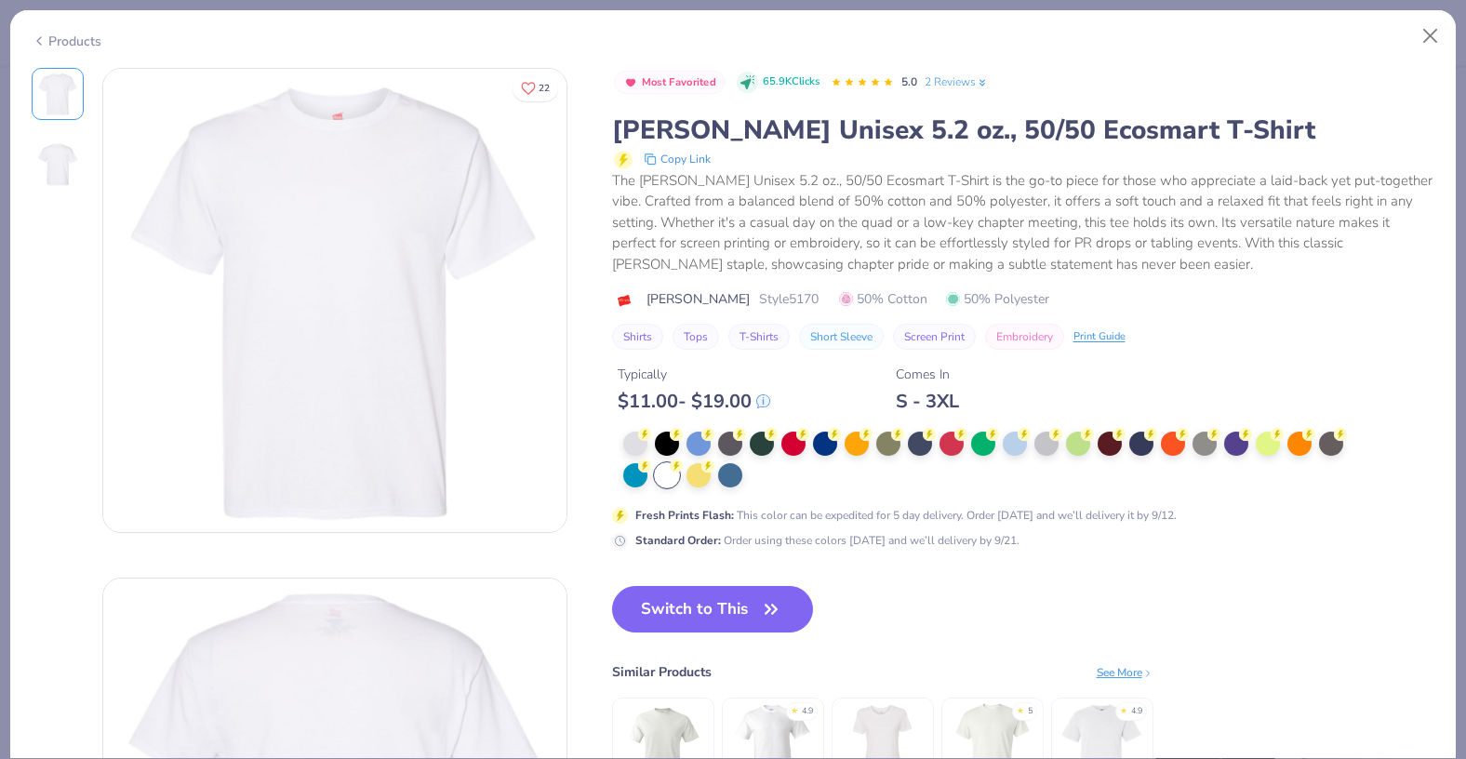
click at [701, 622] on button "Switch to This" at bounding box center [713, 609] width 202 height 47
click at [767, 606] on icon "button" at bounding box center [771, 609] width 11 height 8
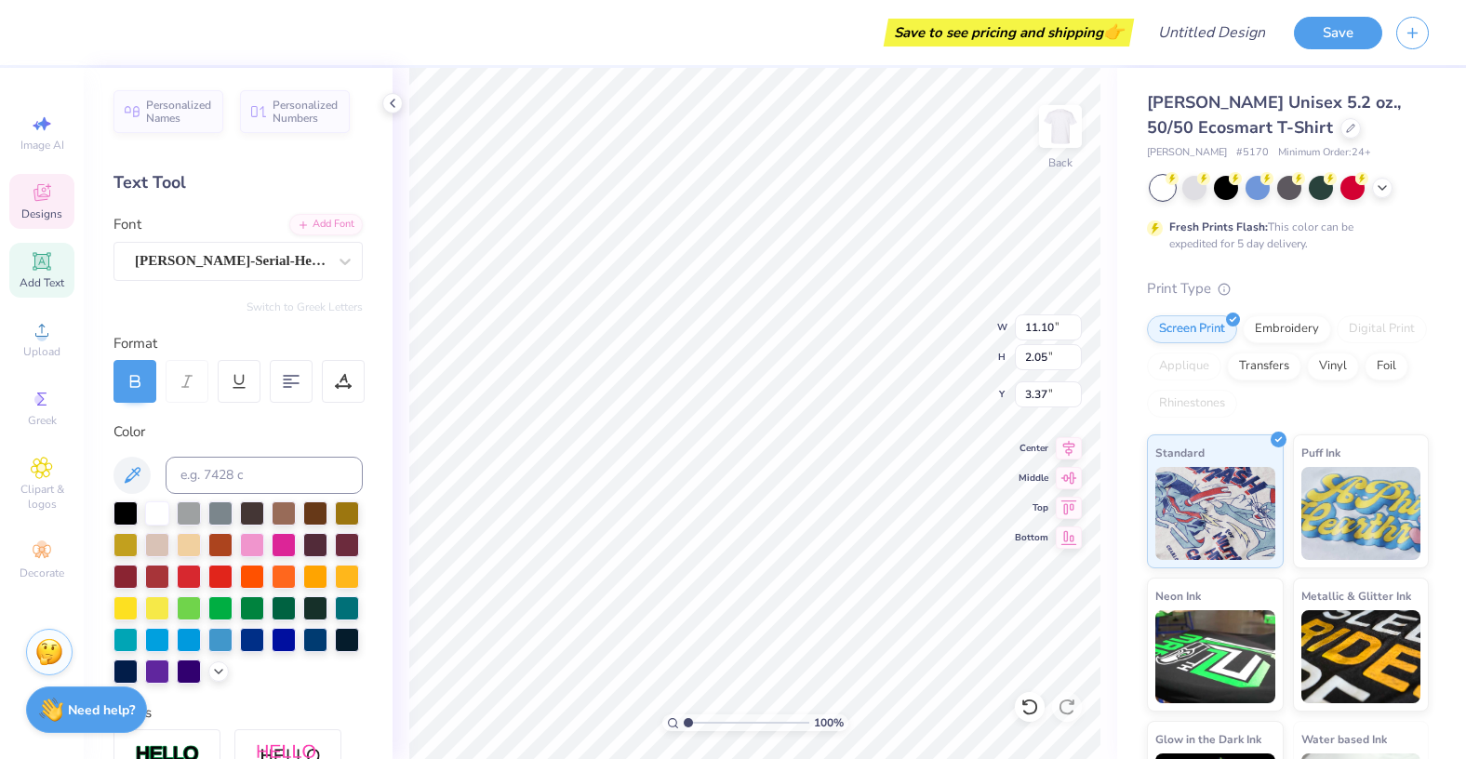
scroll to position [0, 3]
type textarea "Rho Gamma"
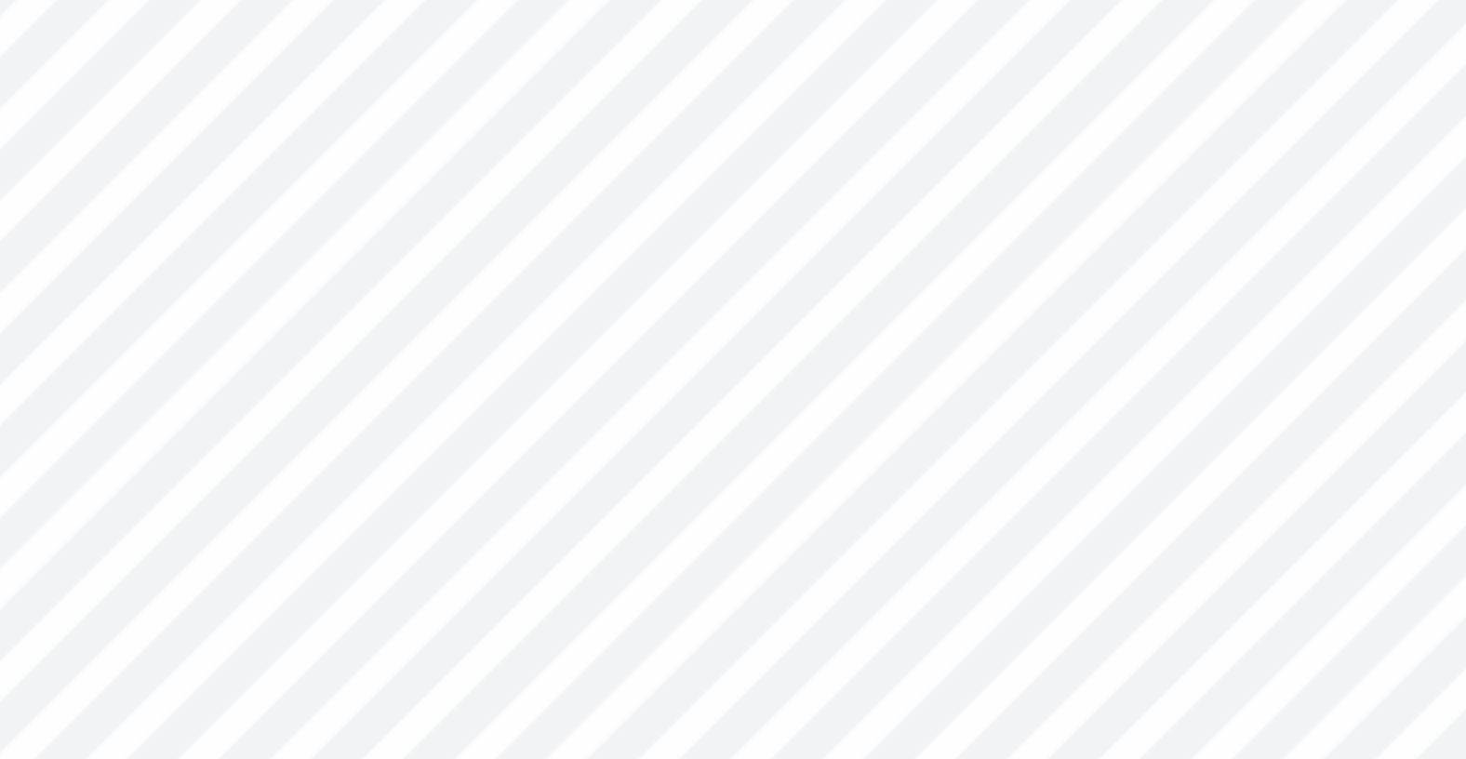
scroll to position [1, 1]
type textarea "LEHIGH PANHELLENIC"
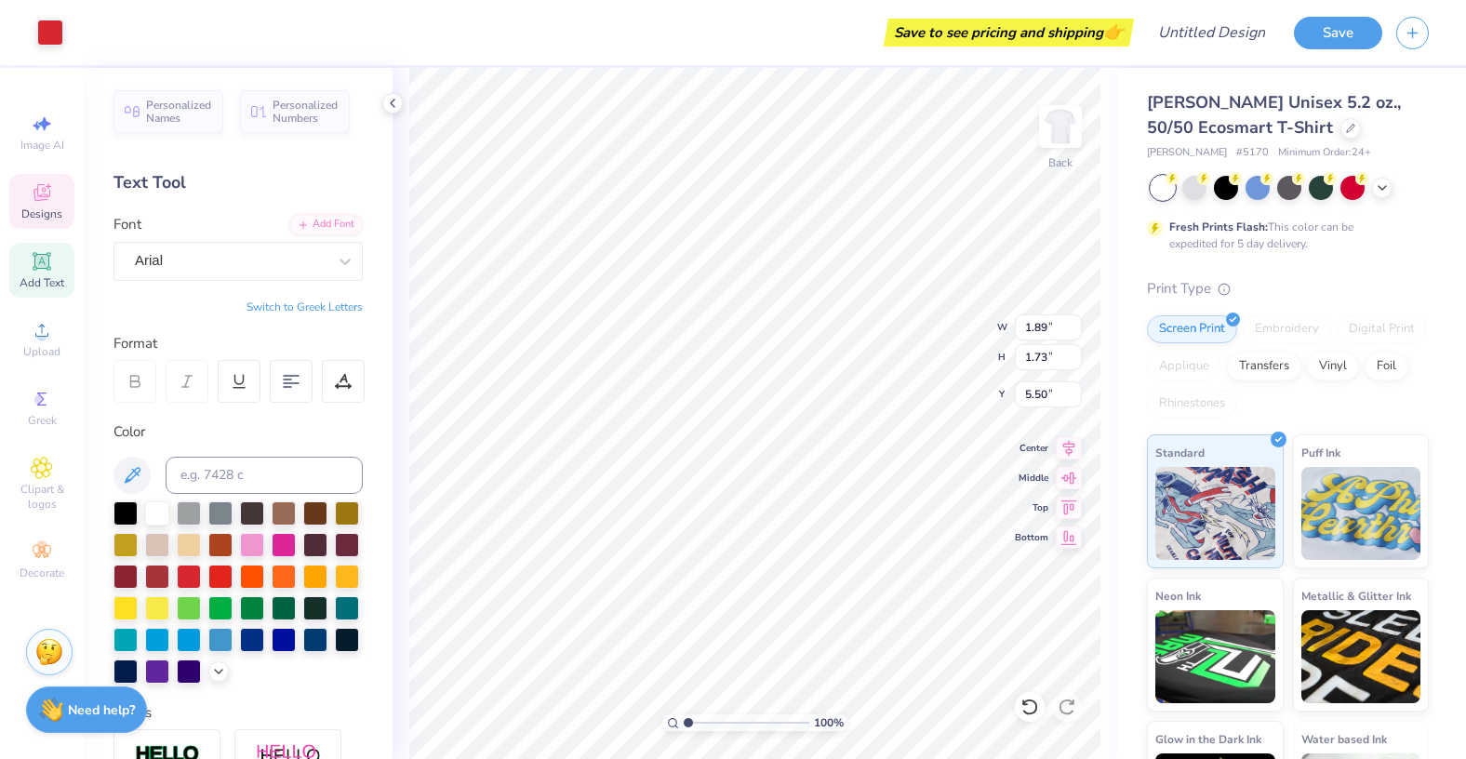
type input "12.48"
type input "1.65"
type input "3.56"
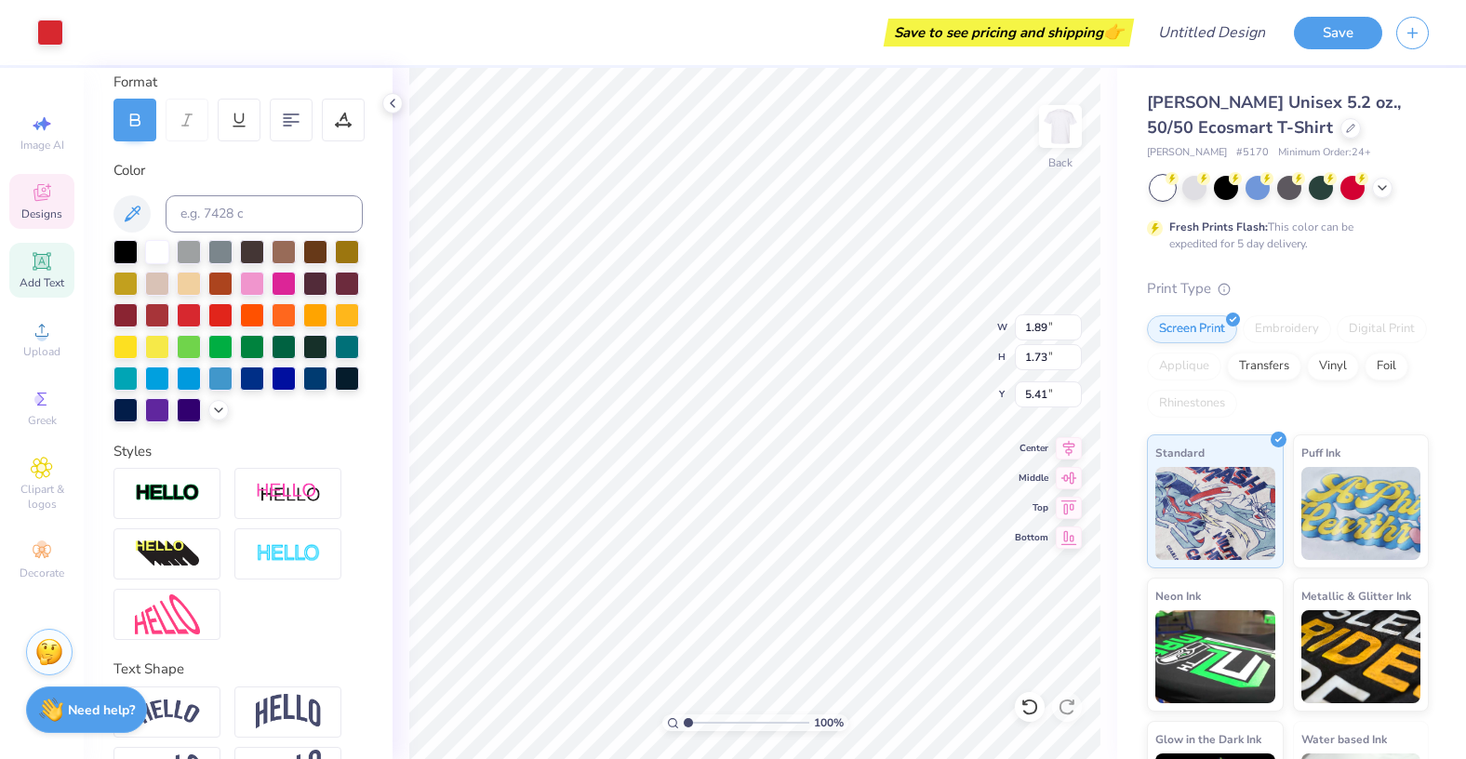
scroll to position [322, 0]
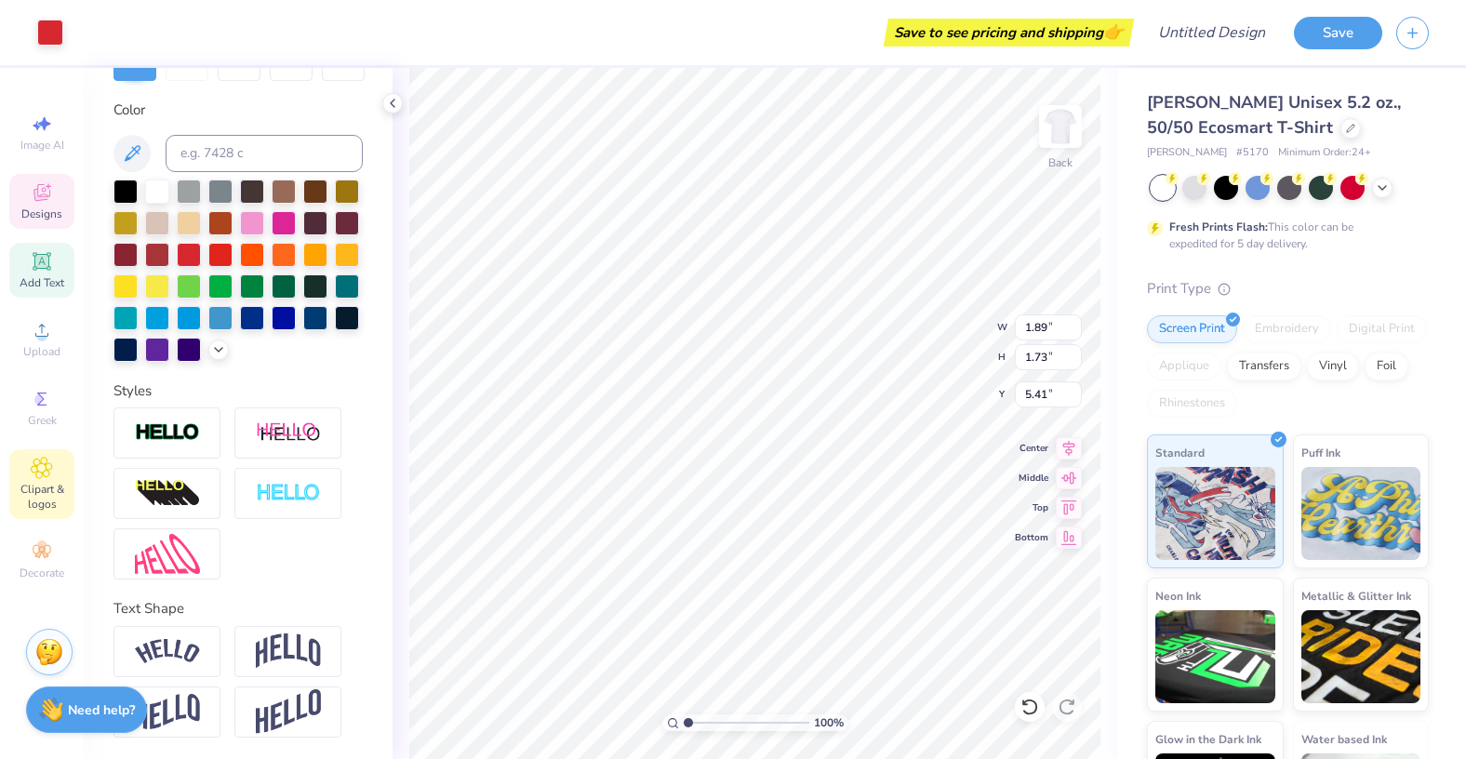
click at [53, 478] on div "Clipart & logos" at bounding box center [41, 484] width 65 height 70
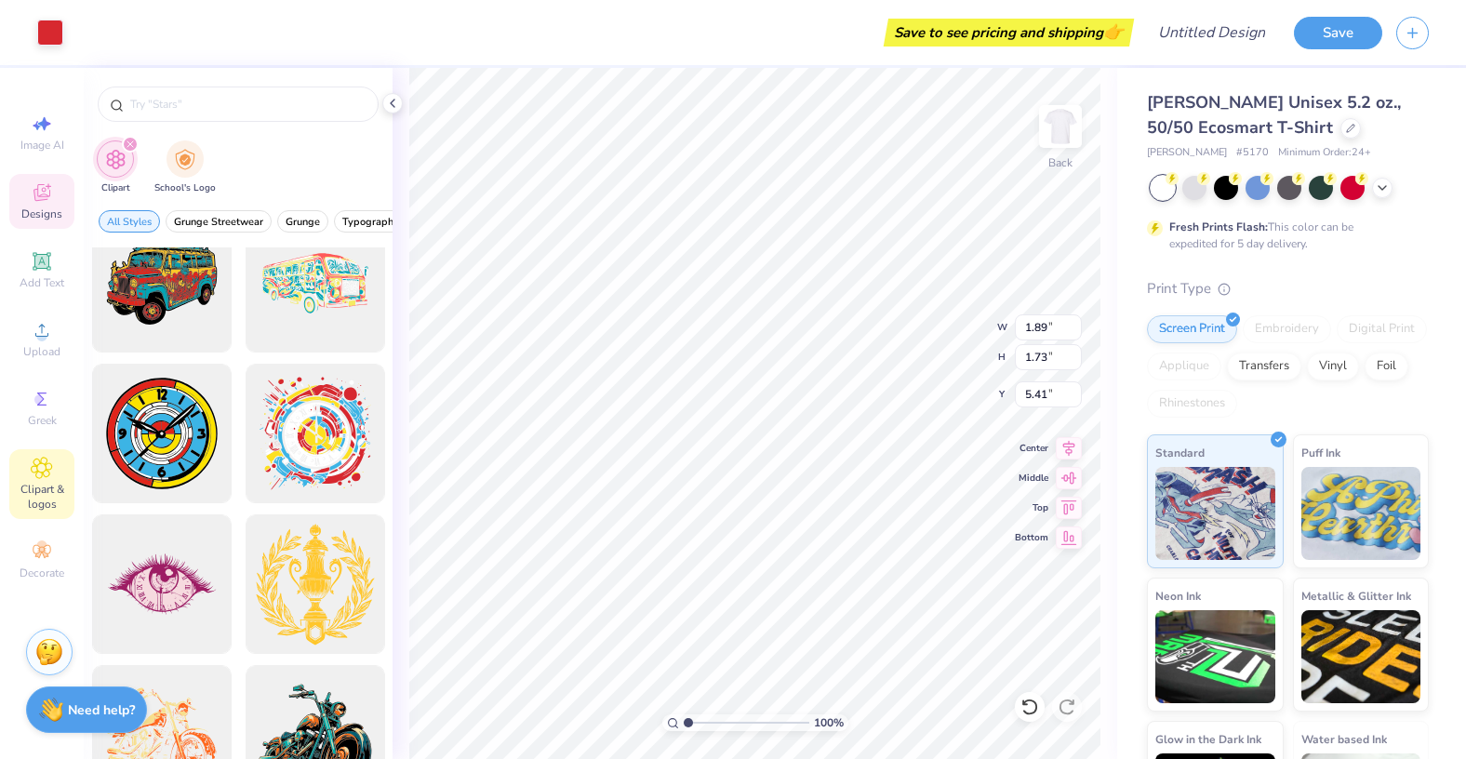
scroll to position [1605, 0]
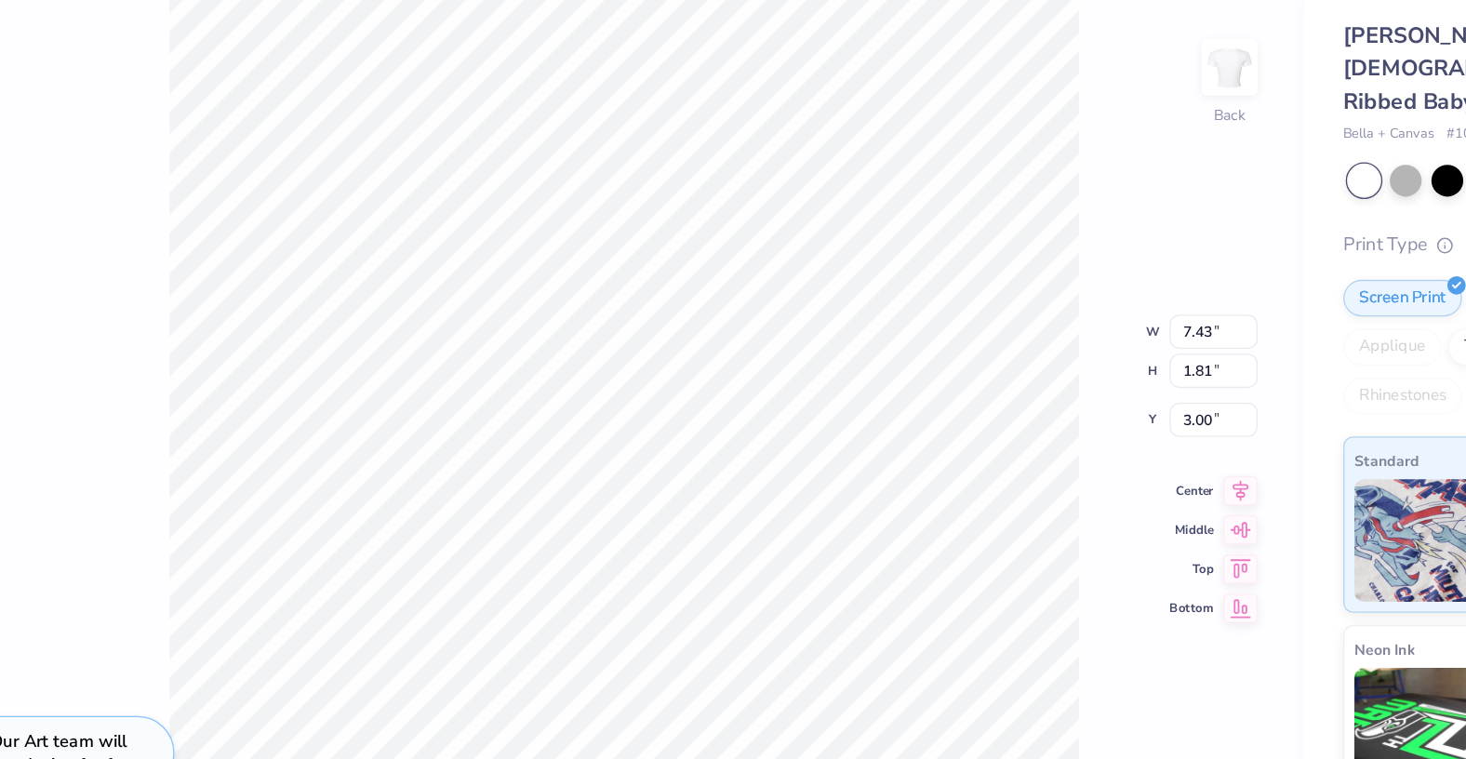
type input "1.59"
type input "1.80"
type input "3.00"
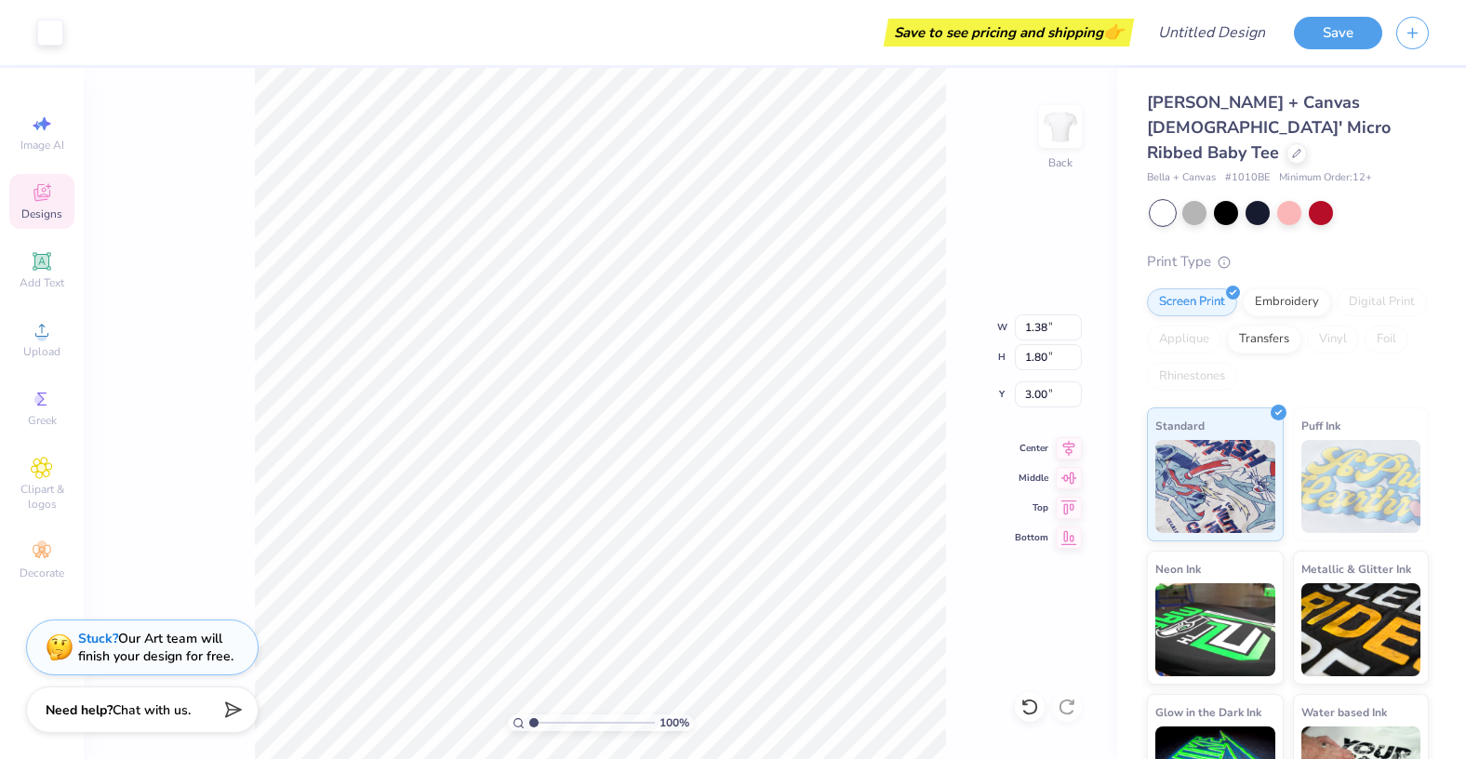
type input "3.04"
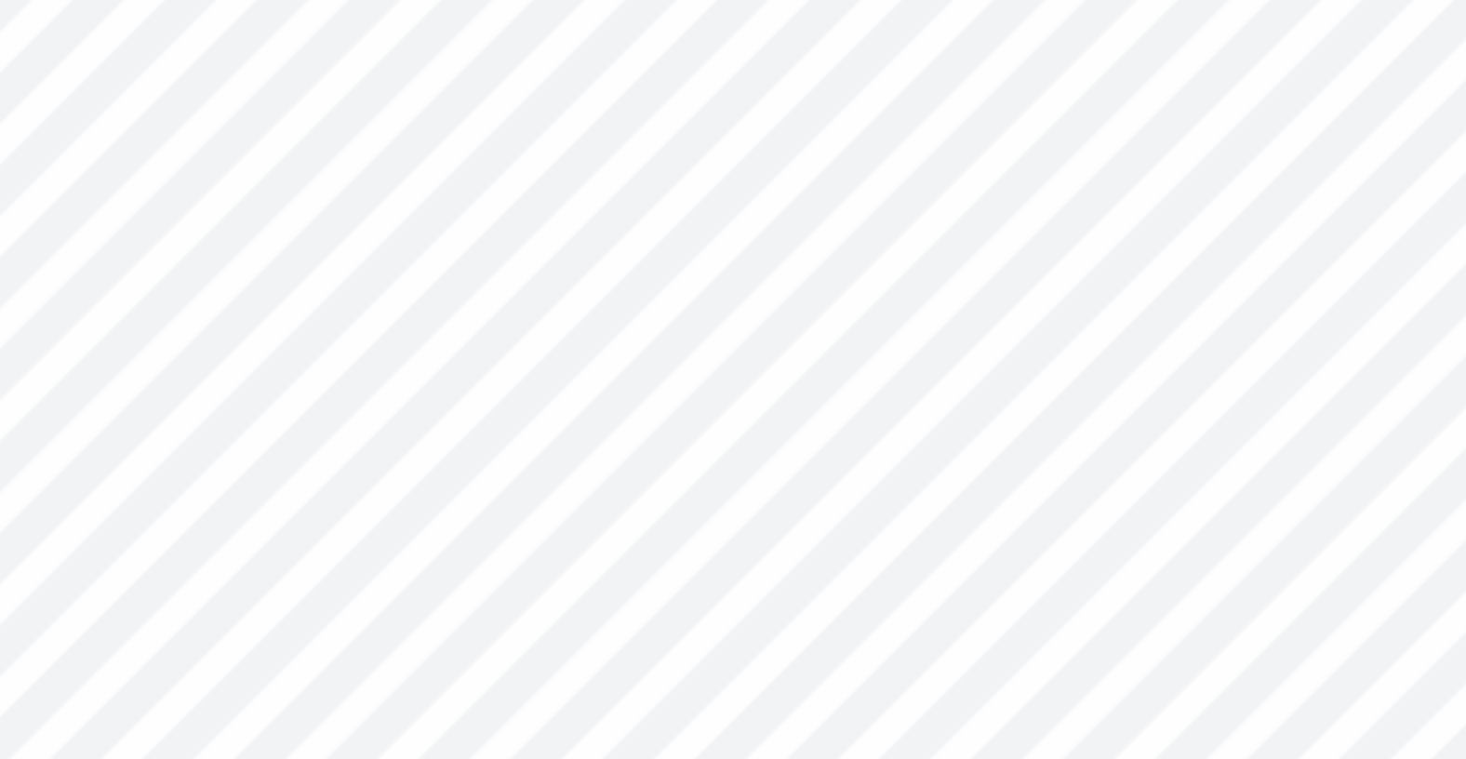
type input "3.00"
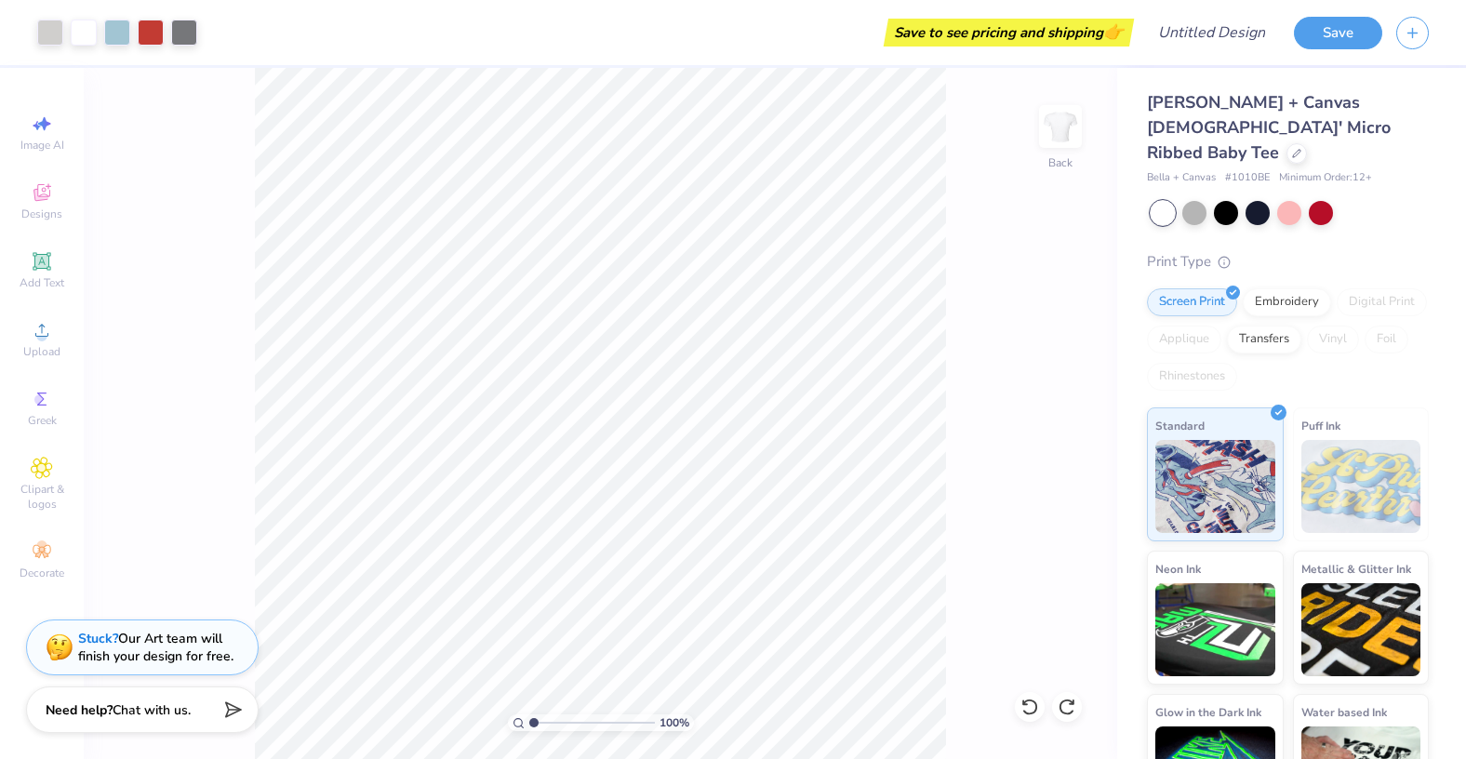
scroll to position [44, 0]
